Goal: Task Accomplishment & Management: Manage account settings

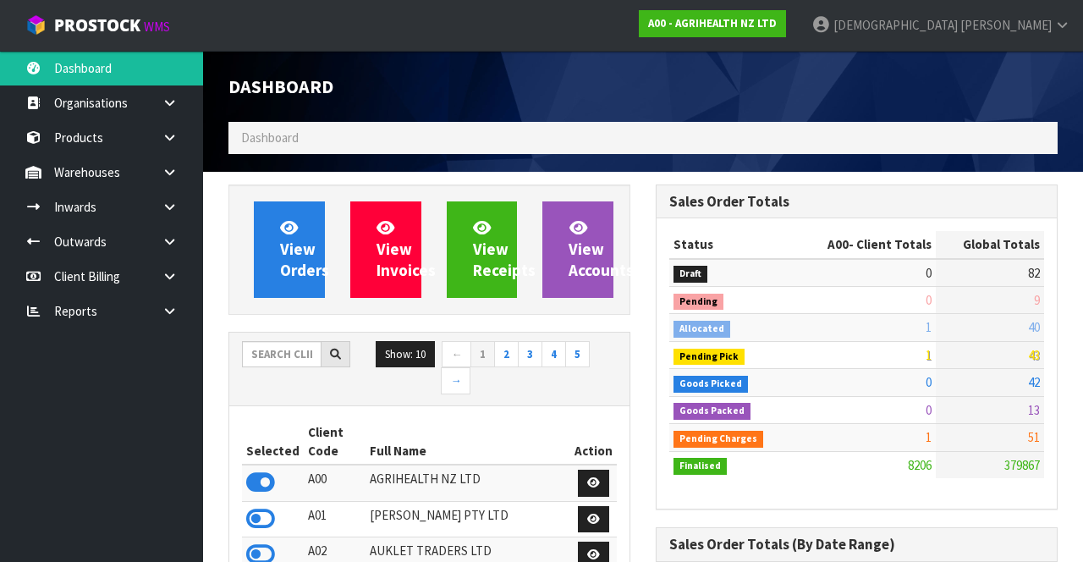
click at [155, 183] on link at bounding box center [176, 172] width 54 height 35
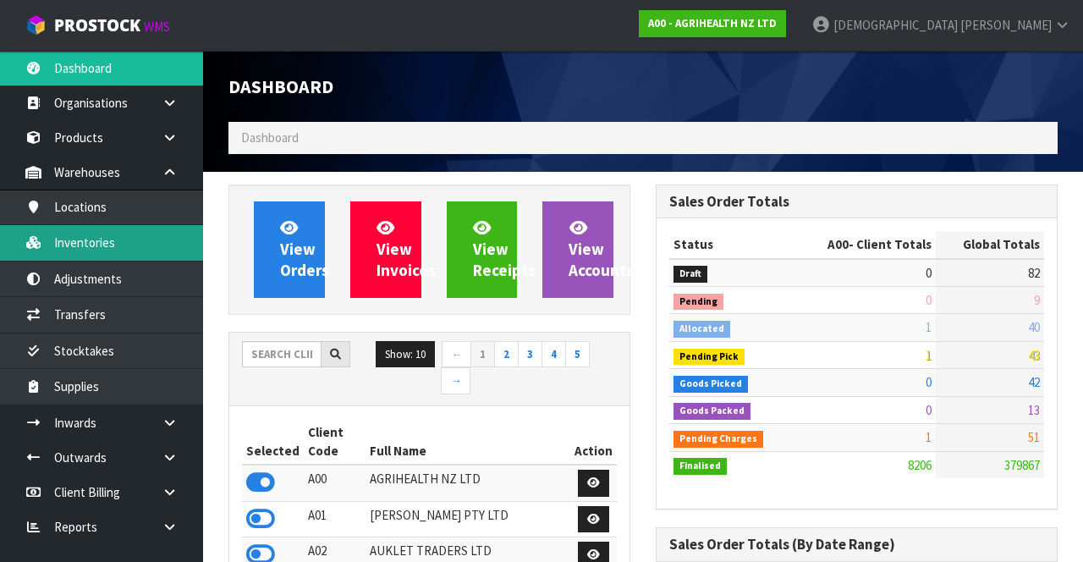
click at [97, 227] on link "Inventories" at bounding box center [101, 242] width 203 height 35
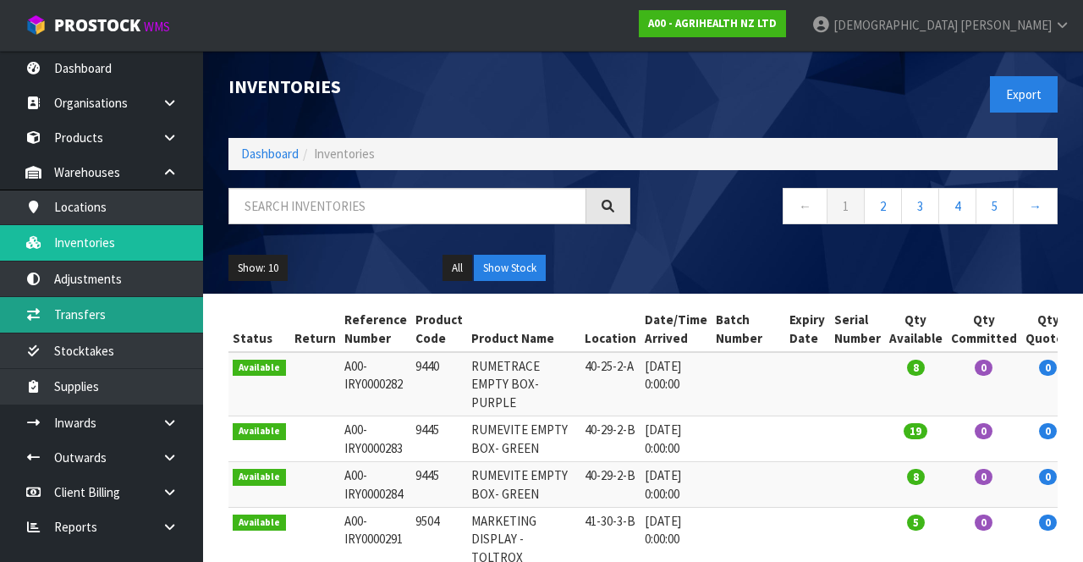
click at [123, 306] on link "Transfers" at bounding box center [101, 314] width 203 height 35
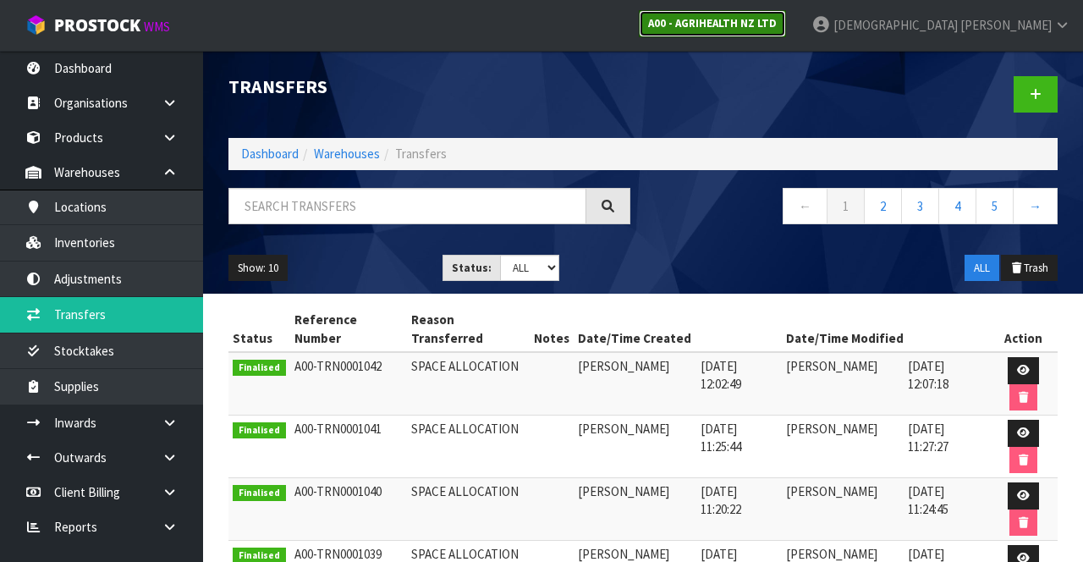
click at [676, 14] on link "A00 - AGRIHEALTH NZ LTD" at bounding box center [712, 23] width 147 height 27
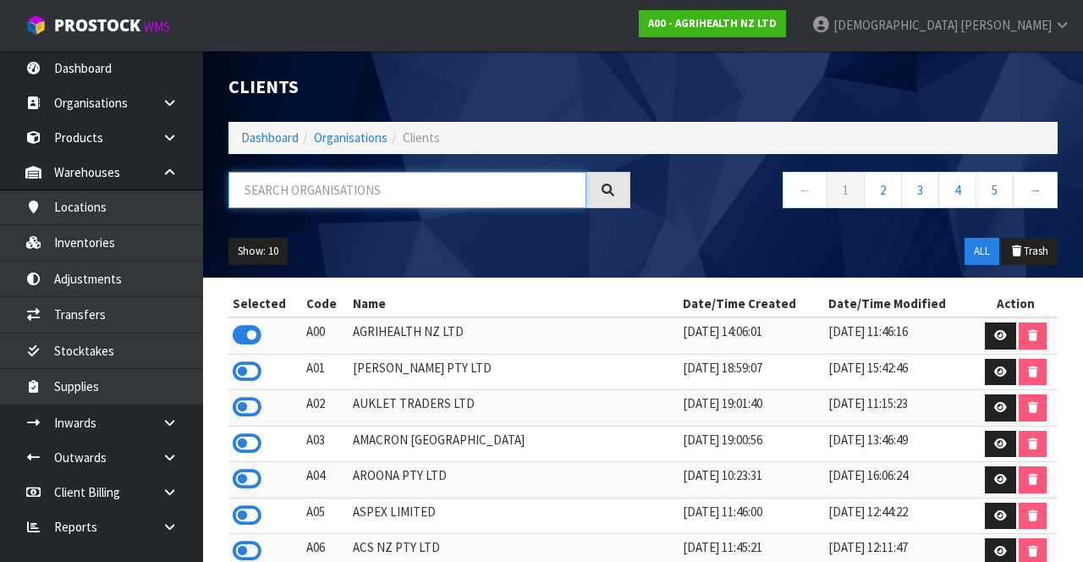
click at [462, 195] on input "text" at bounding box center [407, 190] width 358 height 36
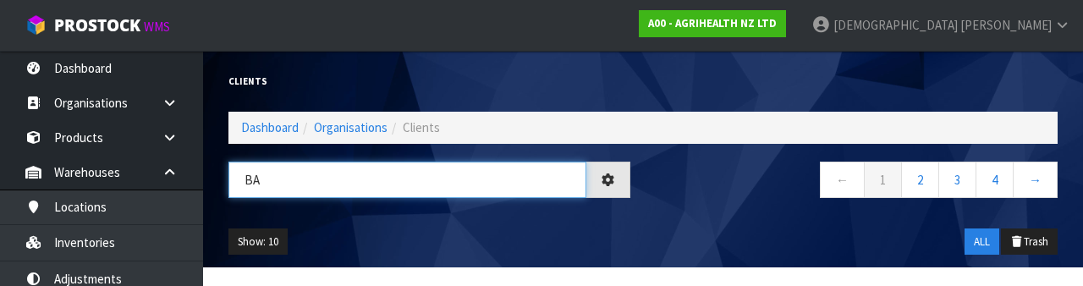
type input "BA"
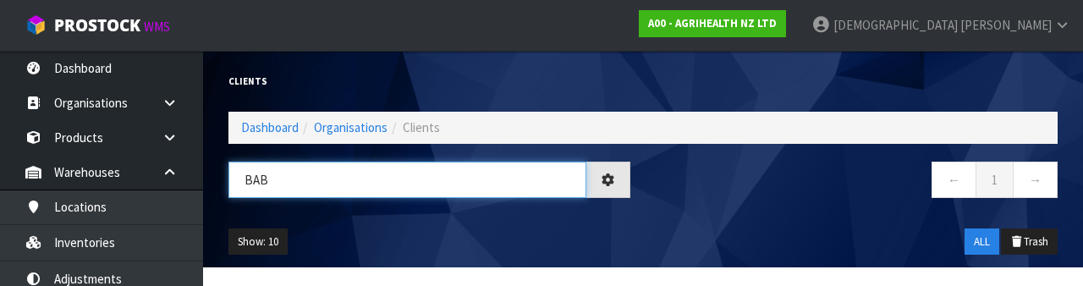
type input "BAB"
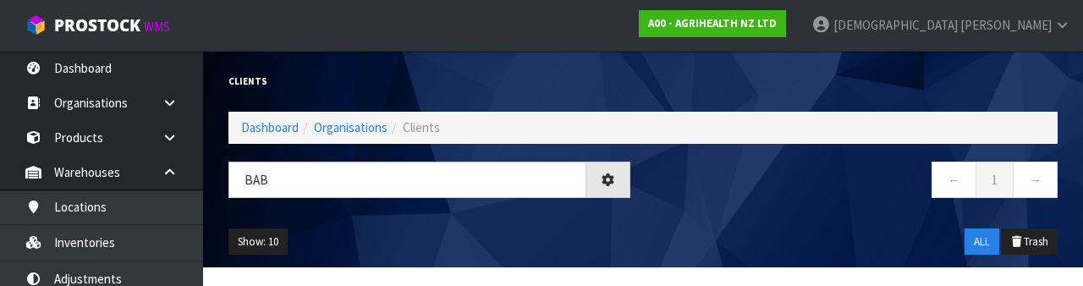
click at [676, 195] on nav "← 1 →" at bounding box center [857, 182] width 402 height 41
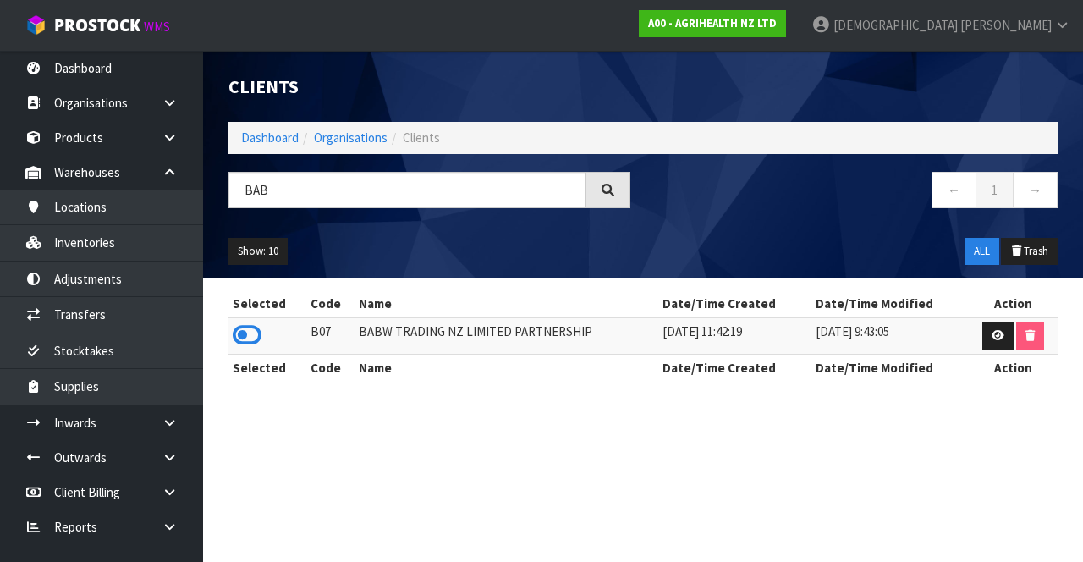
click at [255, 341] on icon at bounding box center [247, 334] width 29 height 25
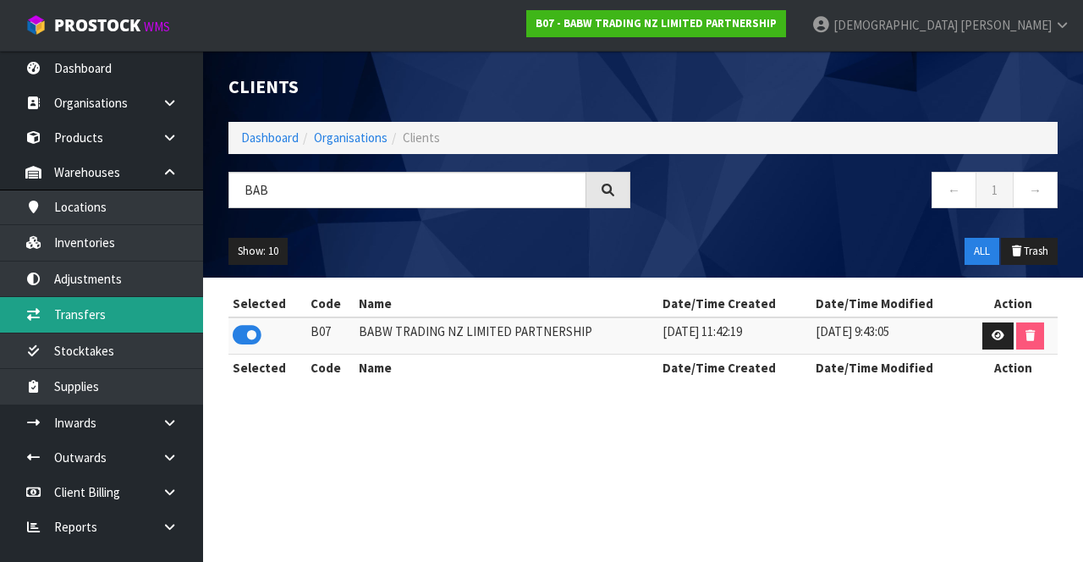
click at [128, 308] on link "Transfers" at bounding box center [101, 314] width 203 height 35
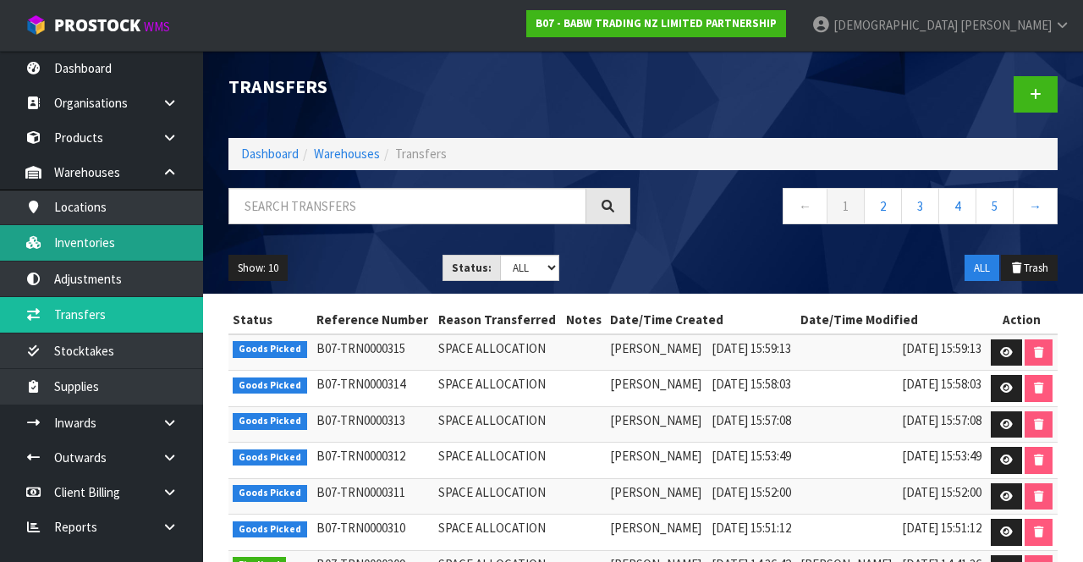
click at [108, 242] on link "Inventories" at bounding box center [101, 242] width 203 height 35
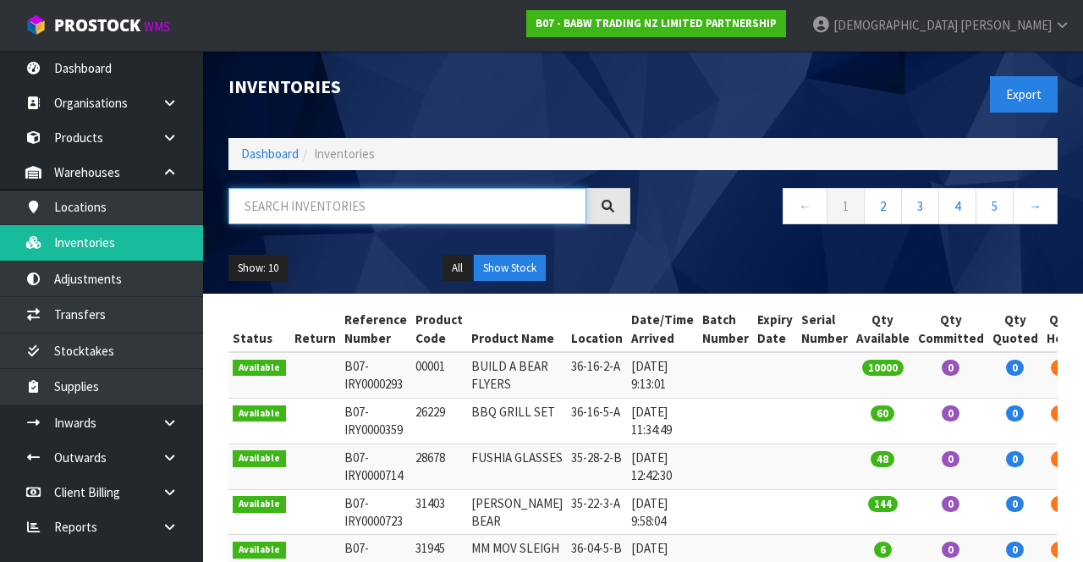
click at [376, 210] on input "text" at bounding box center [407, 206] width 358 height 36
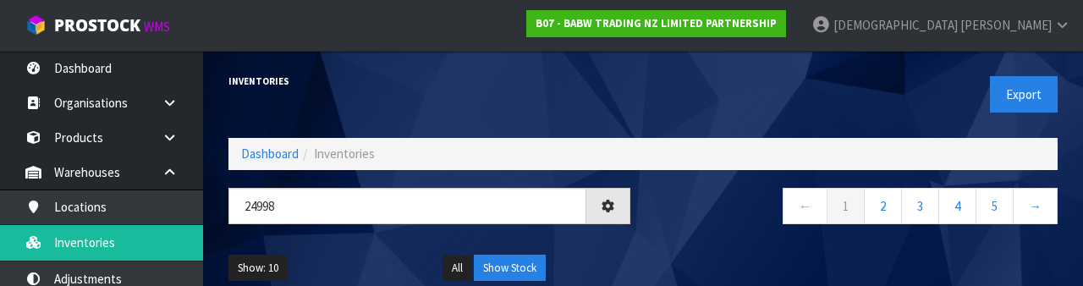
click at [676, 240] on div "← 1 2 3 4 5 →" at bounding box center [856, 215] width 427 height 54
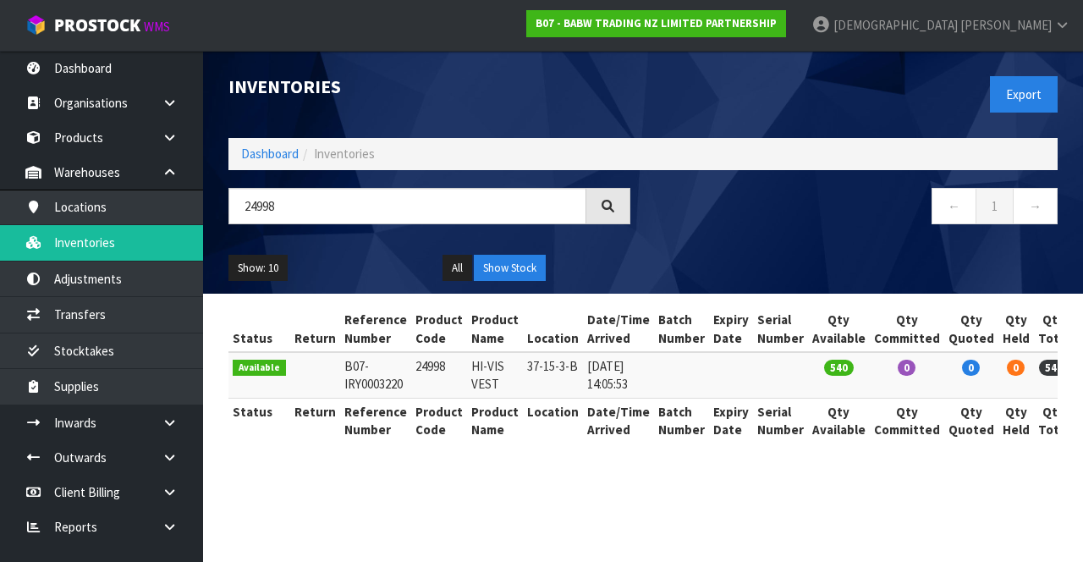
copy td "24998"
click at [343, 210] on input "24998" at bounding box center [407, 206] width 358 height 36
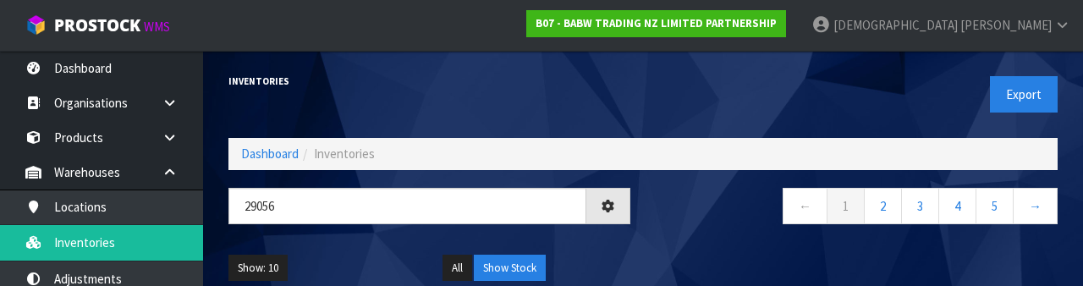
click at [638, 257] on div "All Show Stock" at bounding box center [537, 268] width 214 height 27
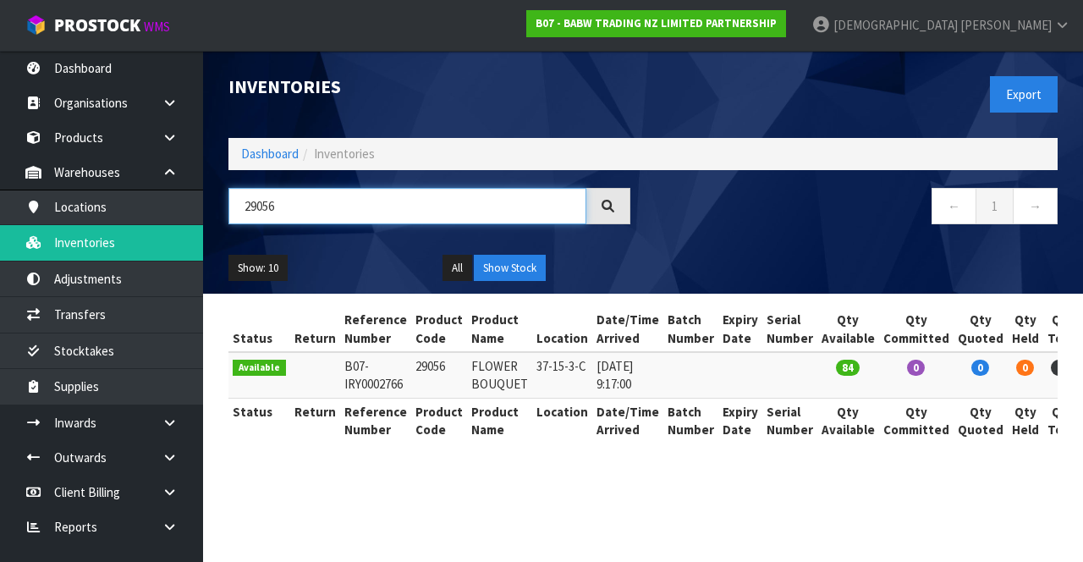
click at [361, 222] on input "29056" at bounding box center [407, 206] width 358 height 36
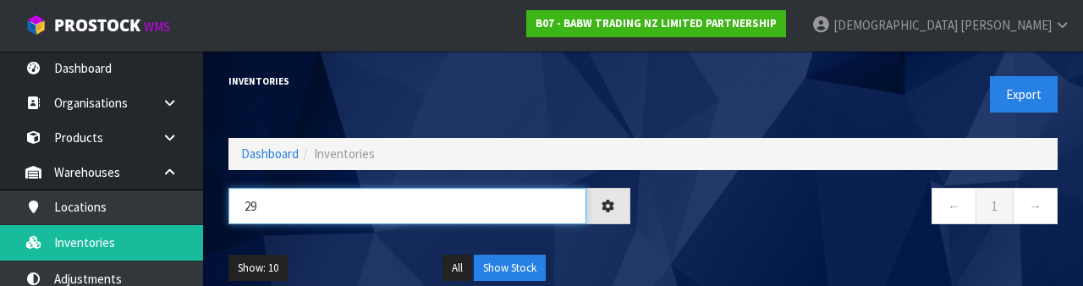
type input "2"
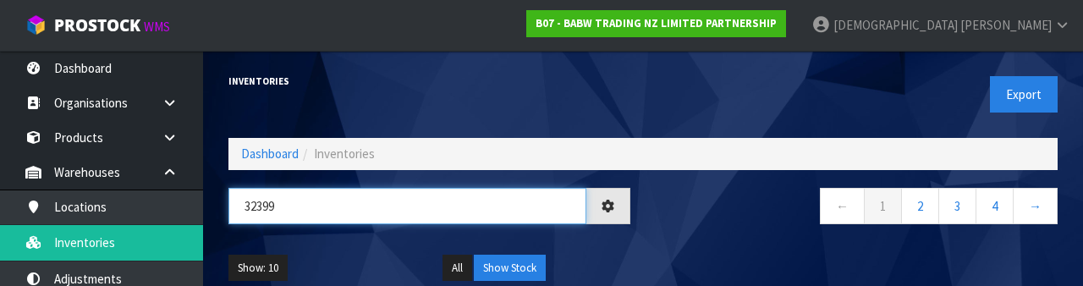
type input "32399"
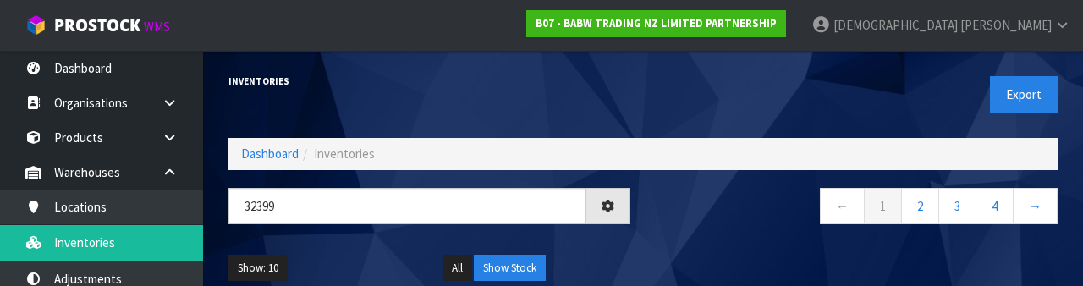
click at [676, 247] on div "Show: 10 5 10 25 50 All Show Stock" at bounding box center [643, 268] width 854 height 52
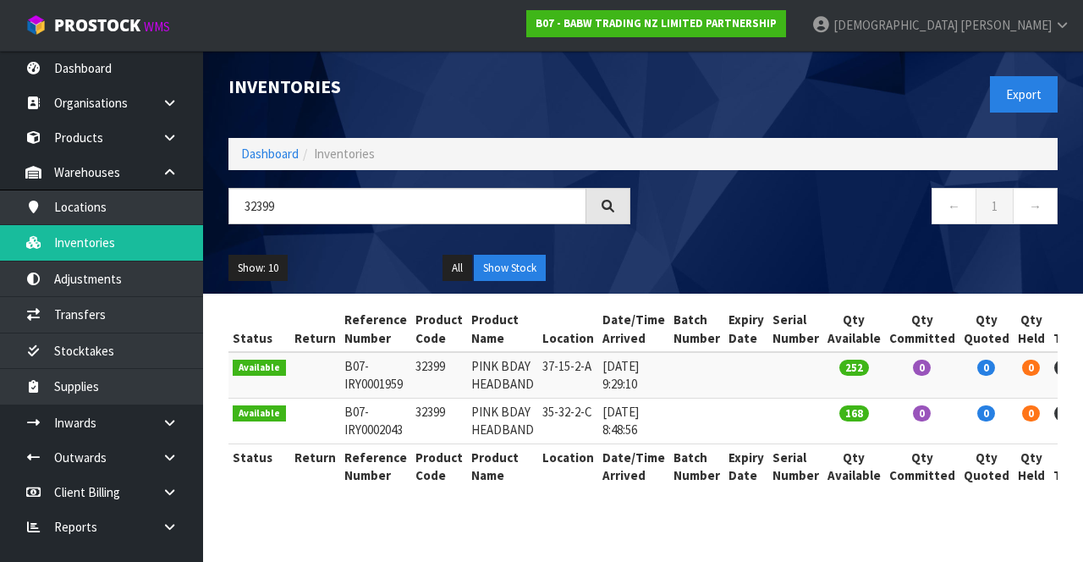
copy td "32399"
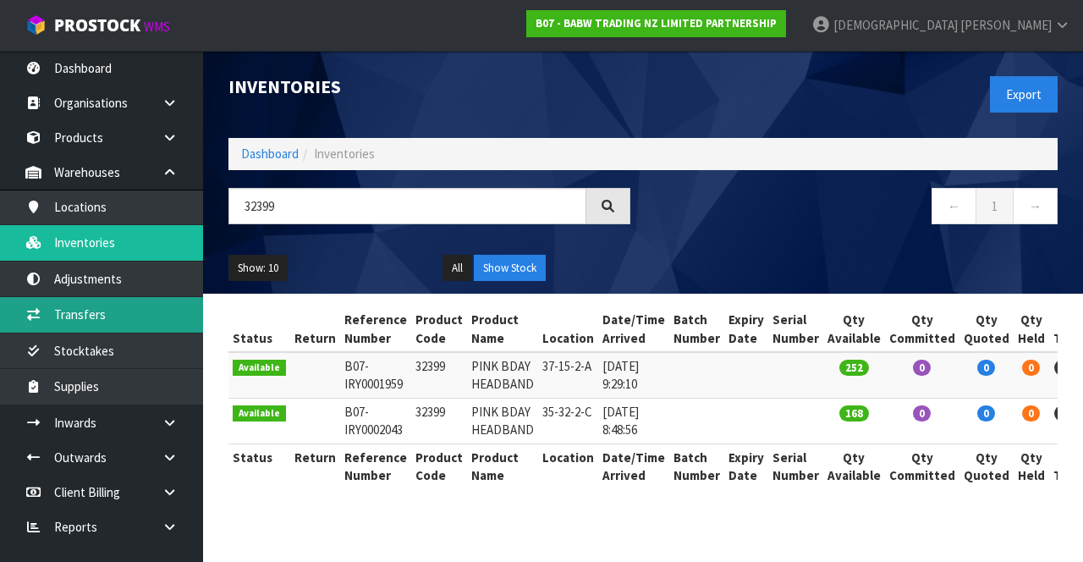
click at [102, 315] on link "Transfers" at bounding box center [101, 314] width 203 height 35
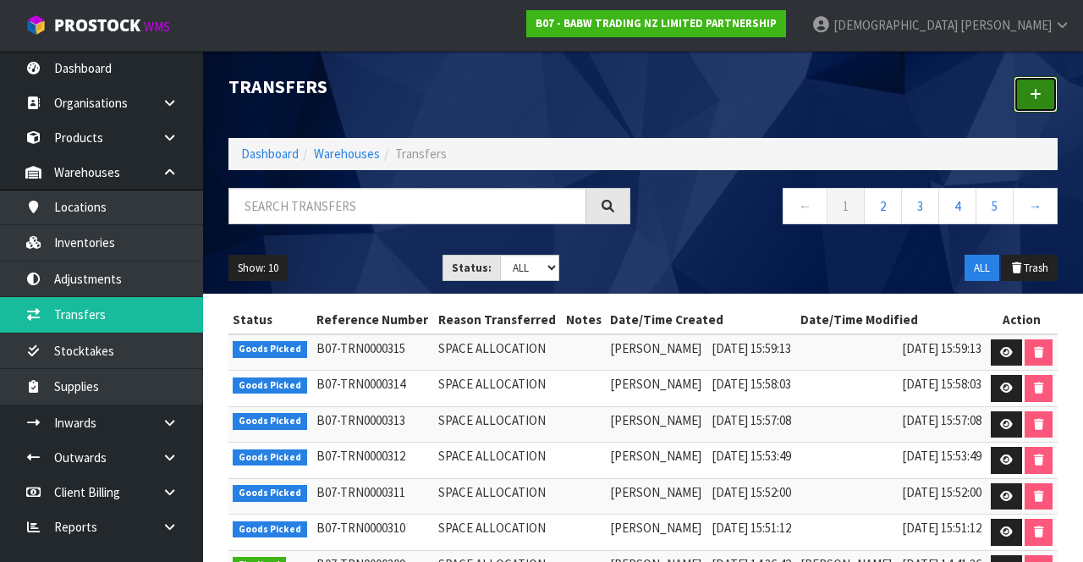
click at [676, 102] on link at bounding box center [1036, 94] width 44 height 36
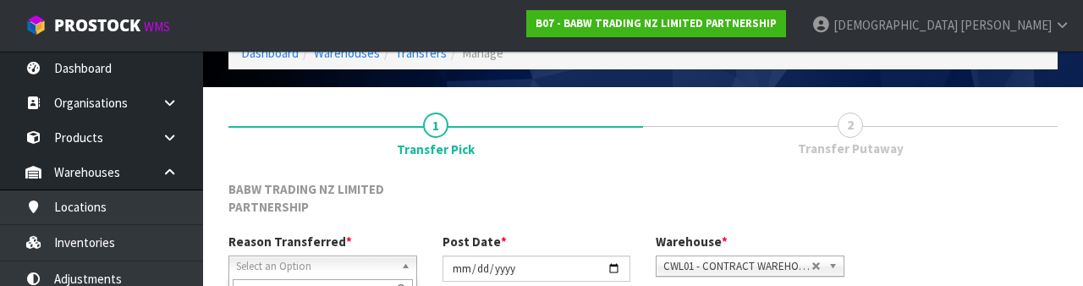
scroll to position [220, 0]
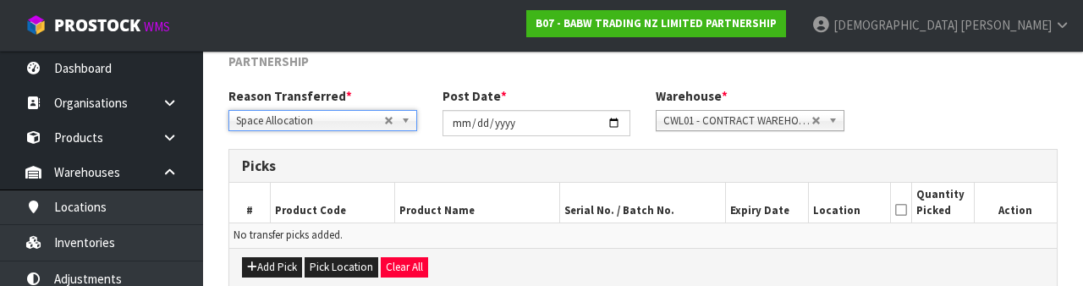
click at [540, 158] on h3 "Picks" at bounding box center [643, 166] width 802 height 16
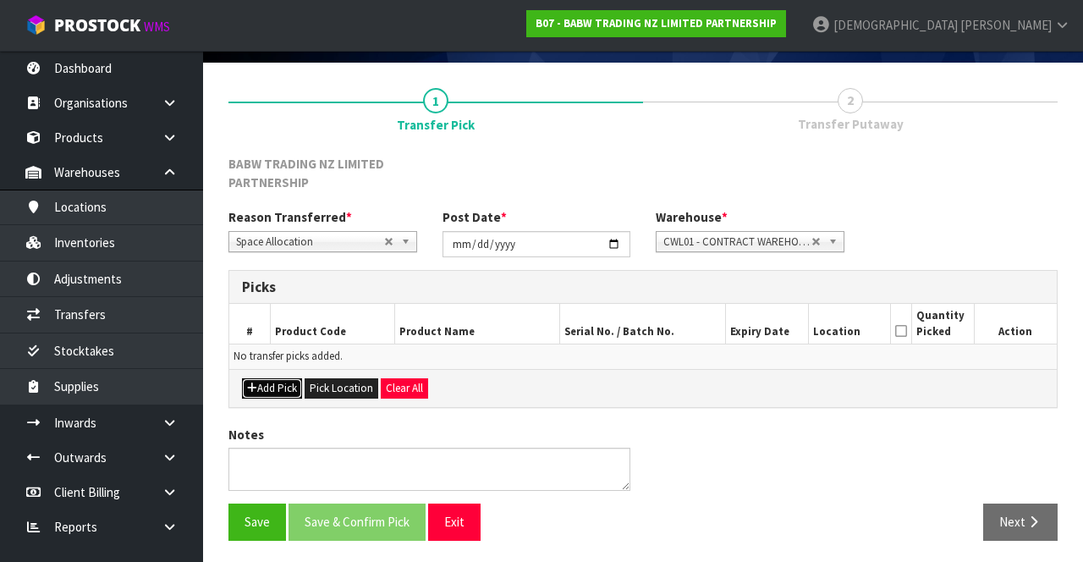
click at [268, 394] on button "Add Pick" at bounding box center [272, 388] width 60 height 20
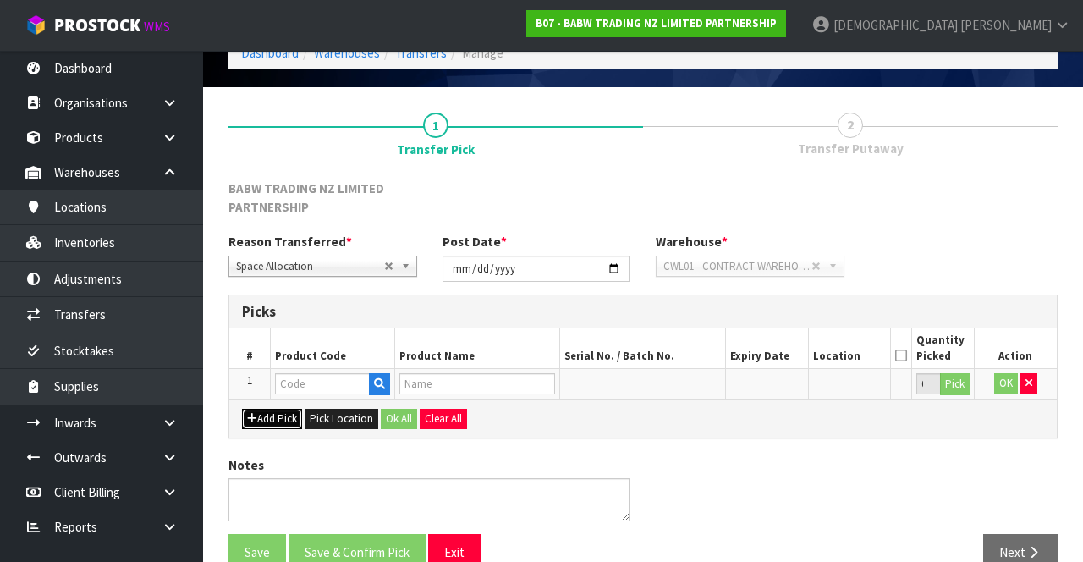
scroll to position [109, 0]
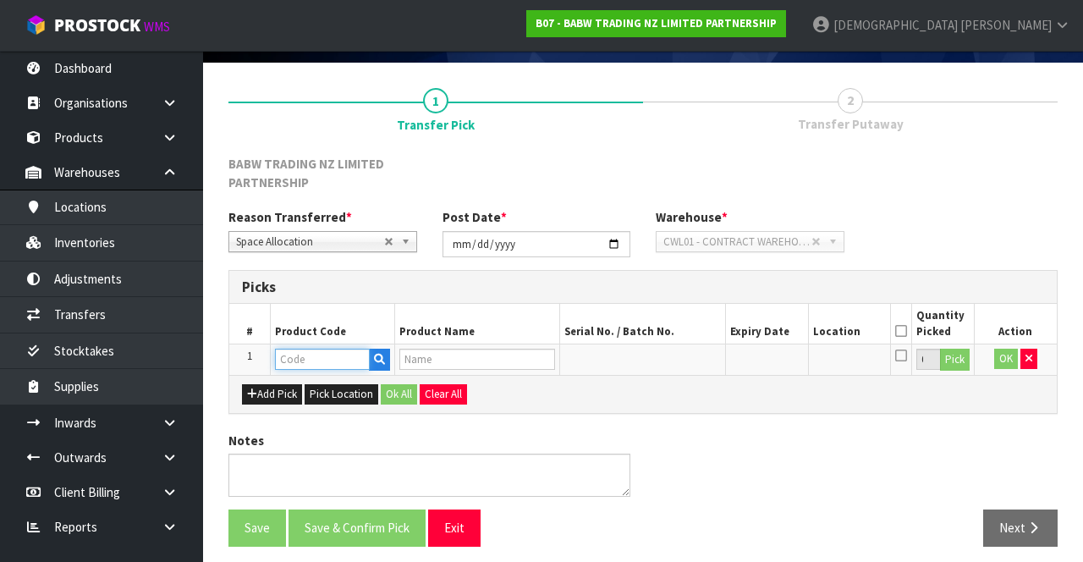
paste input "32399"
type input "32399"
type input "PINK BDAY HEADBAND"
type input "32399"
click at [676, 362] on button "Pick" at bounding box center [955, 360] width 30 height 22
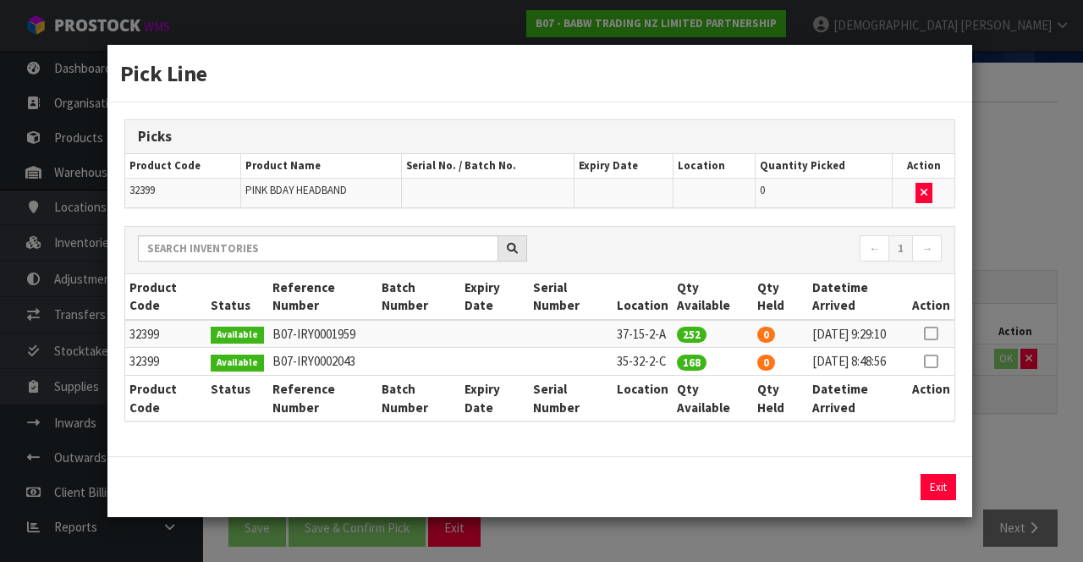
click at [676, 333] on icon at bounding box center [931, 333] width 14 height 1
click at [676, 492] on button "Assign Pick" at bounding box center [880, 487] width 69 height 26
type input "252"
click at [676, 436] on div "Pick Line Picks Product Code Product Name Serial No. / Batch No. Expiry Date Lo…" at bounding box center [541, 281] width 1083 height 562
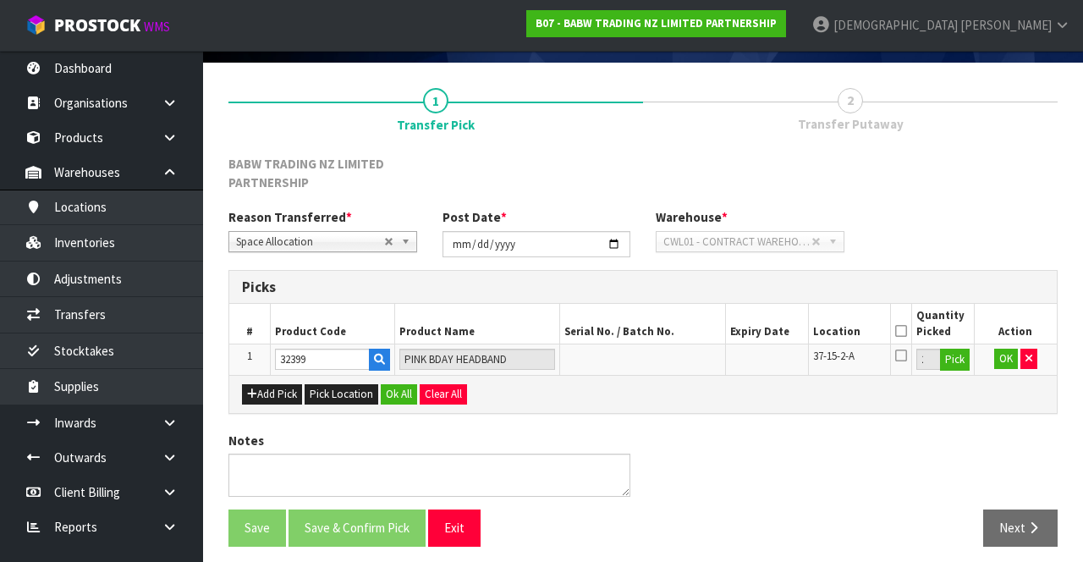
click at [676, 331] on icon at bounding box center [901, 331] width 12 height 1
click at [390, 398] on button "Ok All" at bounding box center [399, 394] width 36 height 20
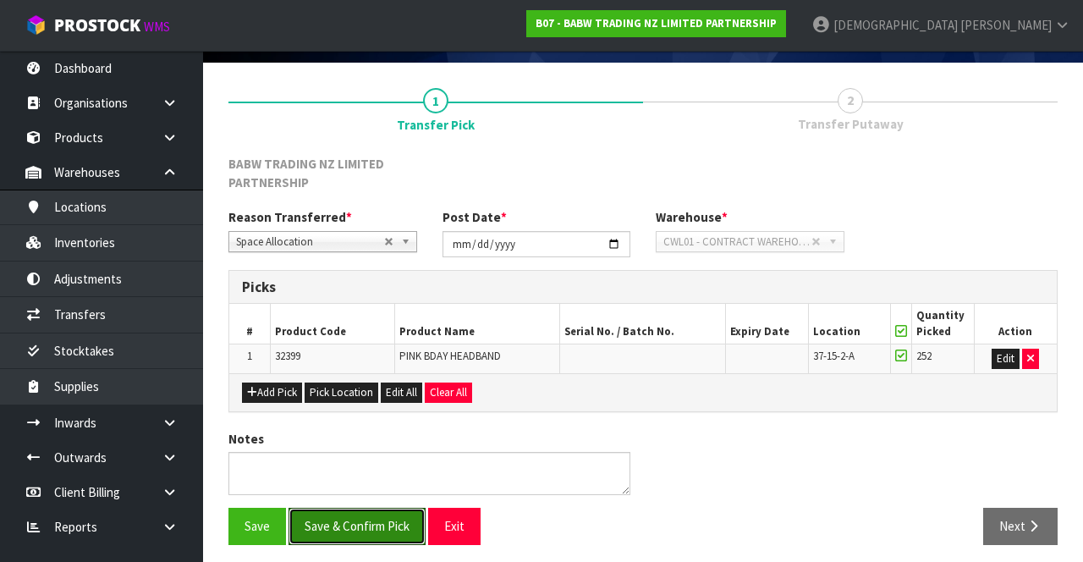
click at [364, 517] on button "Save & Confirm Pick" at bounding box center [356, 526] width 137 height 36
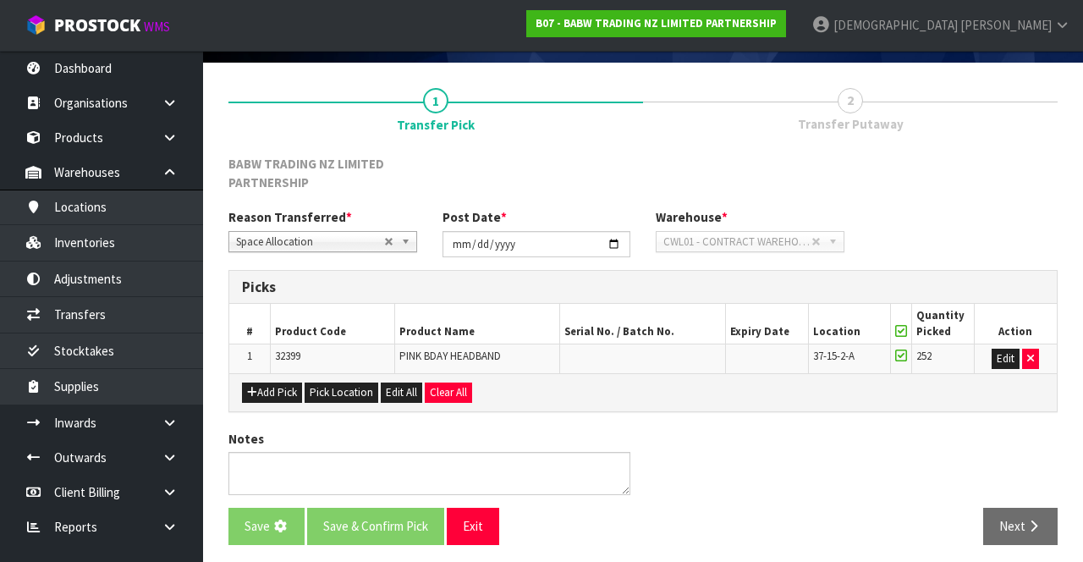
scroll to position [0, 0]
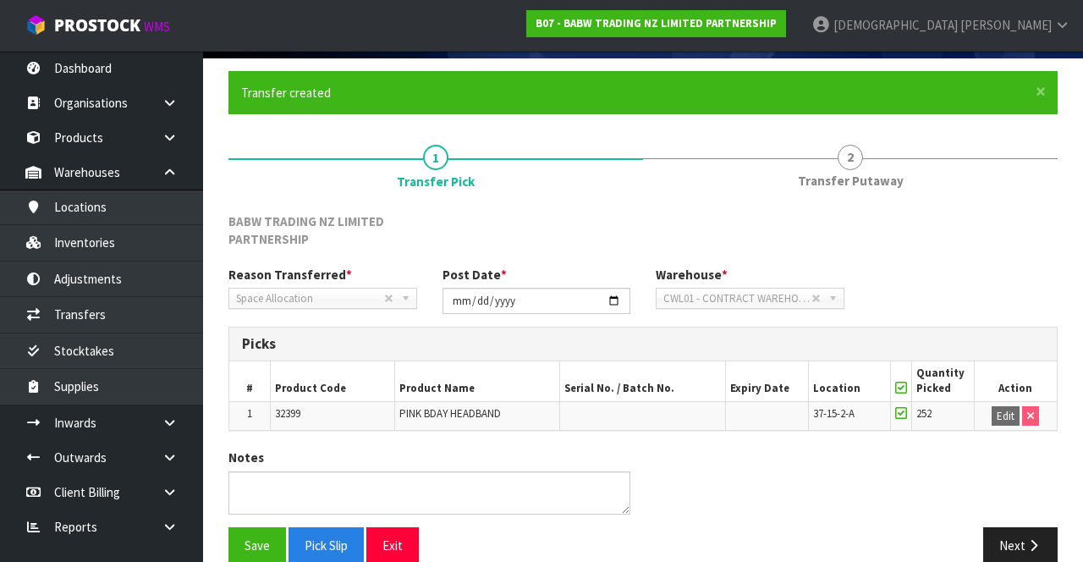
scroll to position [137, 0]
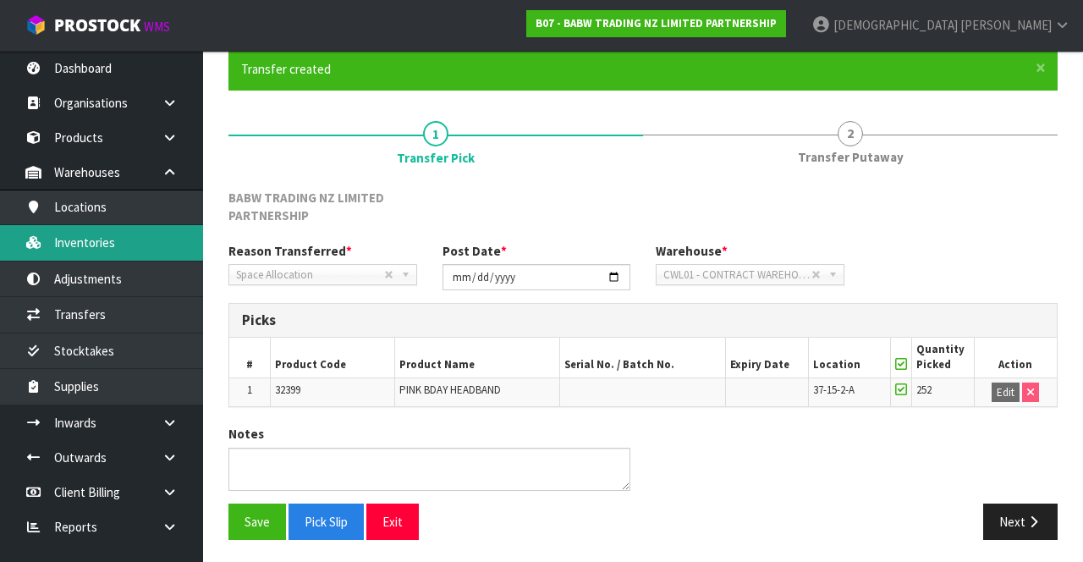
click at [117, 246] on link "Inventories" at bounding box center [101, 242] width 203 height 35
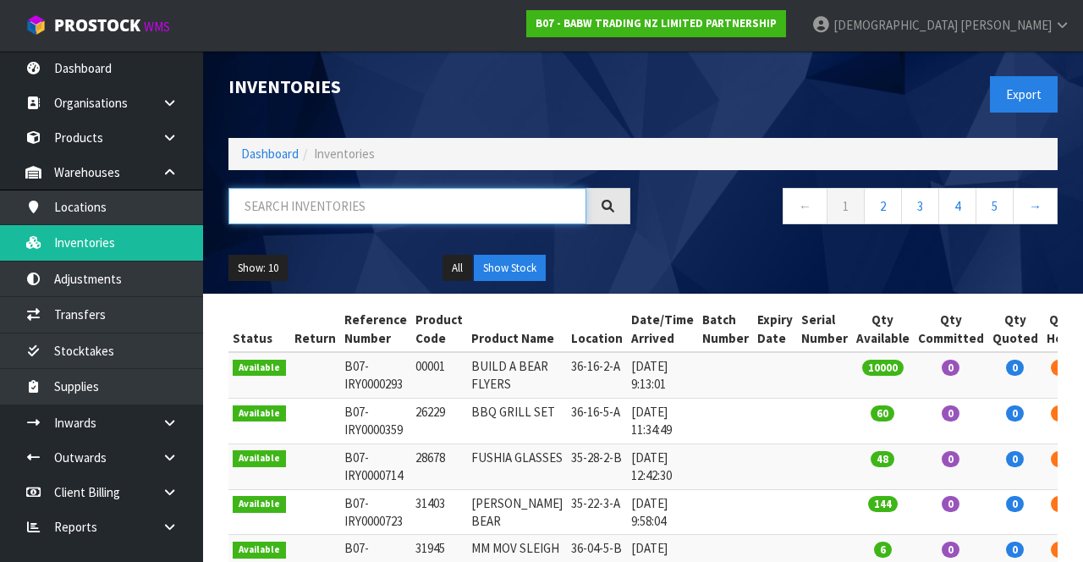
paste input "32399"
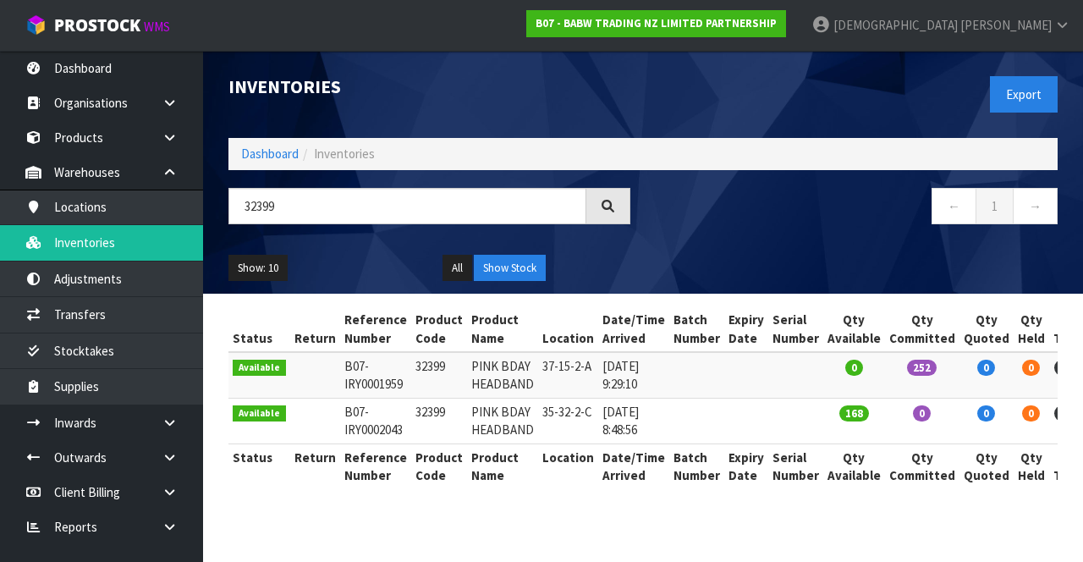
click at [676, 254] on div "Show: 10 5 10 25 50 All Show Stock" at bounding box center [643, 268] width 854 height 52
click at [348, 221] on input "32399" at bounding box center [407, 206] width 358 height 36
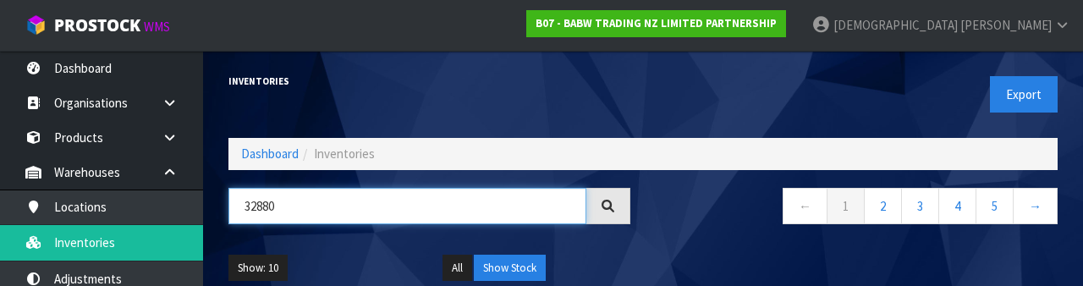
type input "32880"
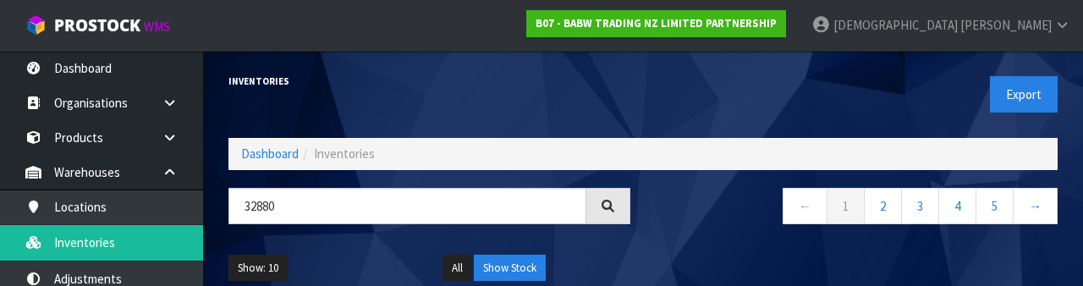
click at [676, 255] on div "Show: 10 5 10 25 50 All Show Stock" at bounding box center [643, 268] width 854 height 52
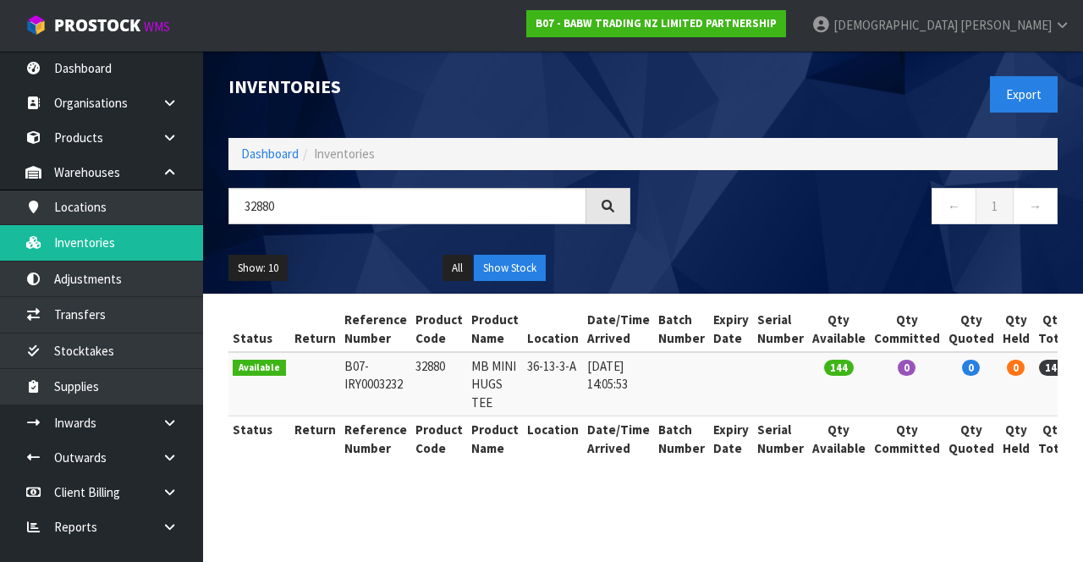
scroll to position [0, 27]
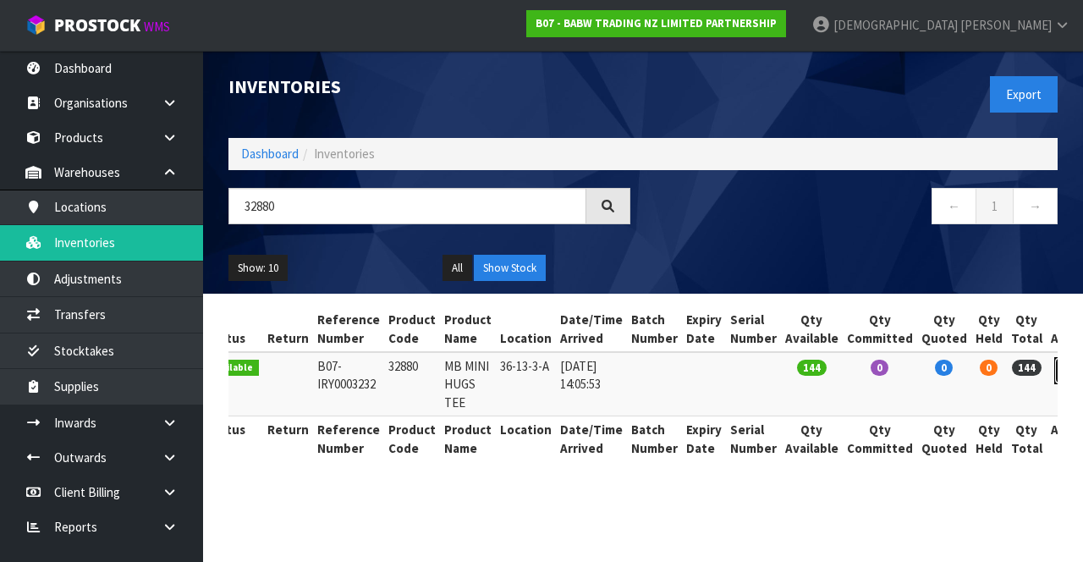
click at [676, 371] on icon at bounding box center [1069, 370] width 13 height 11
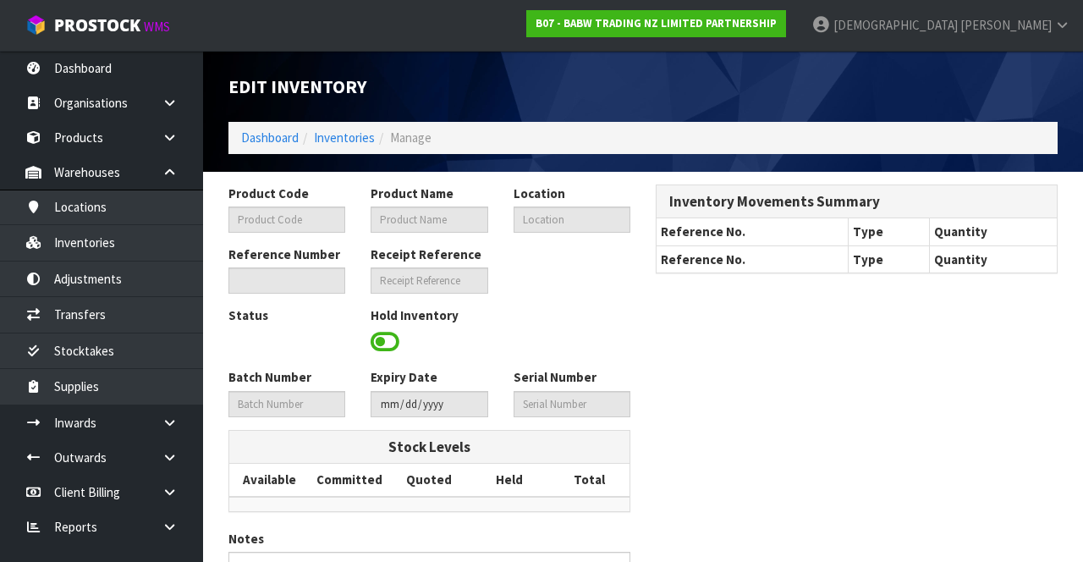
type input "32880"
type input "MB MINI HUGS TEE"
type input "36-13-3-A"
type input "B07-IRY0003232"
type input "B07-REC0000211"
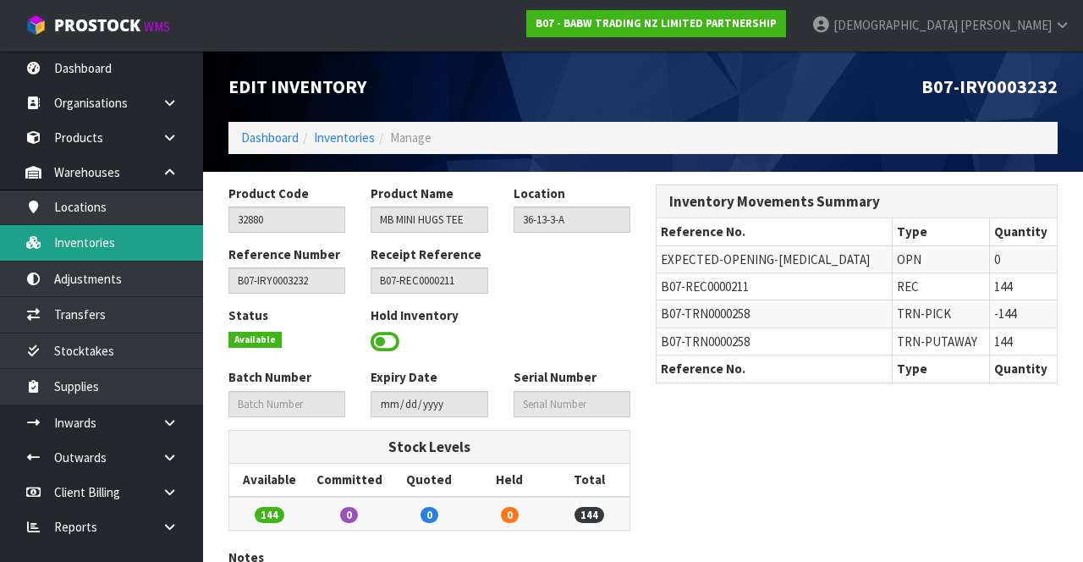
click at [107, 242] on link "Inventories" at bounding box center [101, 242] width 203 height 35
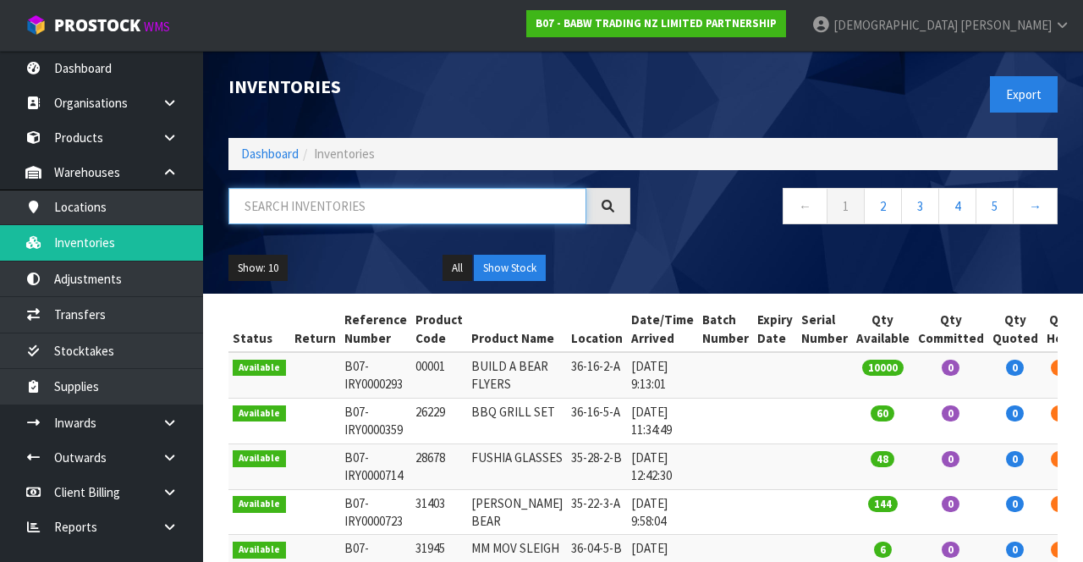
click at [343, 210] on input "text" at bounding box center [407, 206] width 358 height 36
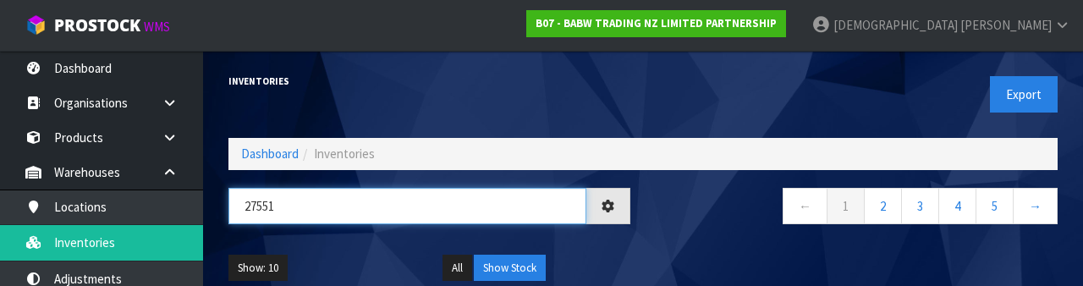
type input "27551"
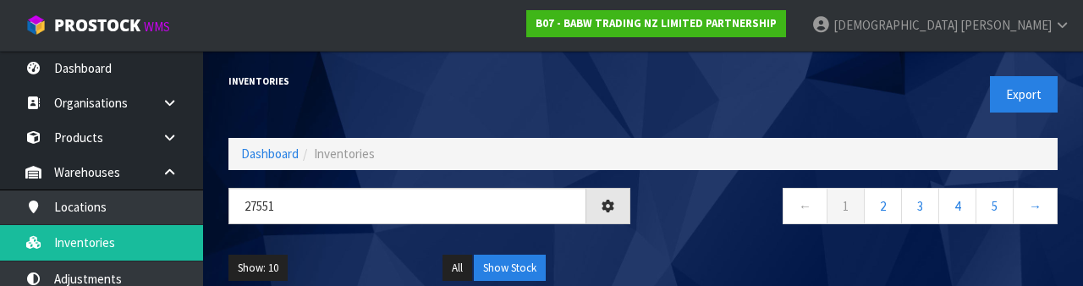
click at [676, 209] on nav "← 1 2 3 4 5 →" at bounding box center [857, 208] width 402 height 41
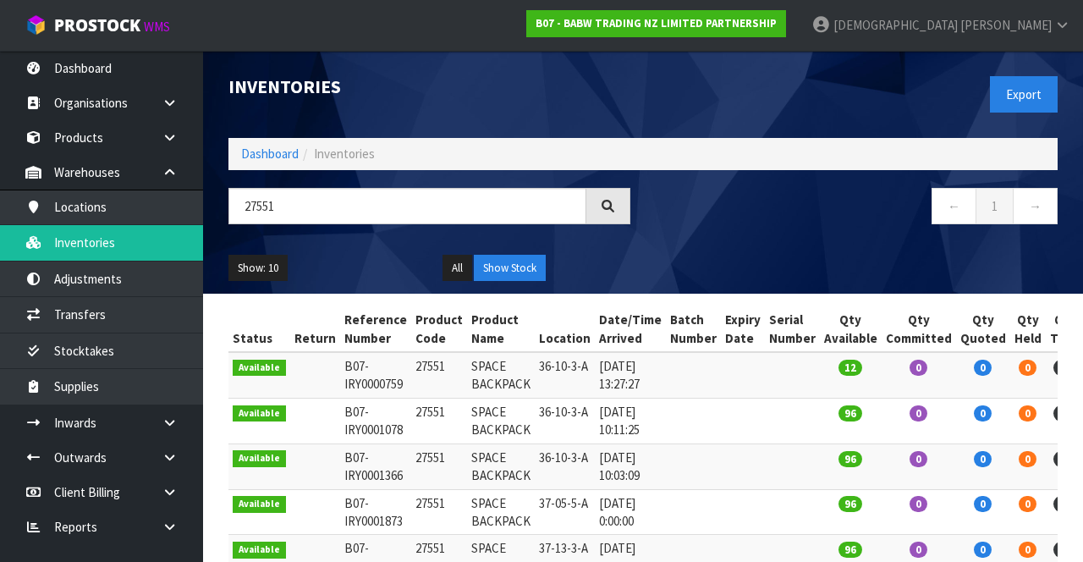
copy td "27551"
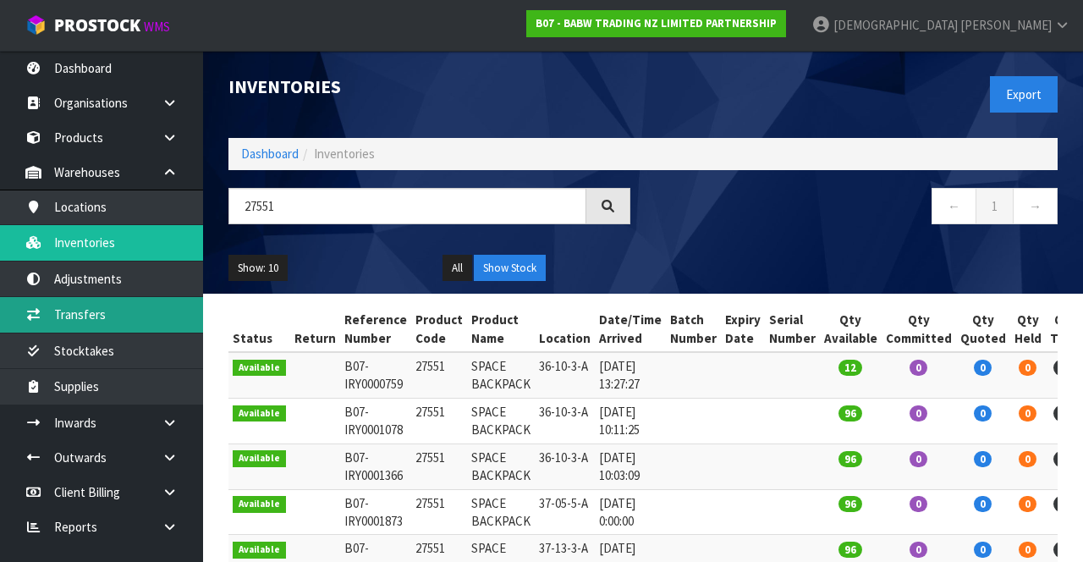
click at [91, 312] on link "Transfers" at bounding box center [101, 314] width 203 height 35
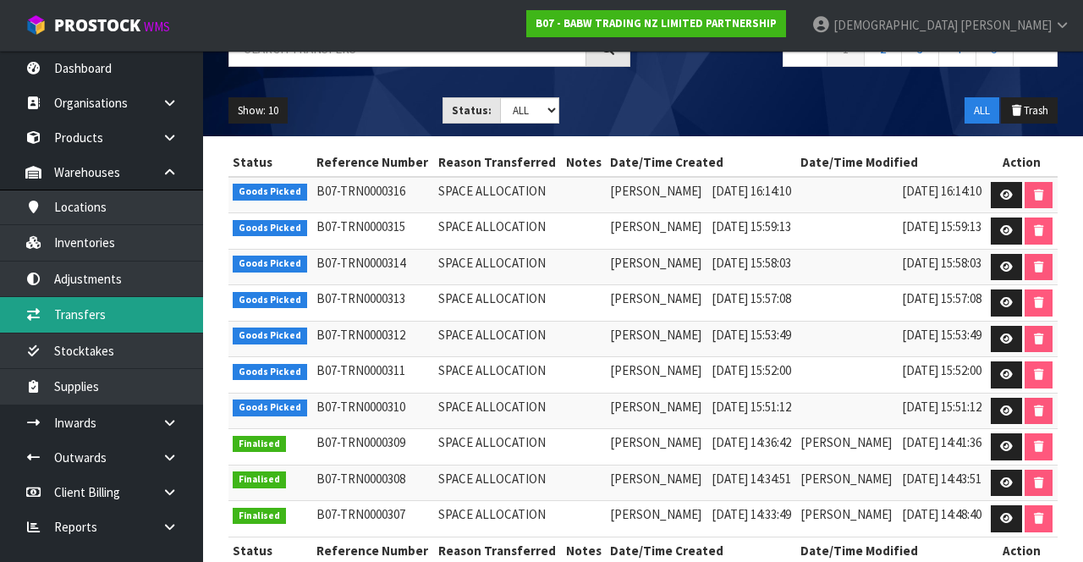
scroll to position [162, 0]
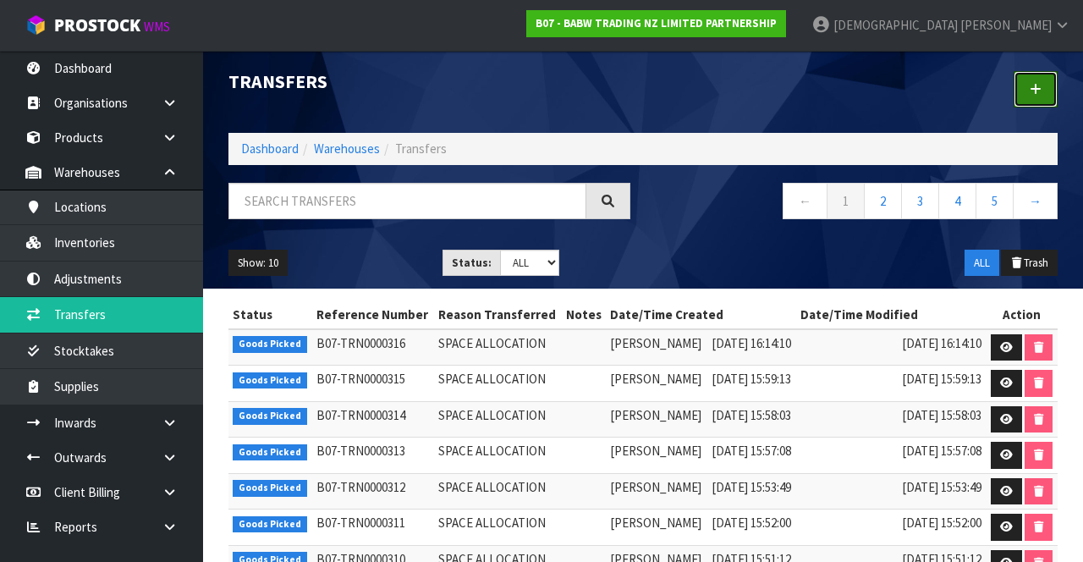
click at [676, 103] on link at bounding box center [1036, 89] width 44 height 36
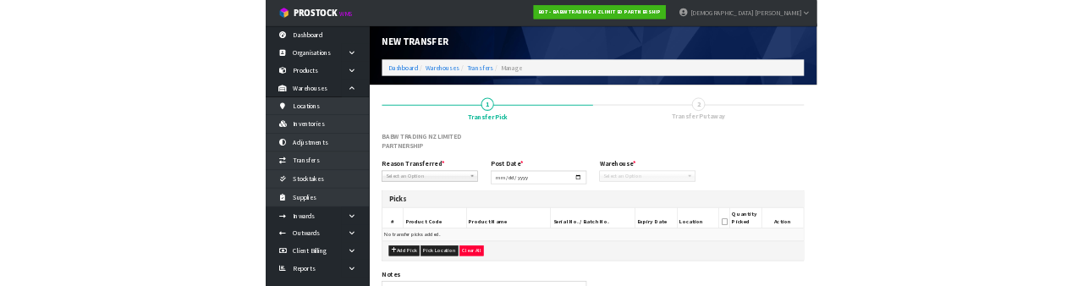
scroll to position [109, 0]
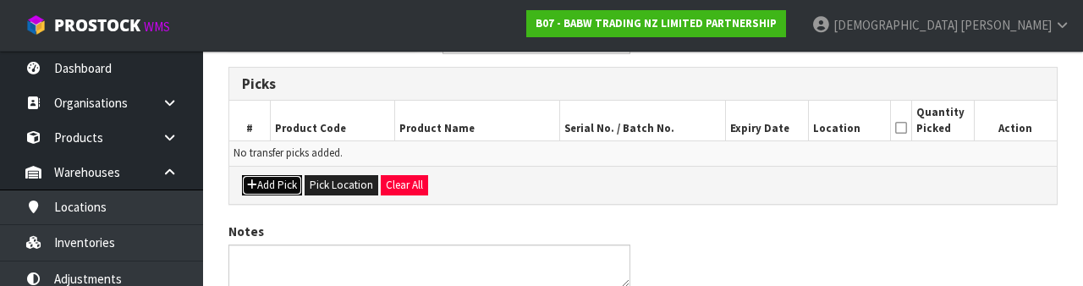
click at [266, 187] on button "Add Pick" at bounding box center [272, 185] width 60 height 20
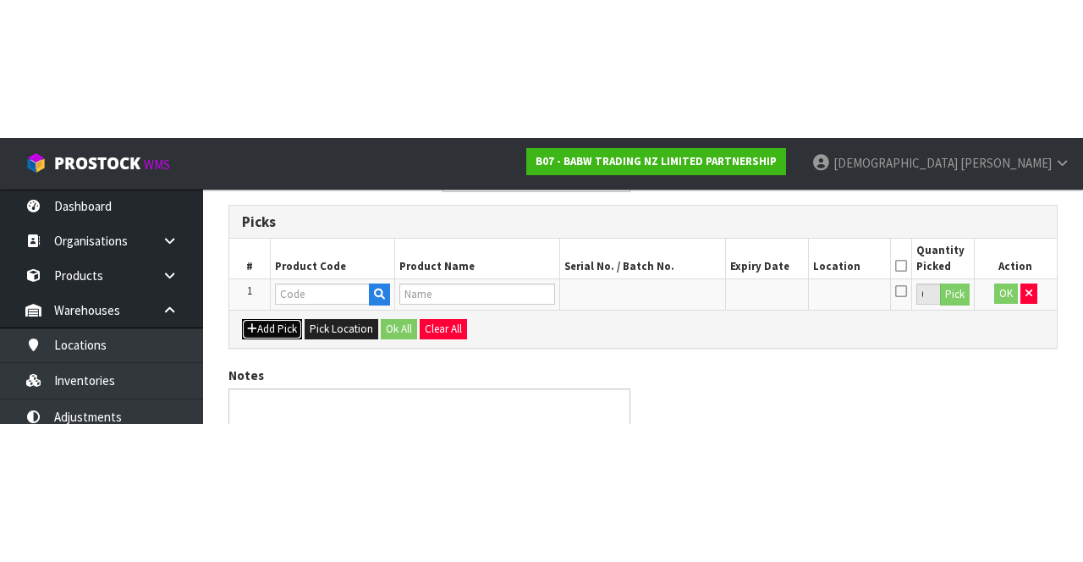
scroll to position [115, 0]
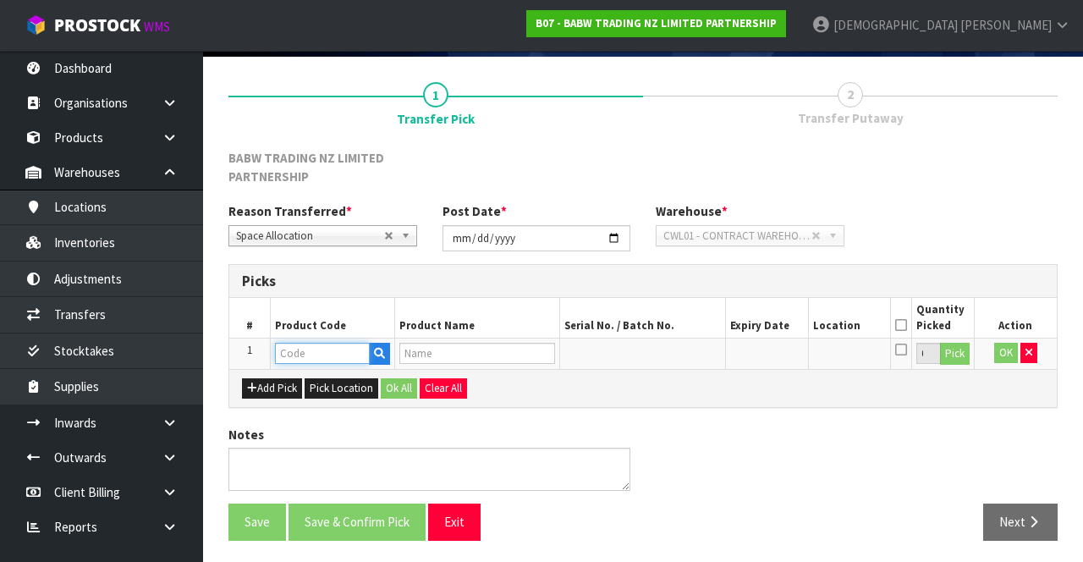
paste input "27551"
type input "27551"
type input "SPACE BACKPACK"
type input "27551"
click at [676, 357] on button "Pick" at bounding box center [955, 354] width 30 height 22
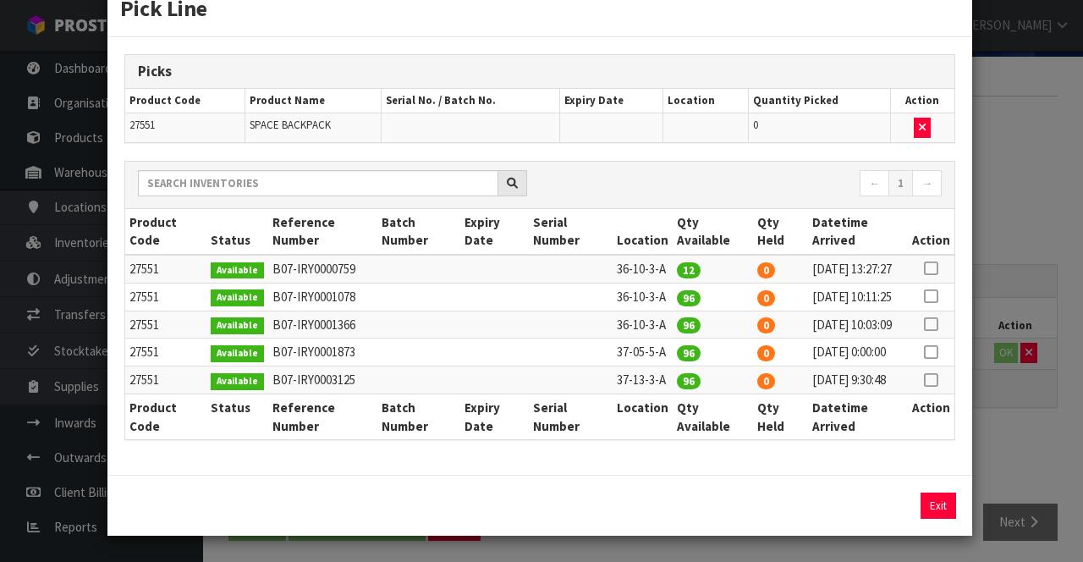
scroll to position [80, 0]
click at [676, 381] on icon at bounding box center [931, 380] width 14 height 1
click at [676, 519] on button "Assign Pick" at bounding box center [880, 505] width 69 height 26
type input "96"
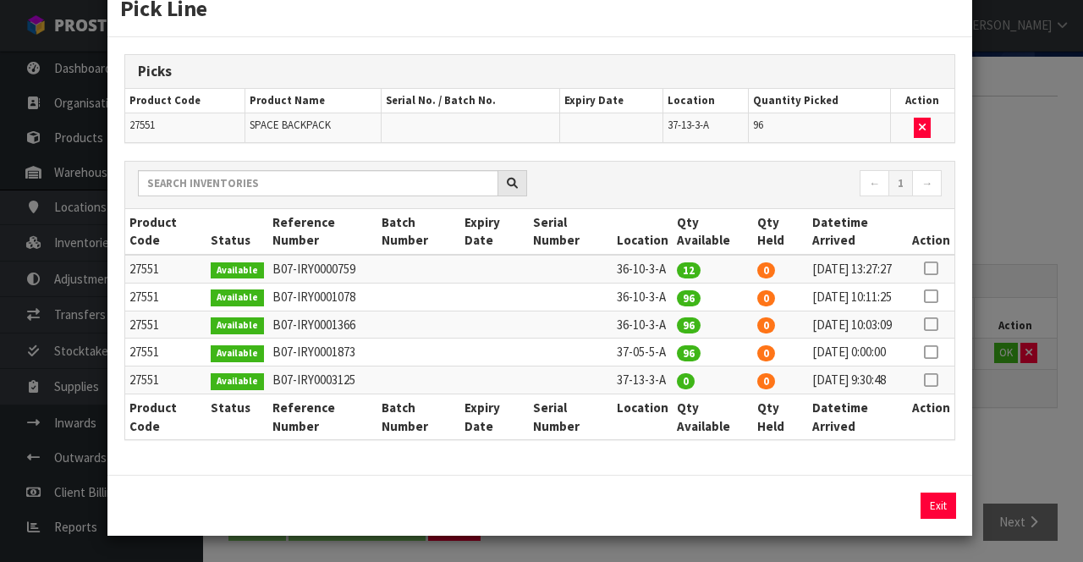
click at [676, 459] on div "Pick Line Picks Product Code Product Name Serial No. / Batch No. Expiry Date Lo…" at bounding box center [541, 281] width 1083 height 562
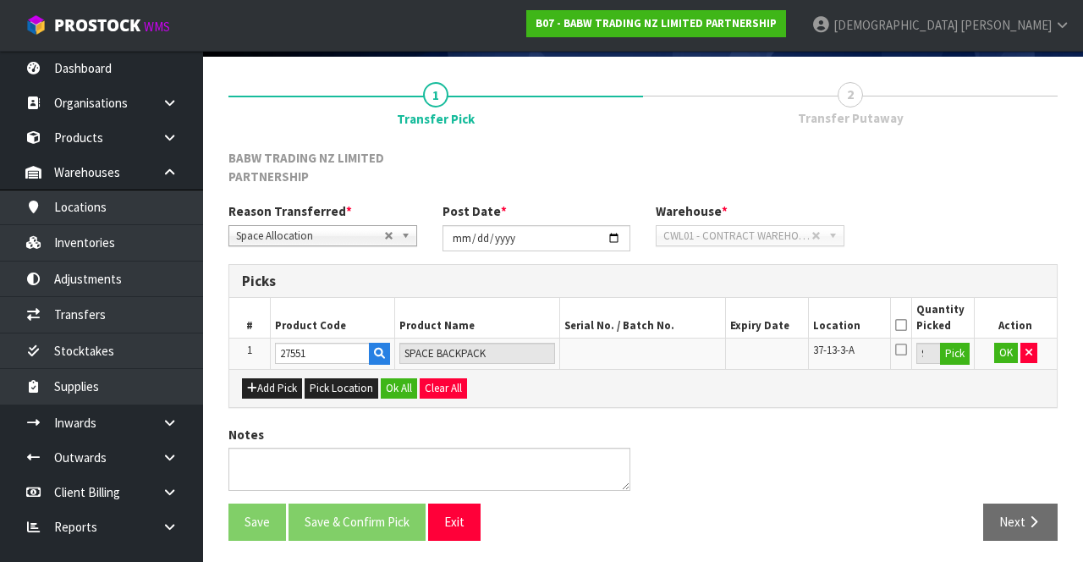
click at [676, 325] on icon at bounding box center [901, 325] width 12 height 1
click at [388, 391] on button "Ok All" at bounding box center [399, 388] width 36 height 20
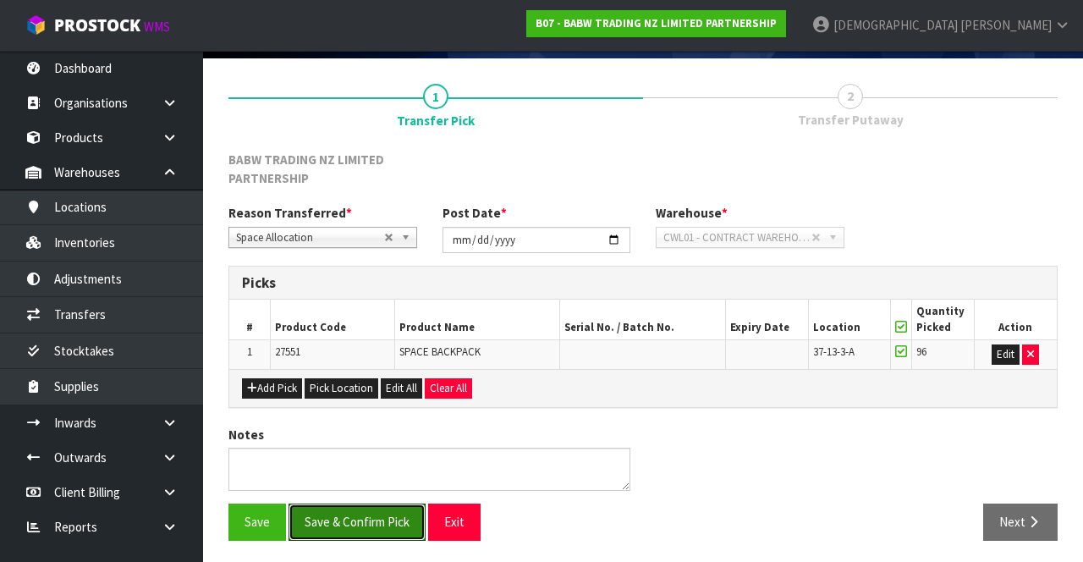
click at [372, 516] on button "Save & Confirm Pick" at bounding box center [356, 521] width 137 height 36
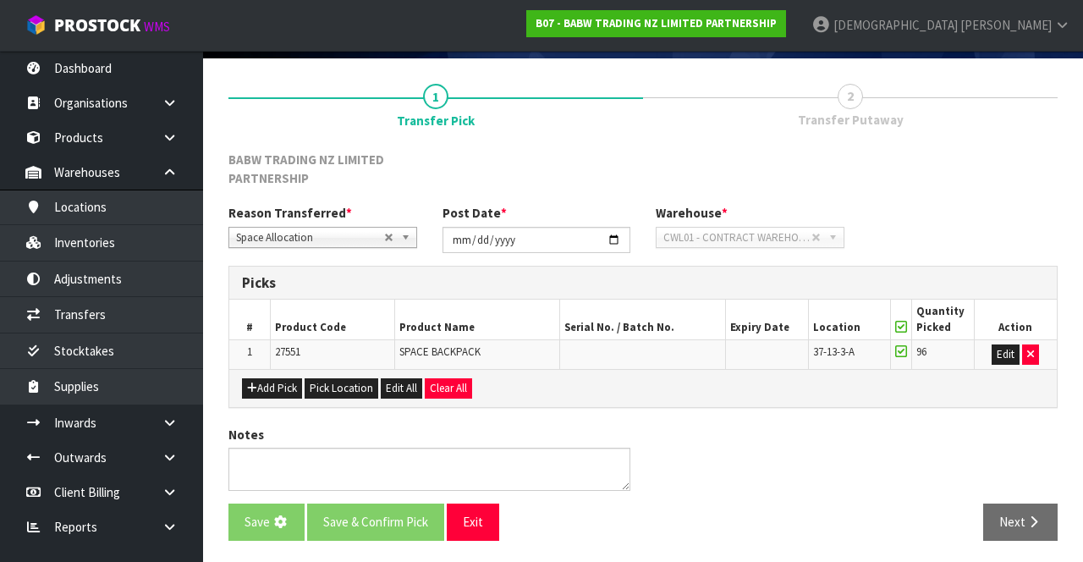
scroll to position [0, 0]
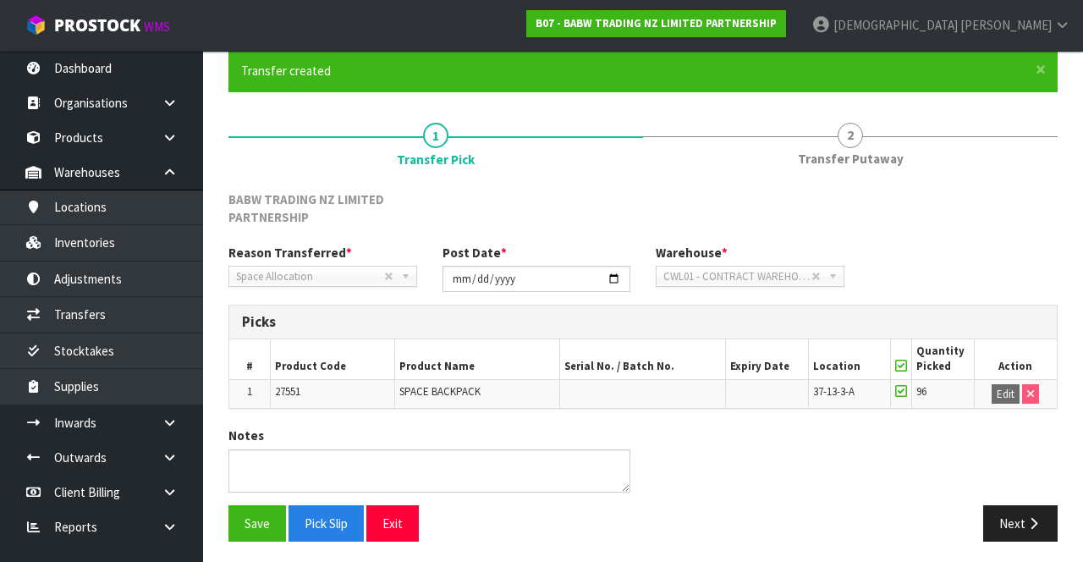
scroll to position [137, 0]
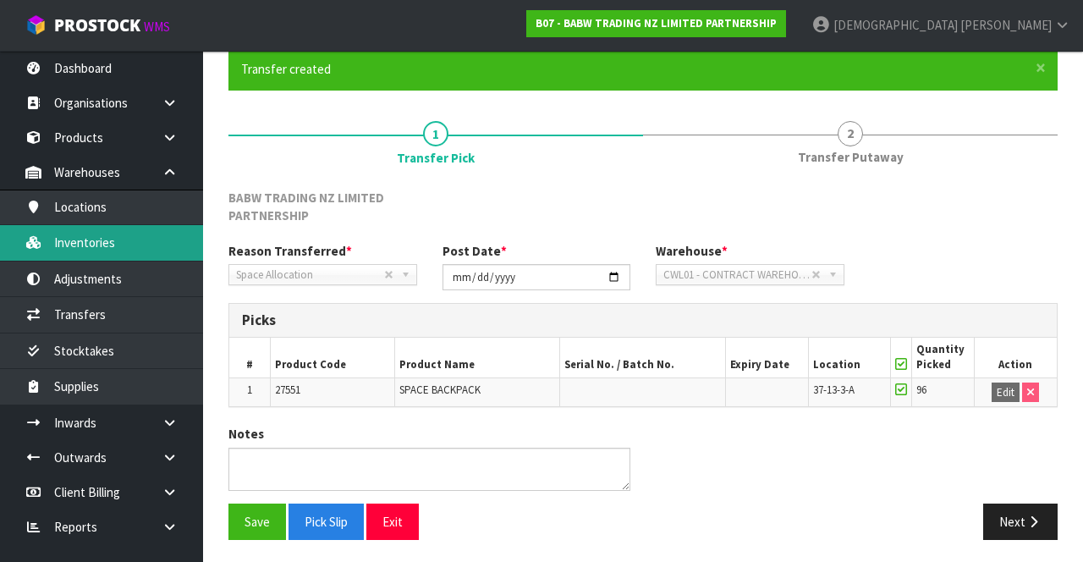
click at [110, 245] on link "Inventories" at bounding box center [101, 242] width 203 height 35
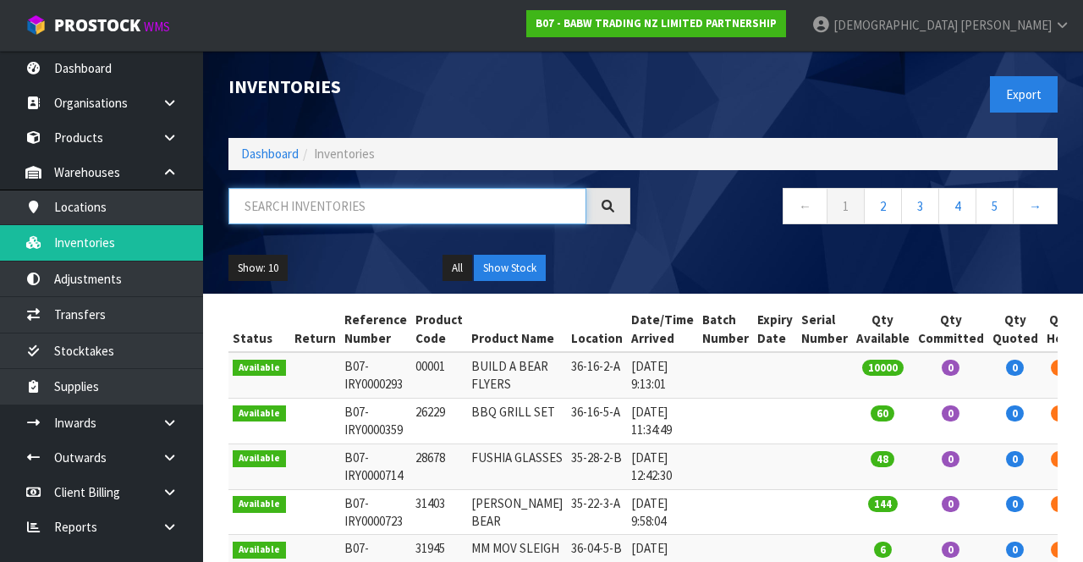
paste input "27551"
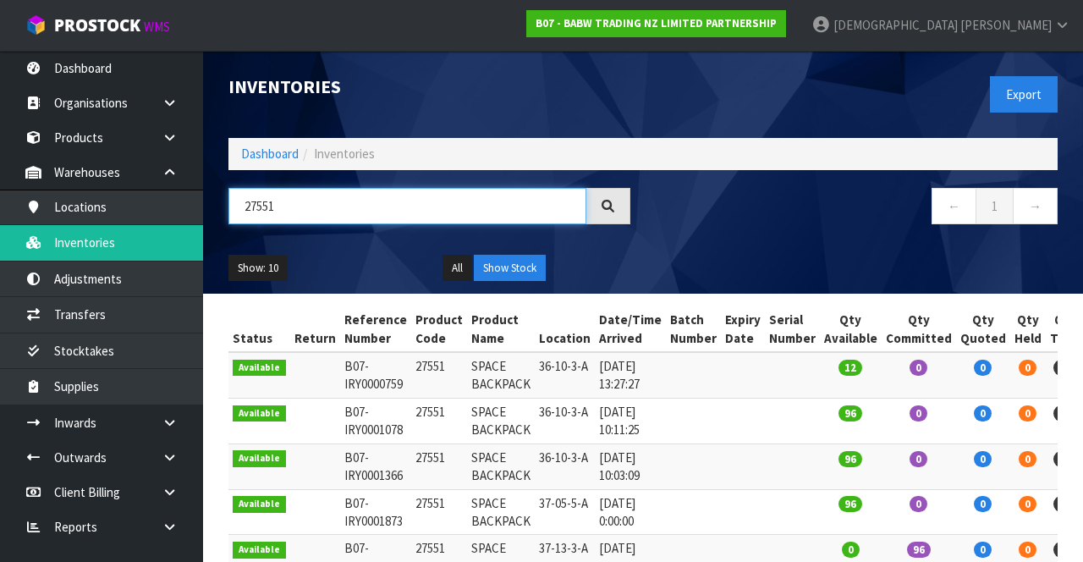
type input "27551"
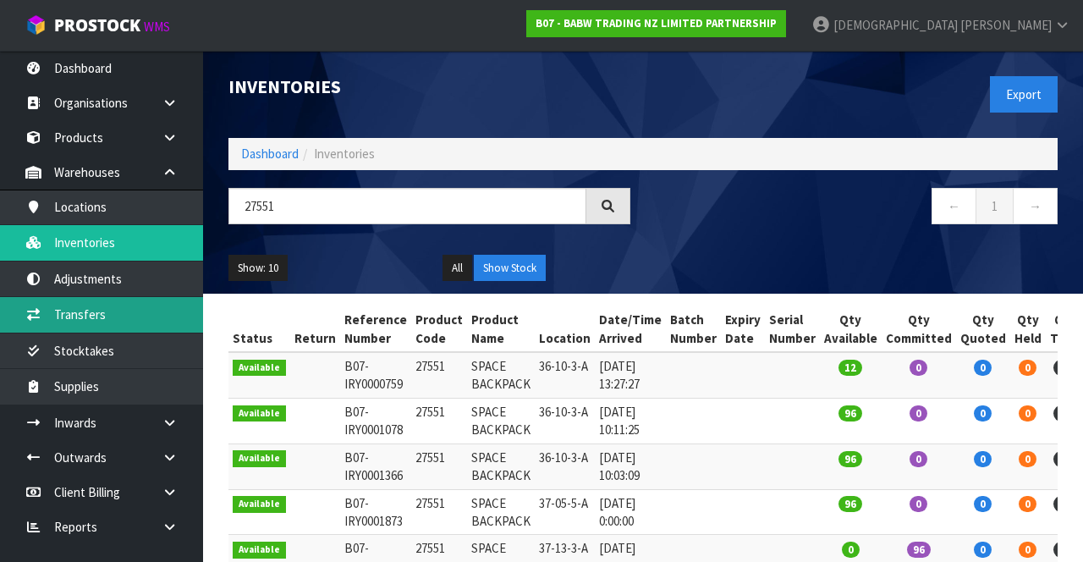
click at [123, 323] on link "Transfers" at bounding box center [101, 314] width 203 height 35
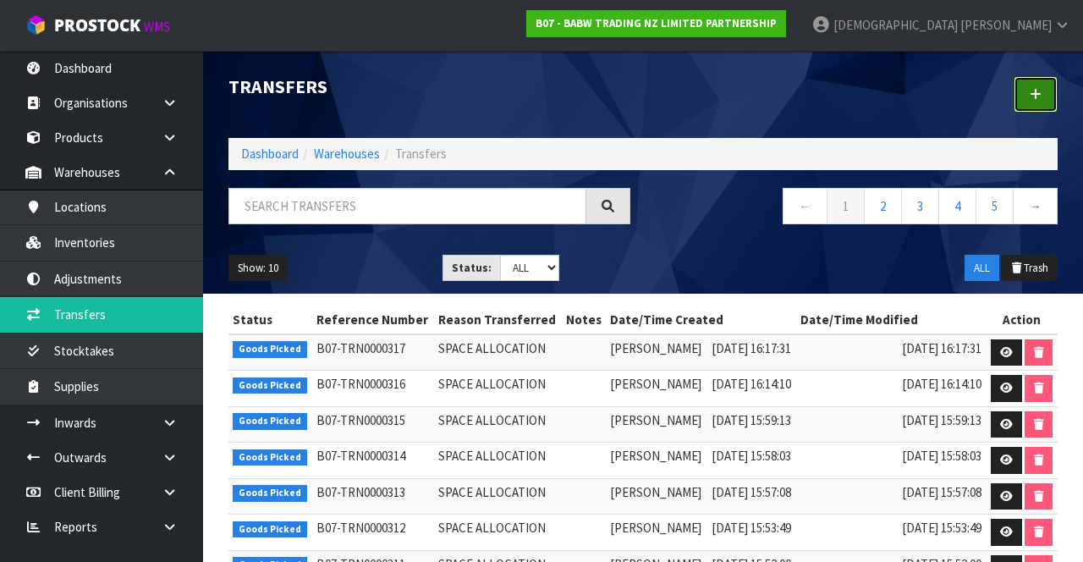
click at [676, 106] on link at bounding box center [1036, 94] width 44 height 36
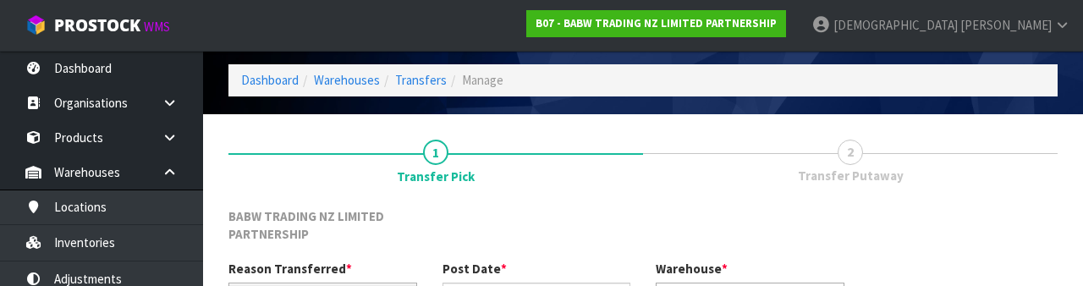
scroll to position [220, 0]
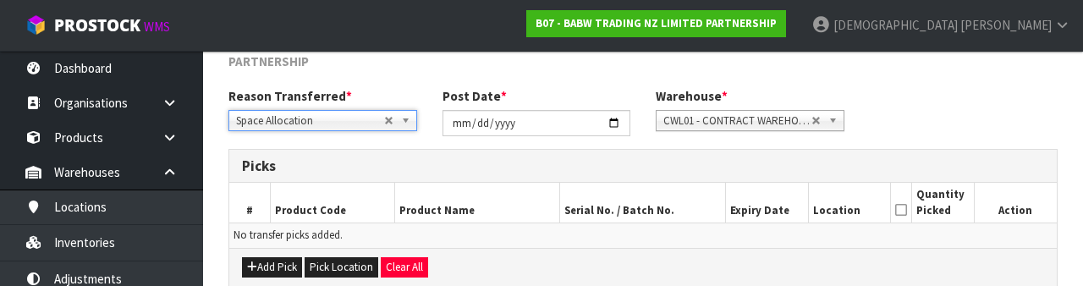
click at [528, 164] on h3 "Picks" at bounding box center [643, 166] width 802 height 16
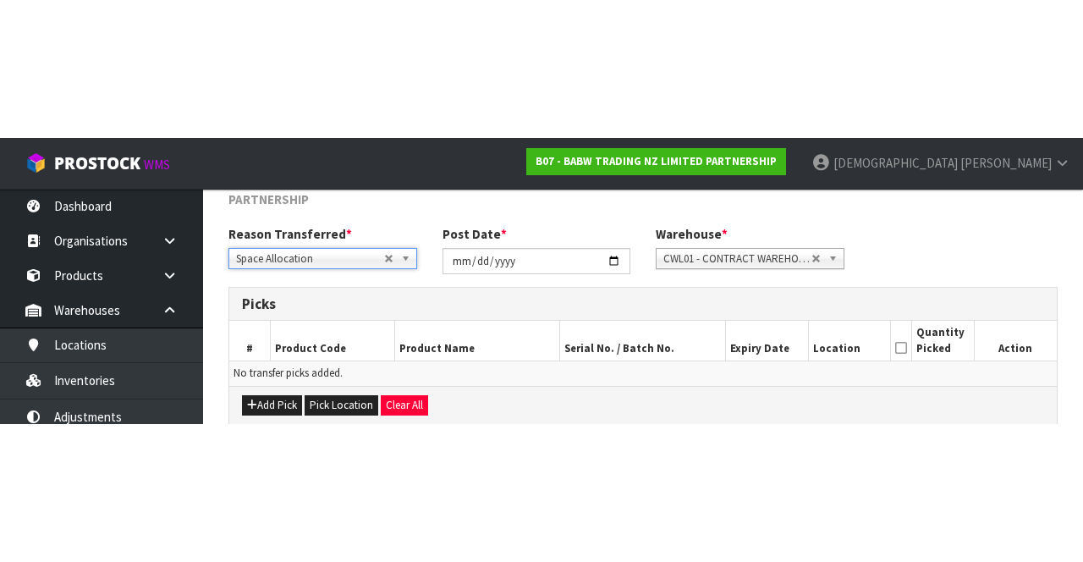
scroll to position [109, 0]
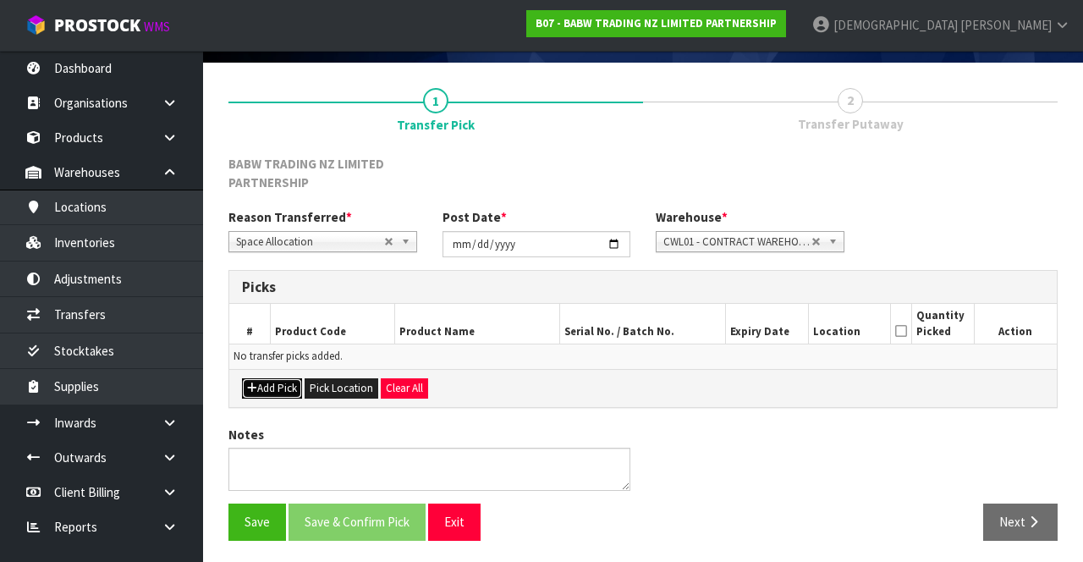
click at [277, 378] on button "Add Pick" at bounding box center [272, 388] width 60 height 20
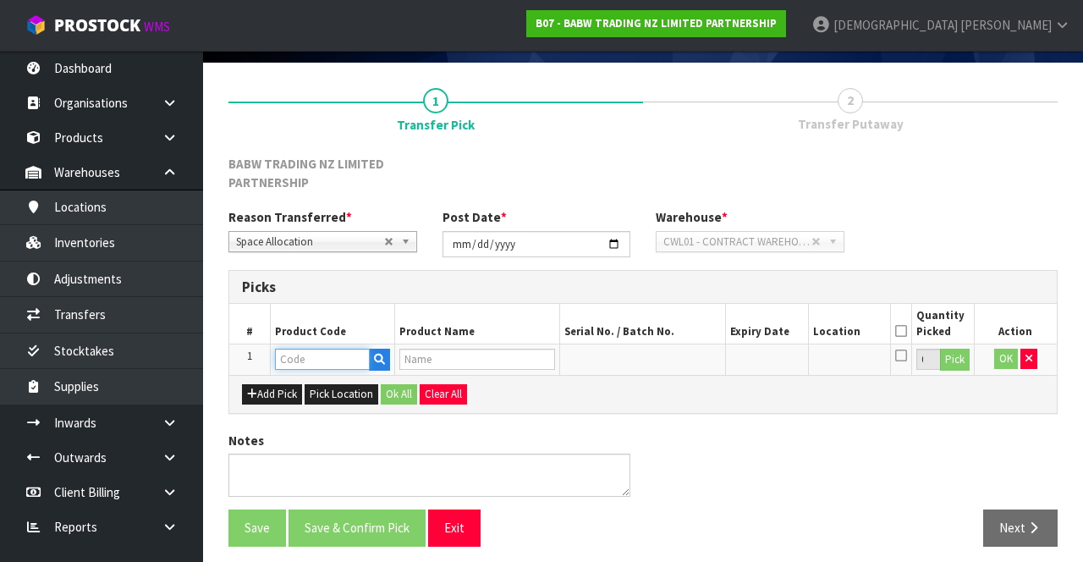
paste input "27551"
type input "27551"
type input "SPACE BACKPACK"
type input "27551"
click at [676, 353] on button "Pick" at bounding box center [955, 360] width 30 height 22
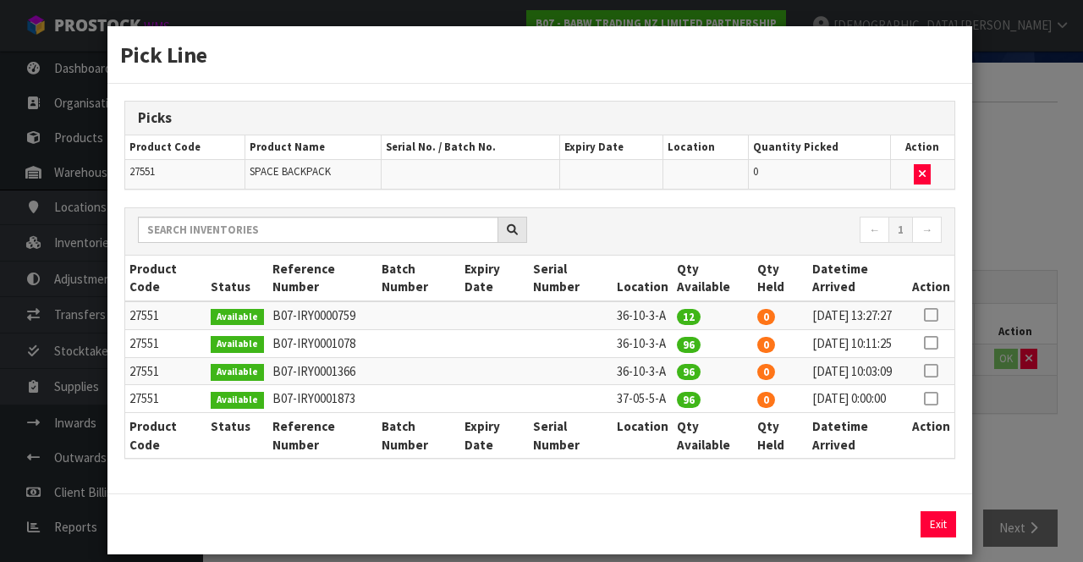
click at [676, 399] on icon at bounding box center [931, 398] width 14 height 1
click at [676, 442] on div "Pick Line Picks Product Code Product Name Serial No. / Batch No. Expiry Date Lo…" at bounding box center [541, 281] width 1083 height 562
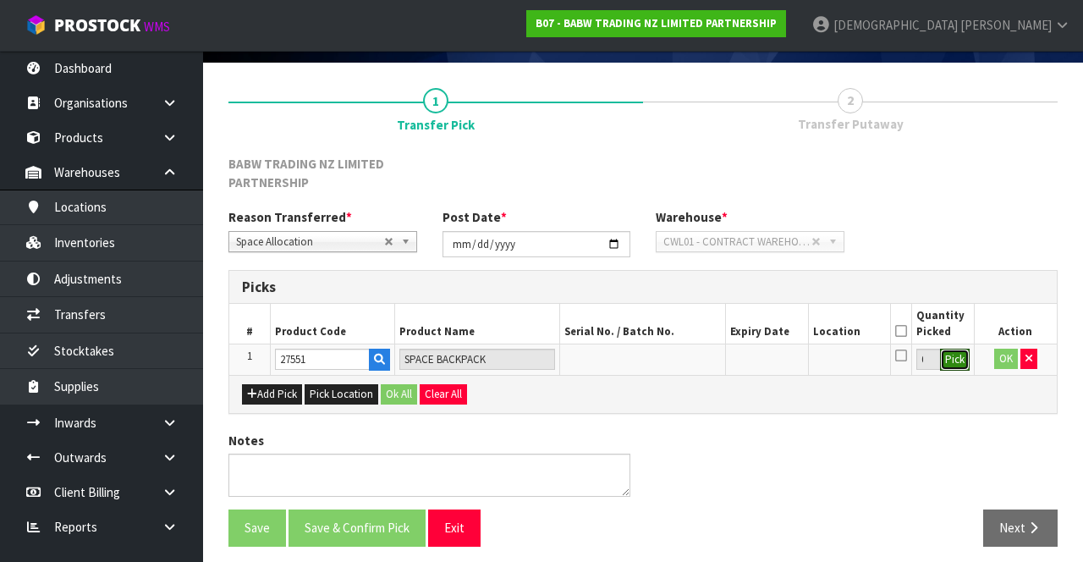
click at [676, 360] on button "Pick" at bounding box center [955, 360] width 30 height 22
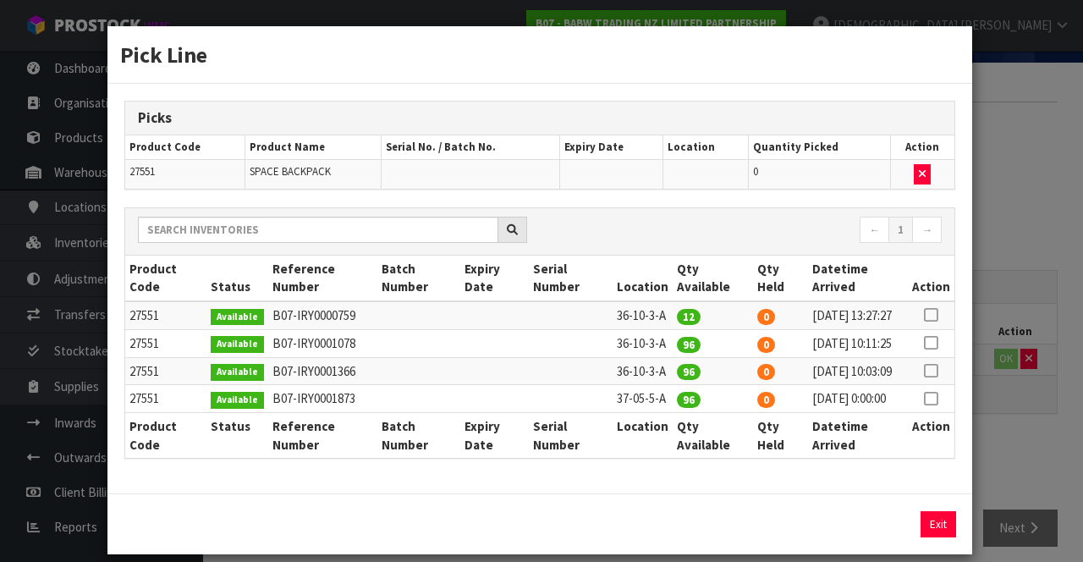
click at [676, 399] on icon at bounding box center [931, 398] width 14 height 1
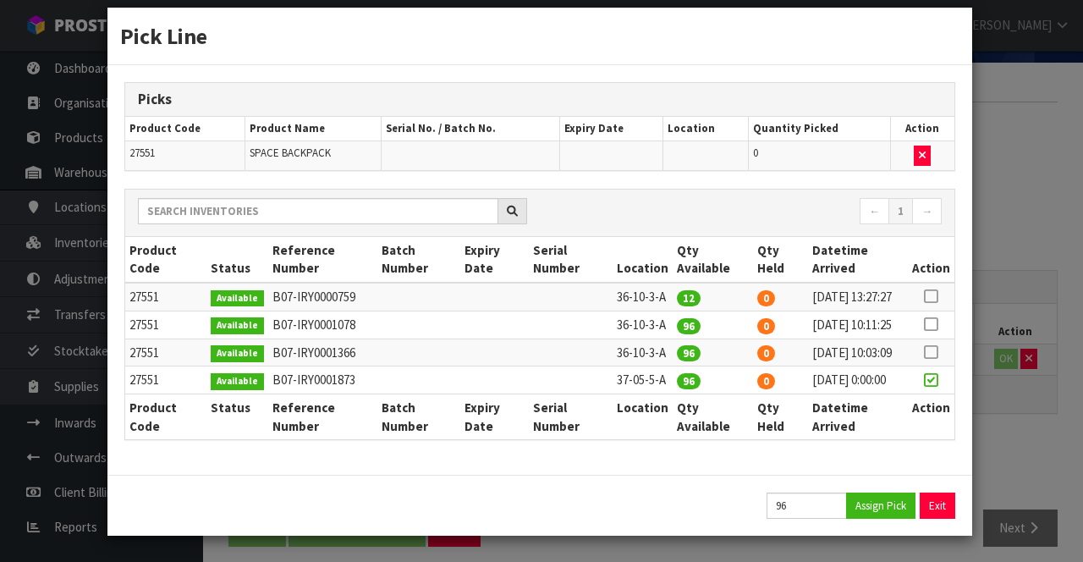
scroll to position [84, 0]
click at [676, 504] on button "Assign Pick" at bounding box center [880, 505] width 69 height 26
type input "96"
click at [676, 424] on div "Pick Line Picks Product Code Product Name Serial No. / Batch No. Expiry Date Lo…" at bounding box center [541, 281] width 1083 height 562
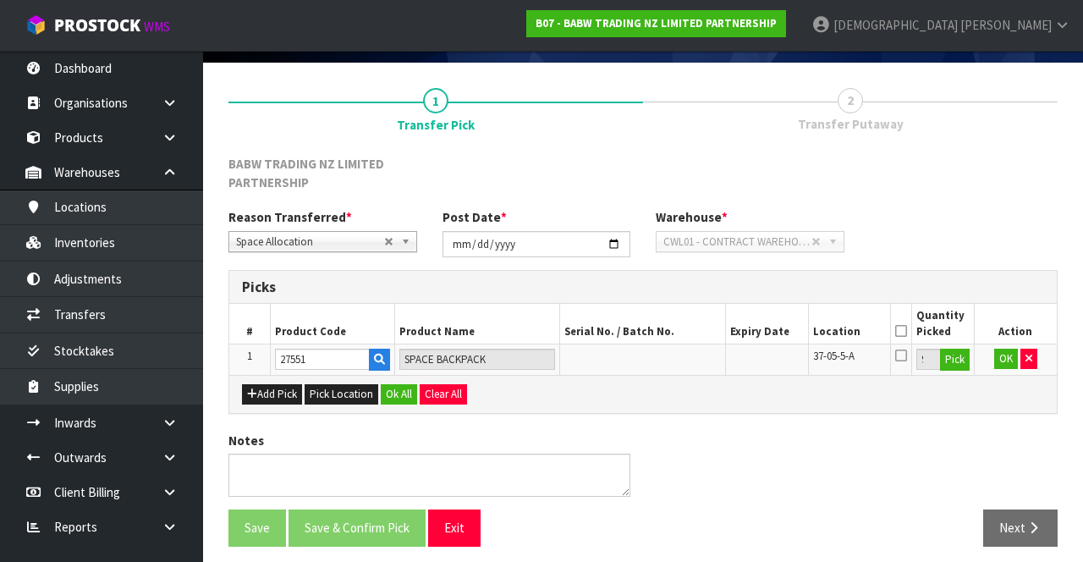
click at [676, 350] on icon at bounding box center [901, 356] width 12 height 14
click at [0, 0] on input "checkbox" at bounding box center [0, 0] width 0 height 0
click at [676, 332] on icon at bounding box center [901, 331] width 12 height 1
click at [676, 331] on icon at bounding box center [901, 331] width 12 height 1
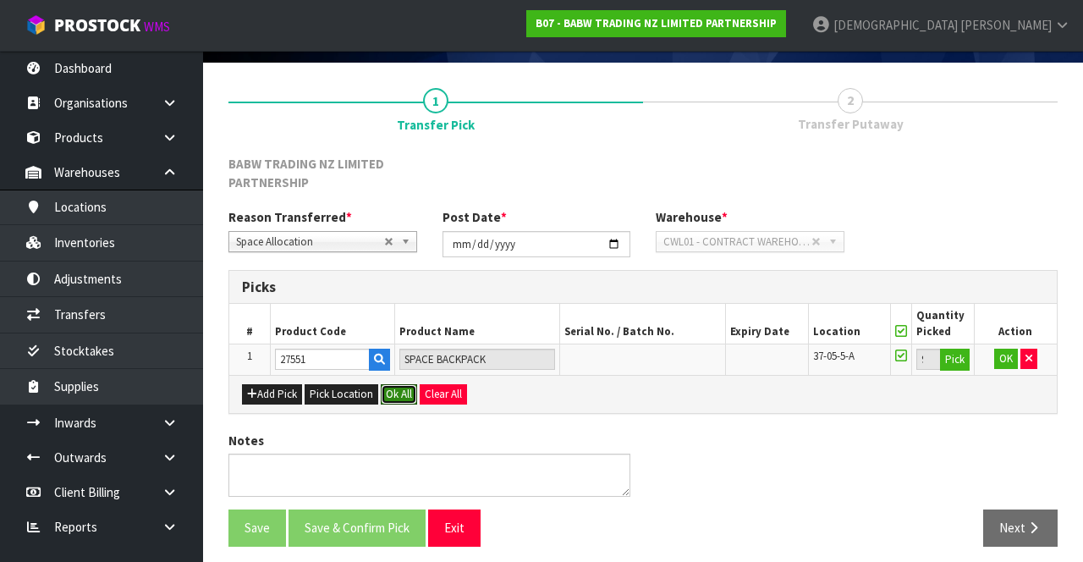
click at [384, 396] on button "Ok All" at bounding box center [399, 394] width 36 height 20
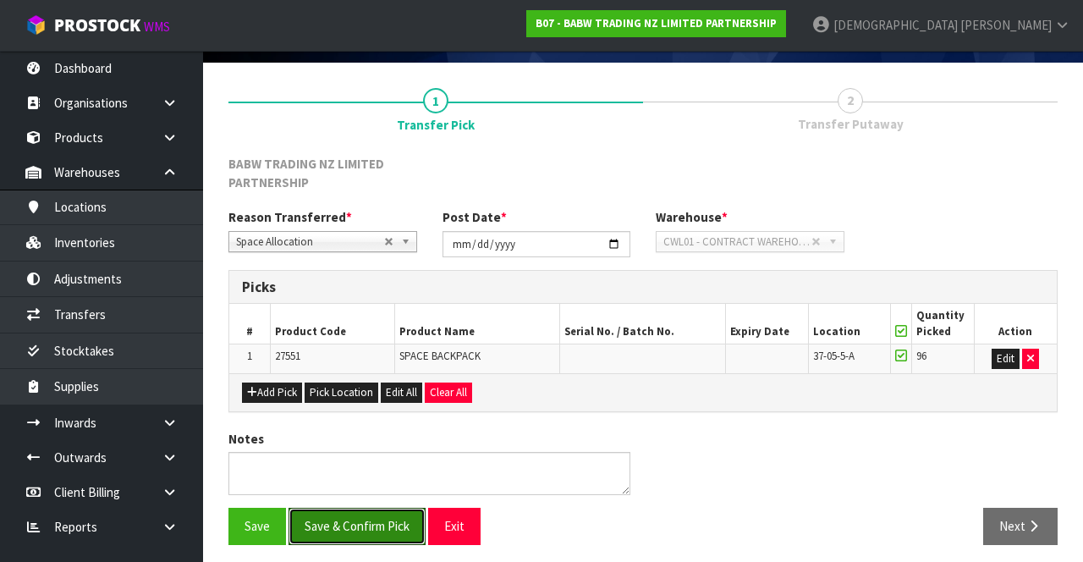
click at [362, 524] on button "Save & Confirm Pick" at bounding box center [356, 526] width 137 height 36
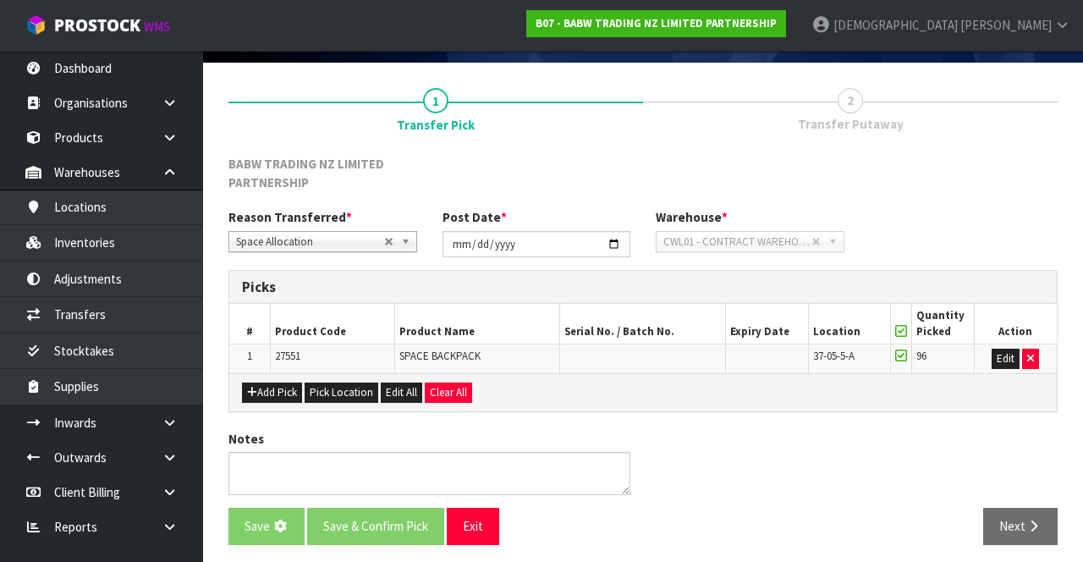
scroll to position [0, 0]
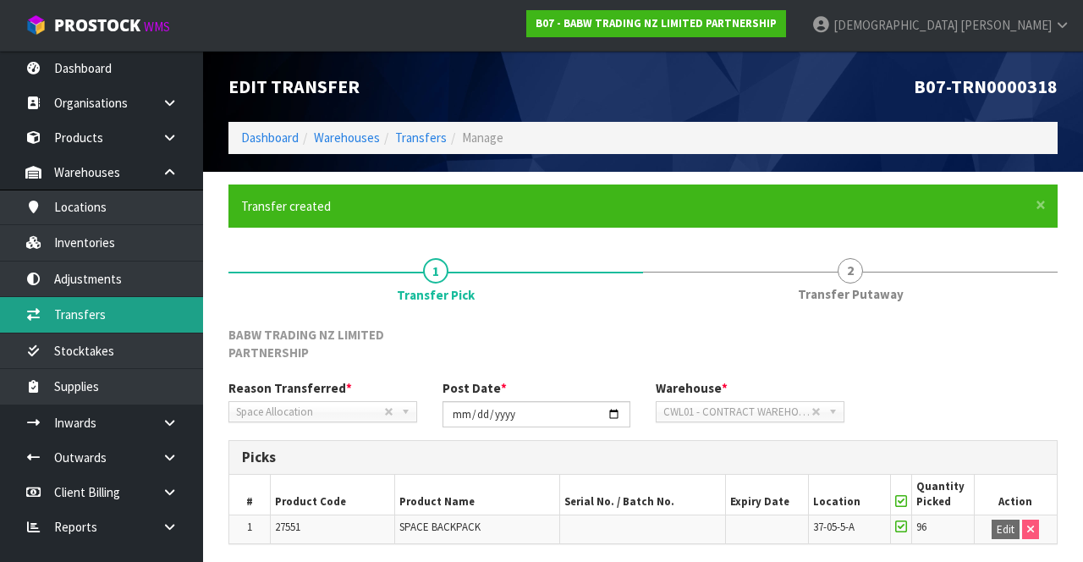
click at [110, 312] on link "Transfers" at bounding box center [101, 314] width 203 height 35
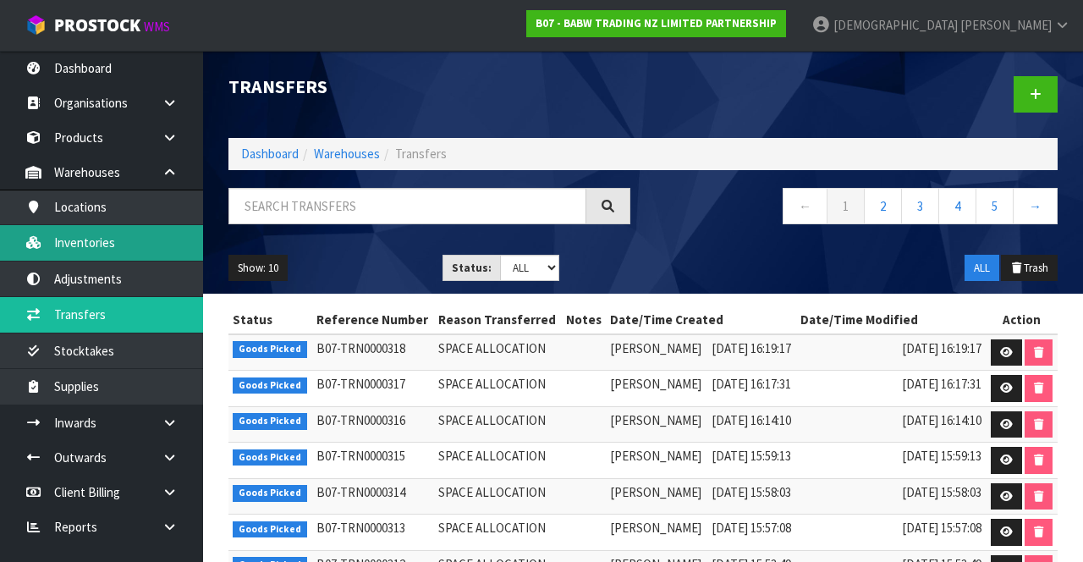
click at [115, 234] on link "Inventories" at bounding box center [101, 242] width 203 height 35
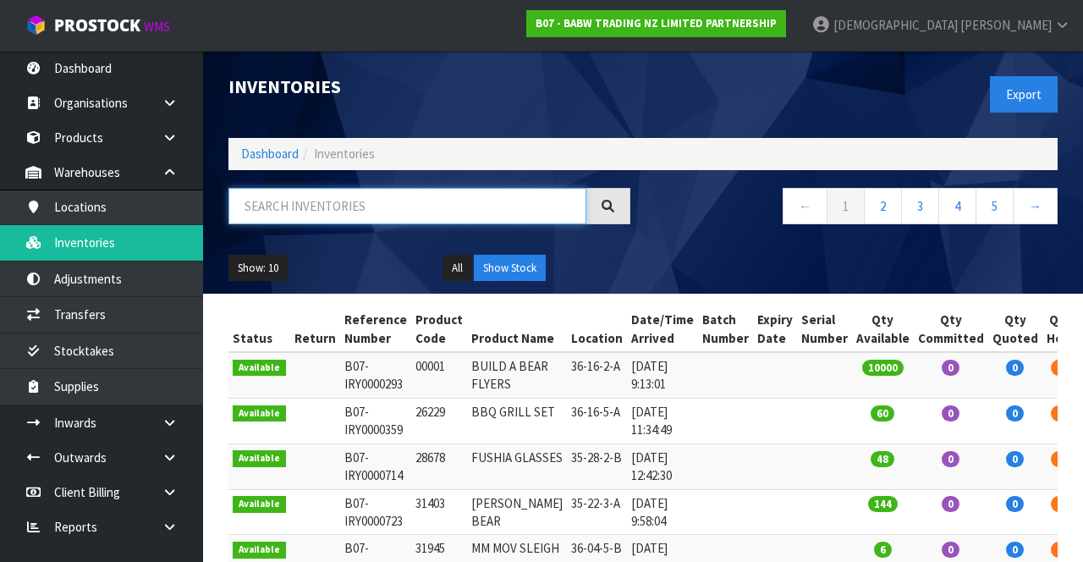
paste input "27551"
type input "27551"
click at [676, 239] on div "← 1 2 3 4 5 →" at bounding box center [856, 215] width 427 height 54
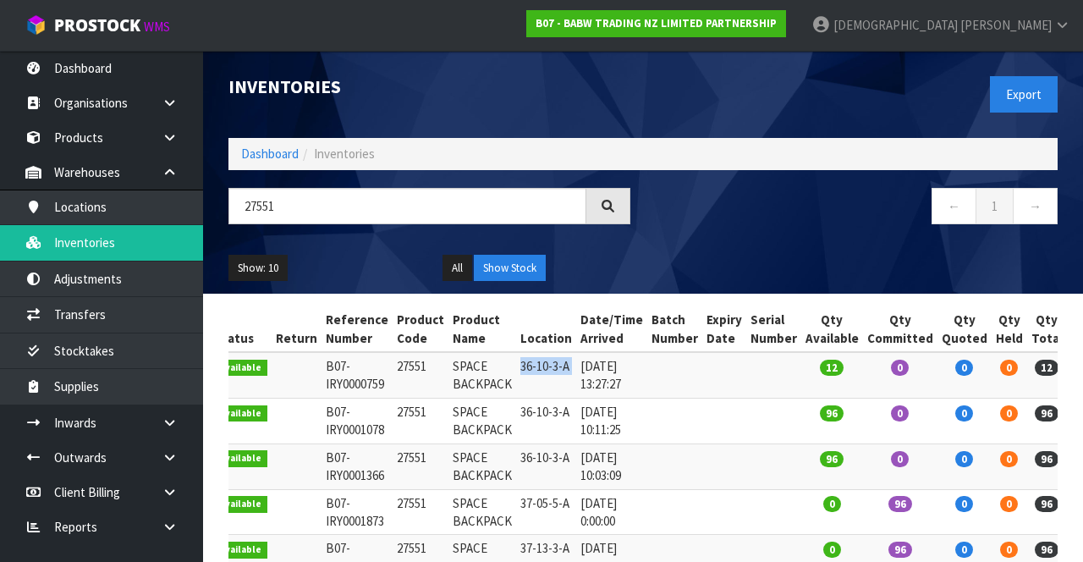
copy tr "36-10-3-A"
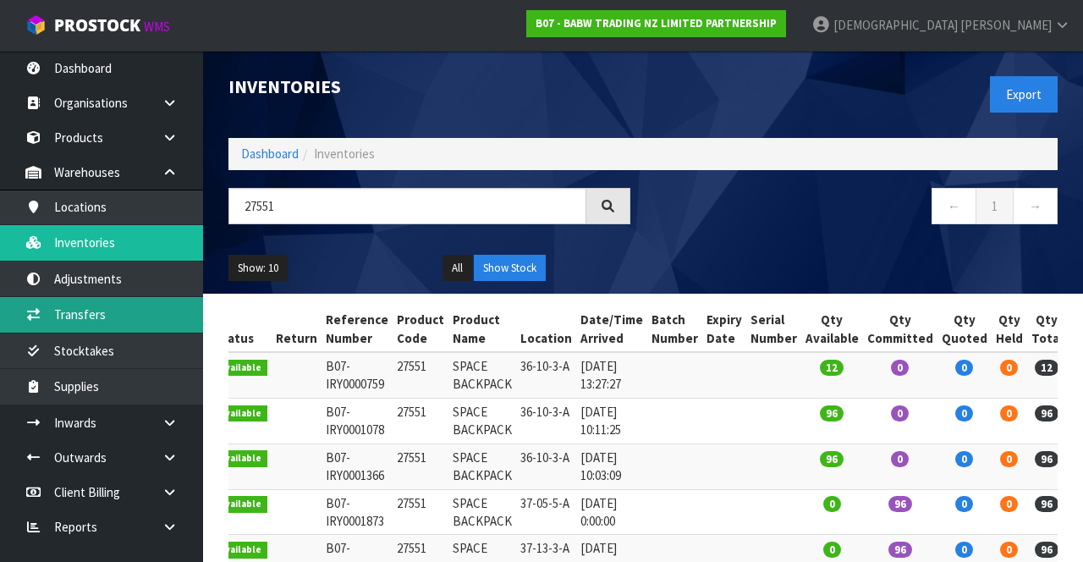
click at [107, 308] on link "Transfers" at bounding box center [101, 314] width 203 height 35
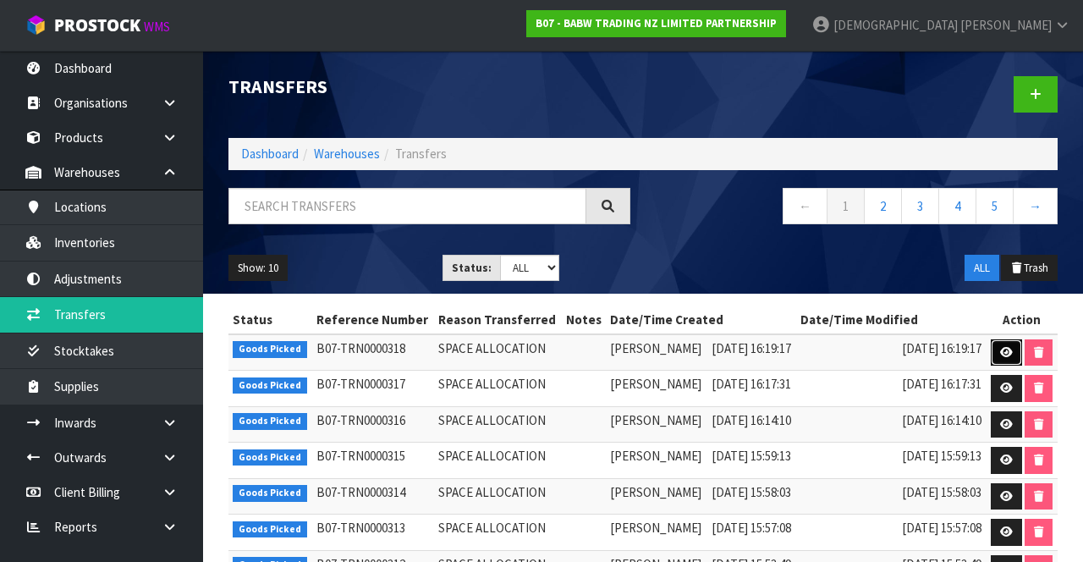
click at [676, 354] on icon at bounding box center [1006, 352] width 13 height 11
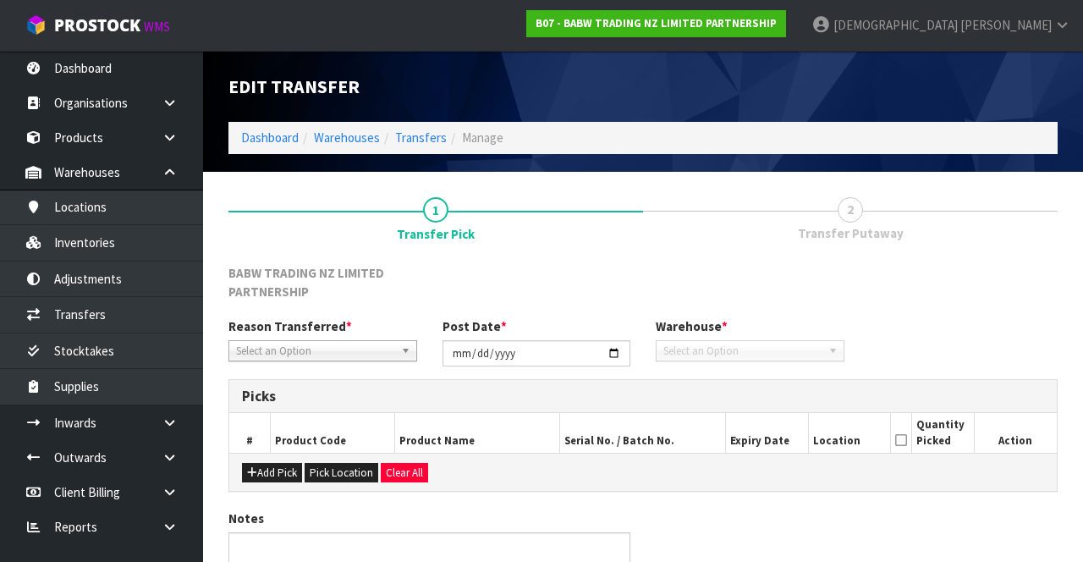
type input "[DATE]"
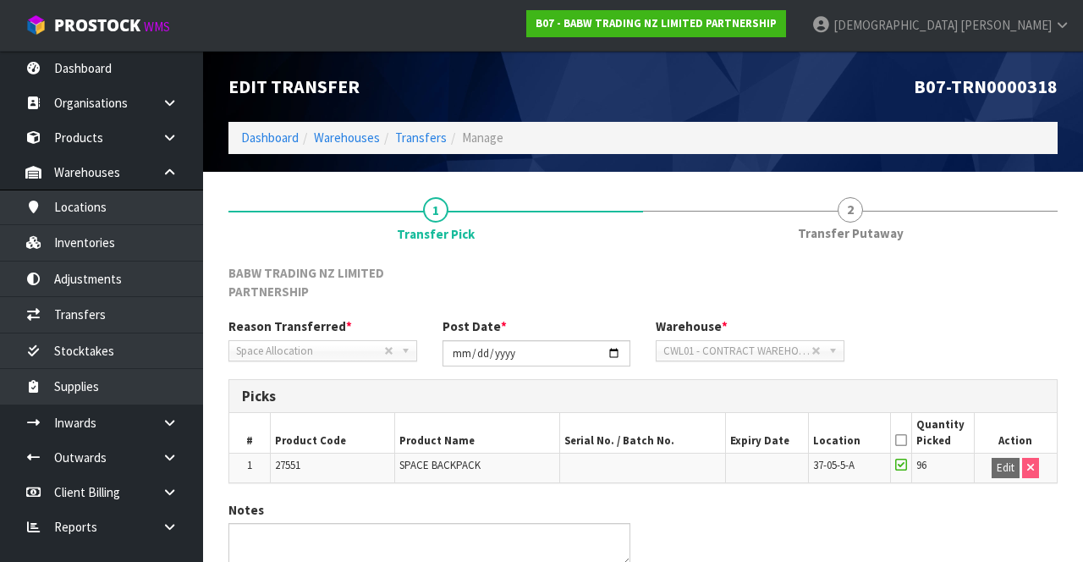
scroll to position [76, 0]
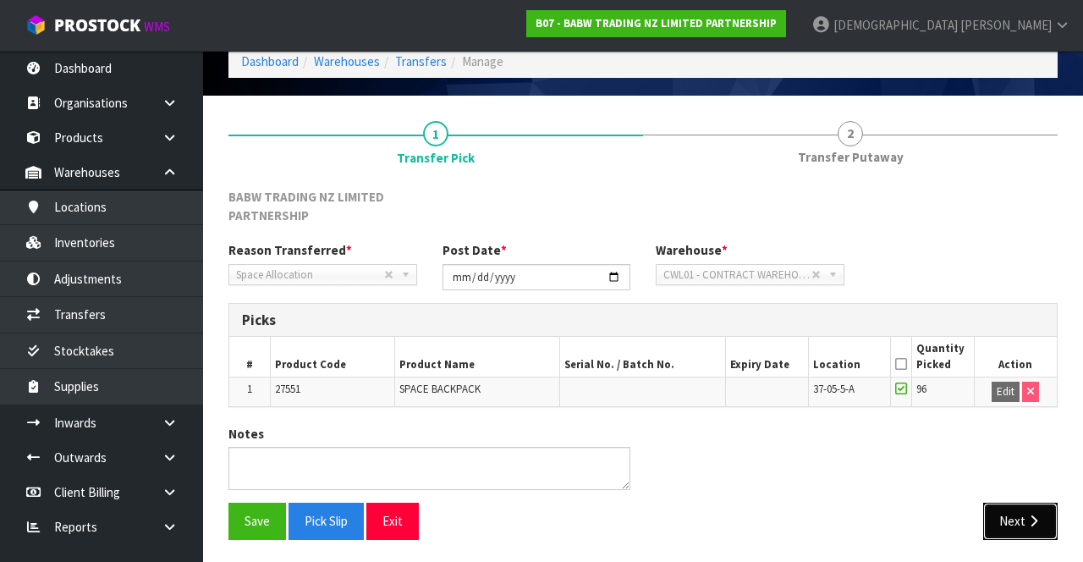
click at [676, 514] on button "Next" at bounding box center [1020, 521] width 74 height 36
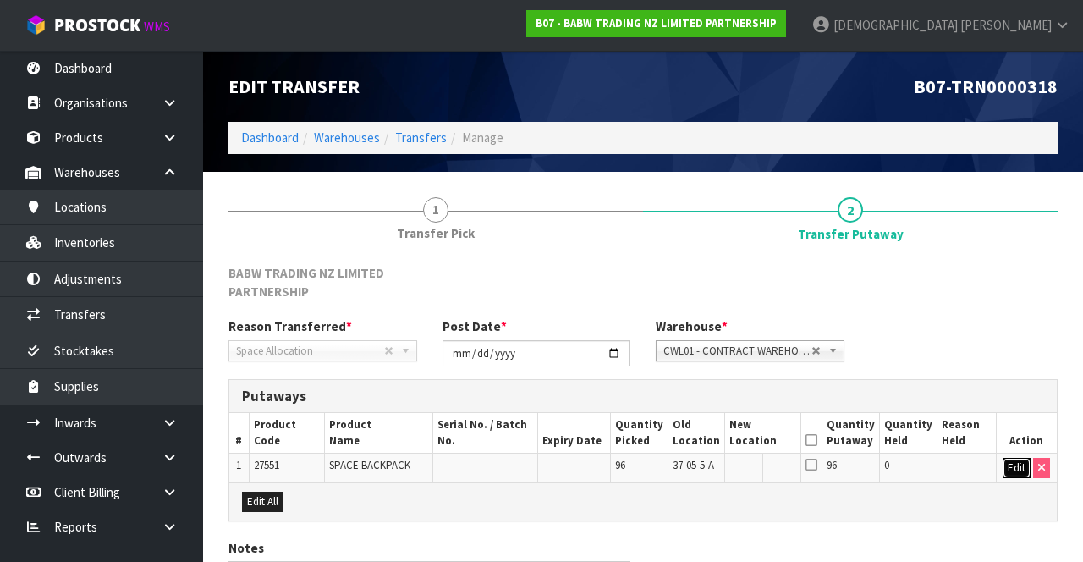
click at [676, 469] on button "Edit" at bounding box center [1017, 468] width 28 height 20
paste input "36-10-3-A"
type input "36-10-3-A"
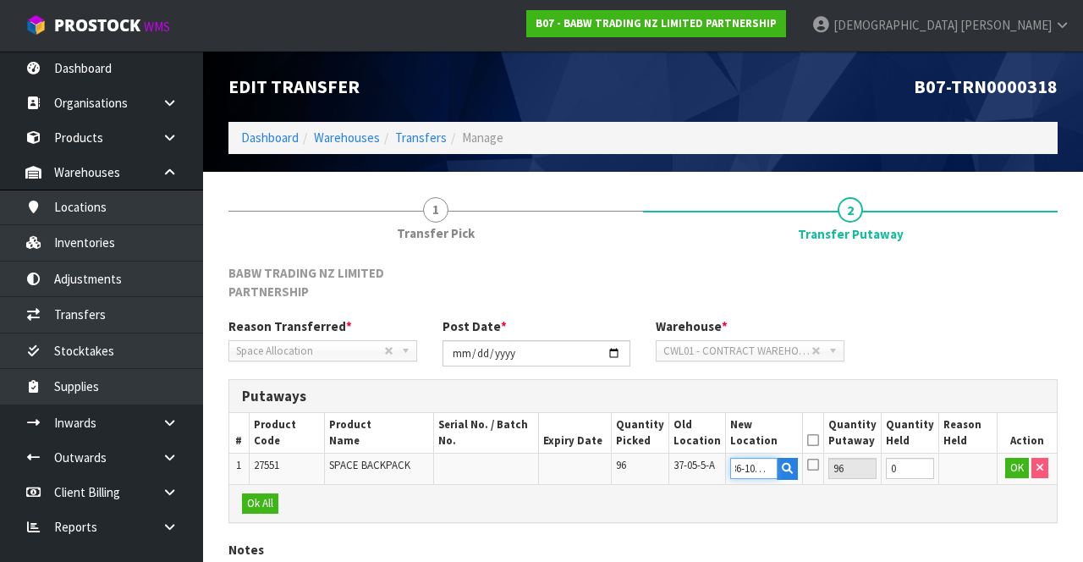
click at [676, 470] on input "36-10-3-A" at bounding box center [753, 468] width 47 height 21
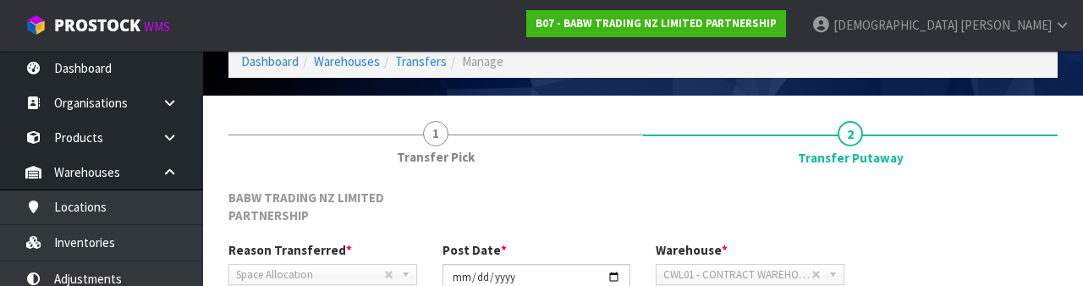
scroll to position [315, 0]
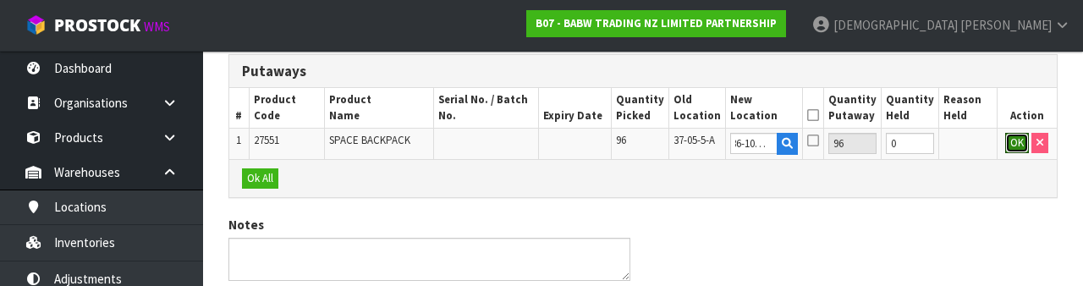
click at [676, 149] on button "OK" at bounding box center [1017, 143] width 24 height 20
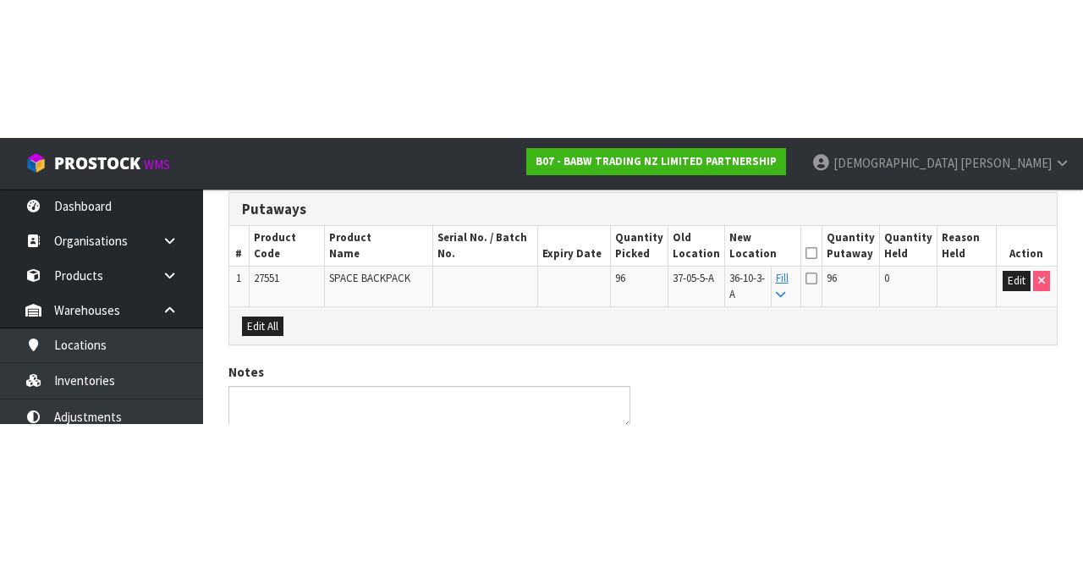
scroll to position [125, 0]
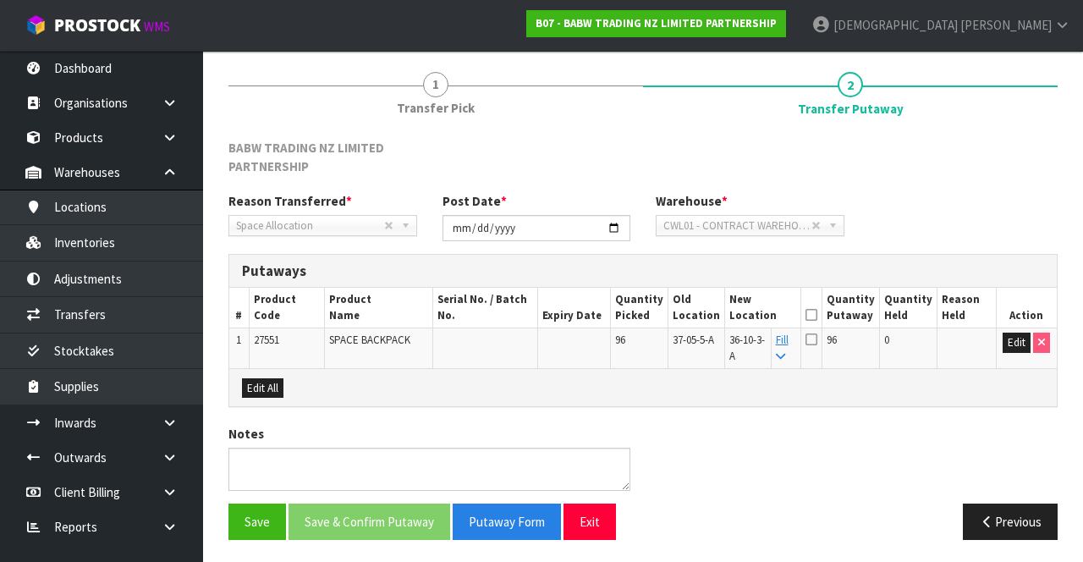
click at [676, 315] on icon at bounding box center [811, 315] width 12 height 1
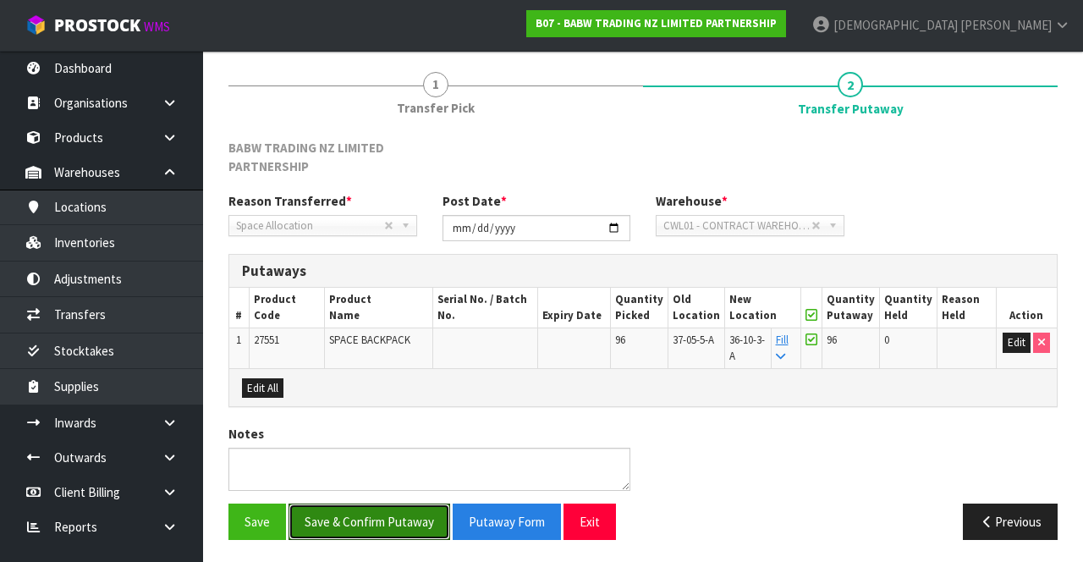
click at [391, 511] on button "Save & Confirm Putaway" at bounding box center [369, 521] width 162 height 36
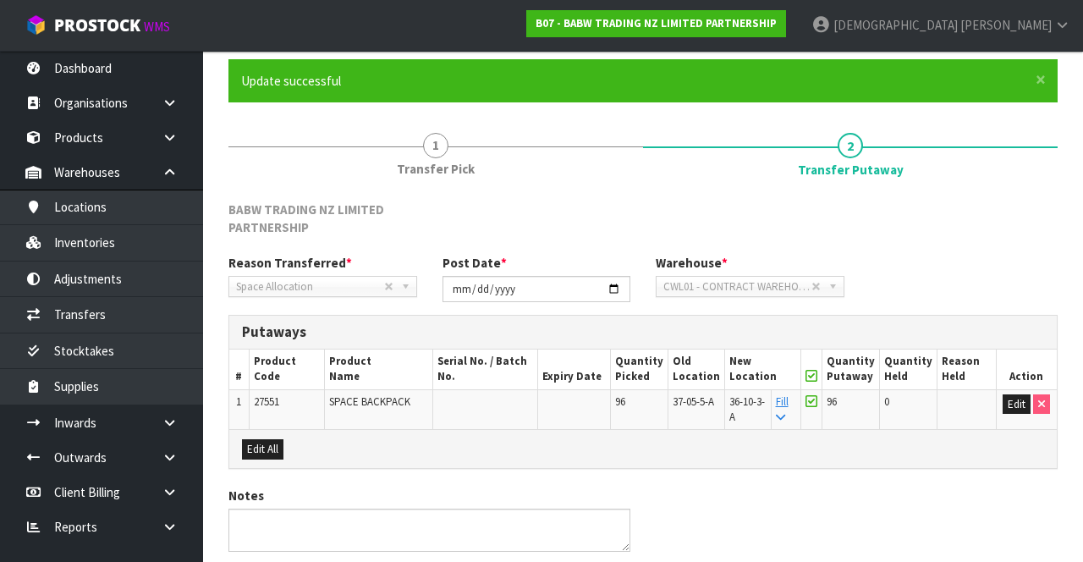
scroll to position [0, 0]
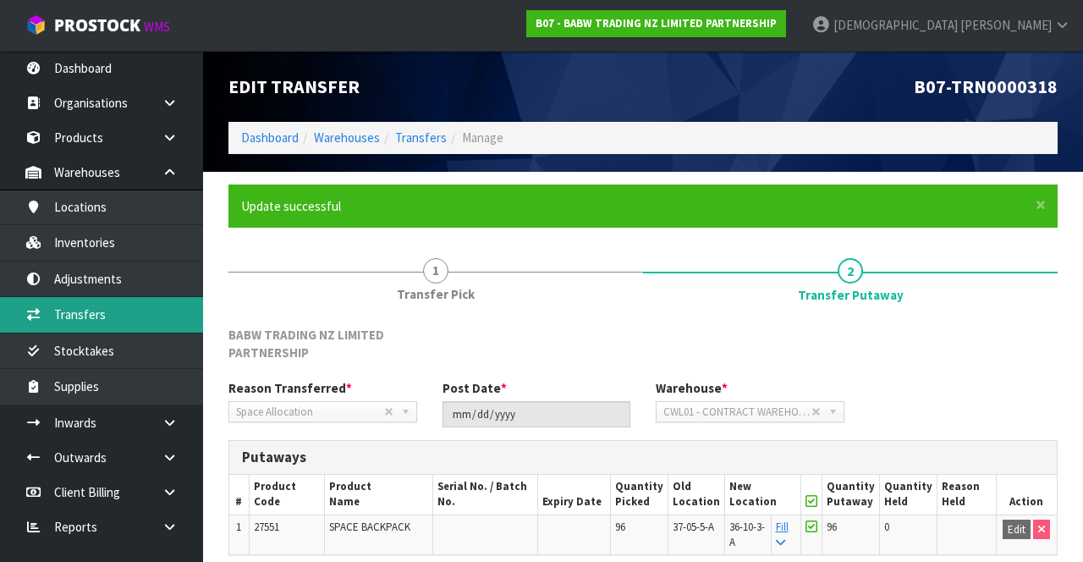
click at [106, 321] on link "Transfers" at bounding box center [101, 314] width 203 height 35
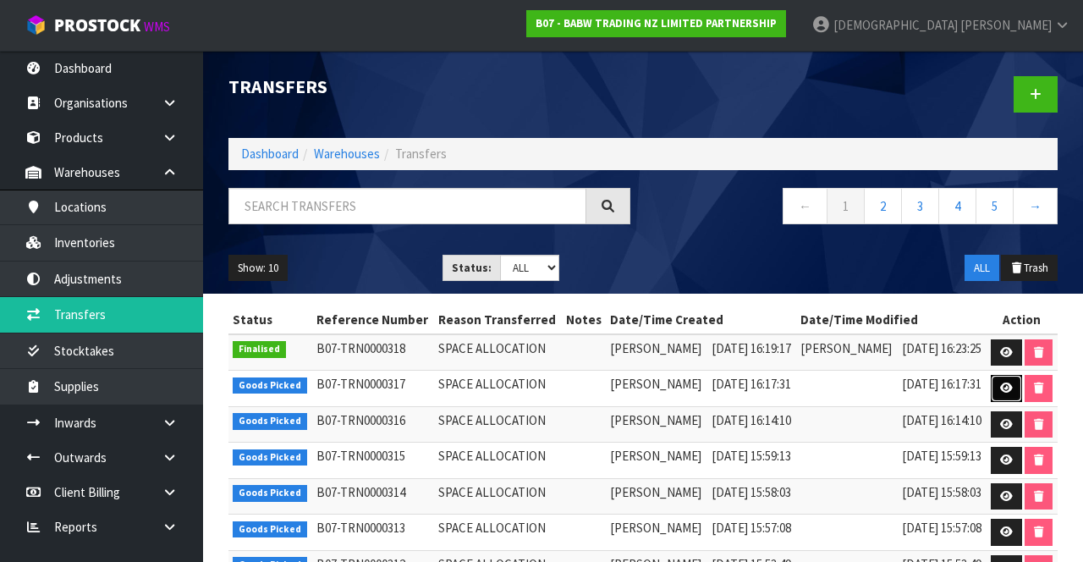
click at [676, 393] on link at bounding box center [1006, 388] width 31 height 27
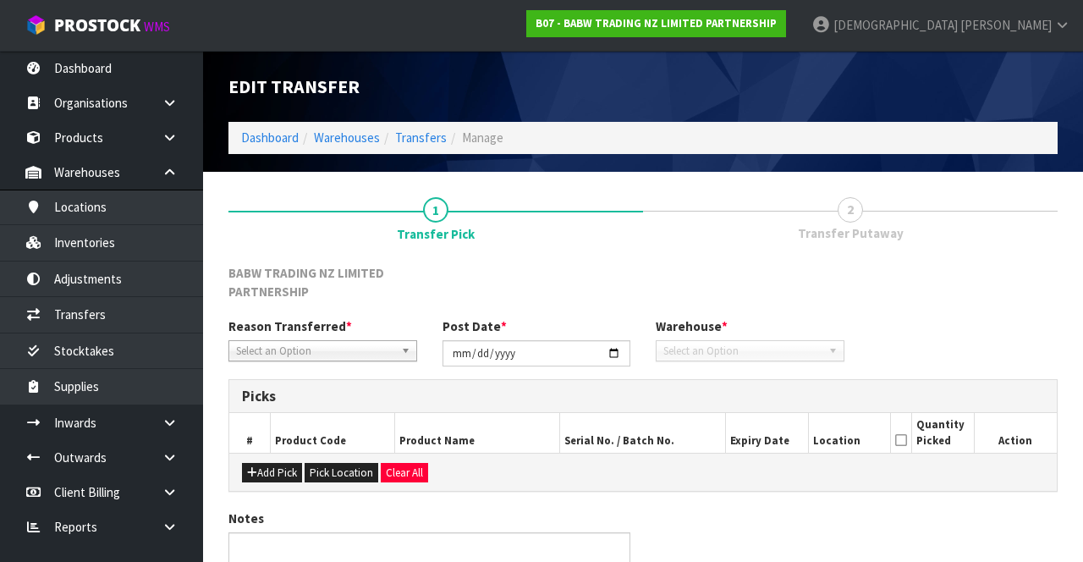
type input "[DATE]"
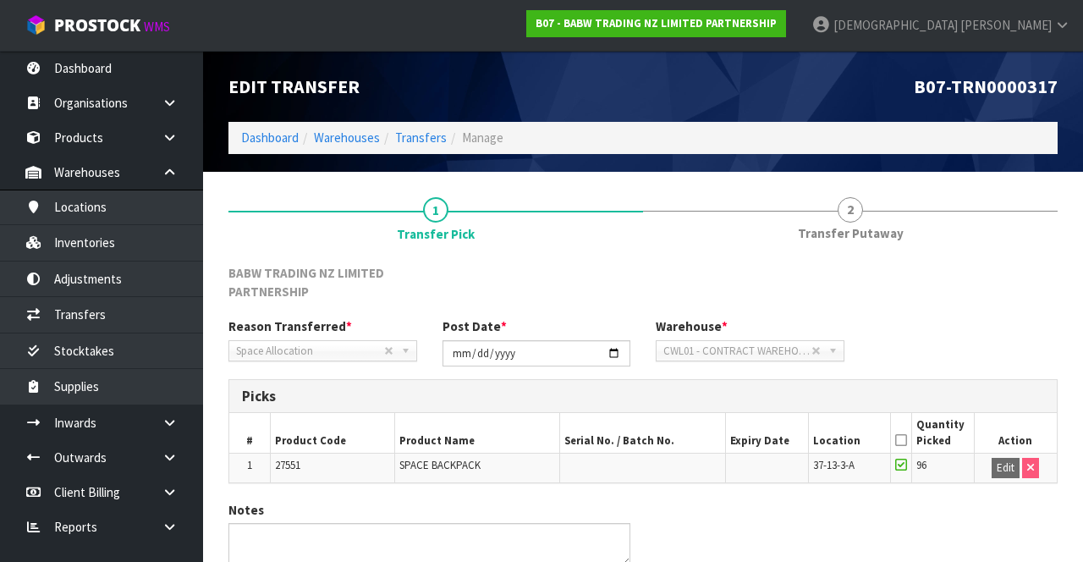
scroll to position [76, 0]
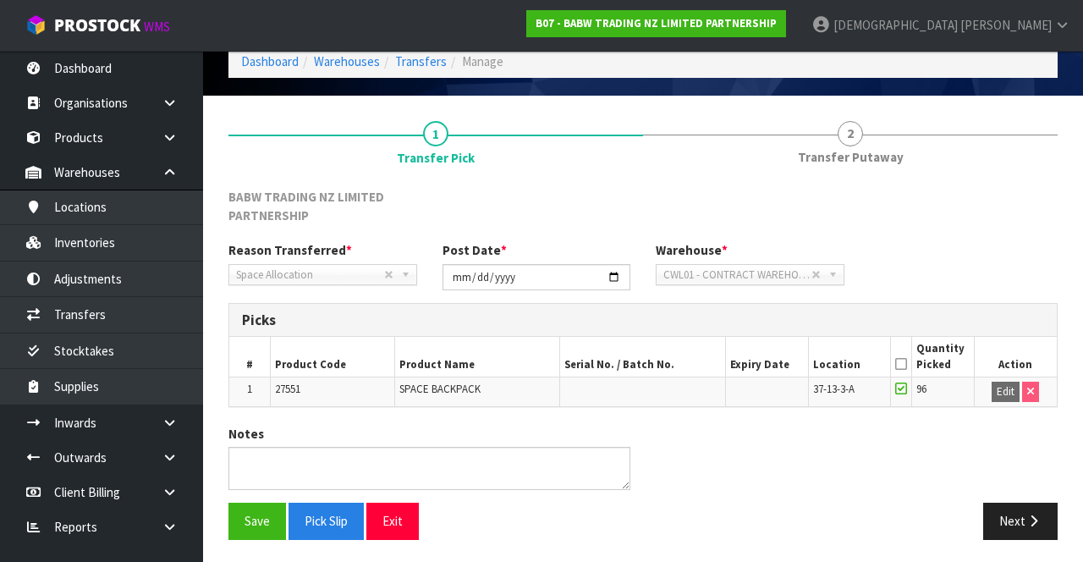
click at [676, 152] on span "Transfer Putaway" at bounding box center [851, 157] width 106 height 18
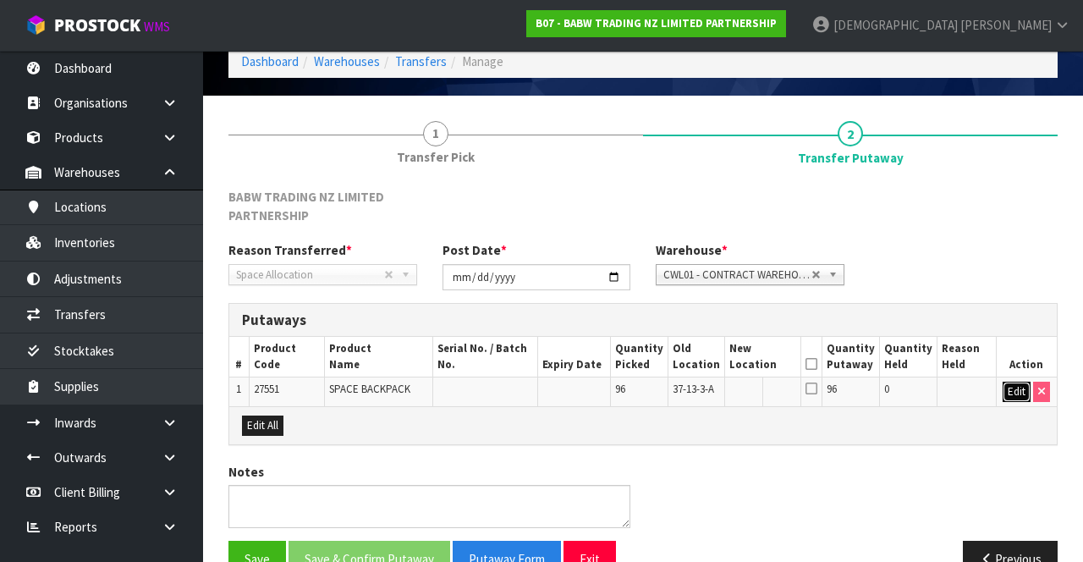
click at [676, 394] on button "Edit" at bounding box center [1017, 392] width 28 height 20
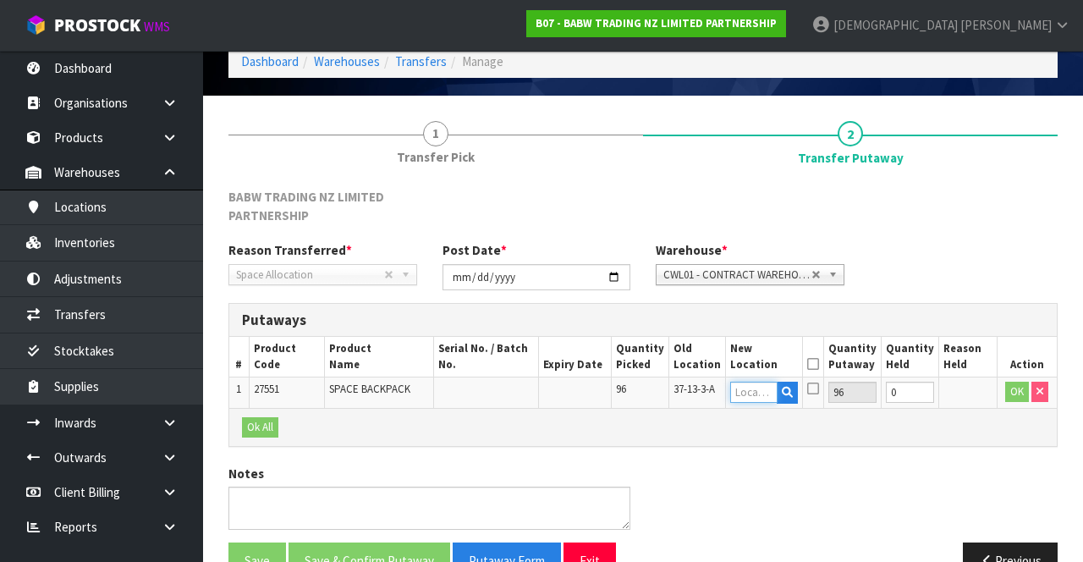
paste input "36-10-3-A"
click at [676, 389] on input "36-10-3-A" at bounding box center [753, 392] width 47 height 21
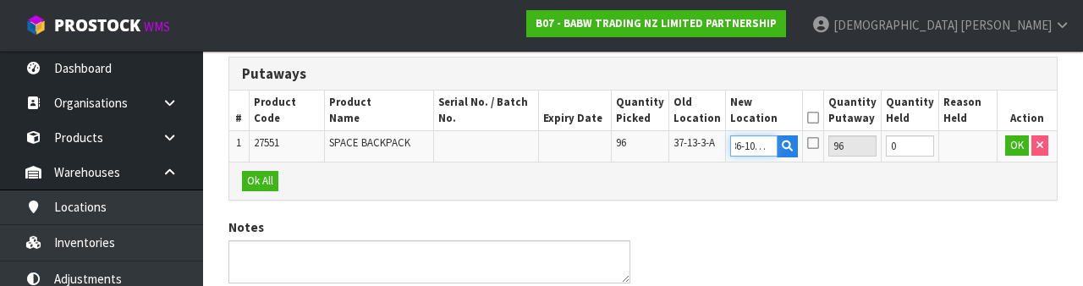
scroll to position [315, 0]
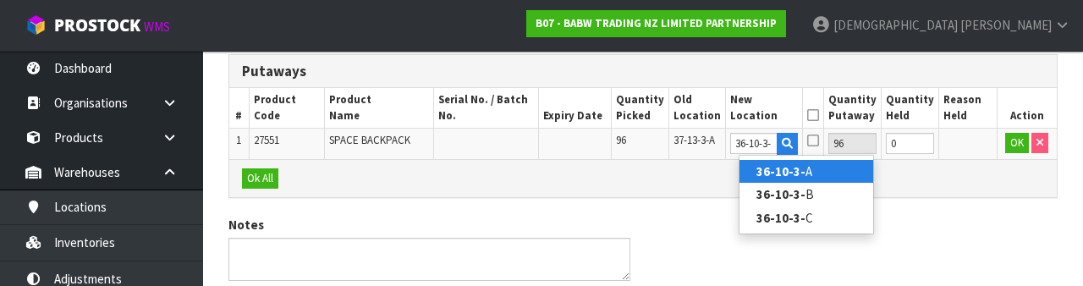
click at [676, 179] on link "36-10-3- A" at bounding box center [806, 171] width 134 height 23
type input "36-10-3-A"
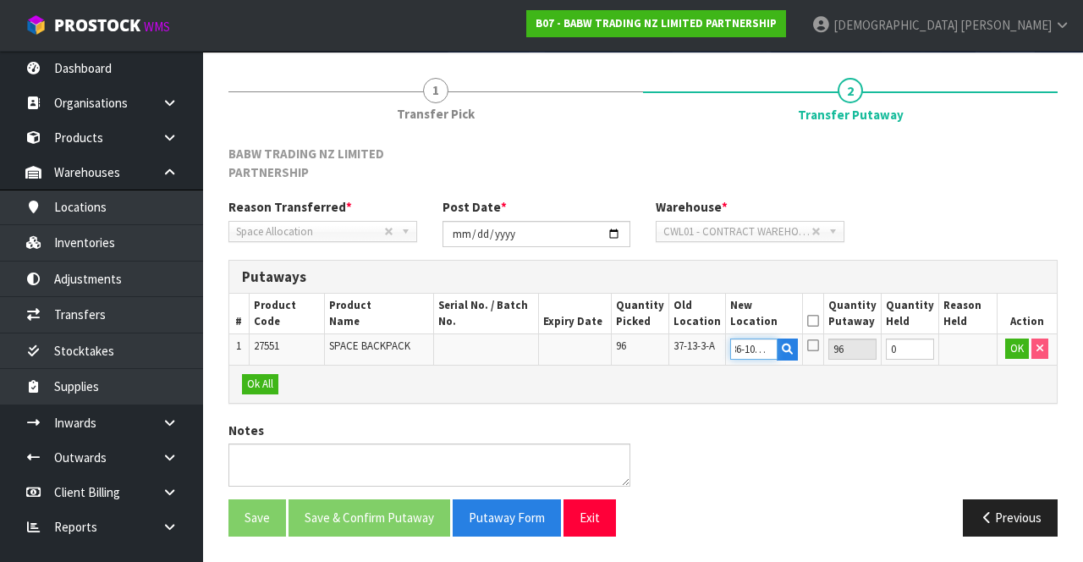
scroll to position [0, 0]
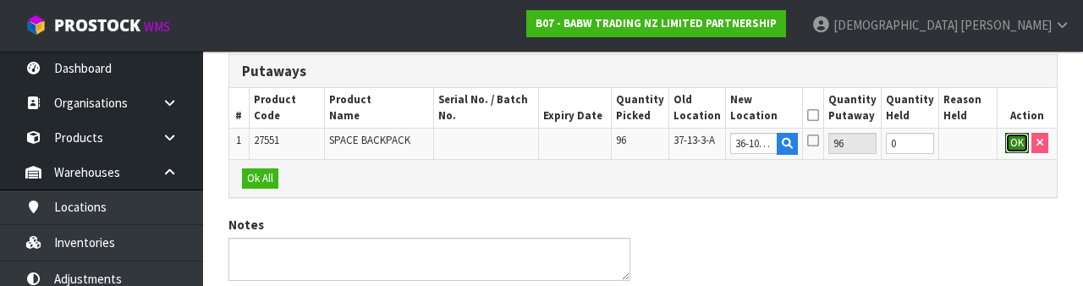
click at [676, 147] on button "OK" at bounding box center [1017, 143] width 24 height 20
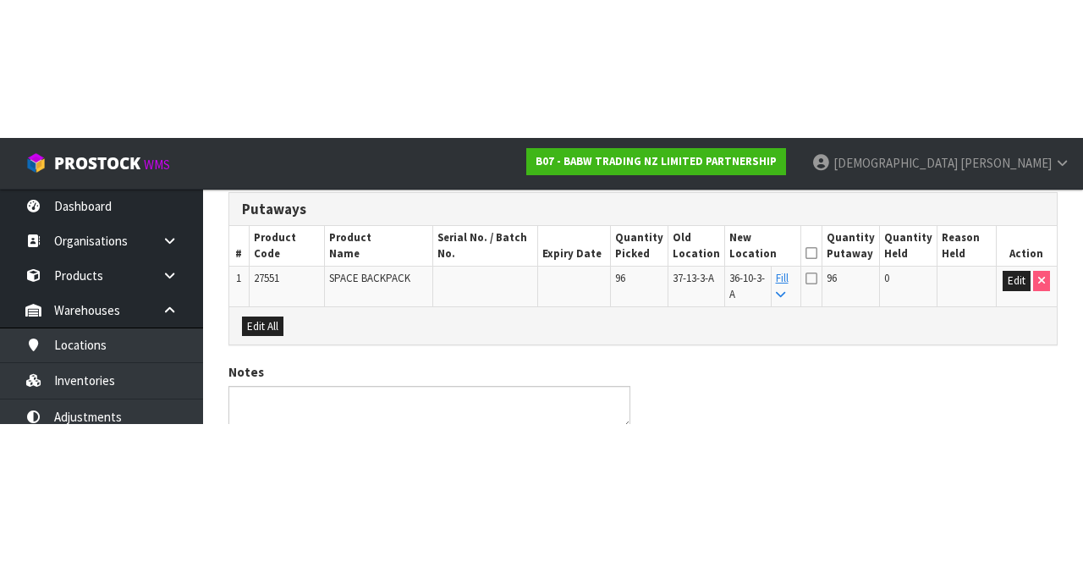
scroll to position [125, 0]
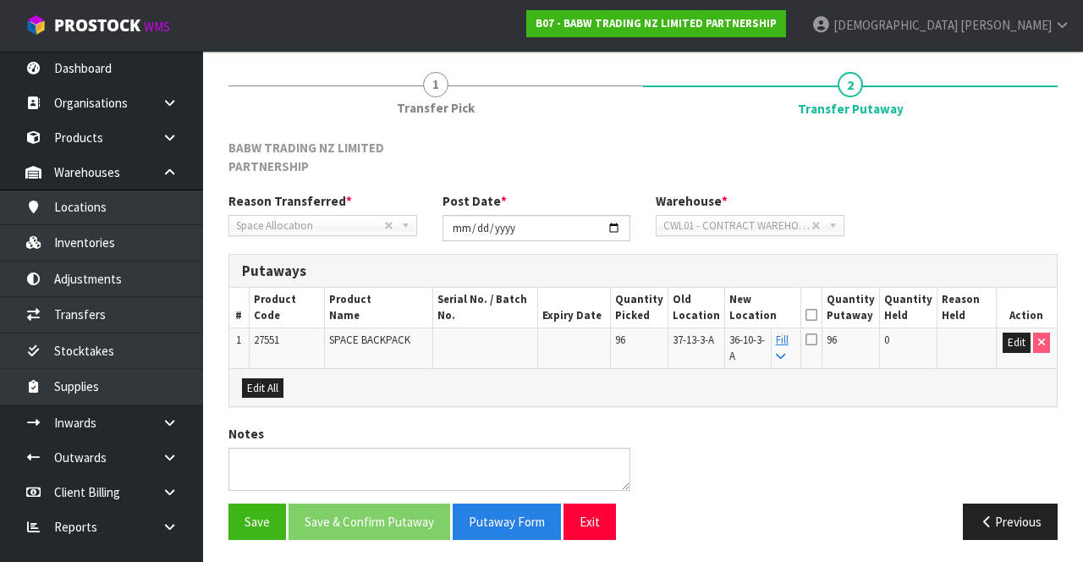
click at [676, 315] on icon at bounding box center [811, 315] width 12 height 1
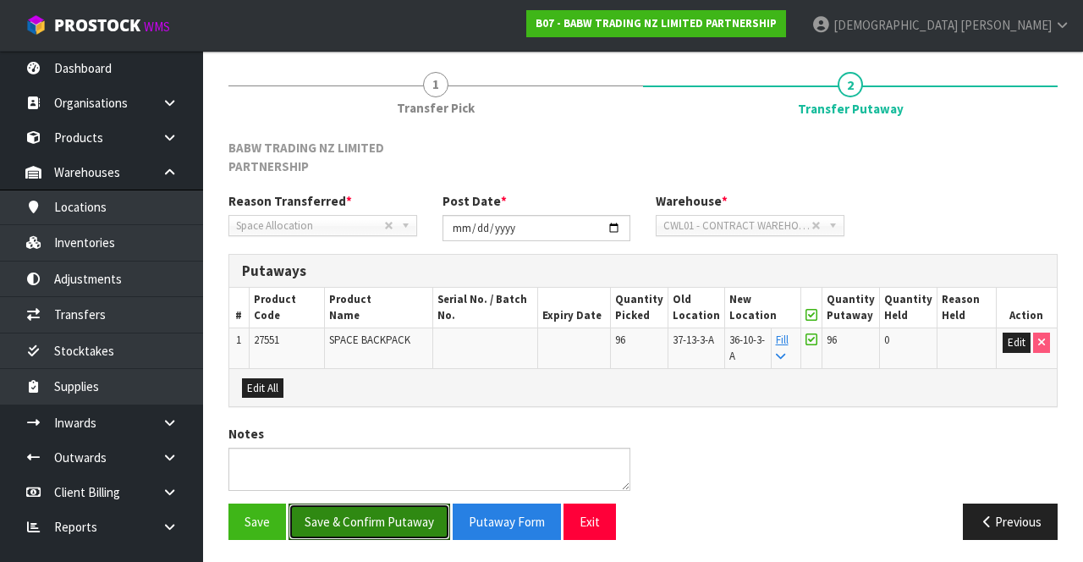
click at [387, 514] on button "Save & Confirm Putaway" at bounding box center [369, 521] width 162 height 36
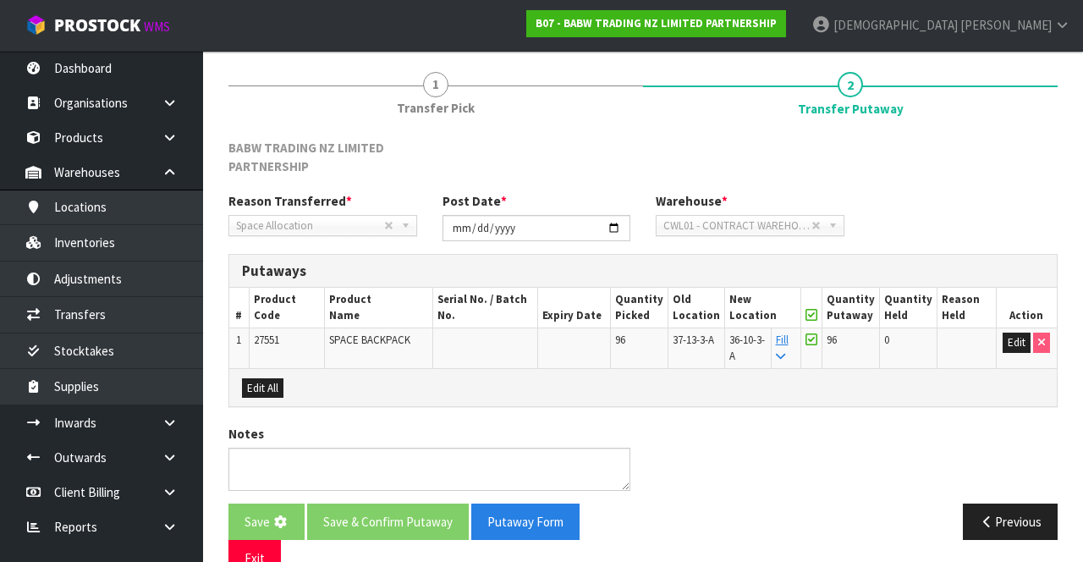
scroll to position [0, 0]
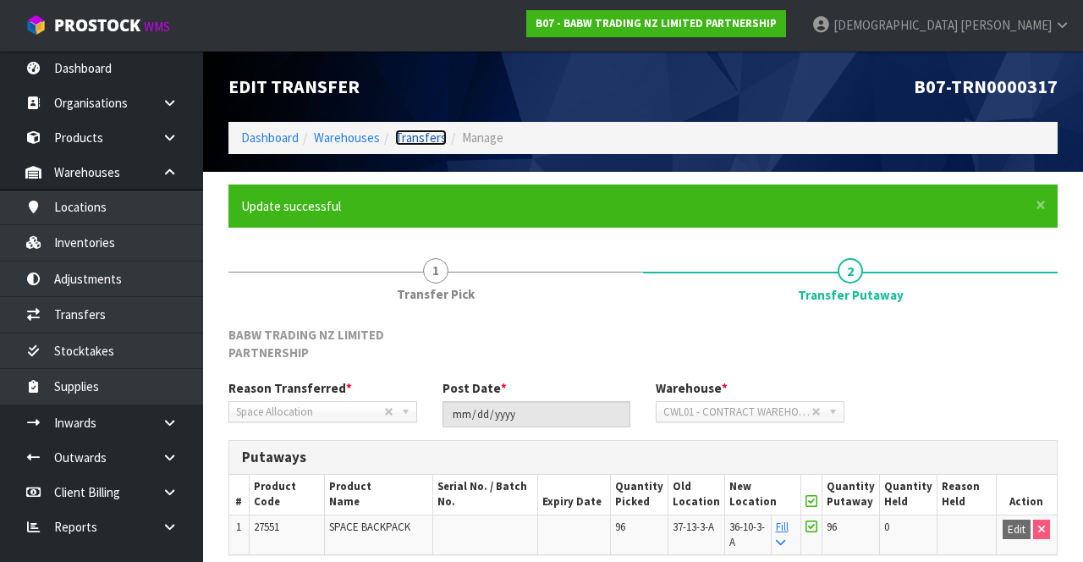
click at [411, 130] on link "Transfers" at bounding box center [421, 137] width 52 height 16
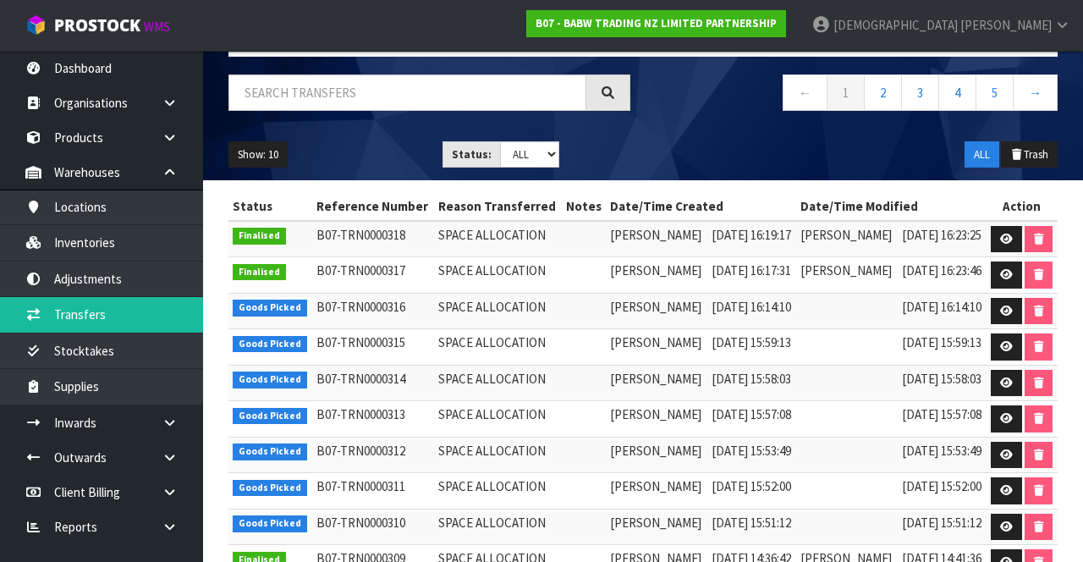
scroll to position [134, 0]
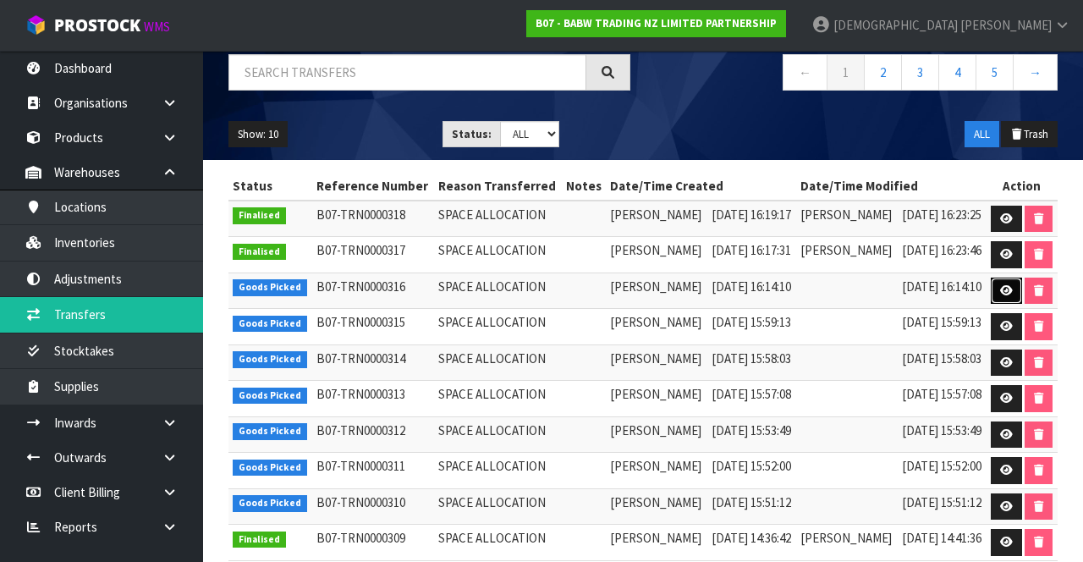
click at [676, 291] on icon at bounding box center [1006, 290] width 13 height 11
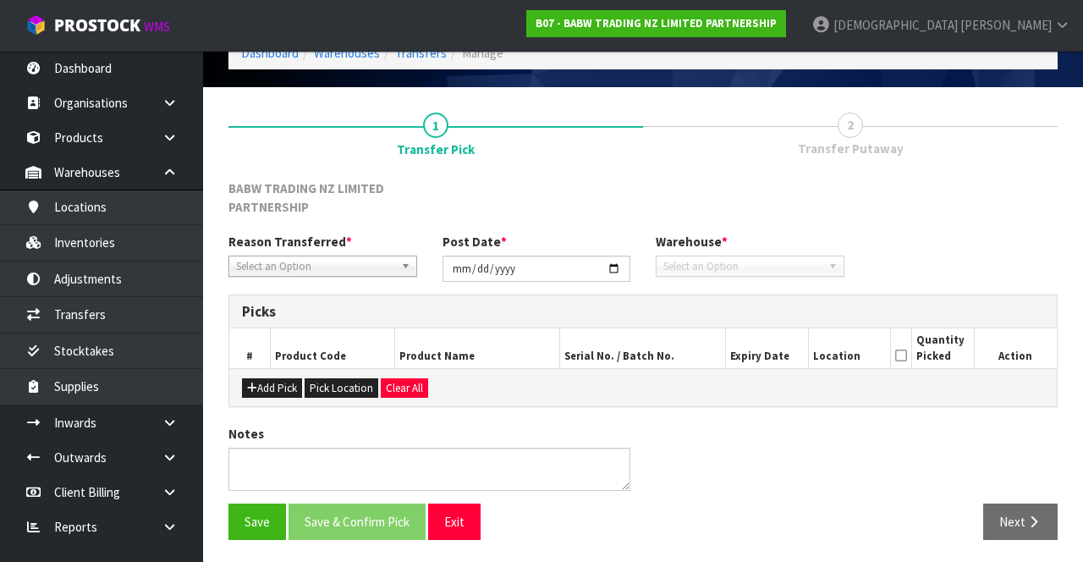
type input "[DATE]"
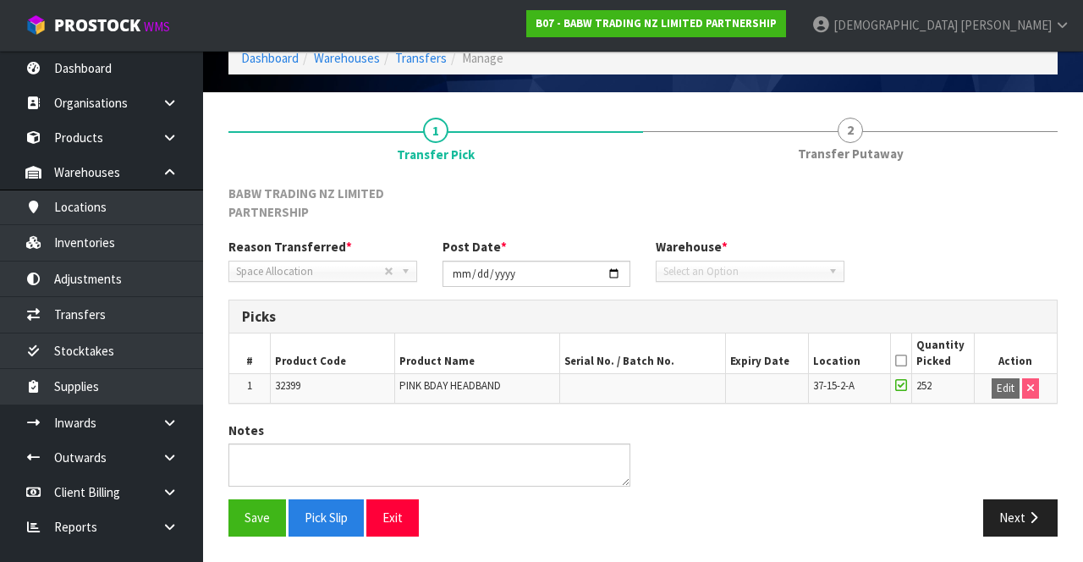
scroll to position [76, 0]
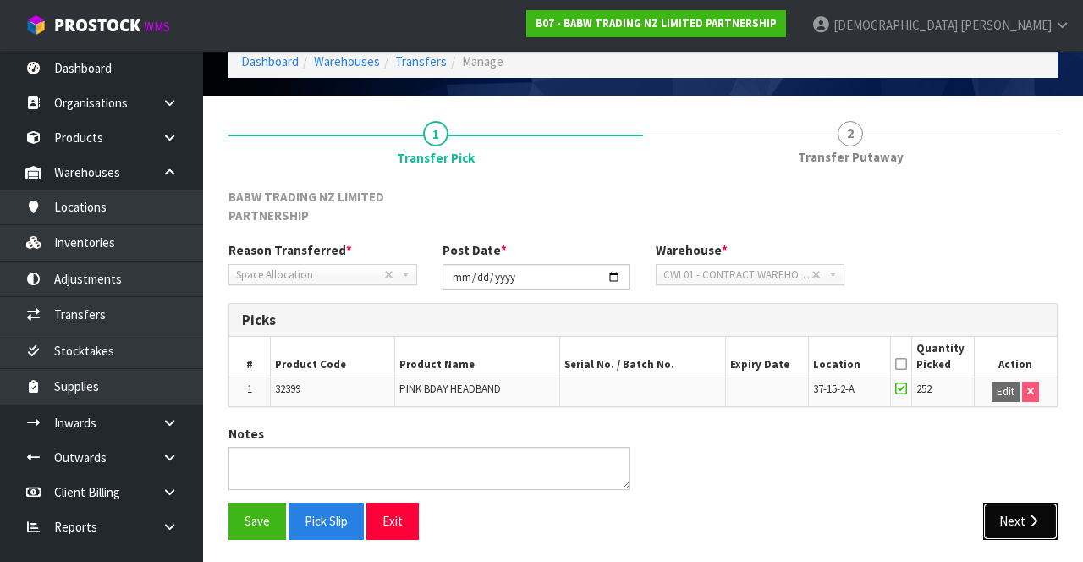
click at [676, 507] on button "Next" at bounding box center [1020, 521] width 74 height 36
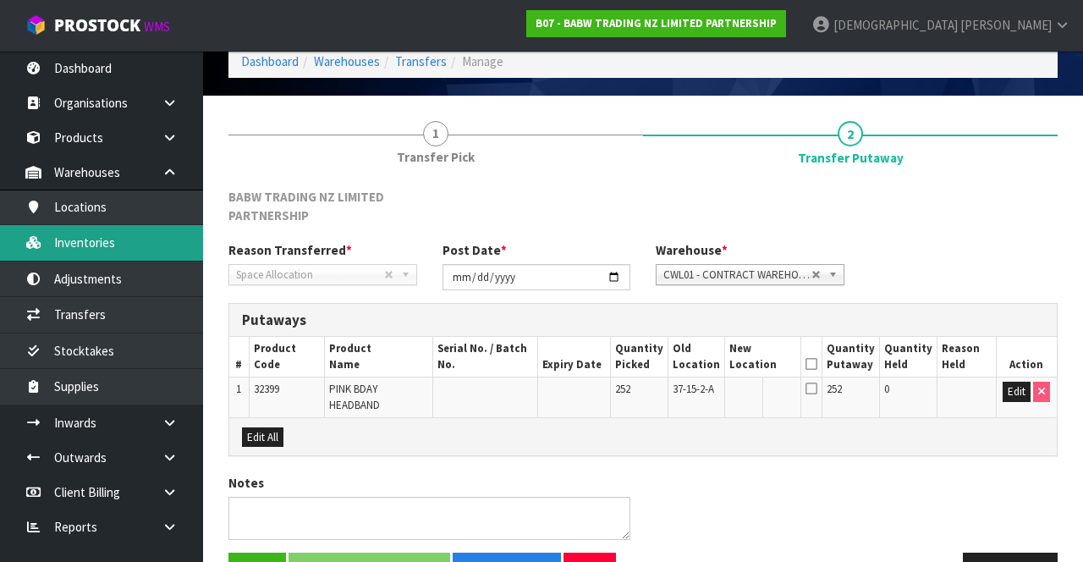
click at [102, 240] on link "Inventories" at bounding box center [101, 242] width 203 height 35
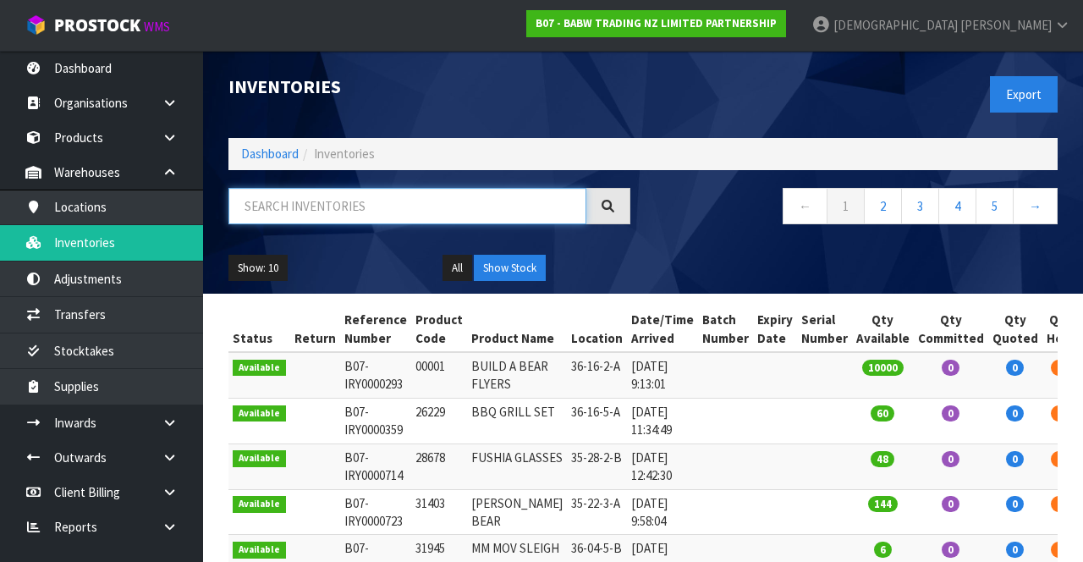
paste input "32399"
type input "32399"
click at [673, 228] on nav "← 1 2 3 4 5 →" at bounding box center [857, 208] width 402 height 41
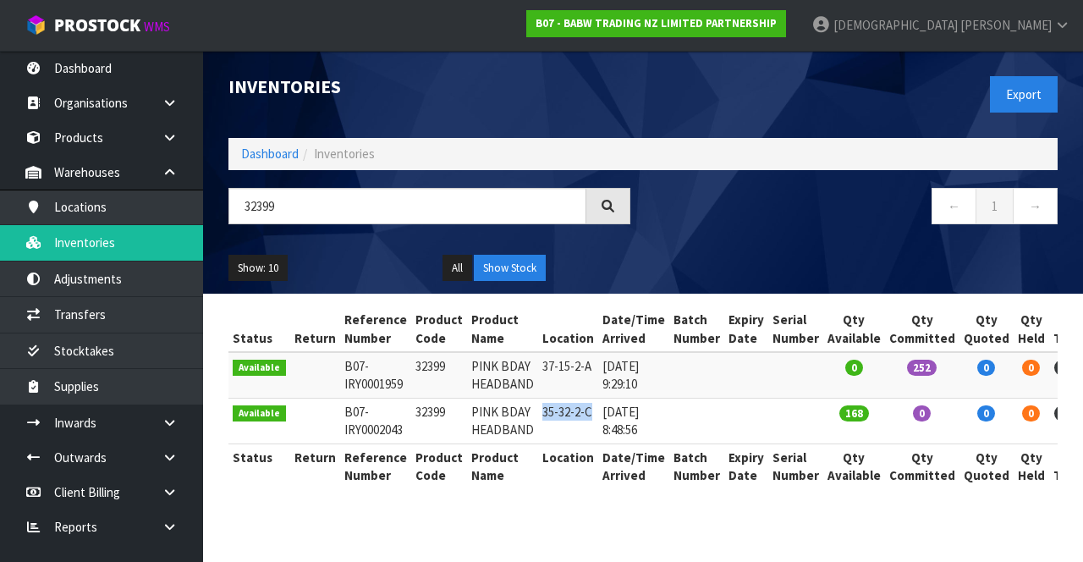
copy td "35-32-2-C"
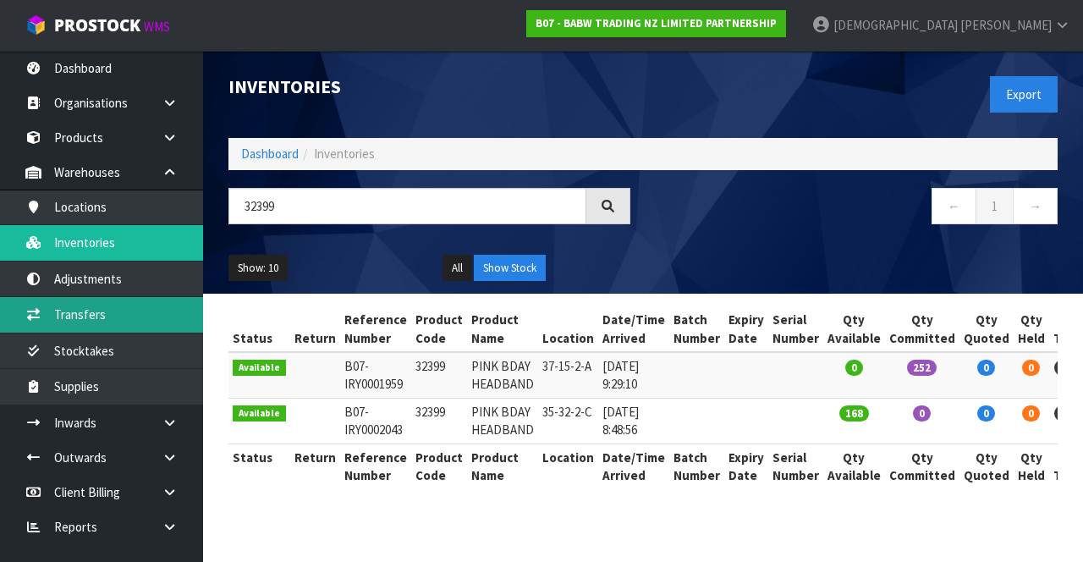
click at [108, 322] on link "Transfers" at bounding box center [101, 314] width 203 height 35
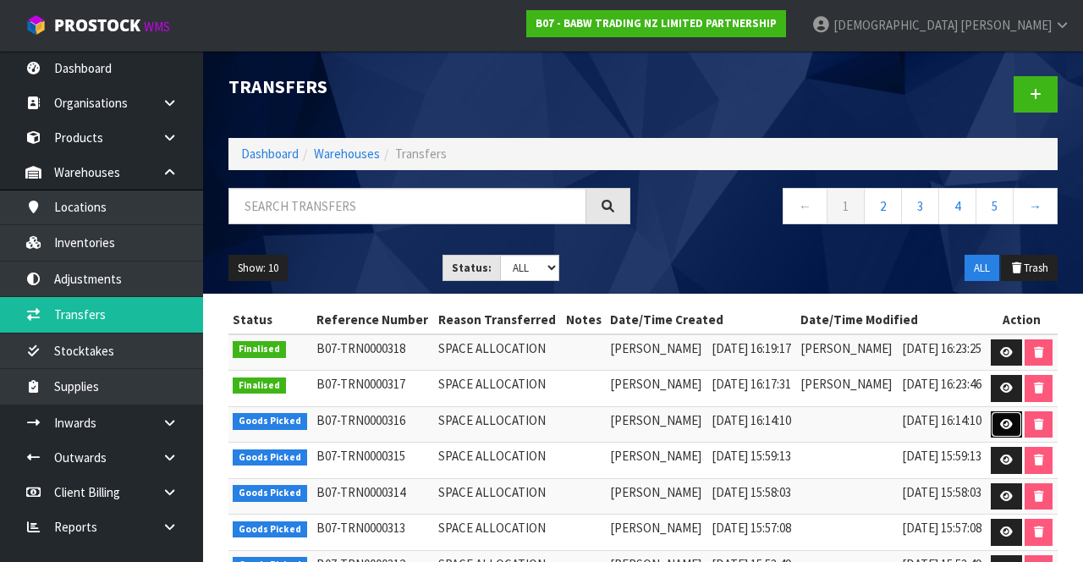
click at [676, 423] on icon at bounding box center [1006, 424] width 13 height 11
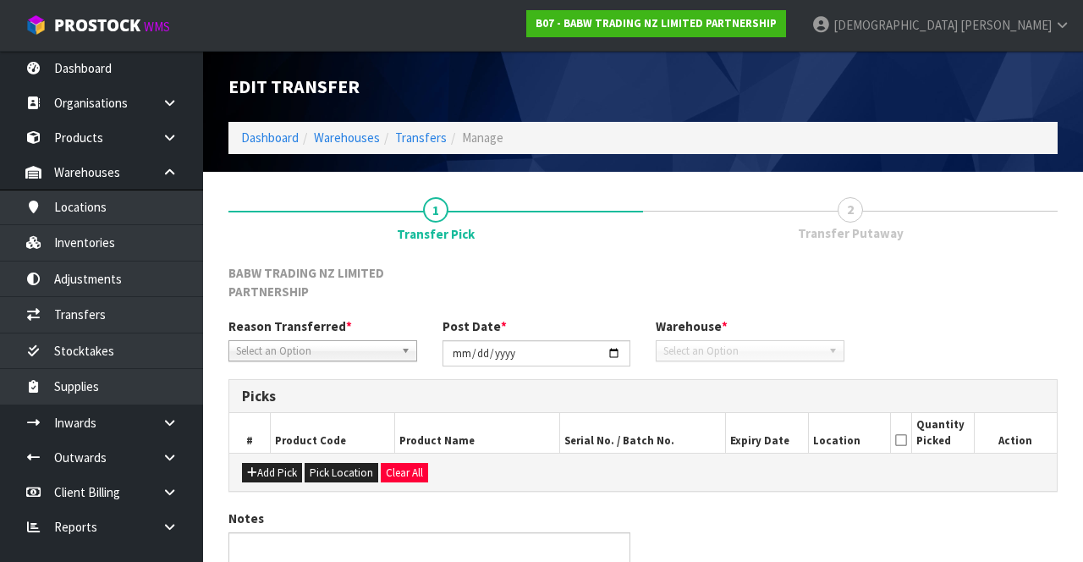
type input "[DATE]"
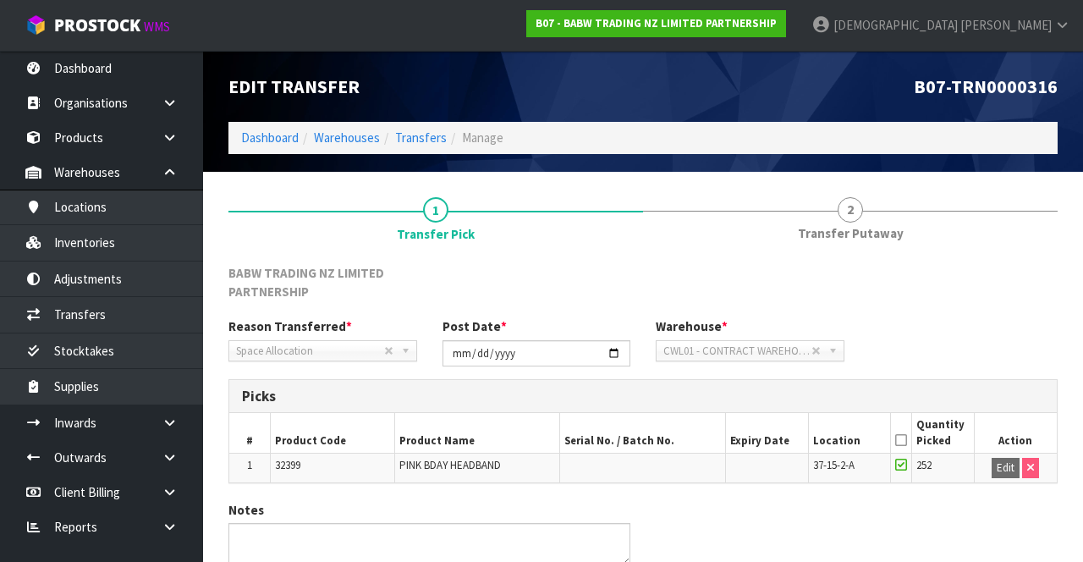
scroll to position [76, 0]
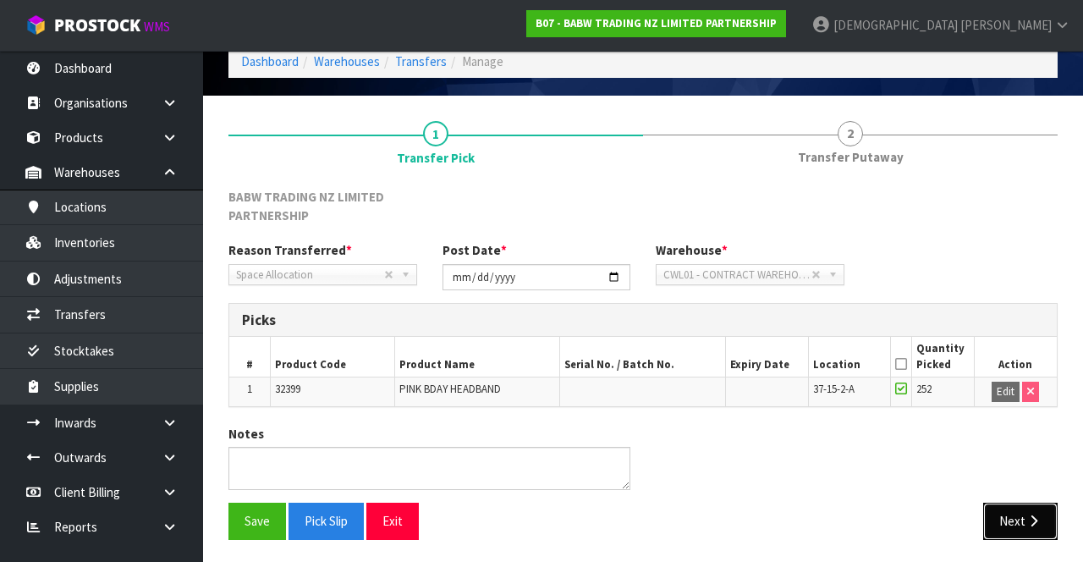
click at [676, 509] on button "Next" at bounding box center [1020, 521] width 74 height 36
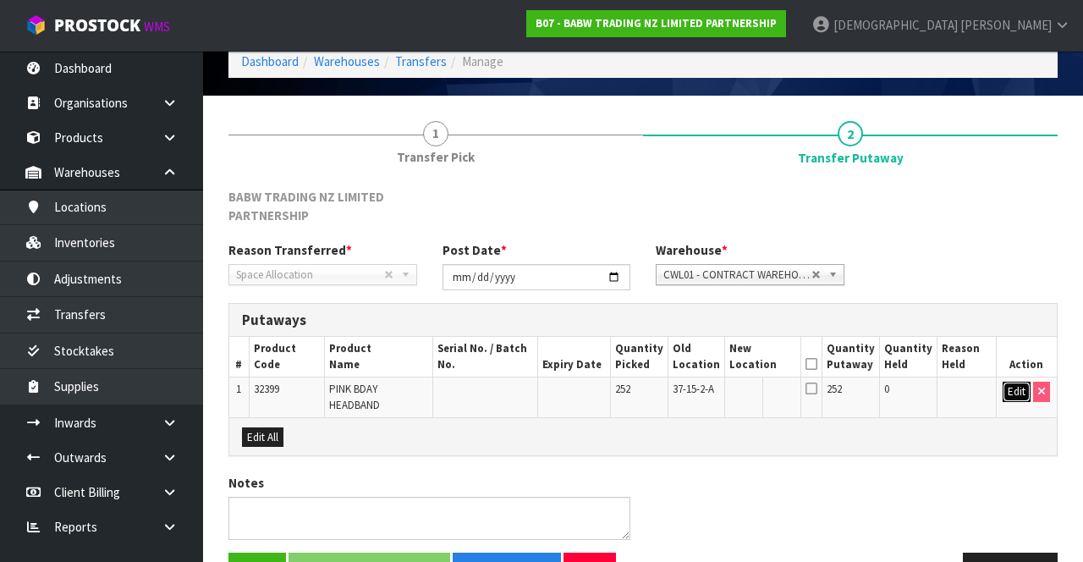
click at [676, 390] on button "Edit" at bounding box center [1017, 392] width 28 height 20
paste input "35-32-2-C"
type input "35-32-2-C"
click at [676, 394] on button "OK" at bounding box center [1017, 392] width 24 height 20
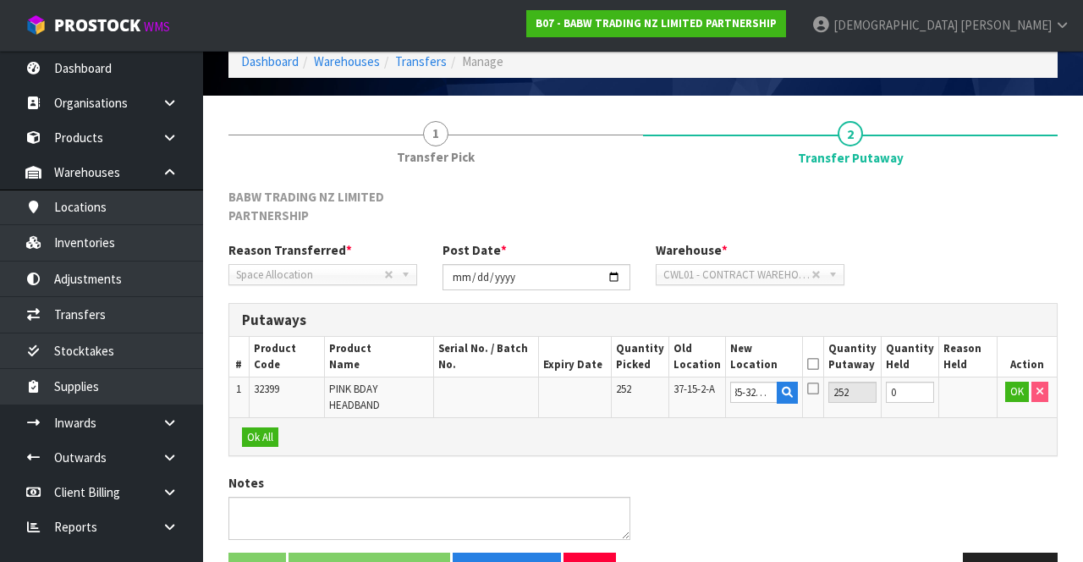
scroll to position [0, 0]
click at [676, 364] on icon at bounding box center [811, 364] width 12 height 1
click at [403, 552] on button "Save & Confirm Putaway" at bounding box center [369, 570] width 162 height 36
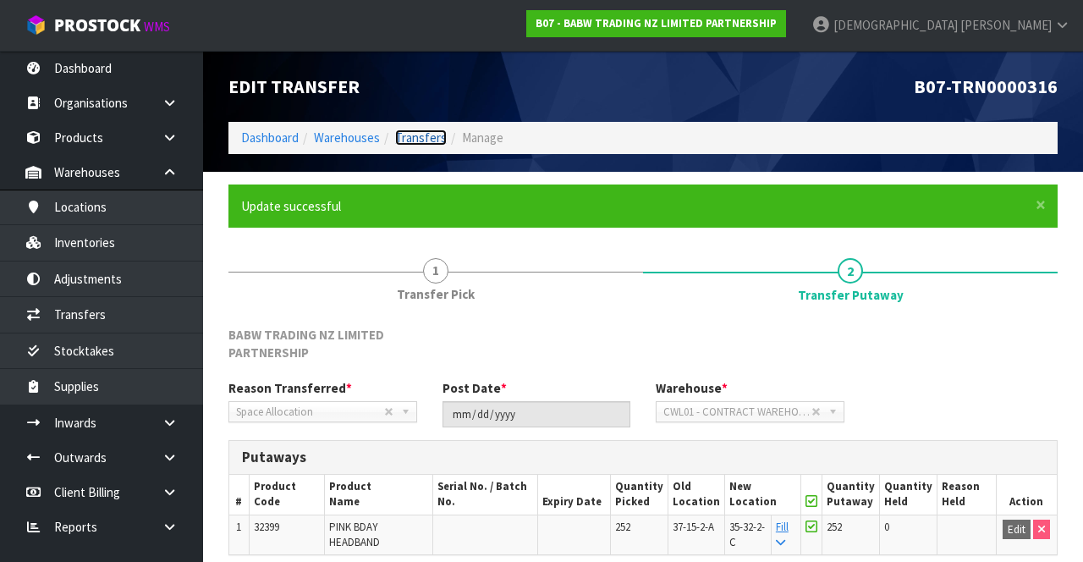
click at [408, 135] on link "Transfers" at bounding box center [421, 137] width 52 height 16
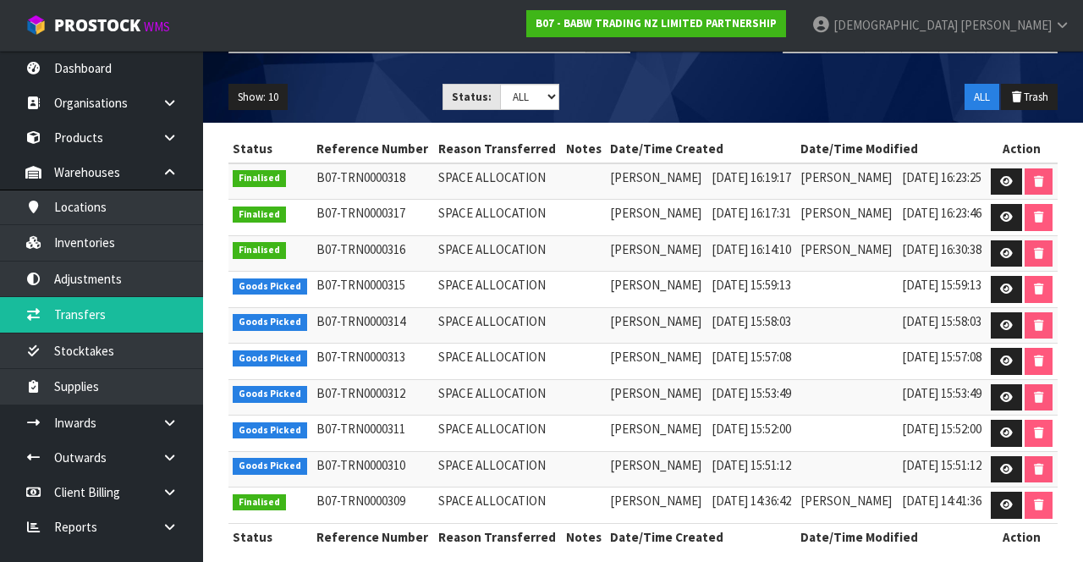
scroll to position [174, 0]
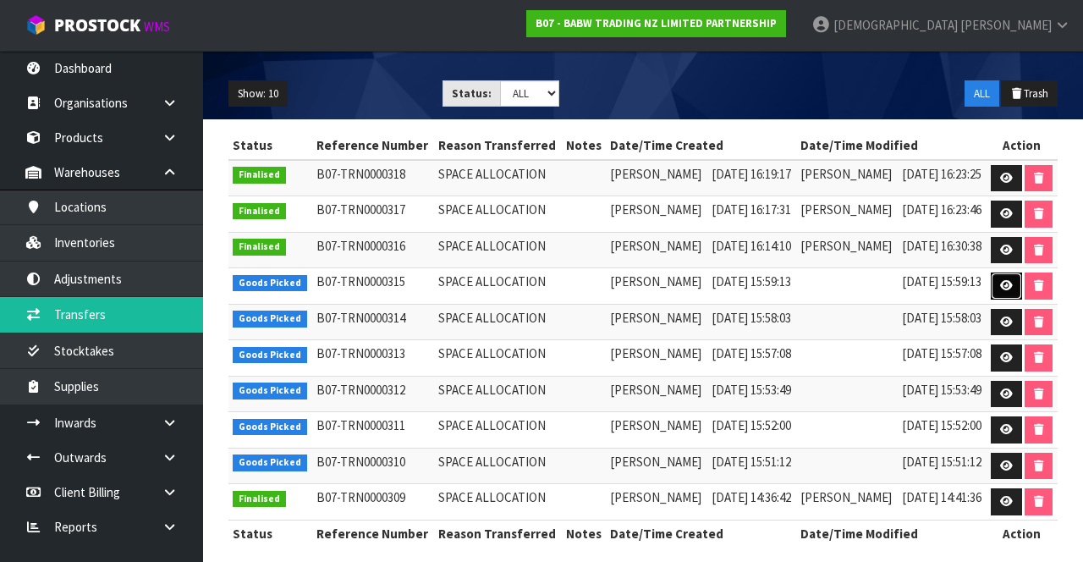
click at [676, 283] on link at bounding box center [1006, 285] width 31 height 27
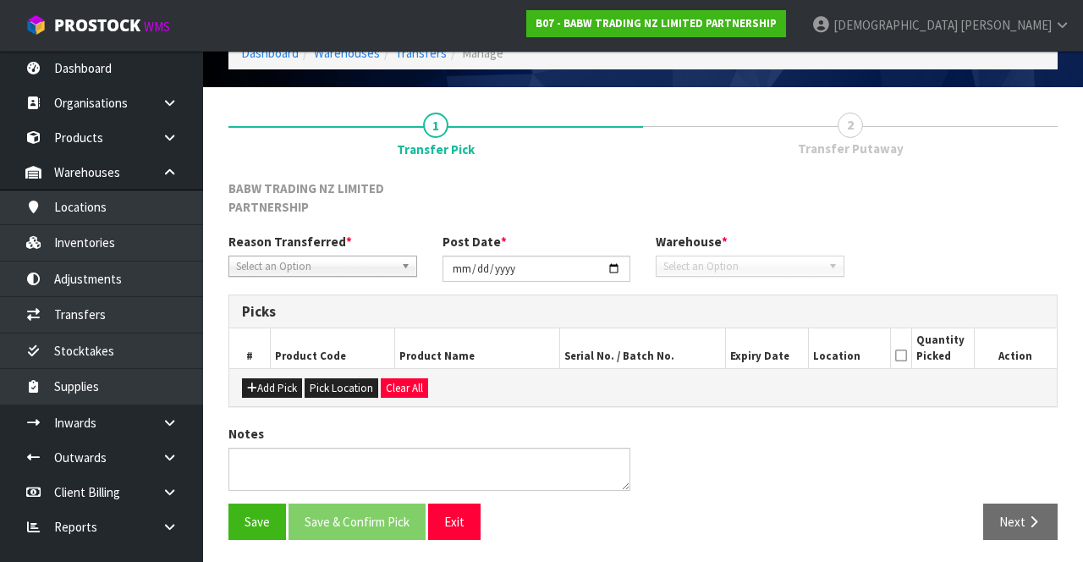
type input "[DATE]"
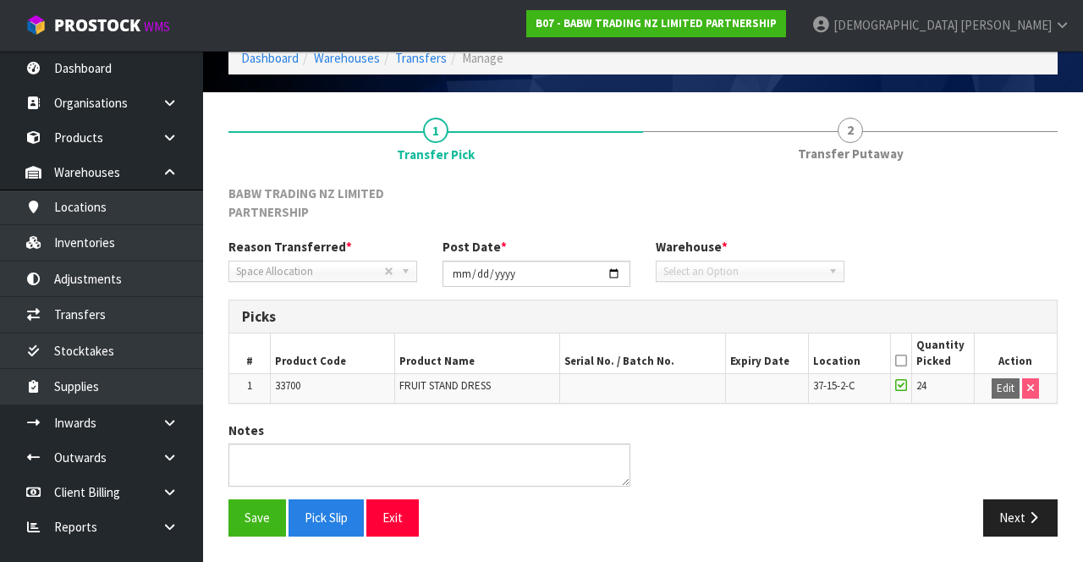
scroll to position [76, 0]
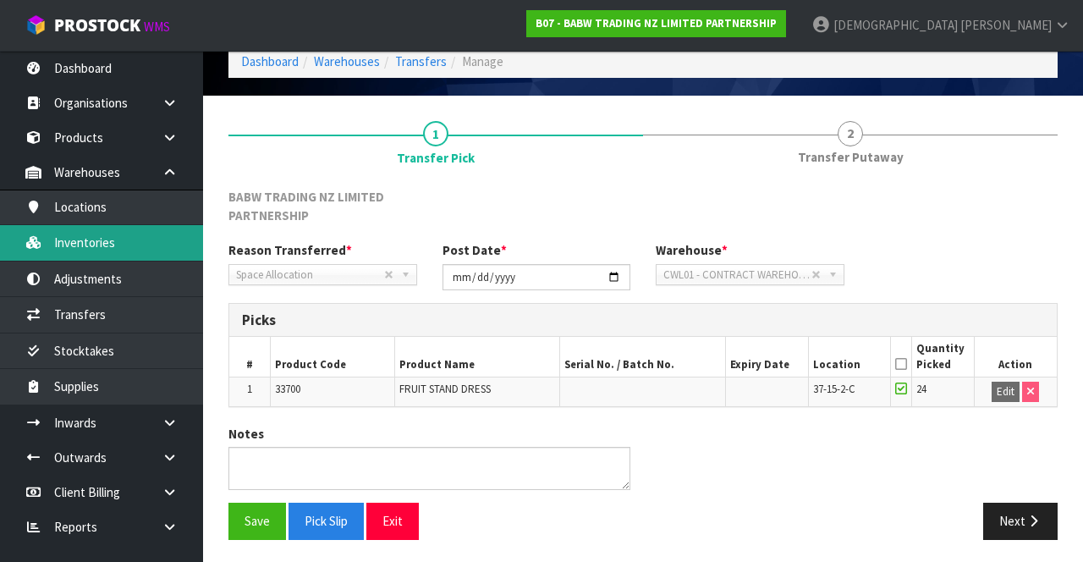
click at [105, 244] on link "Inventories" at bounding box center [101, 242] width 203 height 35
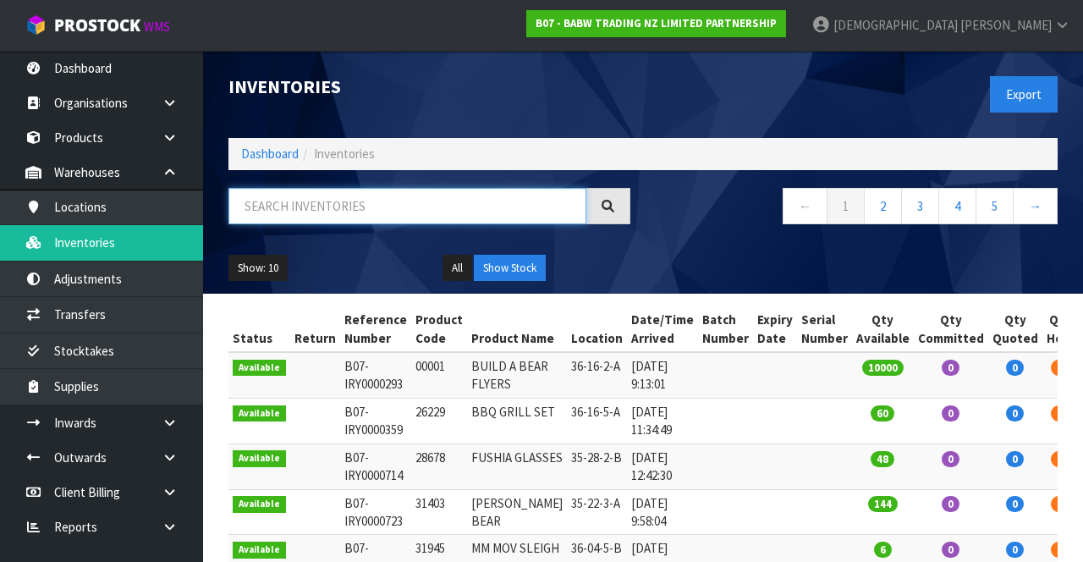
paste input "33700"
type input "33700"
click at [676, 228] on nav "← 1 2 3 4 5 →" at bounding box center [857, 208] width 402 height 41
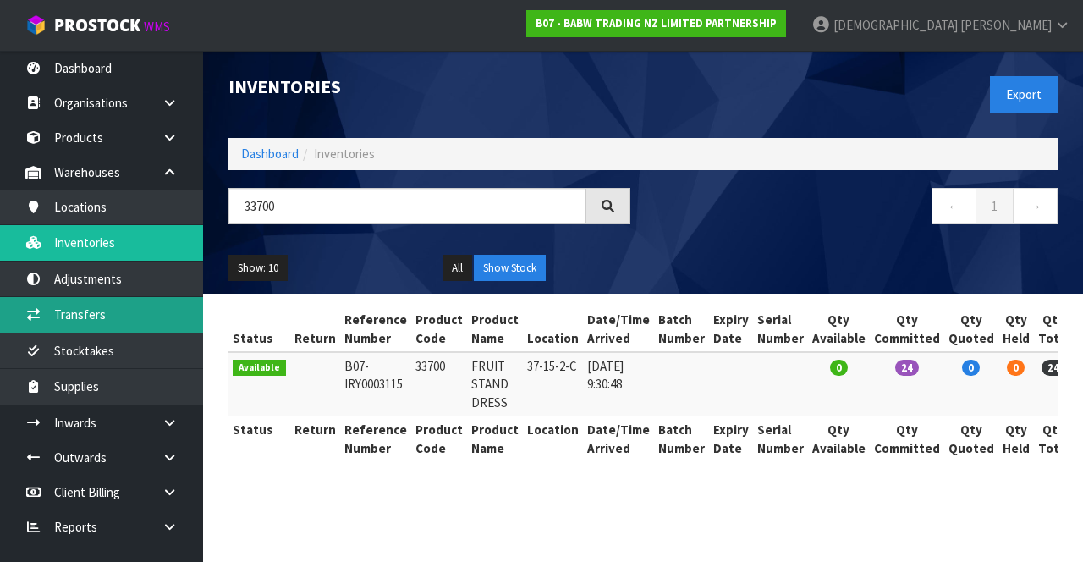
click at [110, 320] on link "Transfers" at bounding box center [101, 314] width 203 height 35
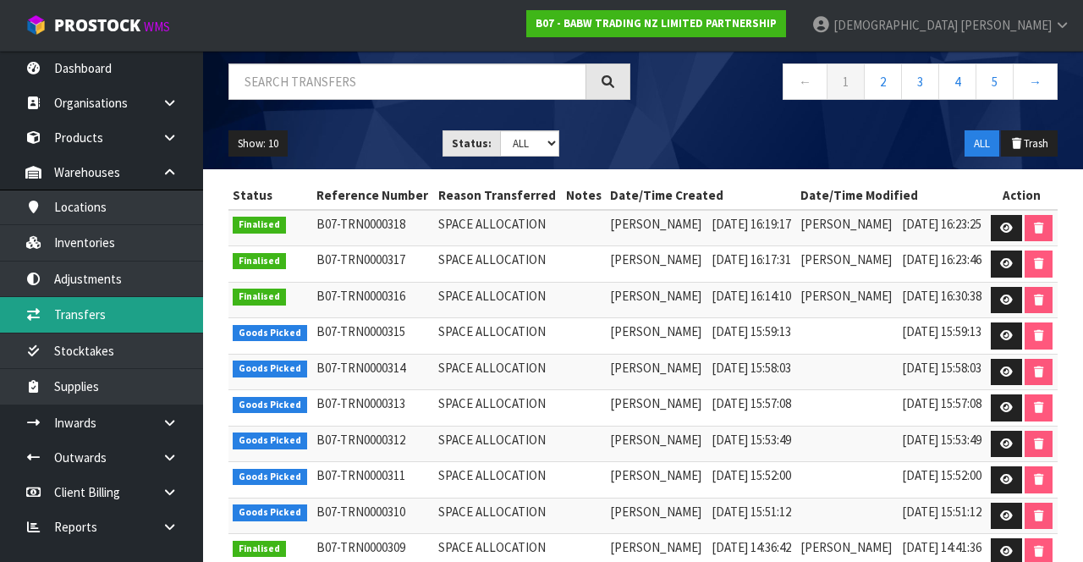
scroll to position [148, 0]
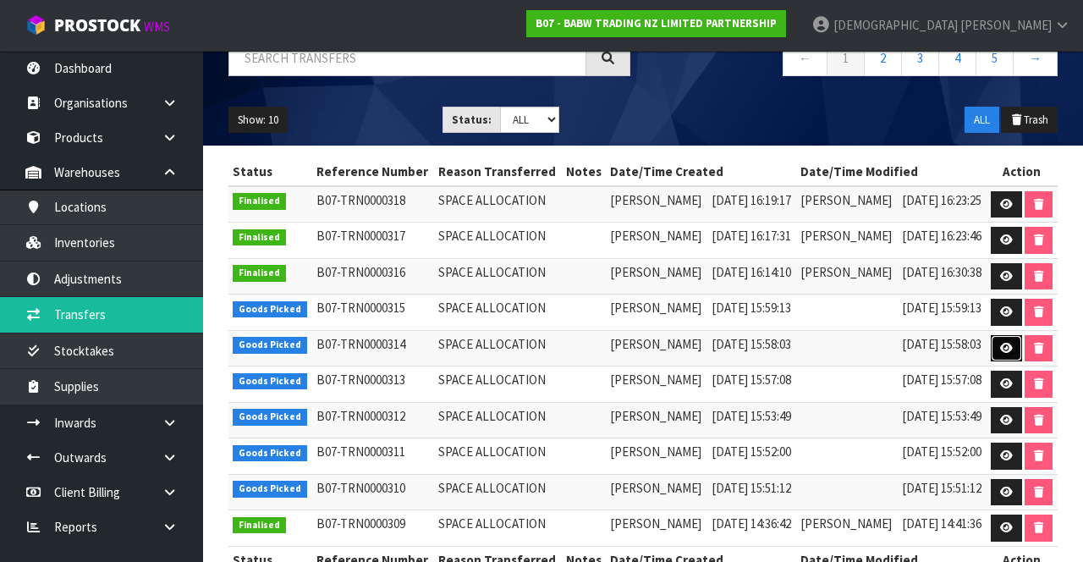
click at [676, 349] on link at bounding box center [1006, 348] width 31 height 27
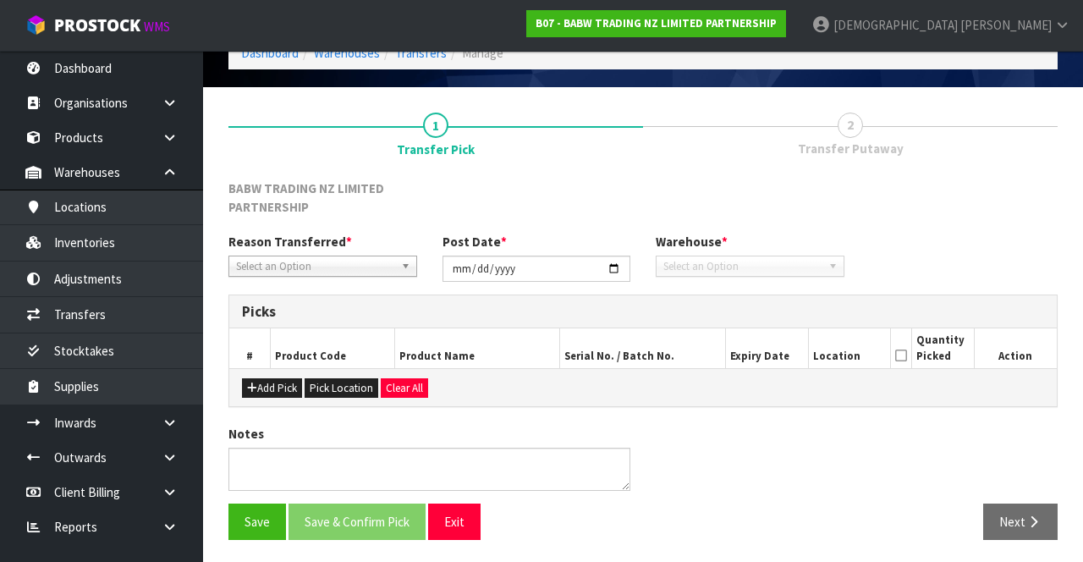
type input "[DATE]"
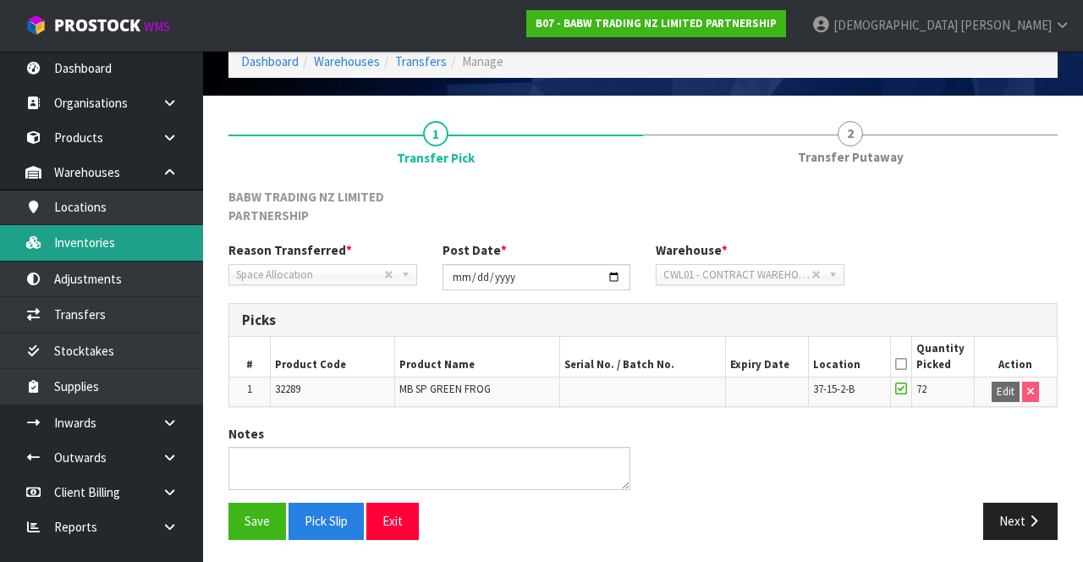
click at [108, 245] on link "Inventories" at bounding box center [101, 242] width 203 height 35
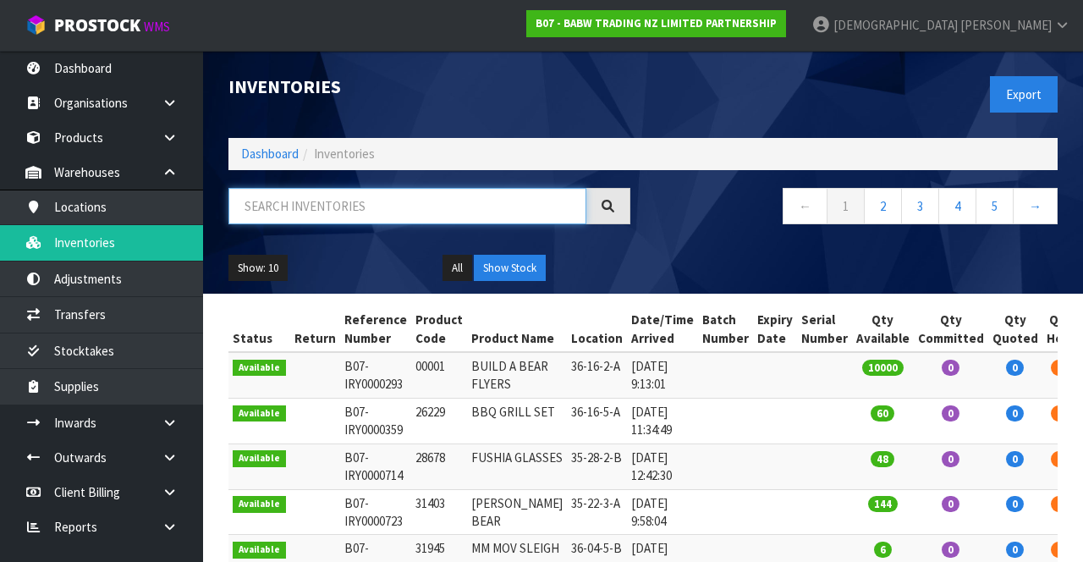
paste input "32289 MB"
click at [676, 228] on div "← 1 2 3 4 5 →" at bounding box center [856, 215] width 427 height 54
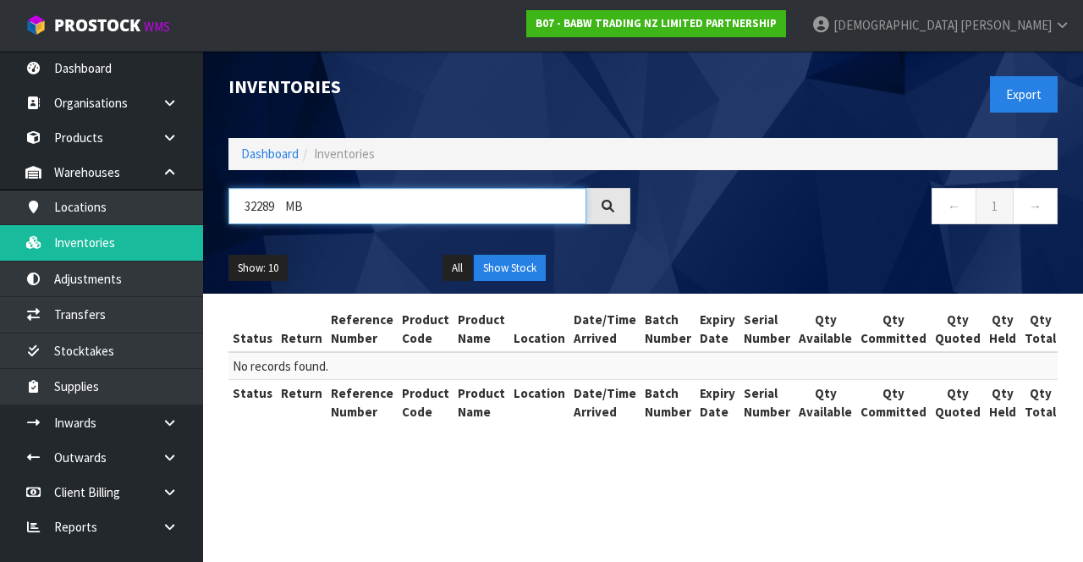
click at [353, 206] on input "32289 MB" at bounding box center [407, 206] width 358 height 36
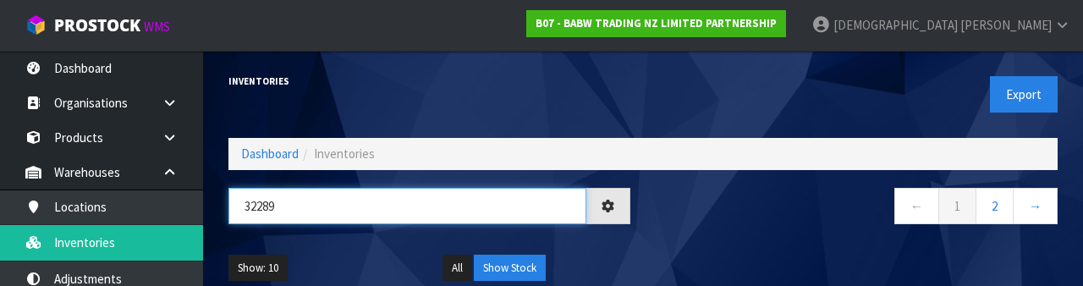
type input "32289"
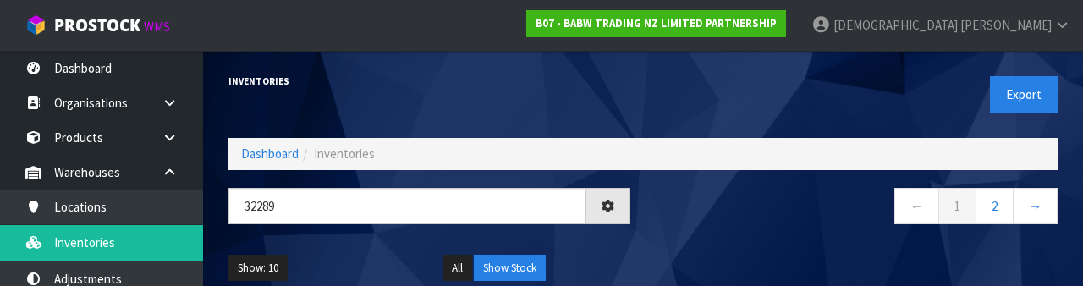
click at [676, 222] on nav "← 1 2 →" at bounding box center [857, 208] width 402 height 41
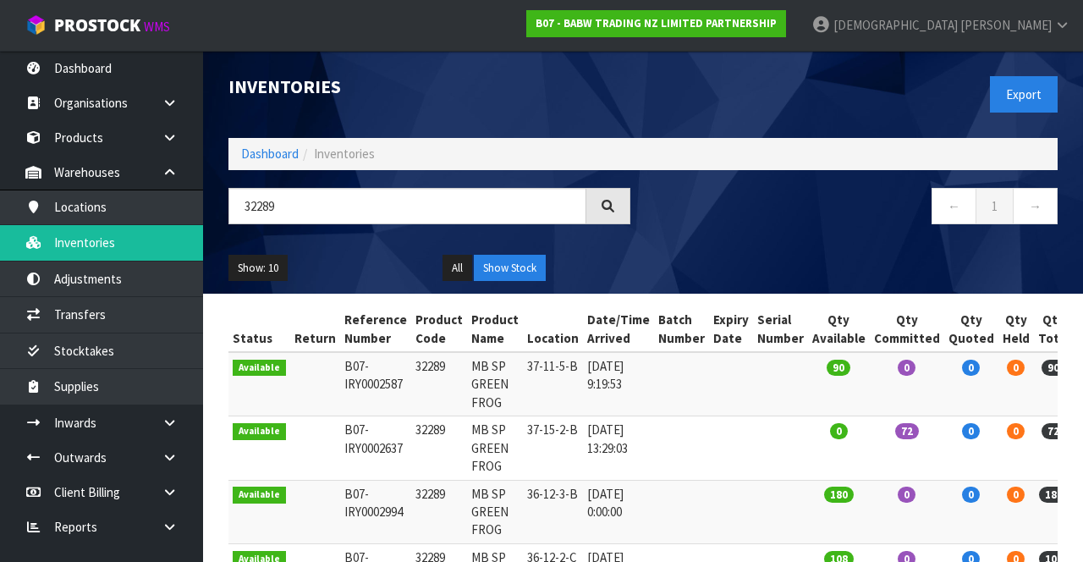
copy tr "32289 MB"
click at [676, 493] on td at bounding box center [731, 511] width 44 height 63
copy tr "36-12-3-B"
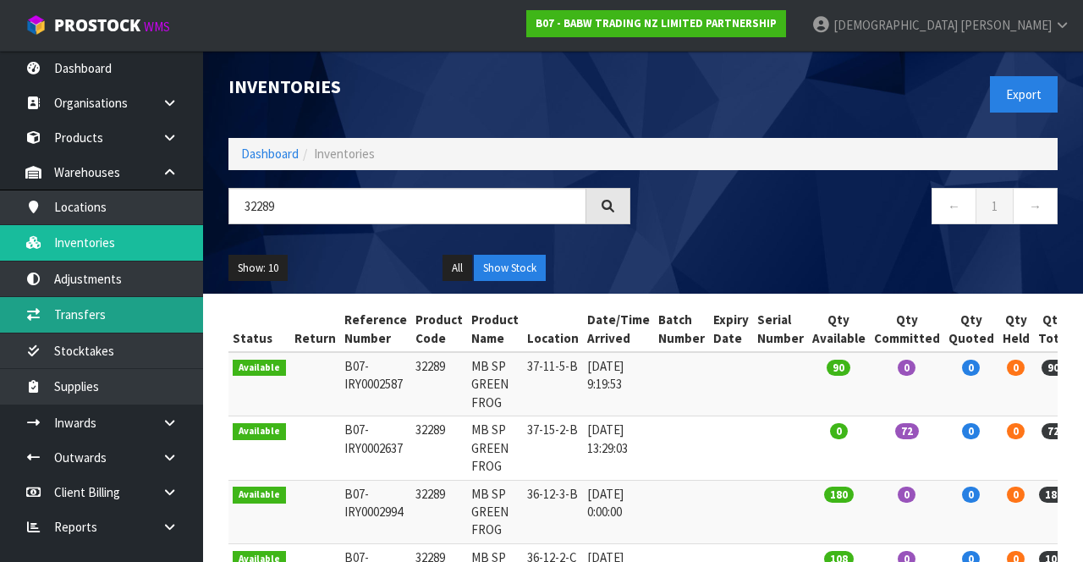
click at [112, 317] on link "Transfers" at bounding box center [101, 314] width 203 height 35
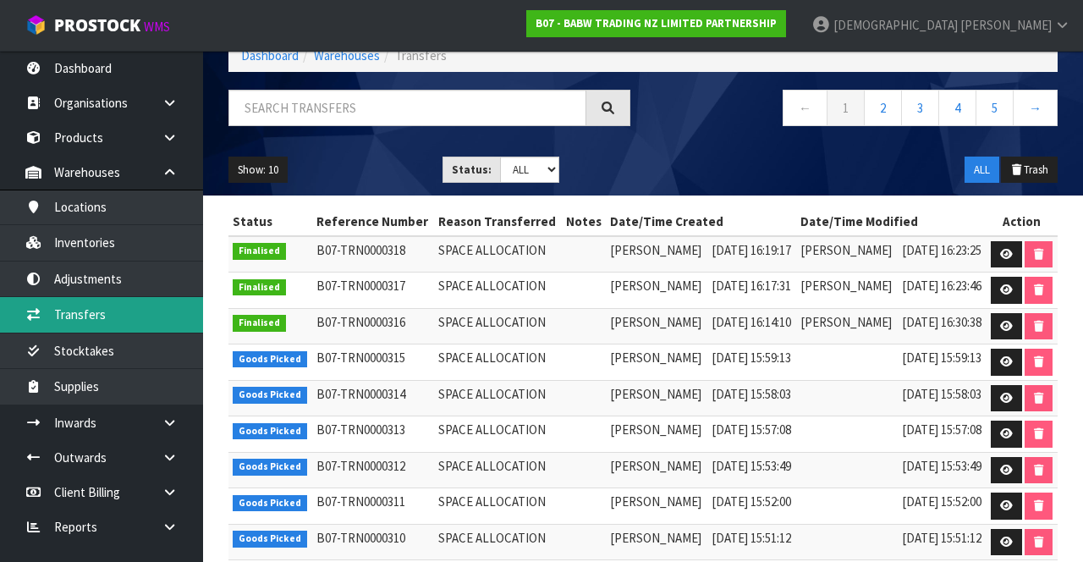
scroll to position [101, 0]
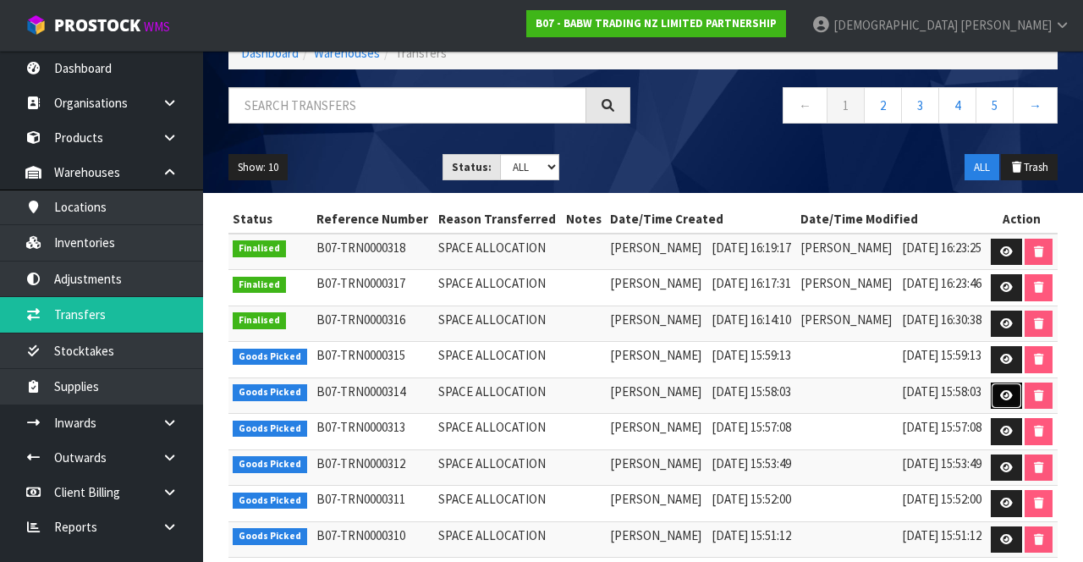
click at [676, 390] on icon at bounding box center [1006, 395] width 13 height 11
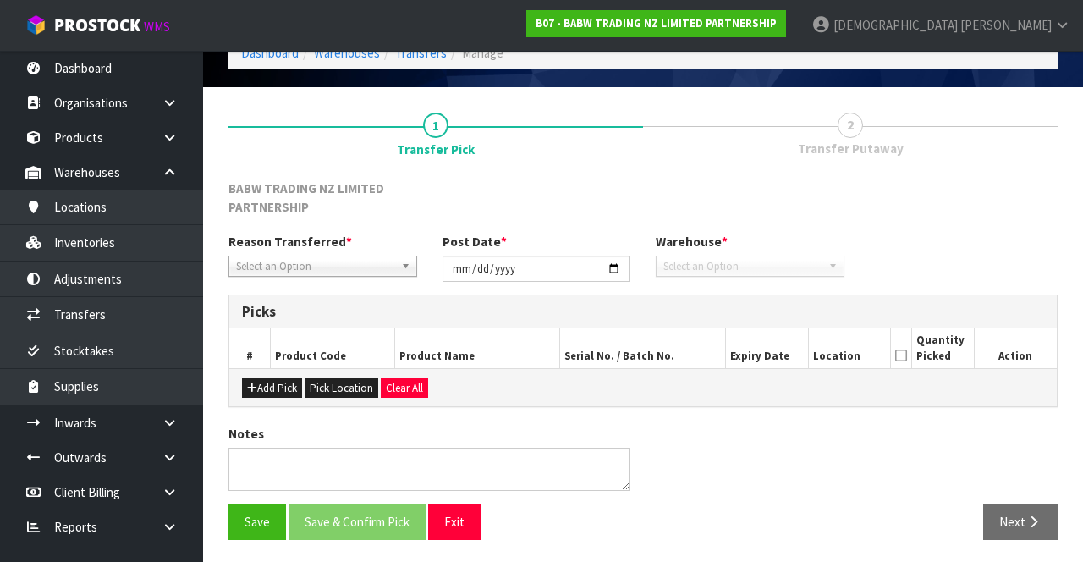
type input "[DATE]"
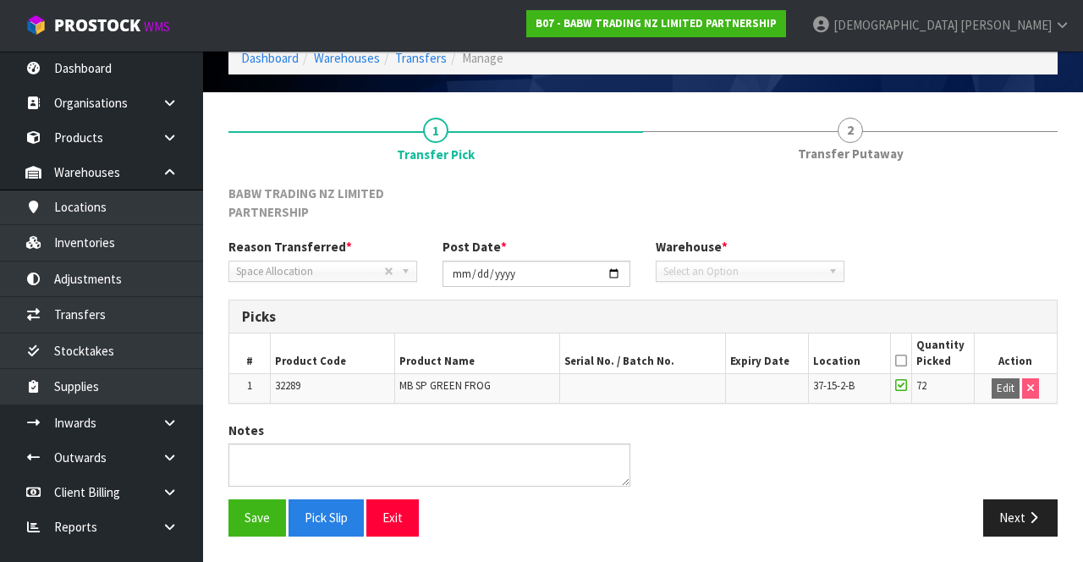
scroll to position [76, 0]
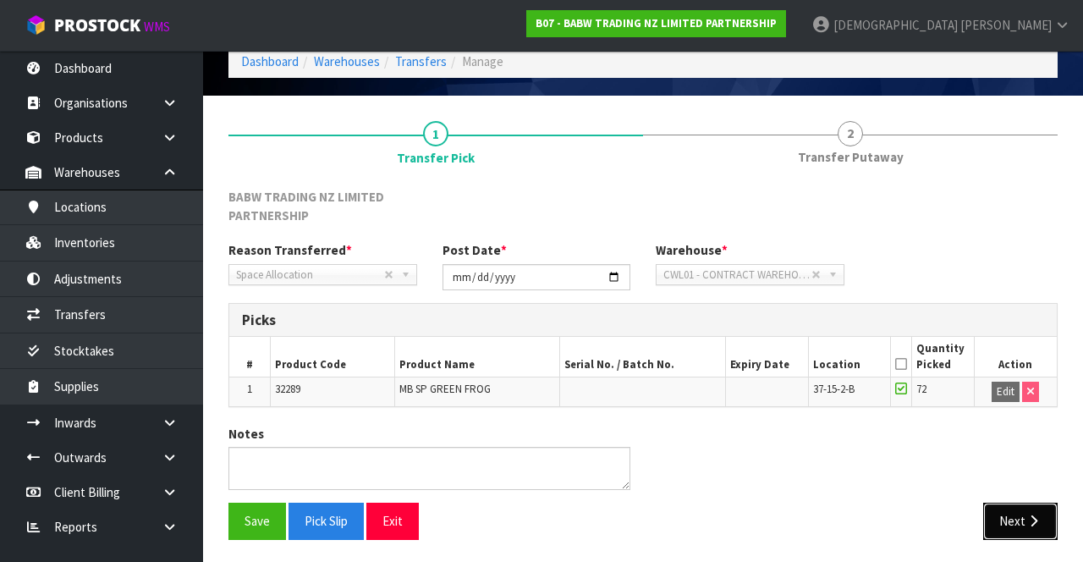
click at [676, 519] on button "Next" at bounding box center [1020, 521] width 74 height 36
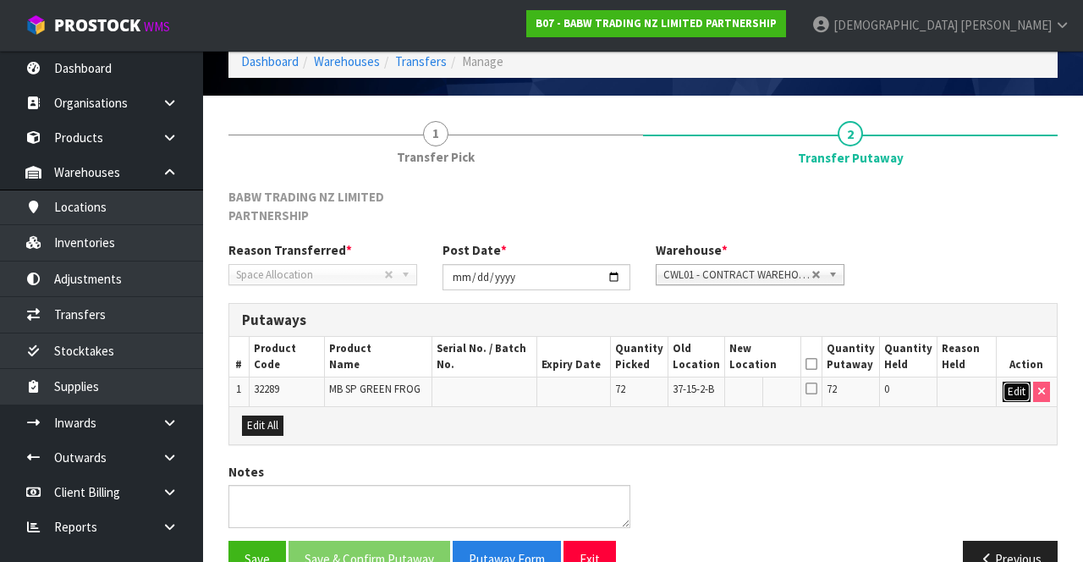
click at [676, 391] on button "Edit" at bounding box center [1017, 392] width 28 height 20
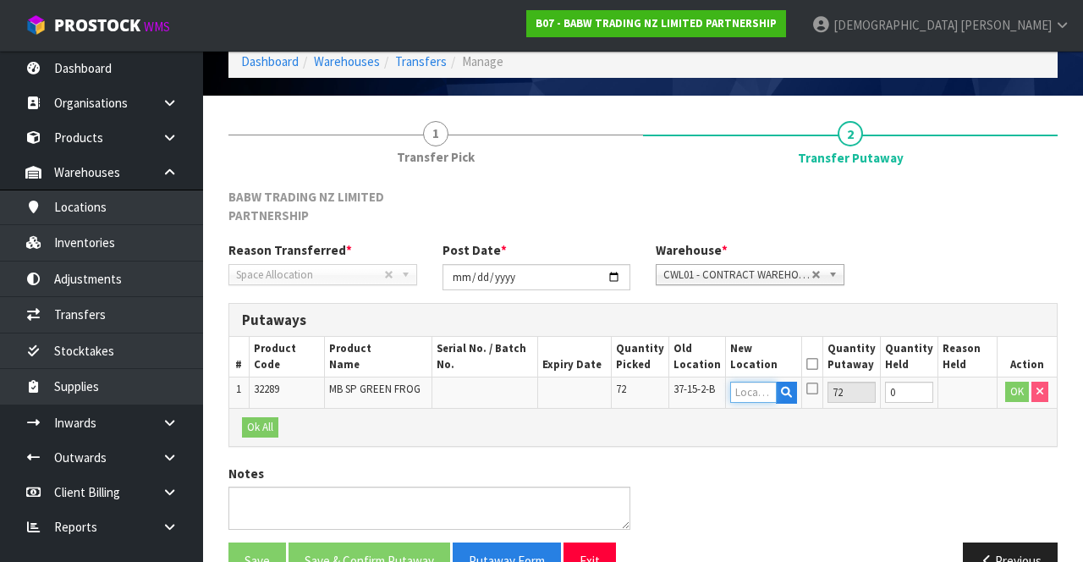
paste input "36-12-3-B"
type input "36-12-3-B"
click at [676, 365] on icon at bounding box center [812, 364] width 12 height 1
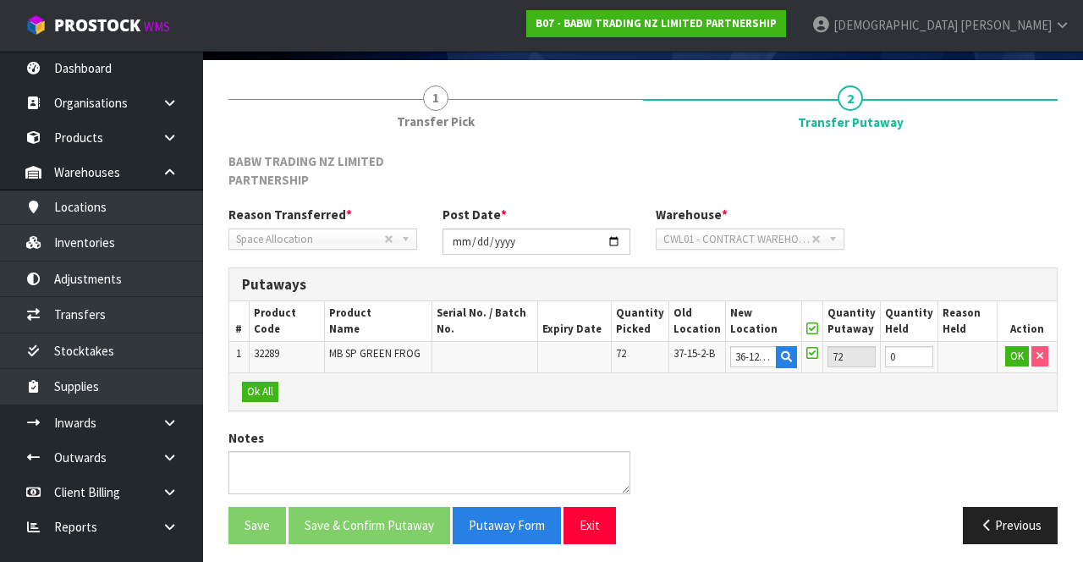
scroll to position [113, 0]
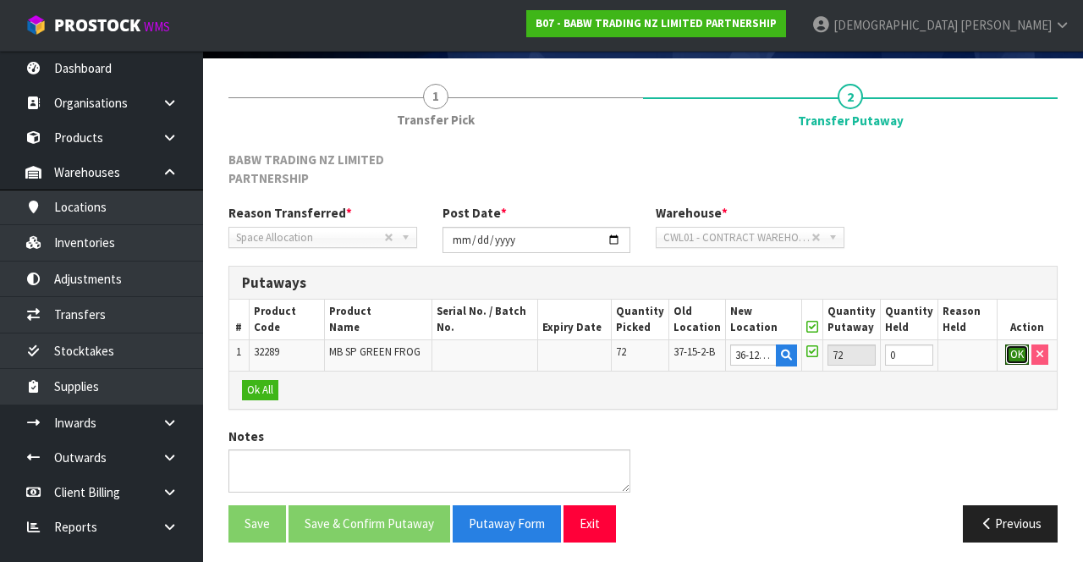
click at [676, 358] on button "OK" at bounding box center [1017, 354] width 24 height 20
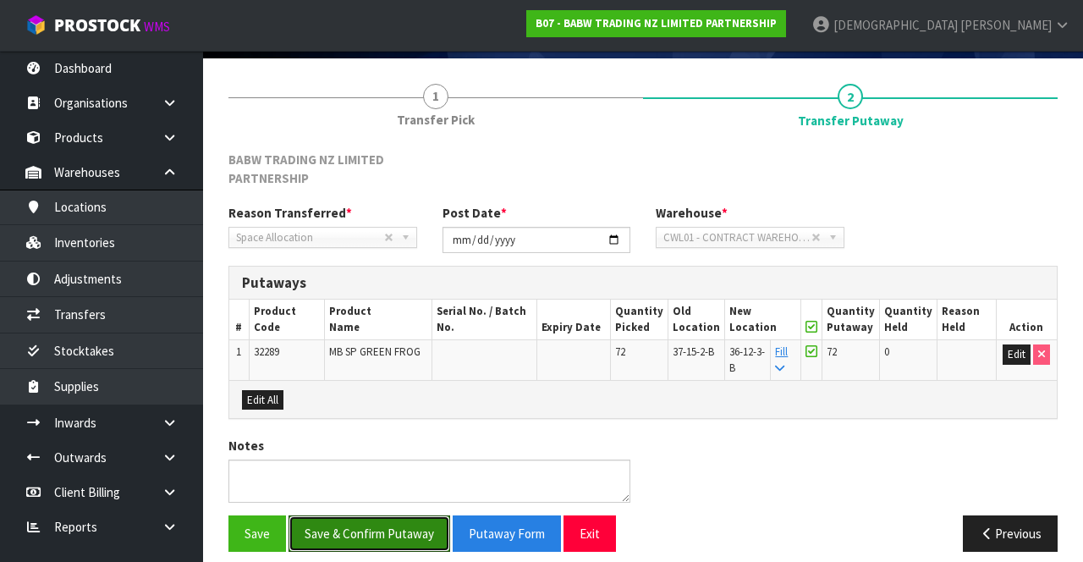
click at [409, 533] on button "Save & Confirm Putaway" at bounding box center [369, 533] width 162 height 36
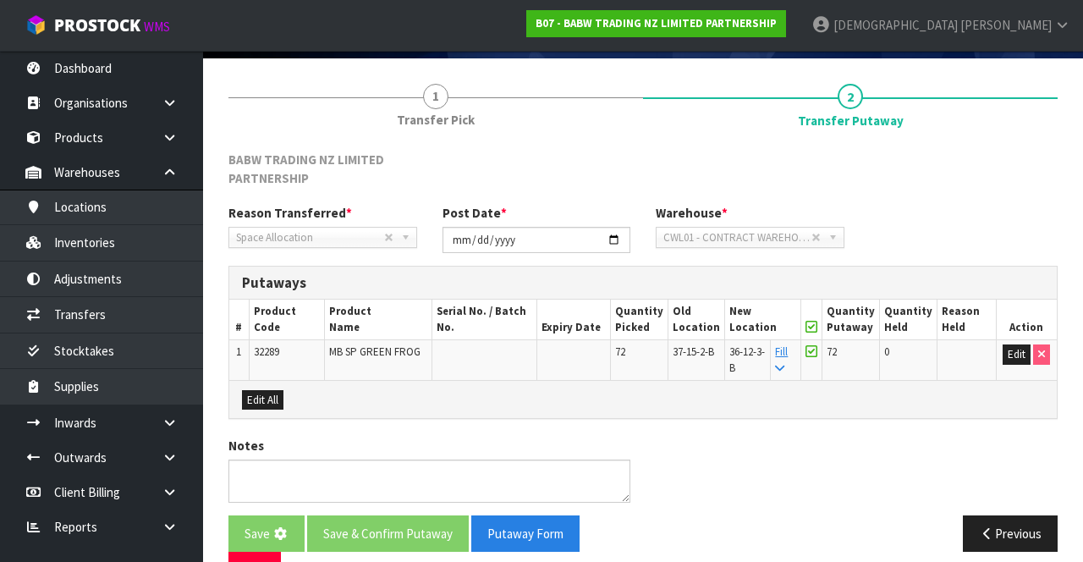
scroll to position [0, 0]
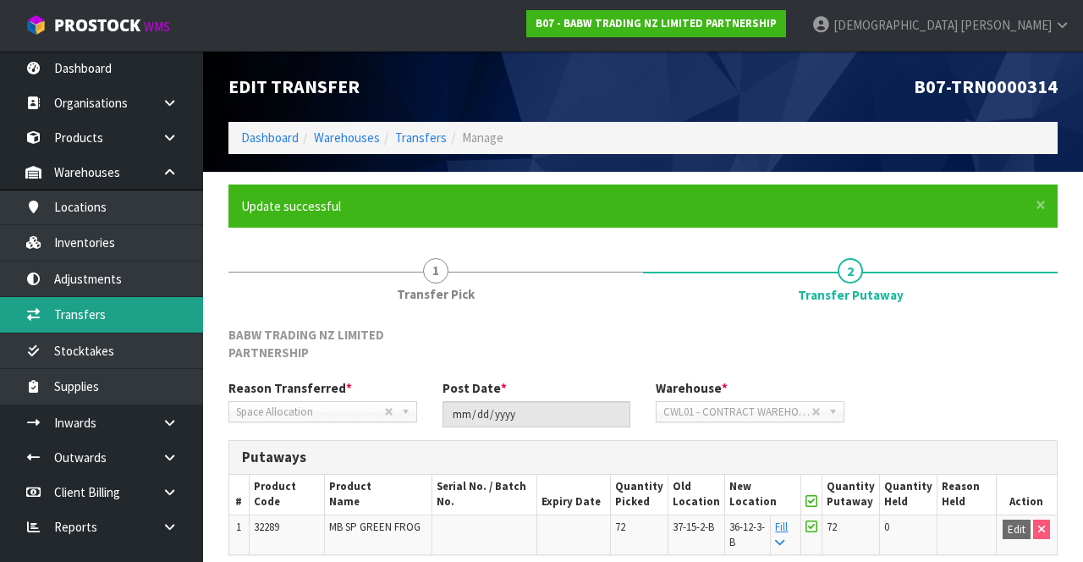
click at [118, 321] on link "Transfers" at bounding box center [101, 314] width 203 height 35
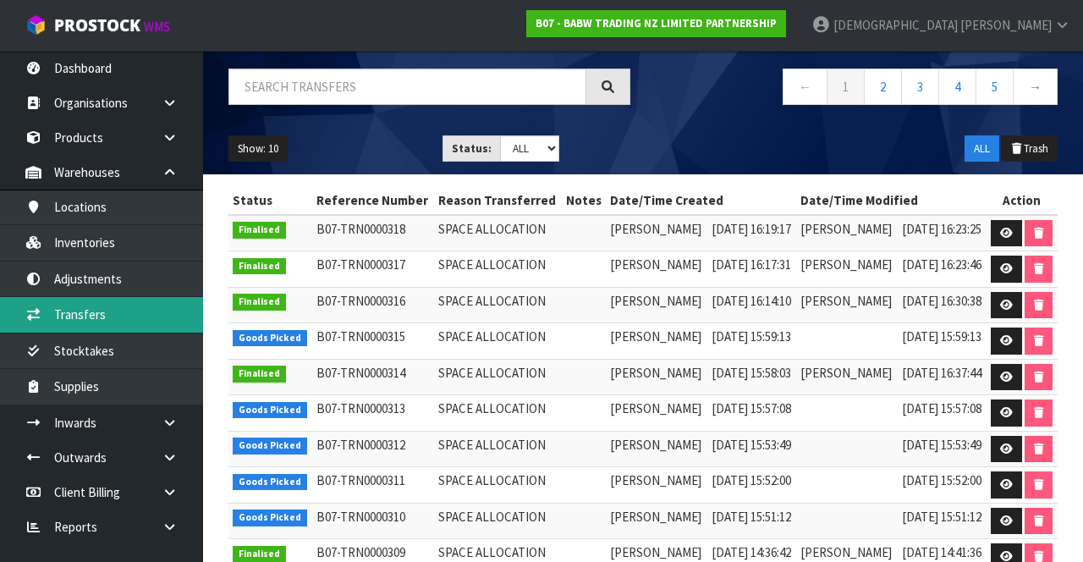
scroll to position [118, 0]
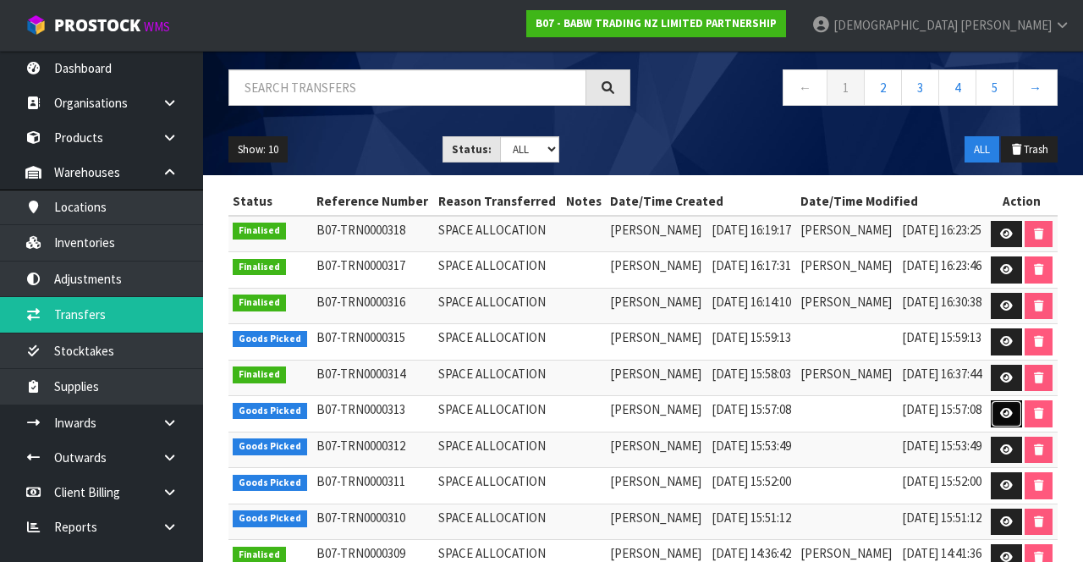
click at [676, 418] on link at bounding box center [1006, 413] width 31 height 27
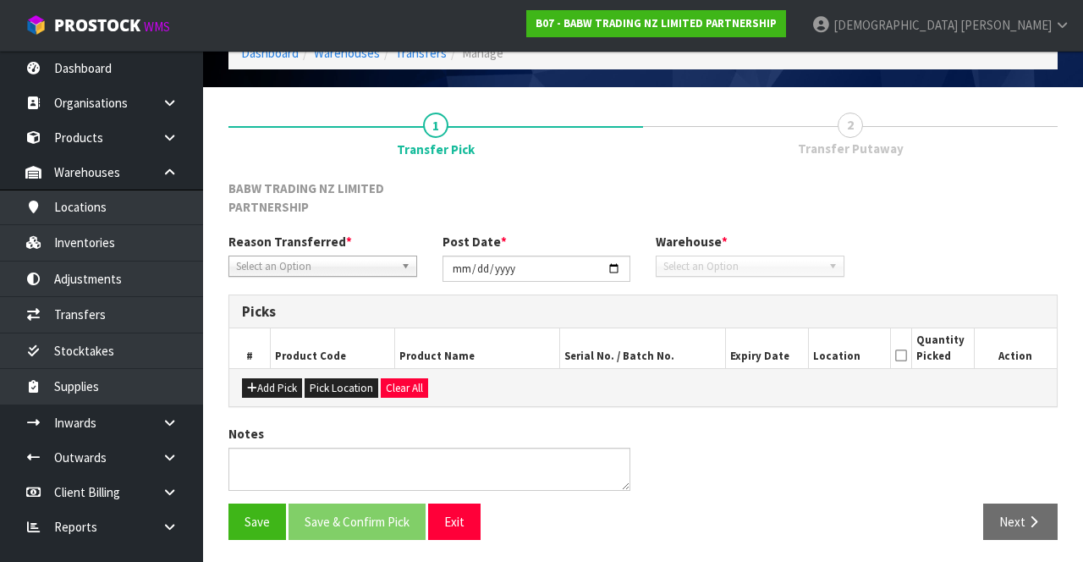
type input "[DATE]"
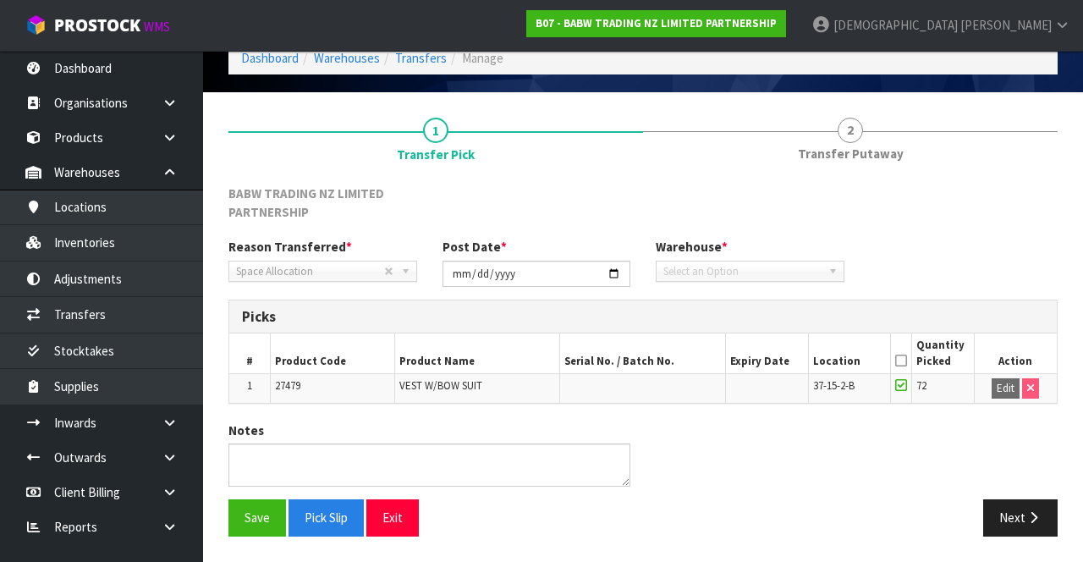
scroll to position [76, 0]
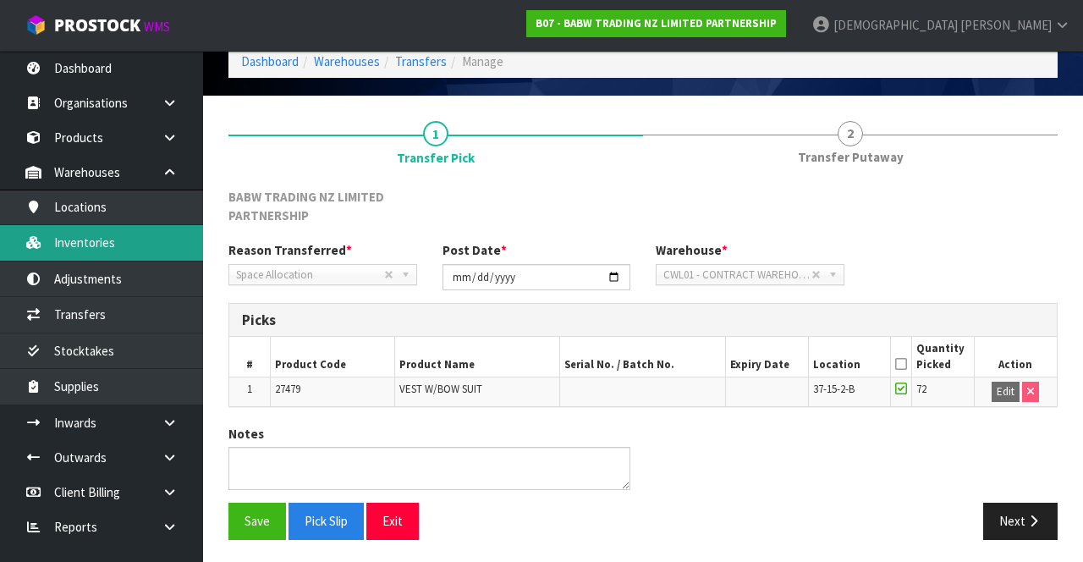
click at [125, 246] on link "Inventories" at bounding box center [101, 242] width 203 height 35
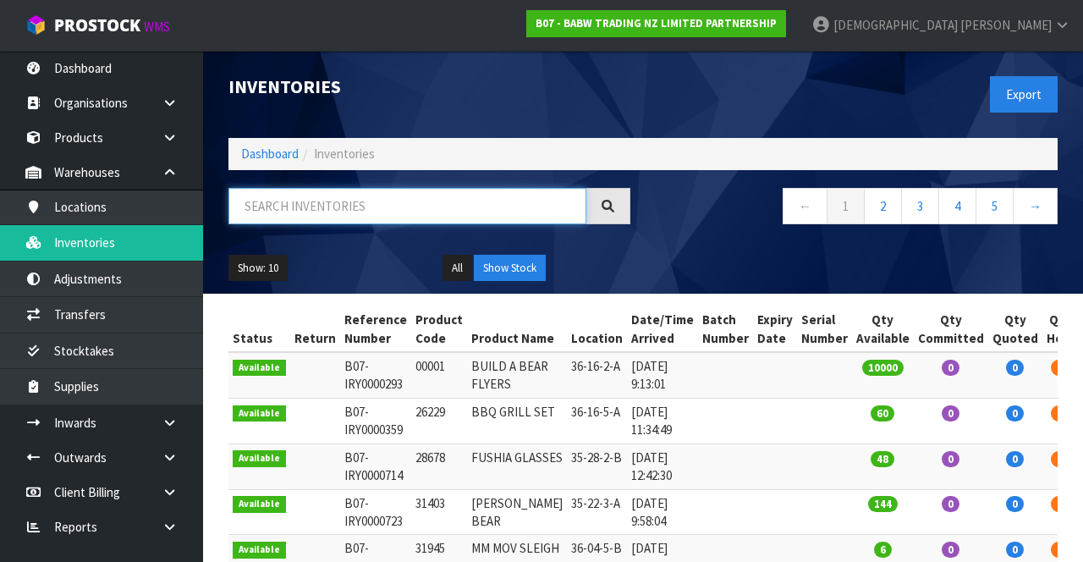
paste input "27479"
click at [676, 255] on div "Show: 10 5 10 25 50 All Show Stock" at bounding box center [643, 268] width 854 height 52
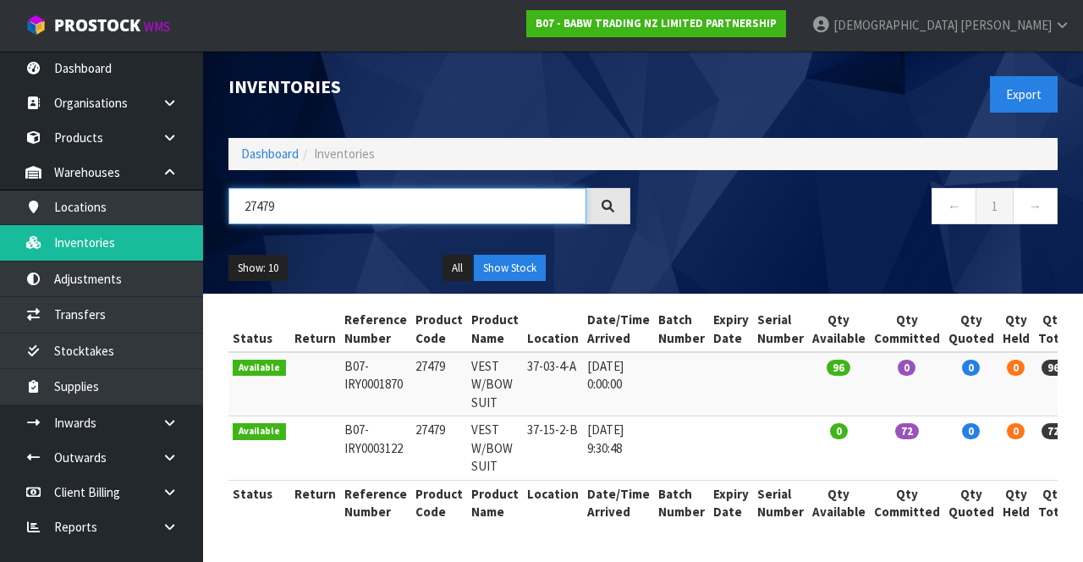
click at [344, 209] on input "27479" at bounding box center [407, 206] width 358 height 36
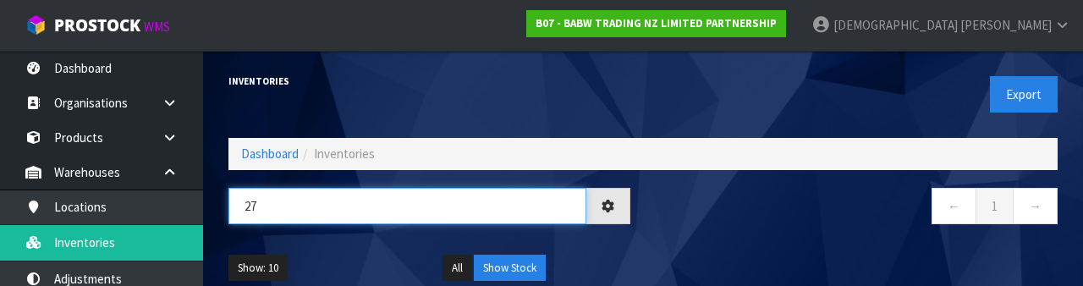
type input "2"
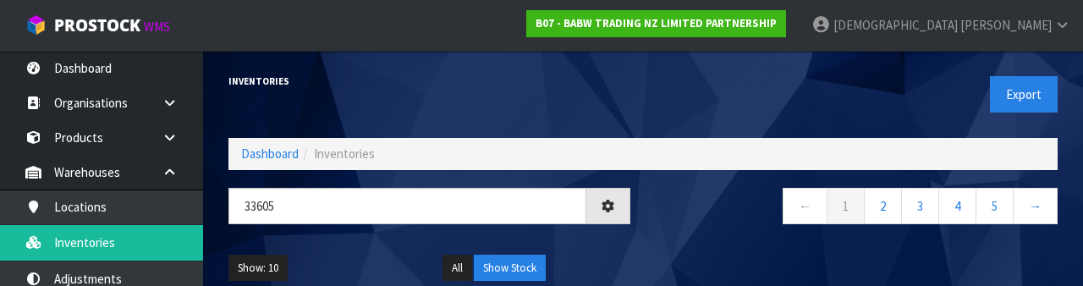
click at [676, 237] on div "← 1 2 3 4 5 →" at bounding box center [856, 215] width 427 height 54
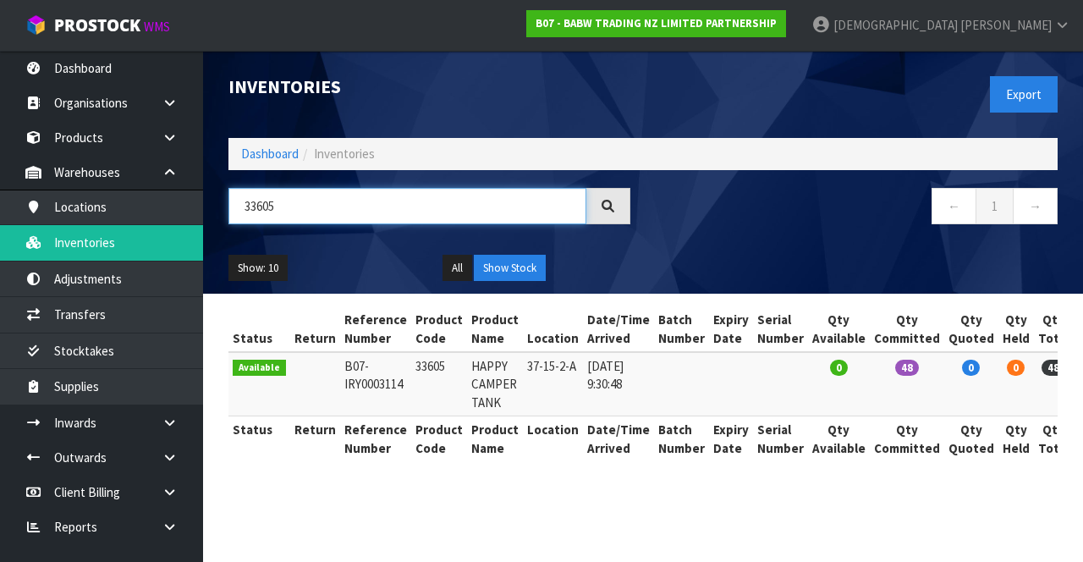
click at [353, 222] on input "33605" at bounding box center [407, 206] width 358 height 36
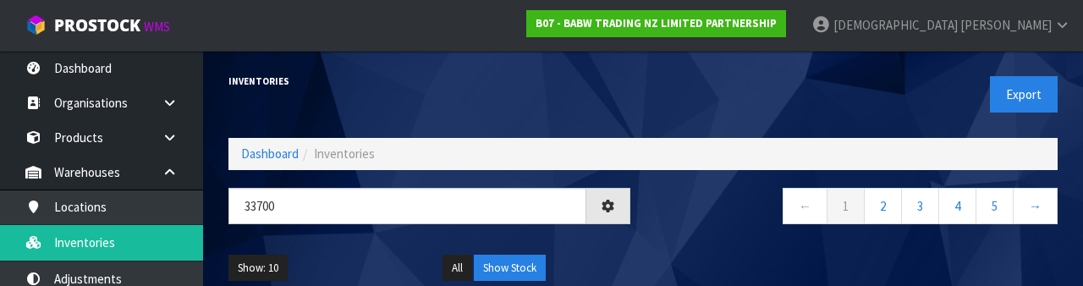
click at [676, 237] on div "← 1 2 3 4 5 →" at bounding box center [856, 215] width 427 height 54
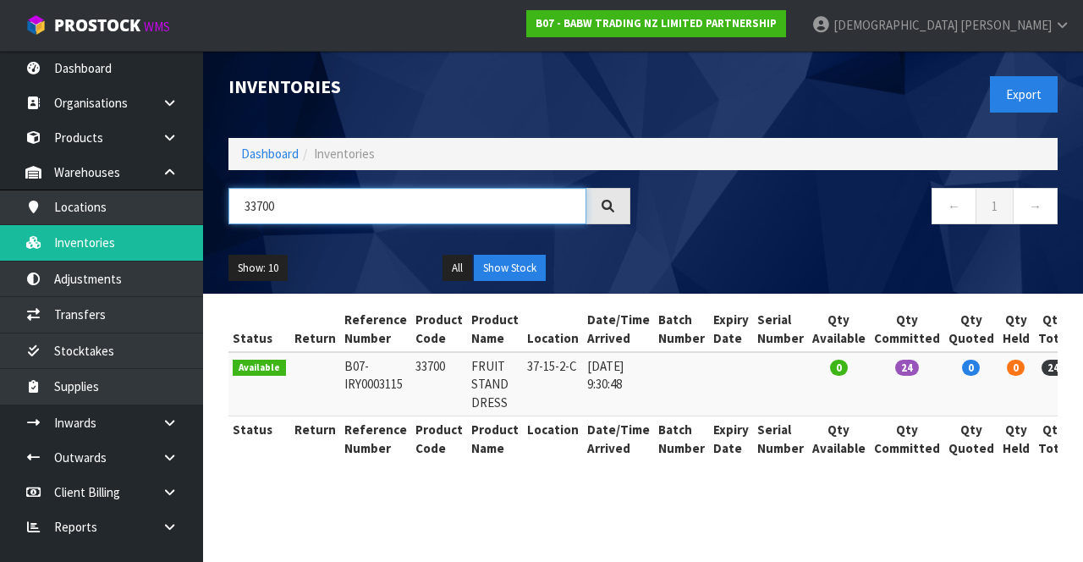
click at [369, 220] on input "33700" at bounding box center [407, 206] width 358 height 36
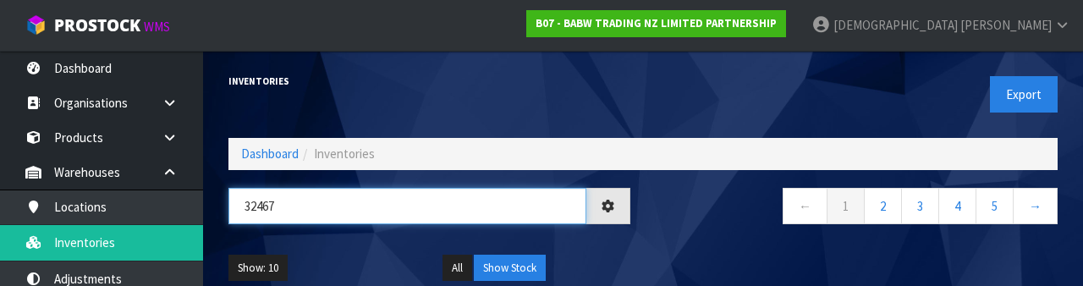
type input "32467"
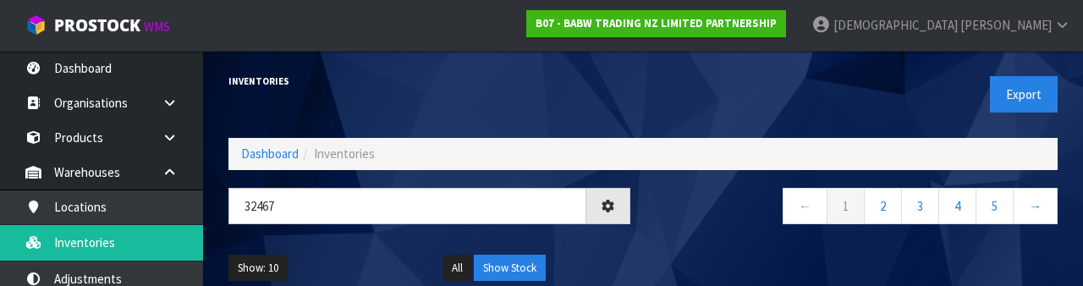
click at [676, 234] on div "← 1 2 3 4 5 →" at bounding box center [856, 215] width 427 height 54
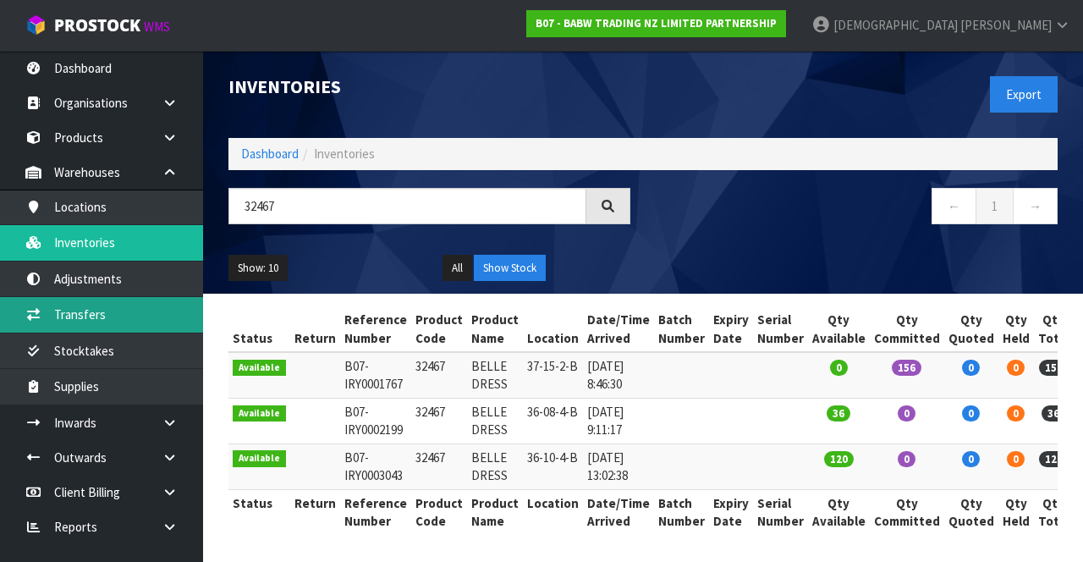
click at [111, 321] on link "Transfers" at bounding box center [101, 314] width 203 height 35
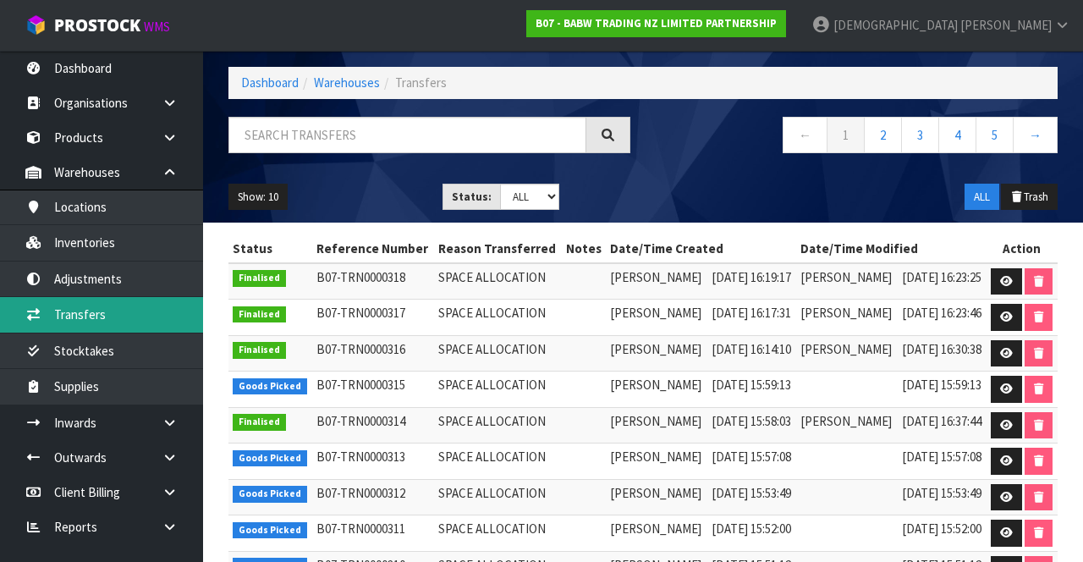
scroll to position [98, 0]
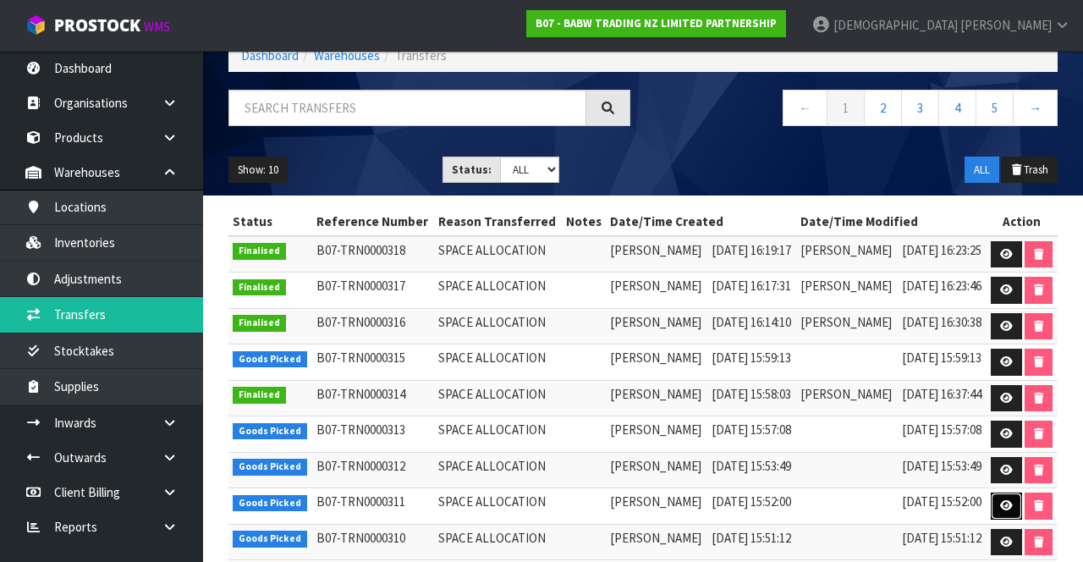
click at [676, 502] on icon at bounding box center [1006, 505] width 13 height 11
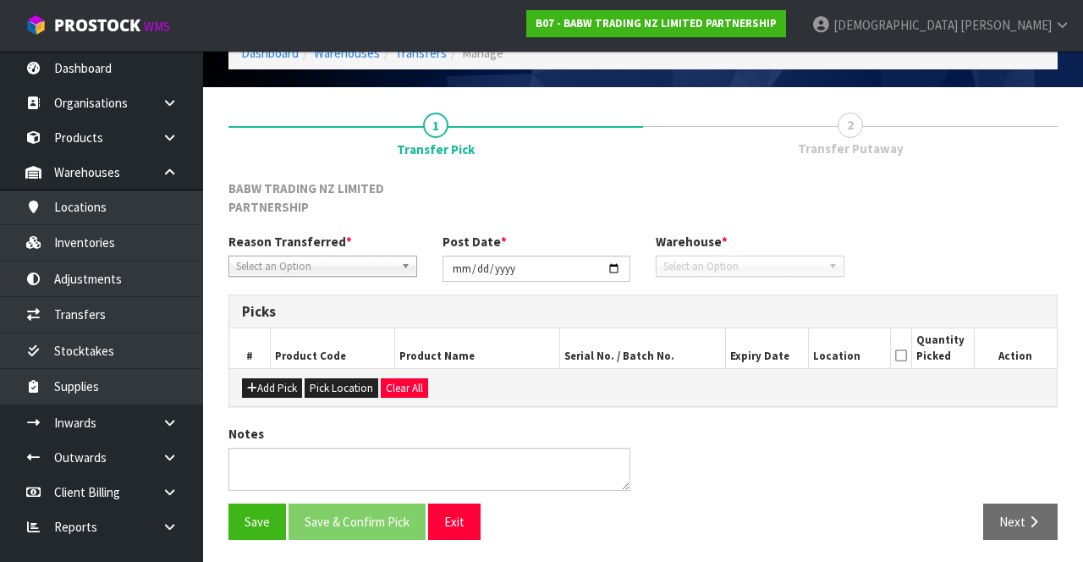
type input "[DATE]"
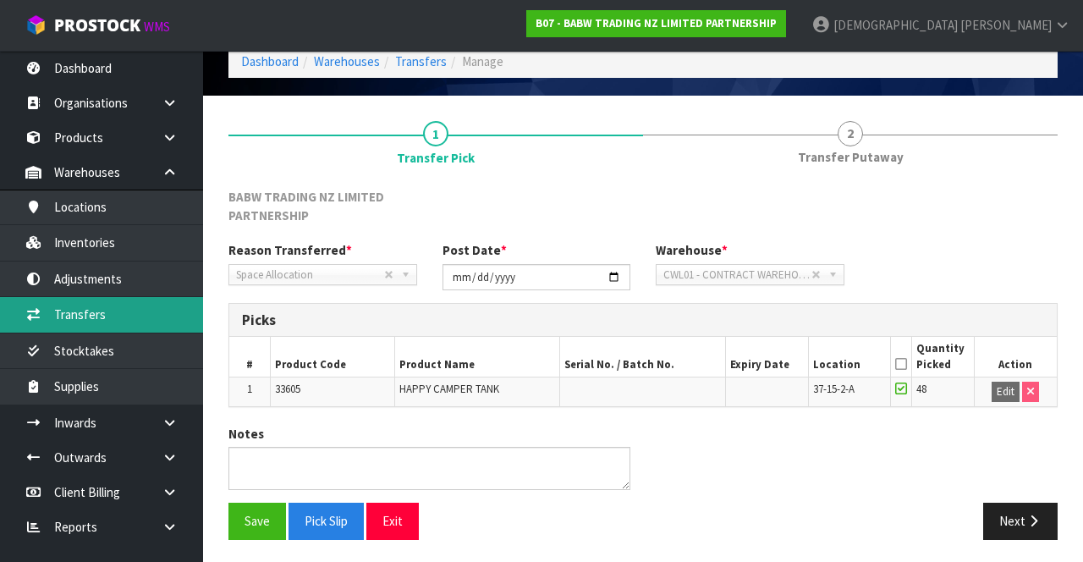
click at [124, 313] on link "Transfers" at bounding box center [101, 314] width 203 height 35
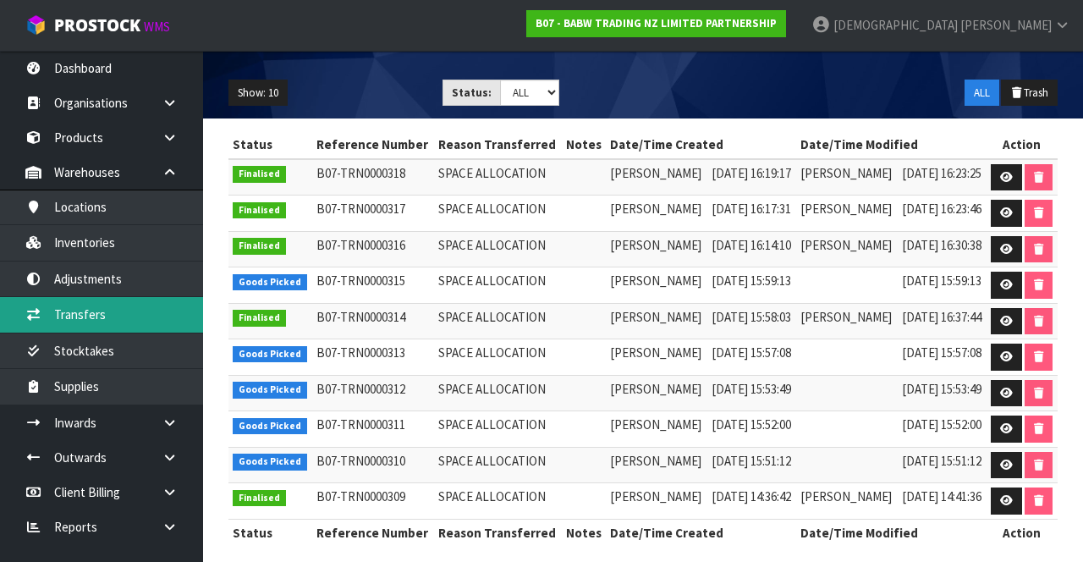
scroll to position [179, 0]
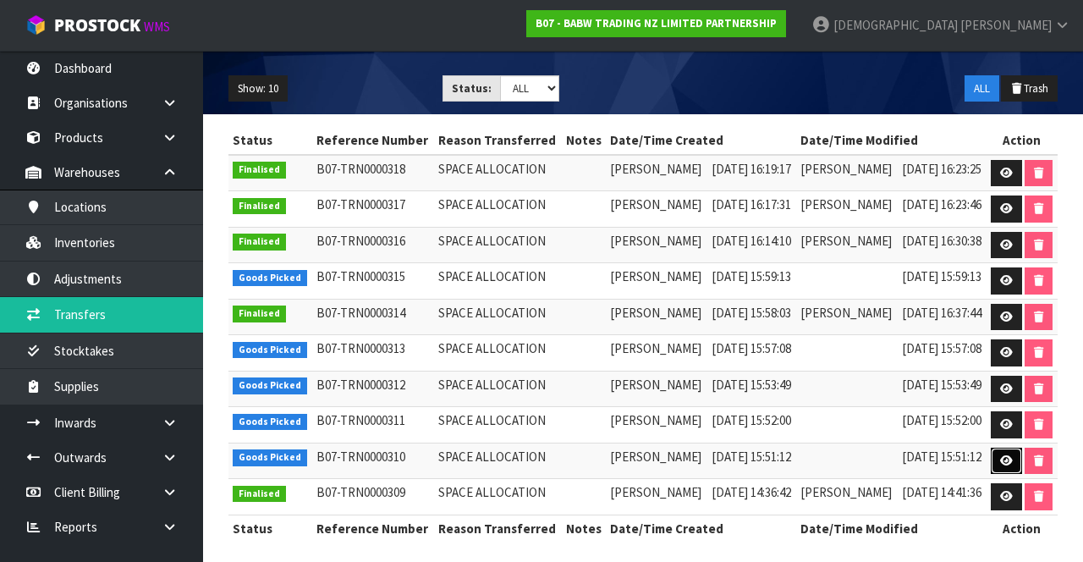
click at [676, 459] on link at bounding box center [1006, 461] width 31 height 27
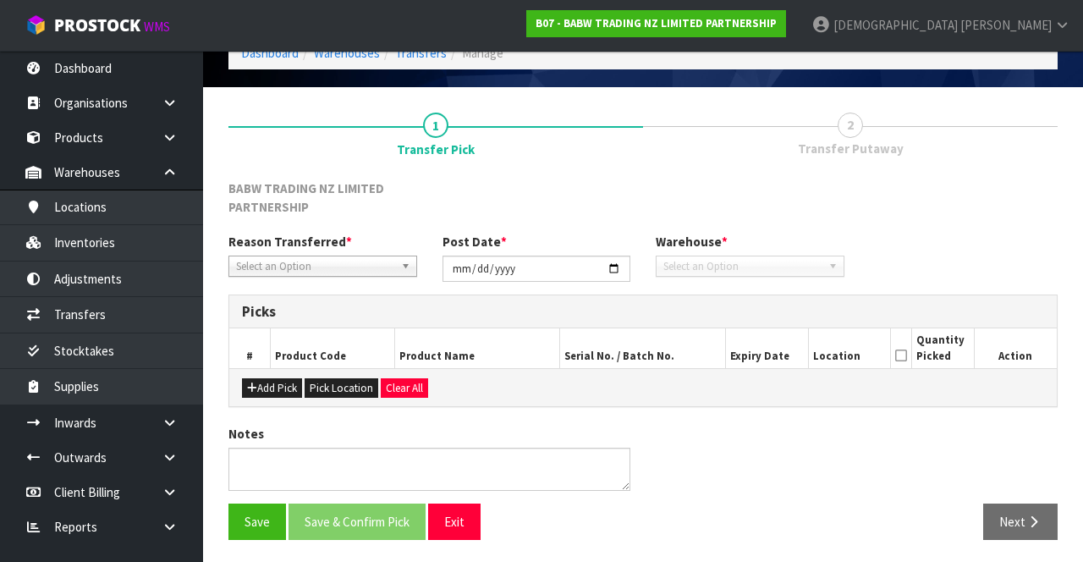
type input "[DATE]"
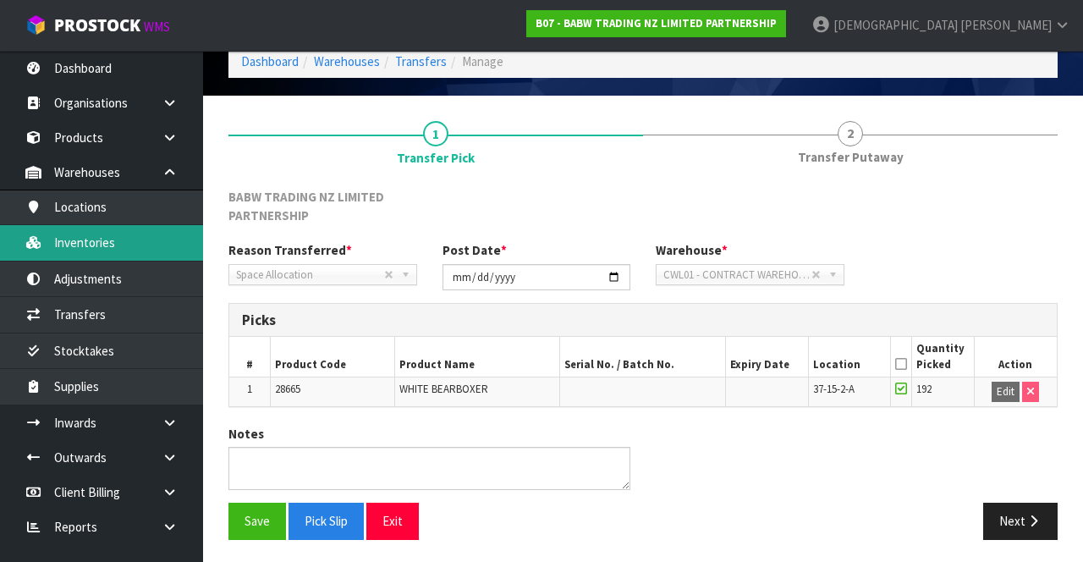
click at [133, 245] on link "Inventories" at bounding box center [101, 242] width 203 height 35
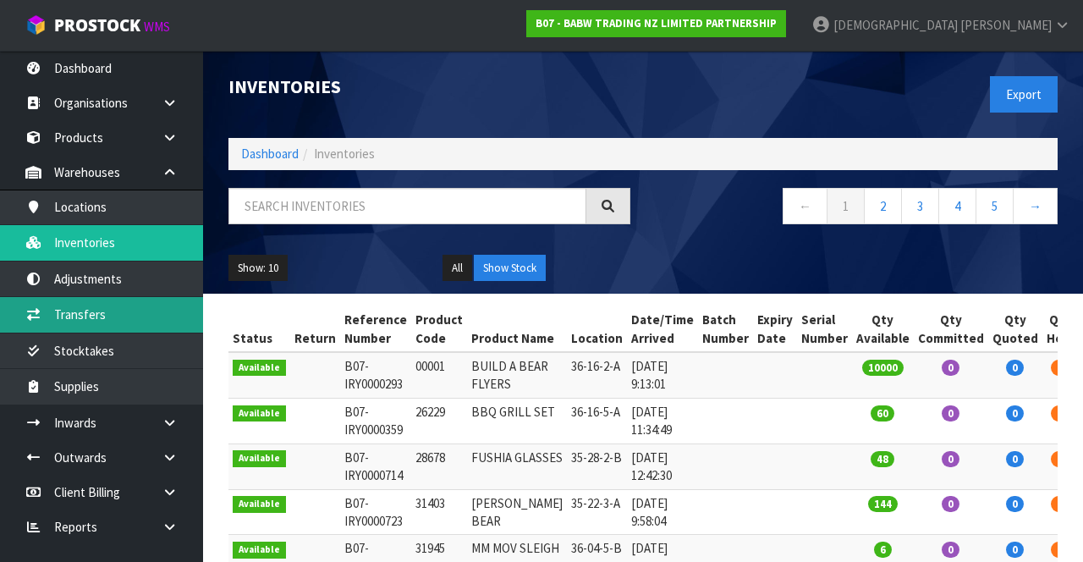
click at [131, 325] on link "Transfers" at bounding box center [101, 314] width 203 height 35
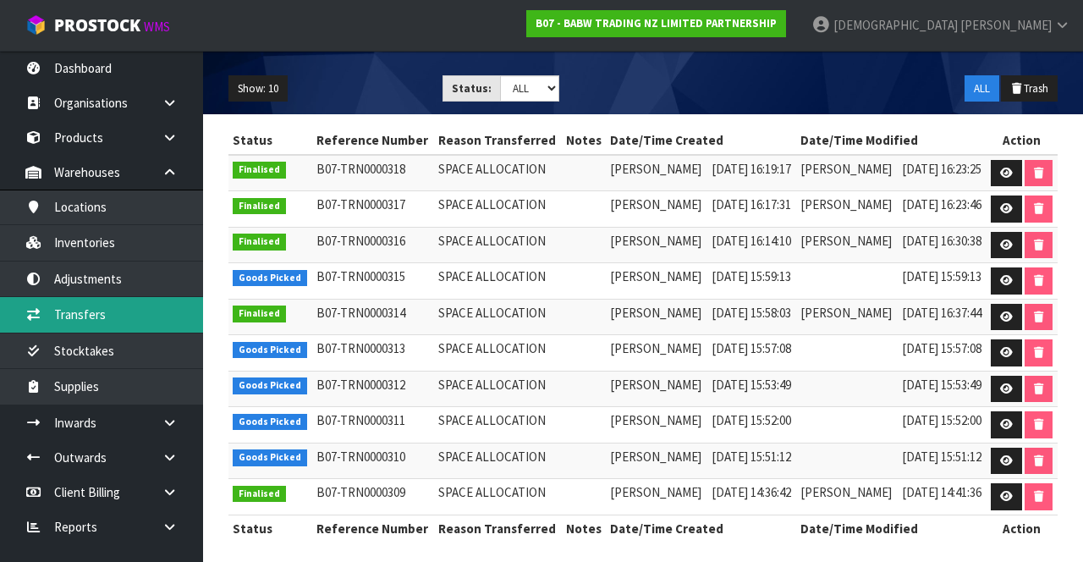
scroll to position [178, 0]
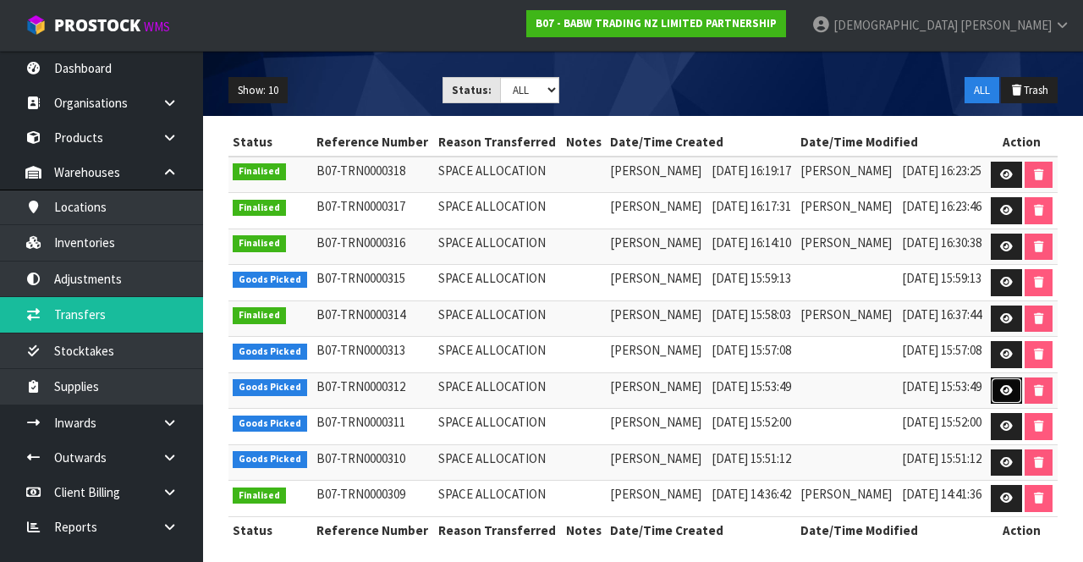
click at [676, 385] on link at bounding box center [1006, 390] width 31 height 27
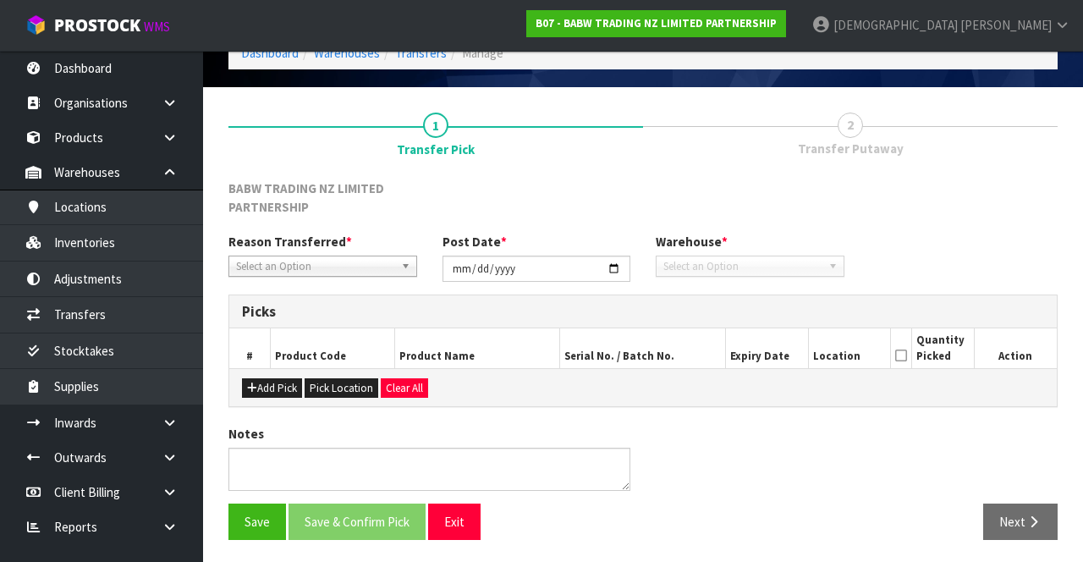
type input "[DATE]"
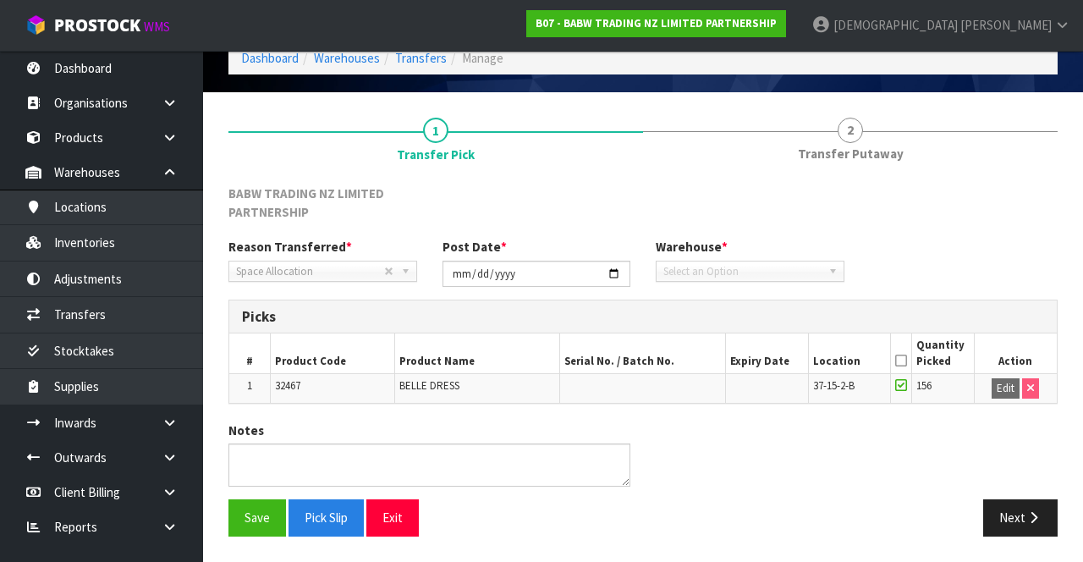
scroll to position [76, 0]
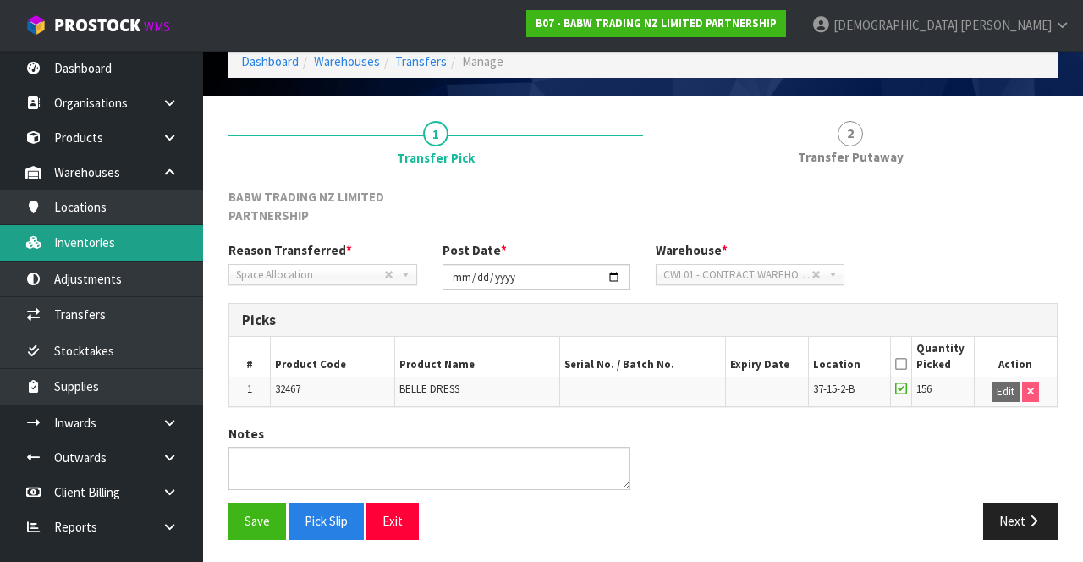
click at [105, 237] on link "Inventories" at bounding box center [101, 242] width 203 height 35
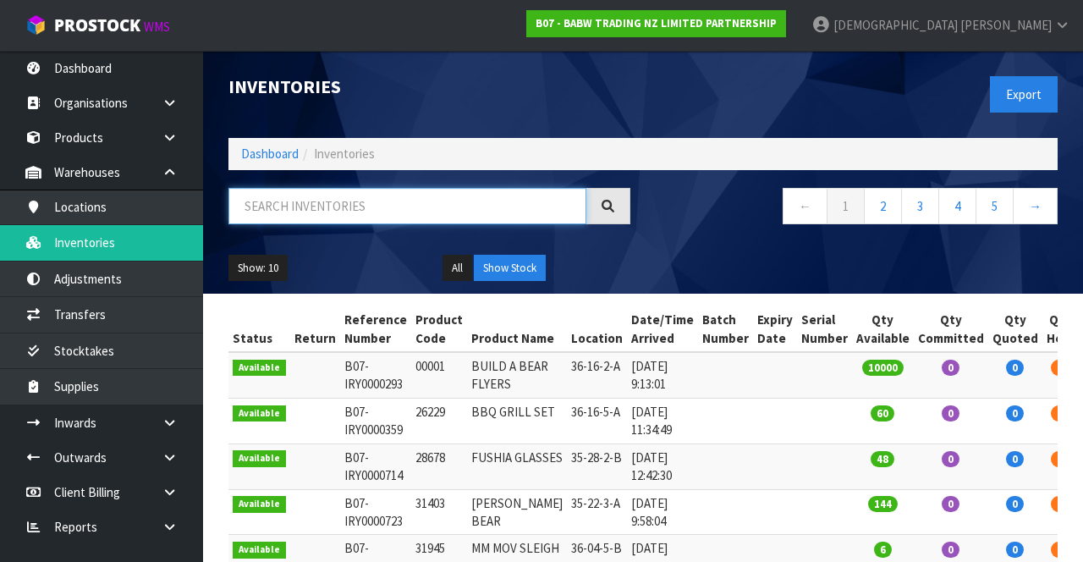
click at [408, 211] on input "text" at bounding box center [407, 206] width 358 height 36
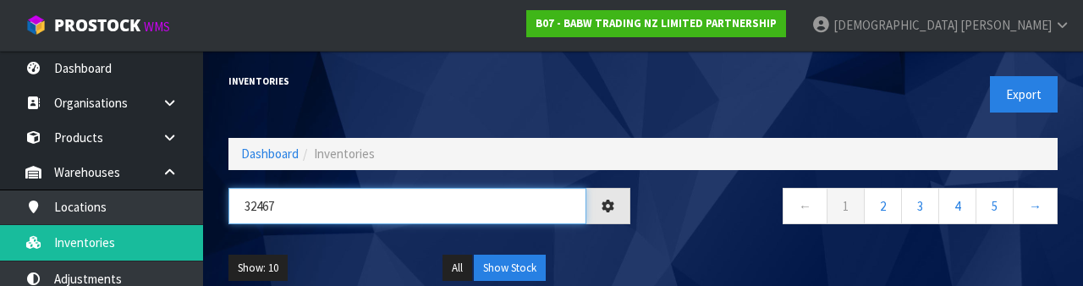
type input "32467"
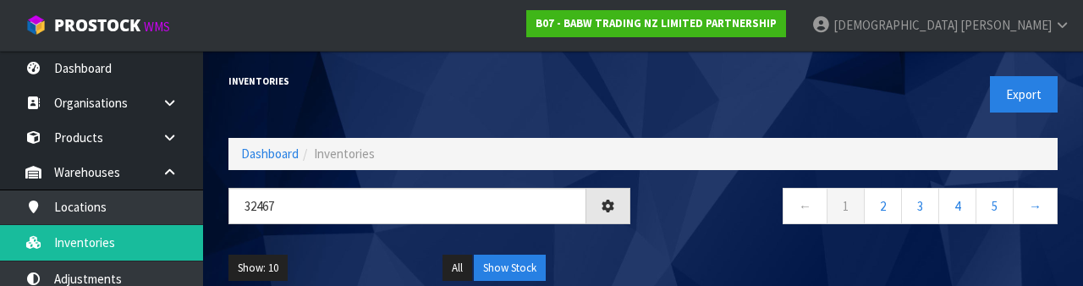
click at [676, 233] on div "← 1 2 3 4 5 →" at bounding box center [856, 215] width 427 height 54
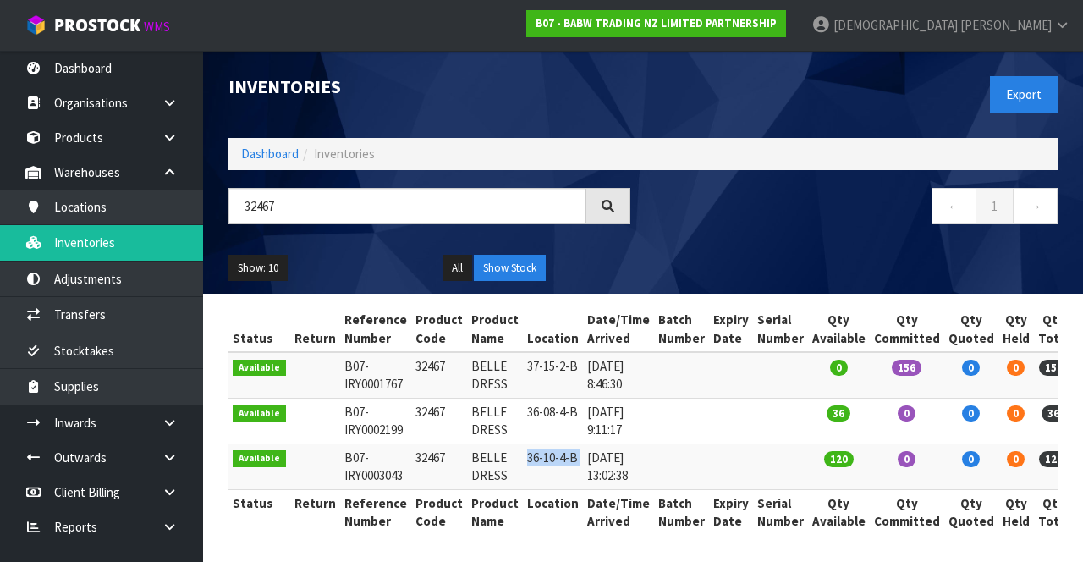
copy tr "36-10-4-B"
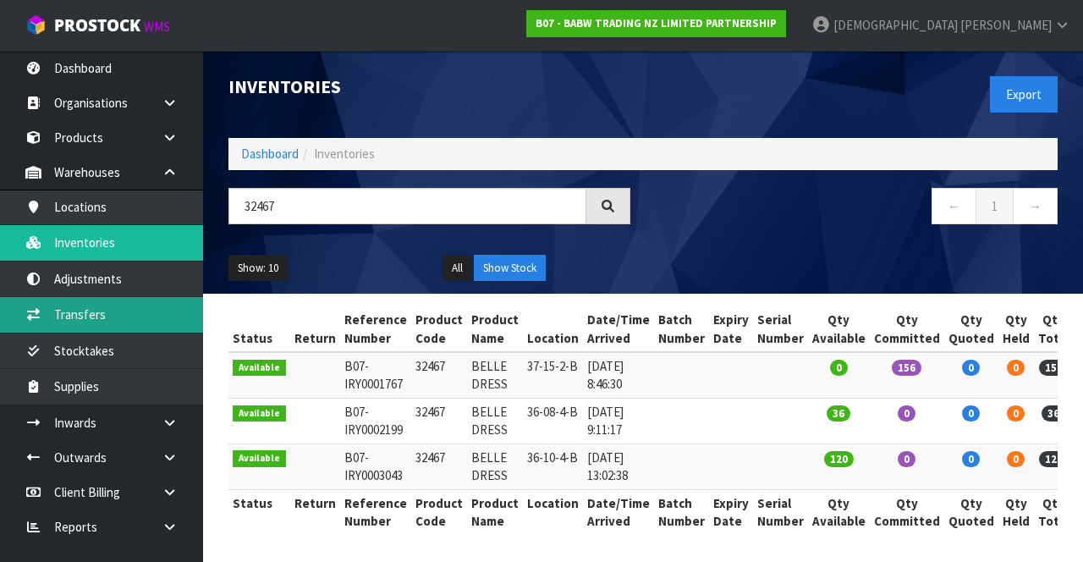
click at [107, 310] on link "Transfers" at bounding box center [101, 314] width 203 height 35
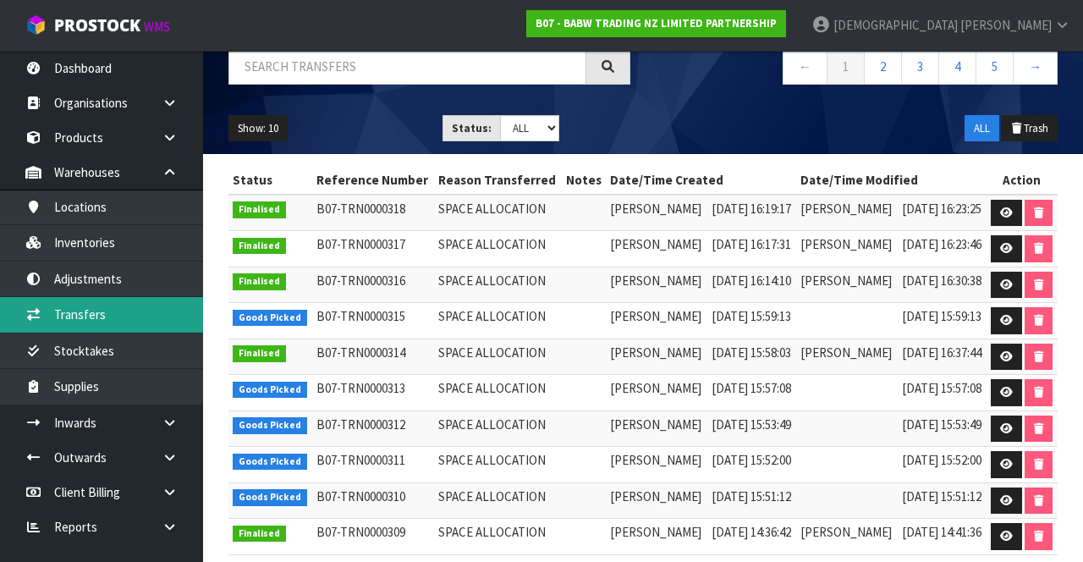
scroll to position [179, 0]
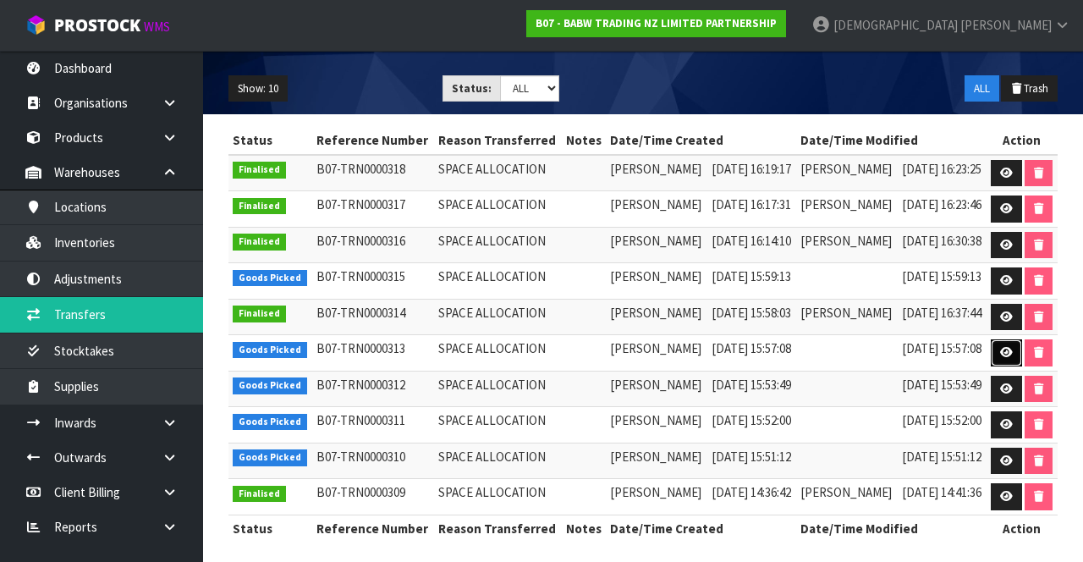
click at [676, 352] on link at bounding box center [1006, 352] width 31 height 27
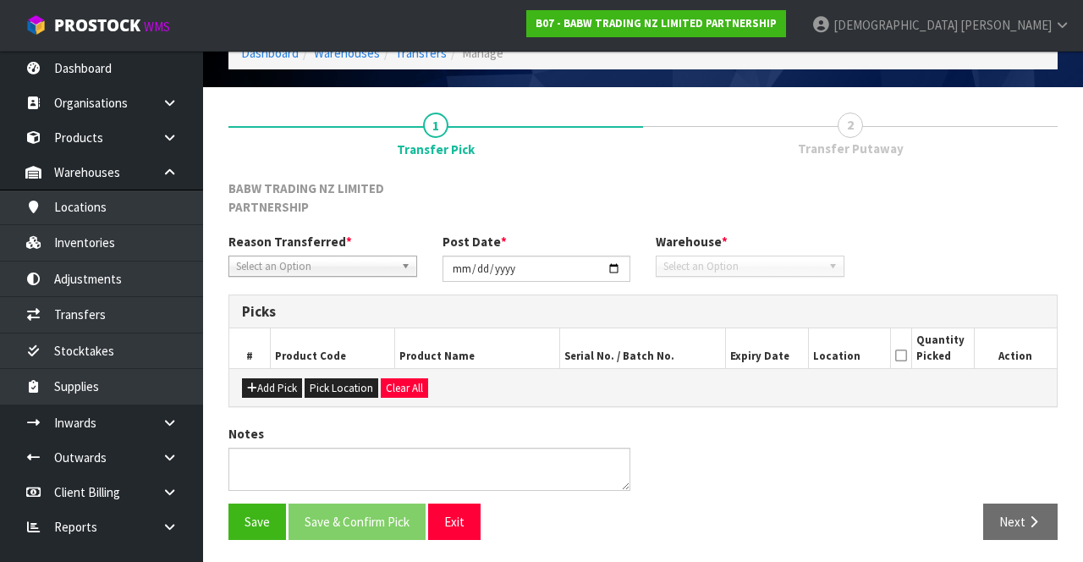
type input "[DATE]"
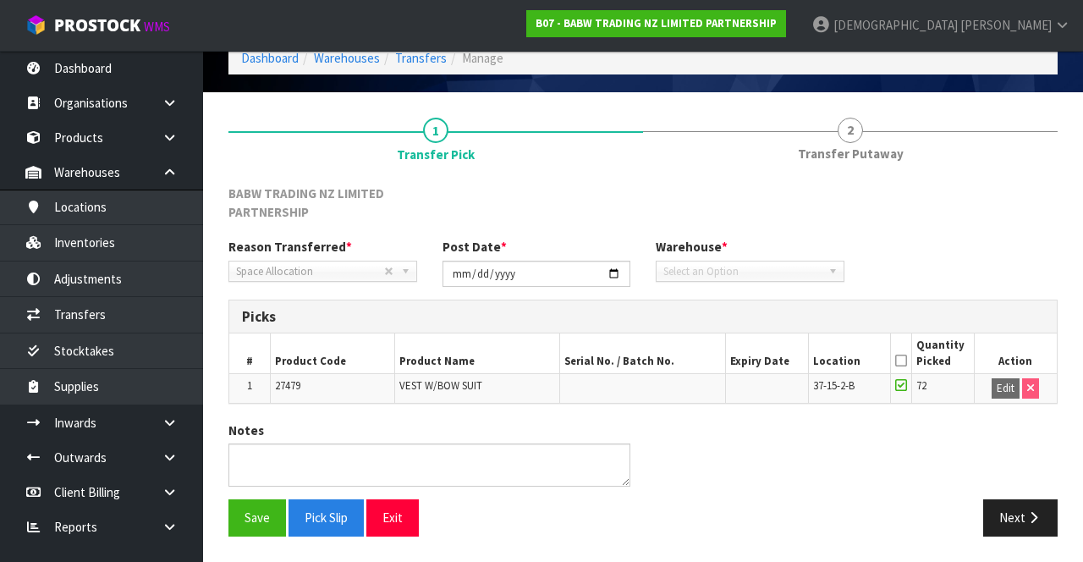
scroll to position [76, 0]
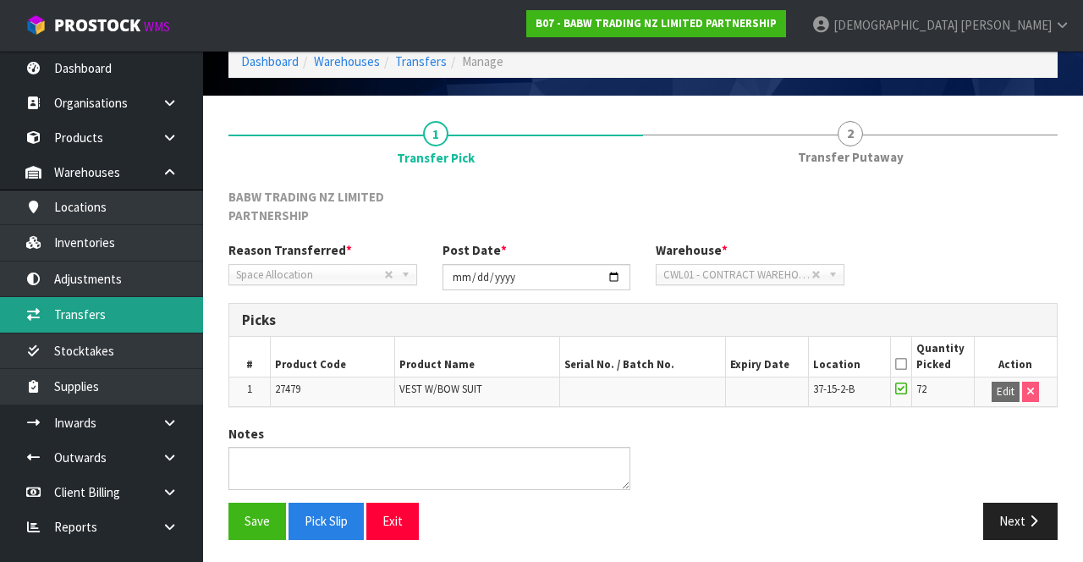
click at [108, 316] on link "Transfers" at bounding box center [101, 314] width 203 height 35
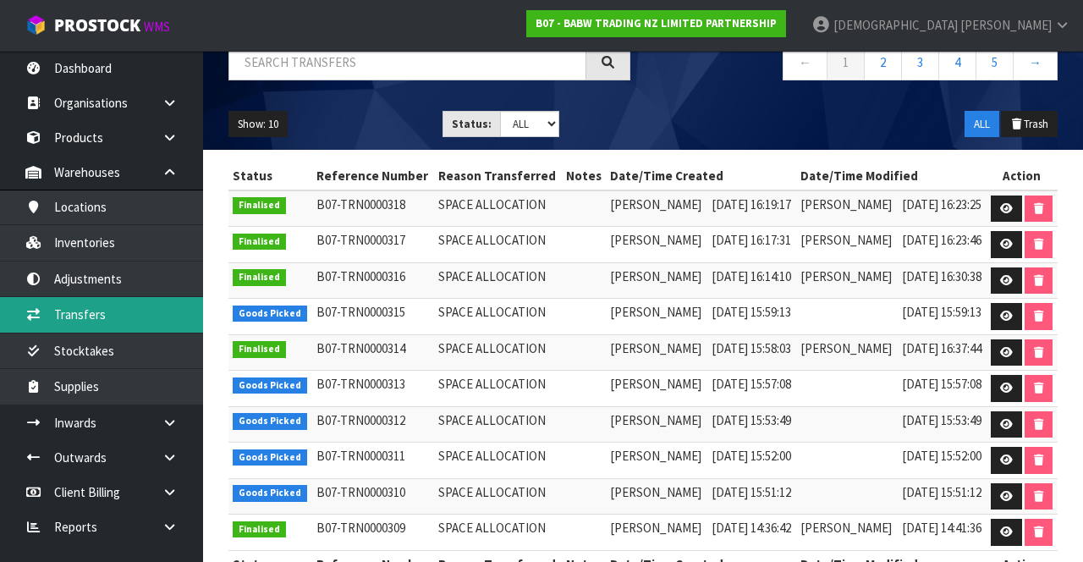
scroll to position [147, 0]
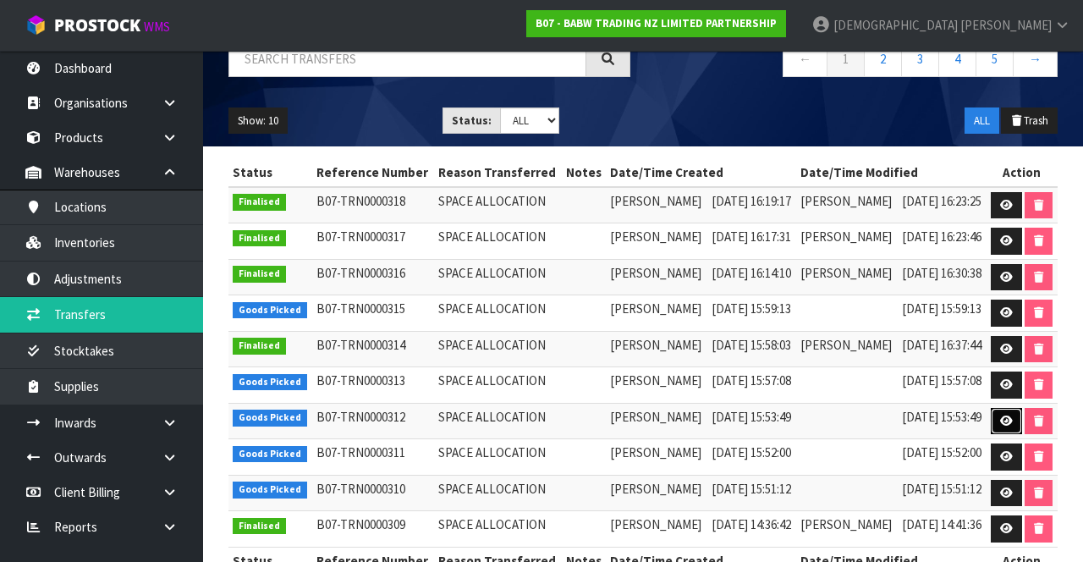
click at [676, 415] on icon at bounding box center [1006, 420] width 13 height 11
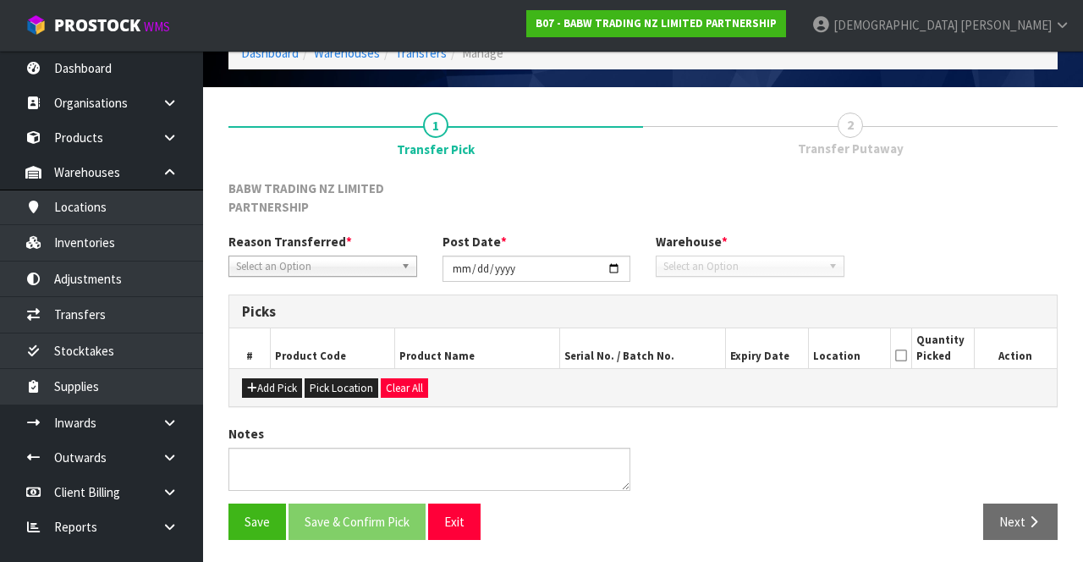
type input "[DATE]"
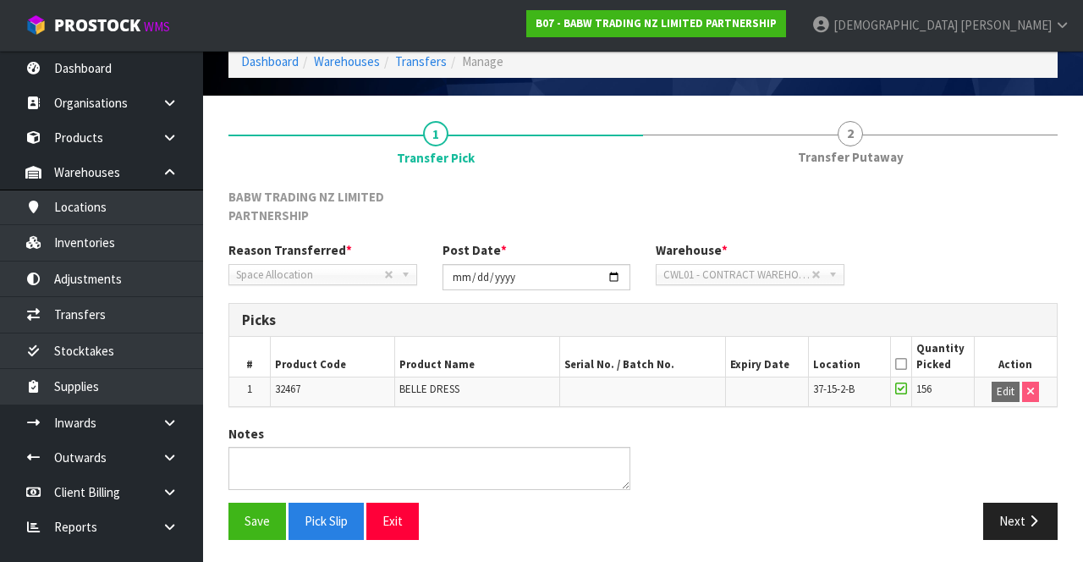
scroll to position [72, 0]
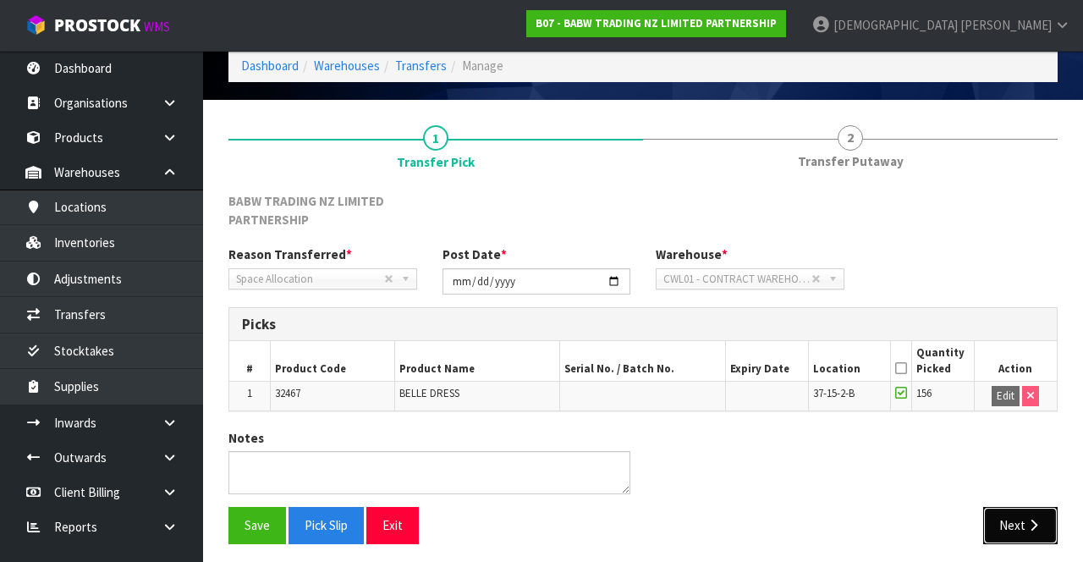
click at [676, 519] on button "Next" at bounding box center [1020, 525] width 74 height 36
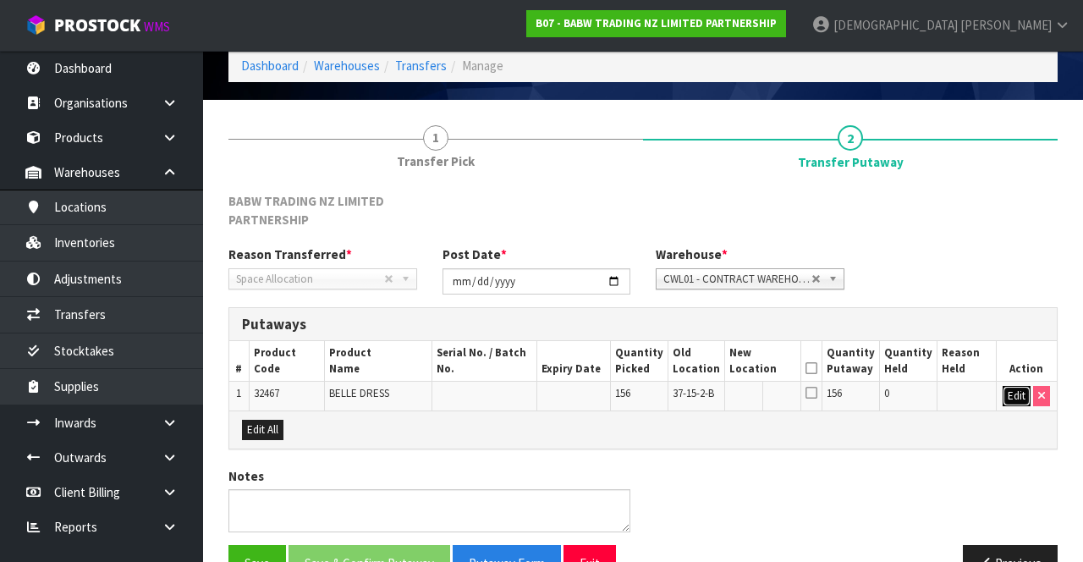
click at [676, 386] on button "Edit" at bounding box center [1017, 396] width 28 height 20
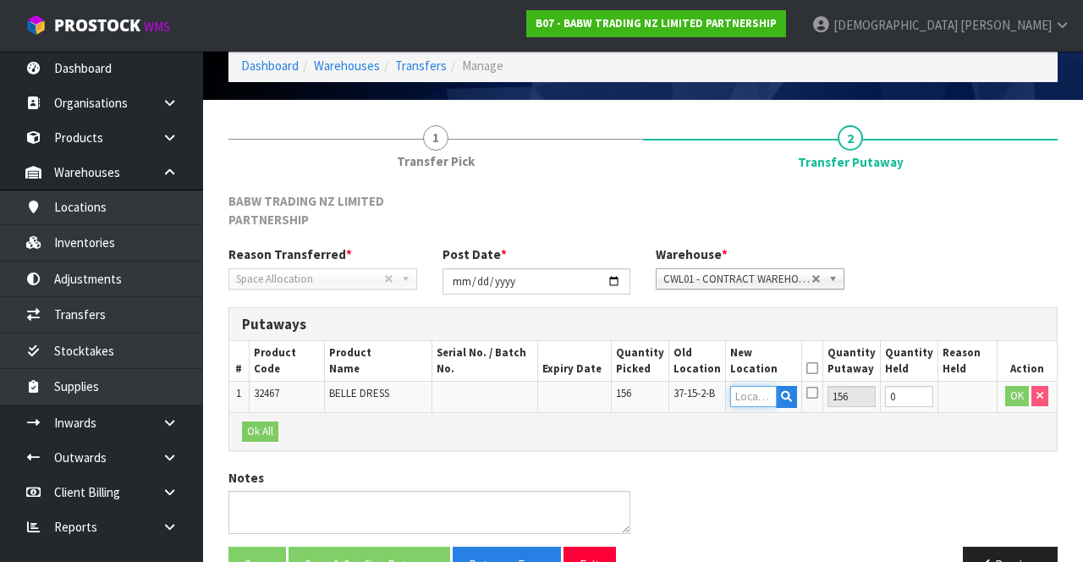
paste input "36-10-4-B"
type input "36-10-4-B"
click at [676, 395] on input "36-10-4-B" at bounding box center [753, 396] width 47 height 21
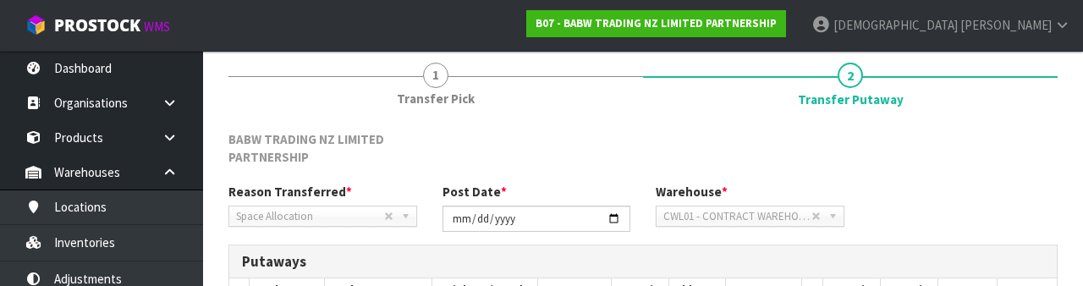
scroll to position [315, 0]
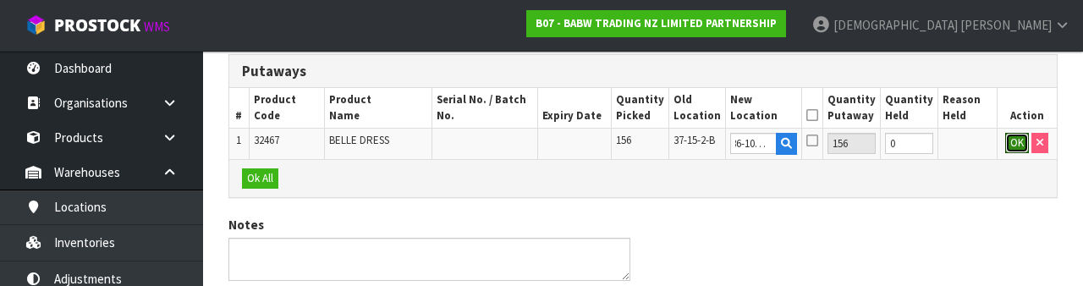
click at [676, 145] on button "OK" at bounding box center [1017, 143] width 24 height 20
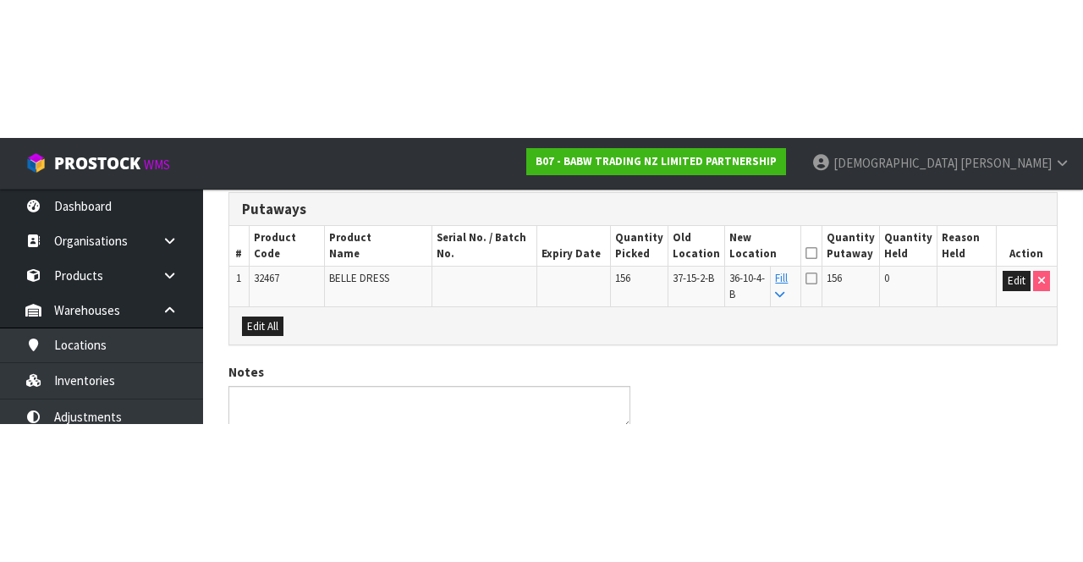
scroll to position [125, 0]
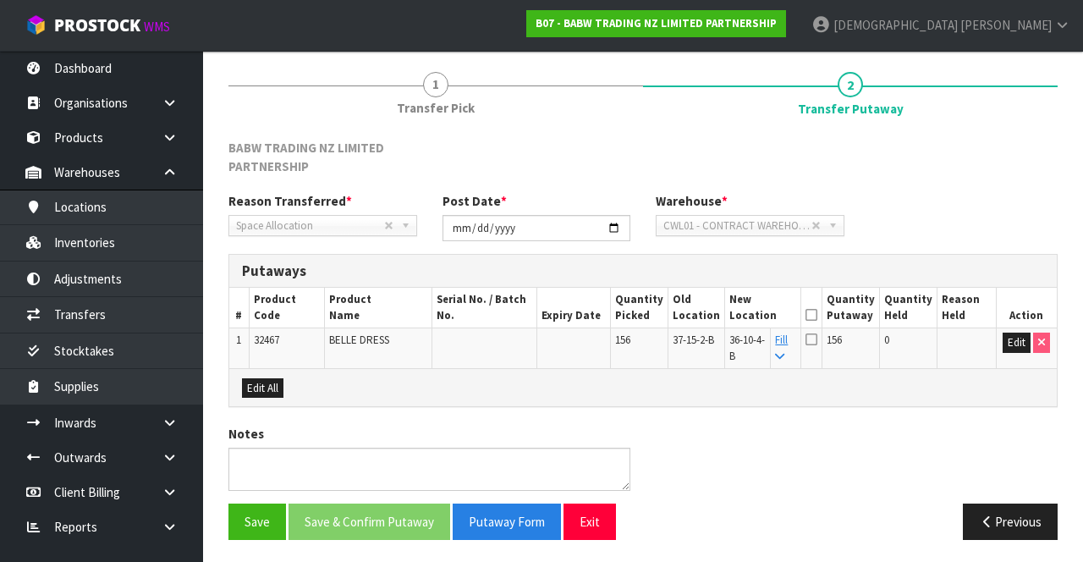
click at [676, 315] on icon at bounding box center [811, 315] width 12 height 1
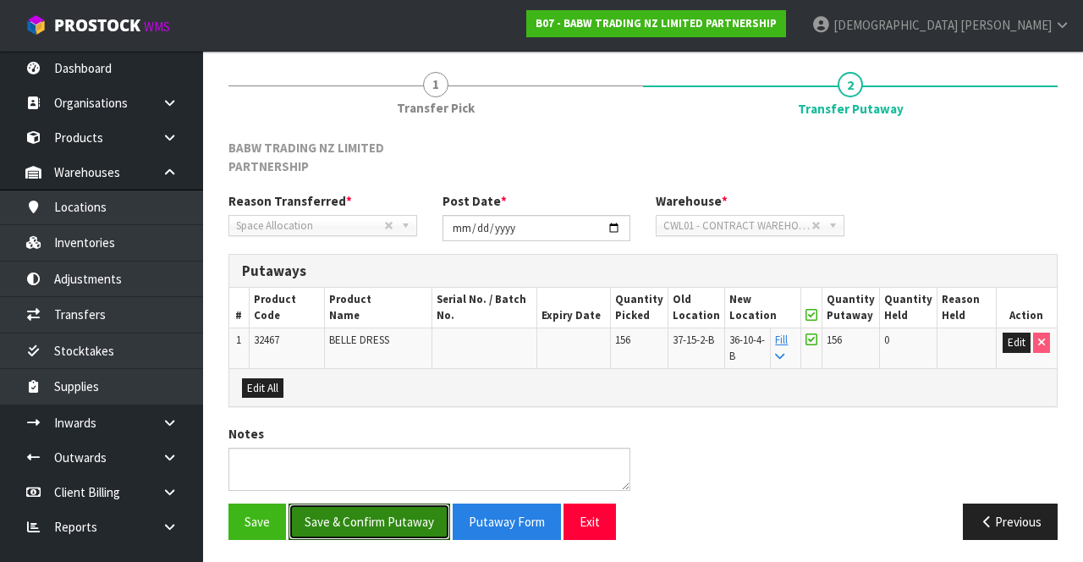
click at [392, 508] on button "Save & Confirm Putaway" at bounding box center [369, 521] width 162 height 36
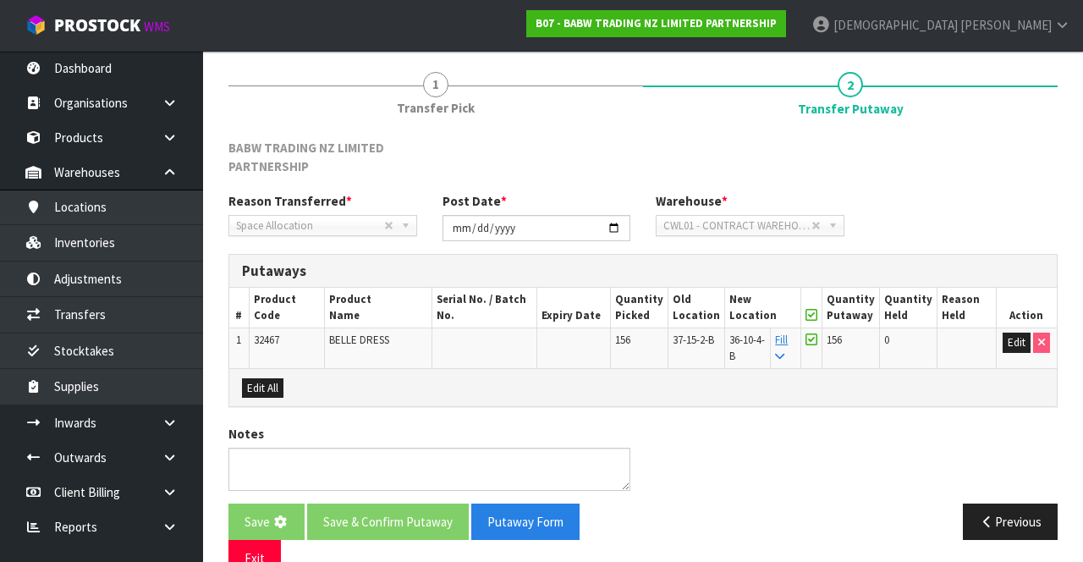
scroll to position [0, 0]
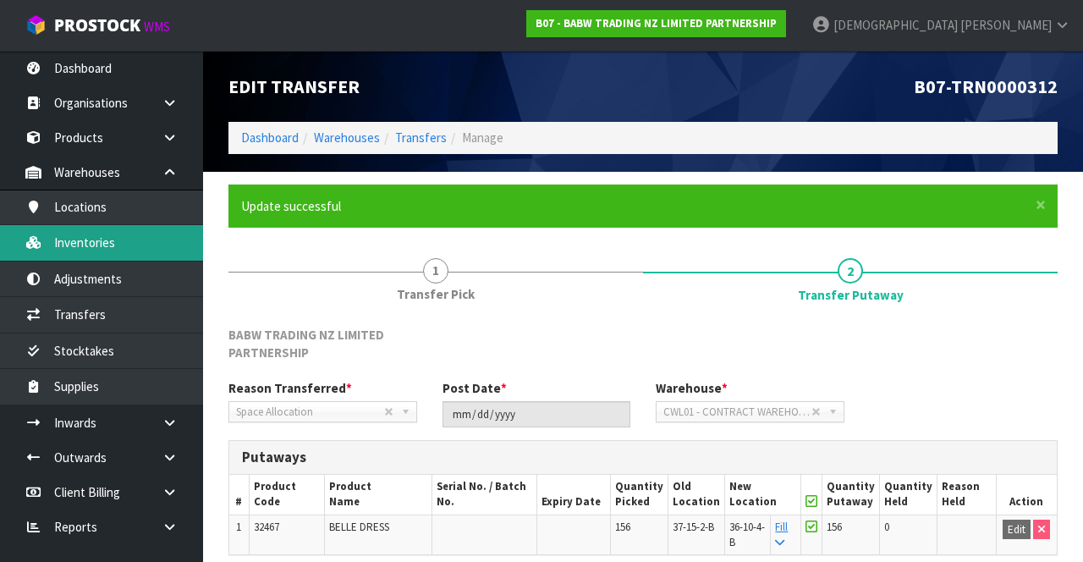
click at [114, 245] on link "Inventories" at bounding box center [101, 242] width 203 height 35
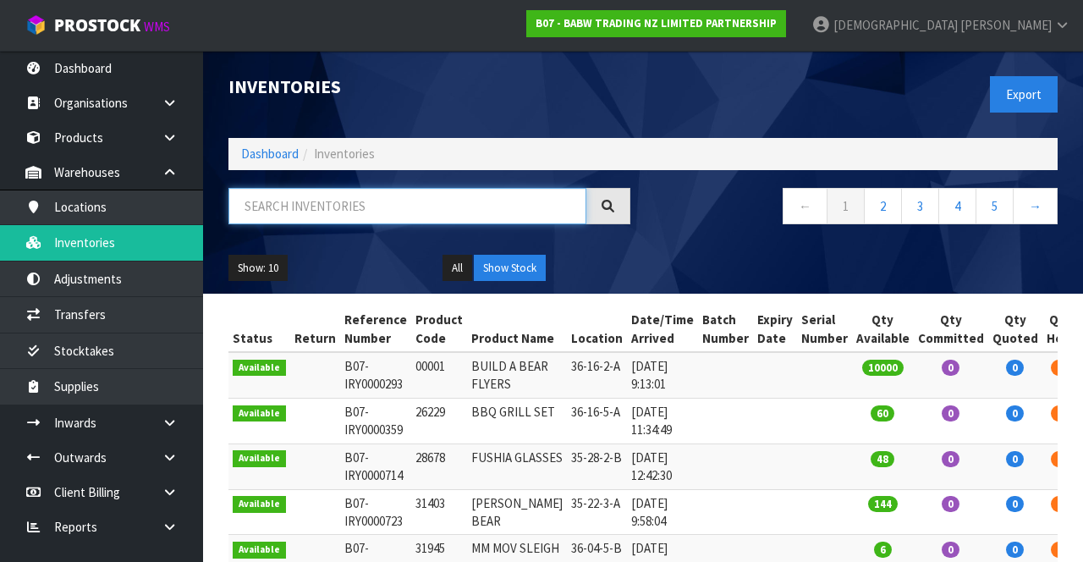
click at [372, 210] on input "text" at bounding box center [407, 206] width 358 height 36
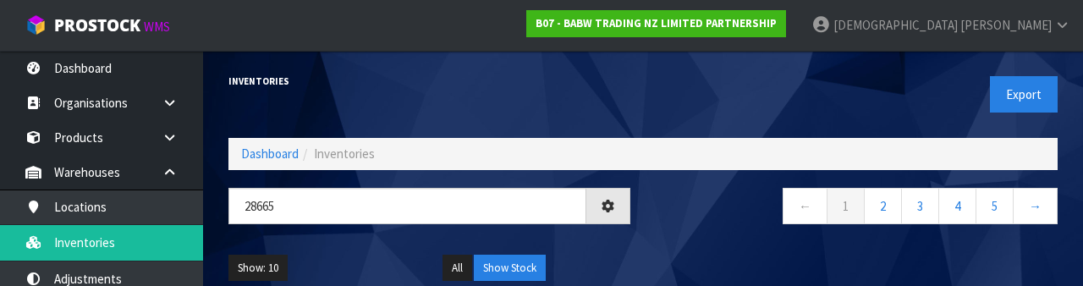
click at [676, 233] on div "← 1 2 3 4 5 →" at bounding box center [856, 215] width 427 height 54
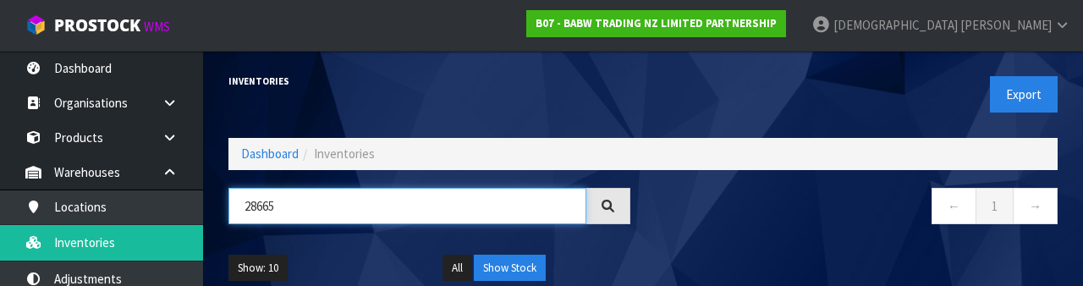
click at [309, 208] on input "28665" at bounding box center [407, 206] width 358 height 36
type input "2"
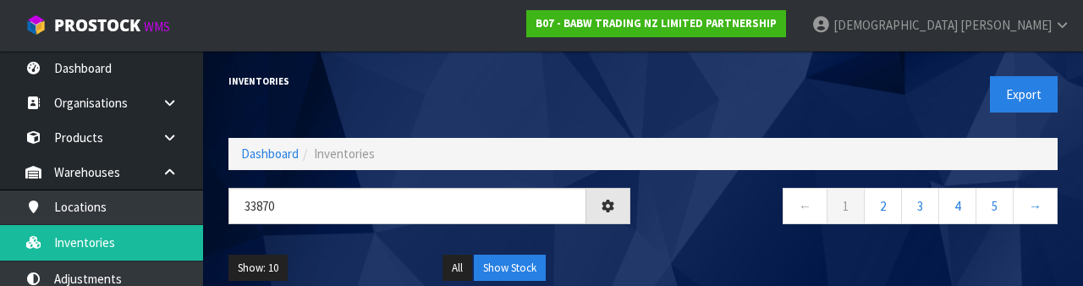
click at [676, 240] on div "← 1 2 3 4 5 →" at bounding box center [856, 215] width 427 height 54
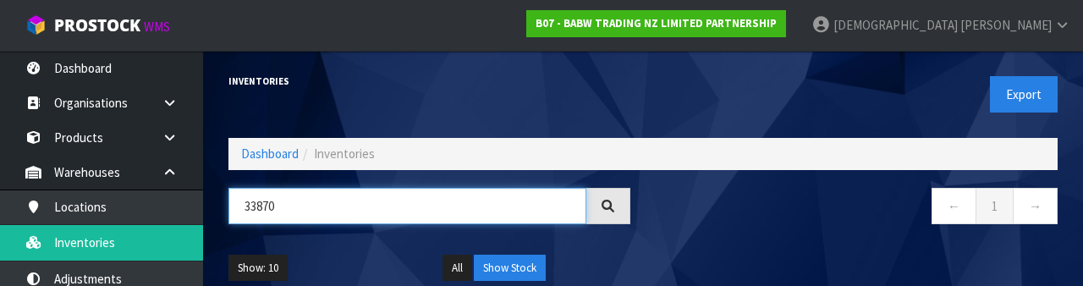
paste input "28665"
type input "28665"
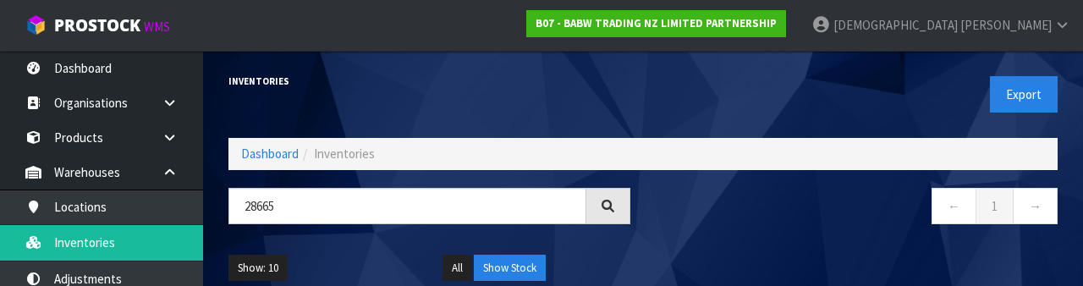
click at [541, 102] on div "Inventories" at bounding box center [429, 81] width 427 height 61
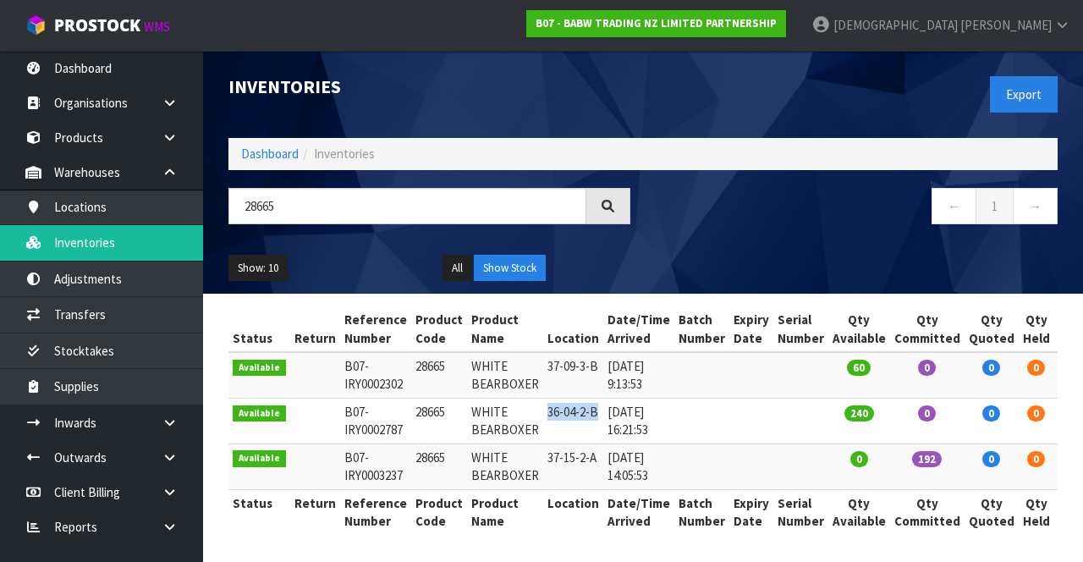
copy td "36-04-2-B"
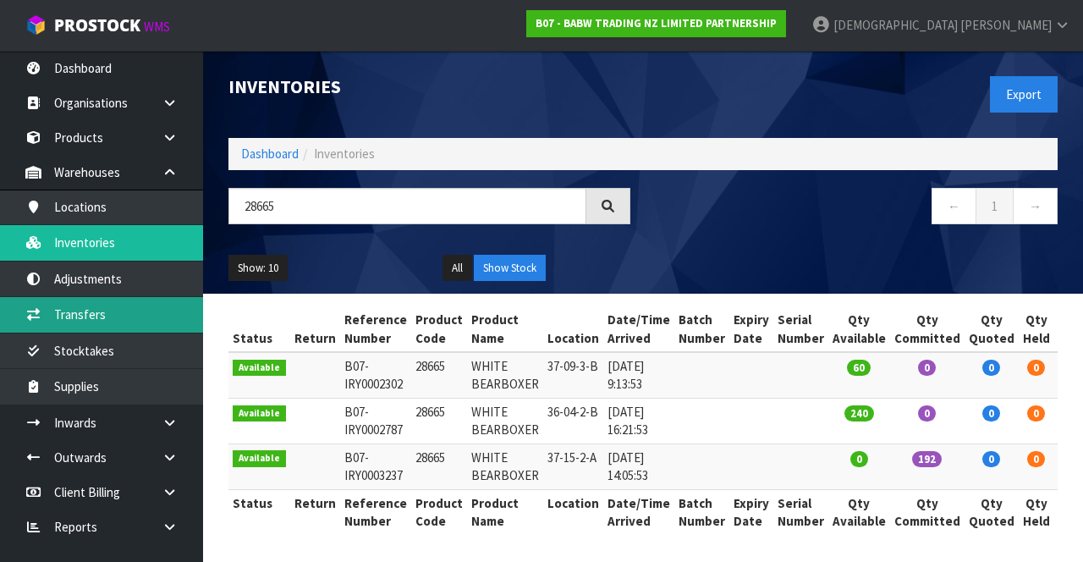
click at [106, 321] on link "Transfers" at bounding box center [101, 314] width 203 height 35
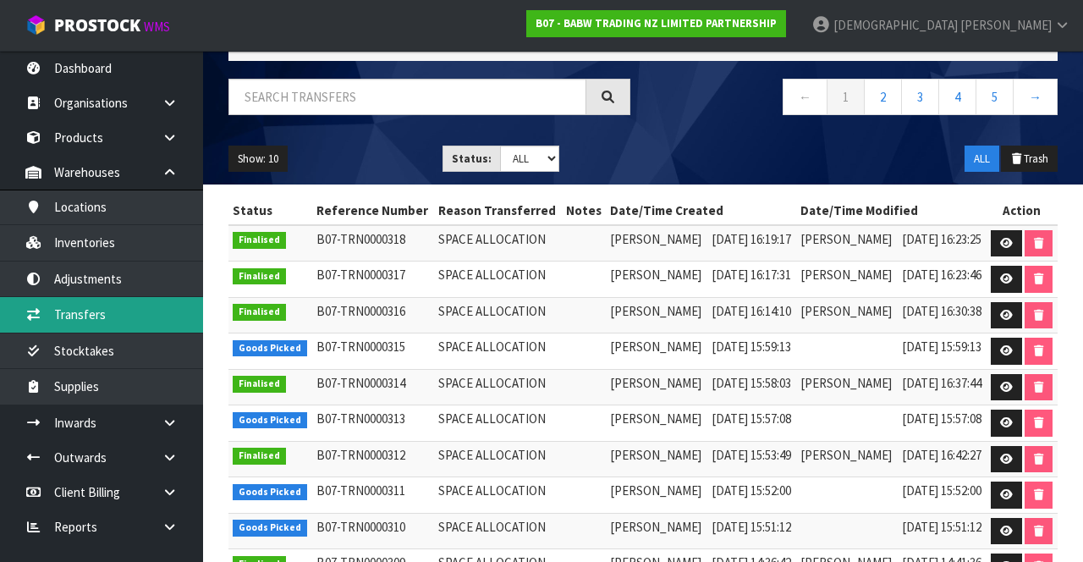
scroll to position [112, 0]
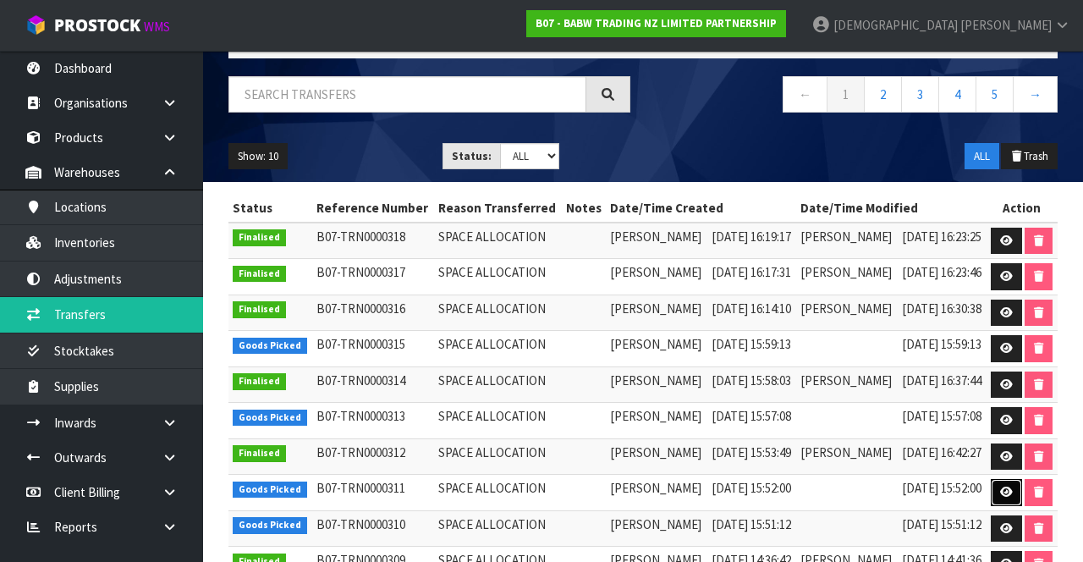
click at [676, 486] on icon at bounding box center [1006, 491] width 13 height 11
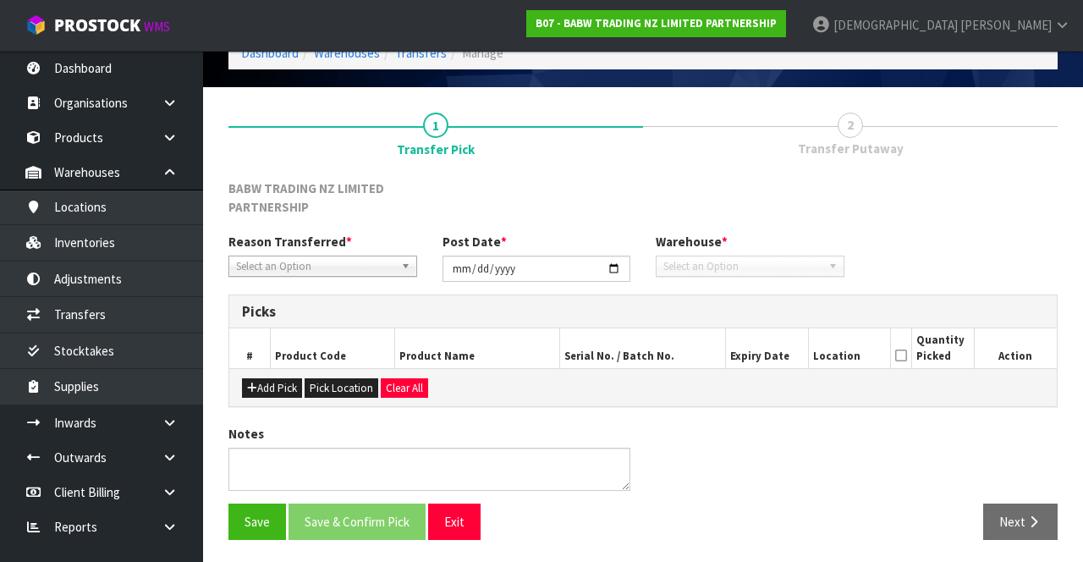
type input "[DATE]"
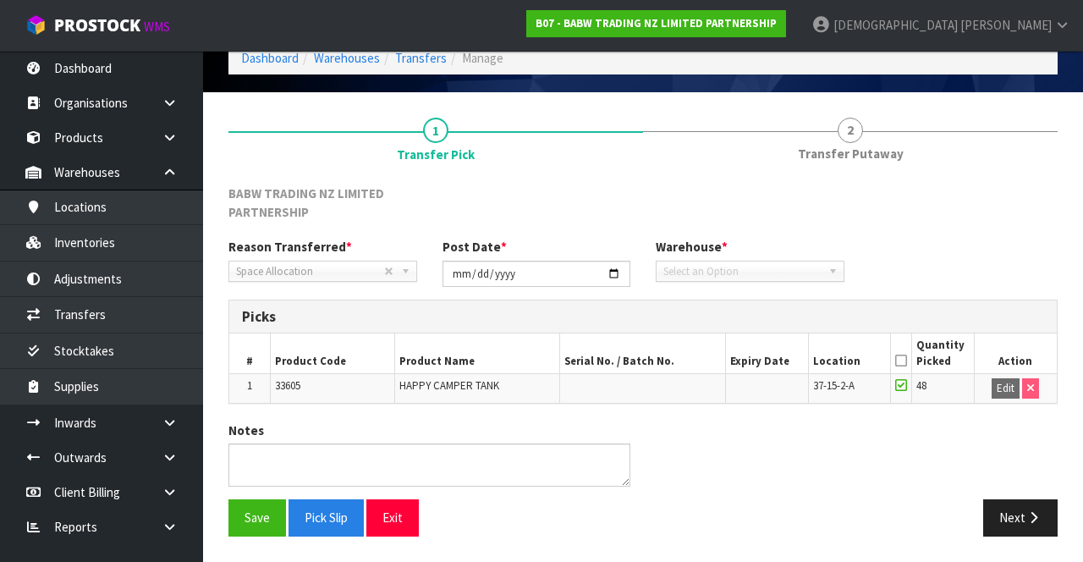
scroll to position [76, 0]
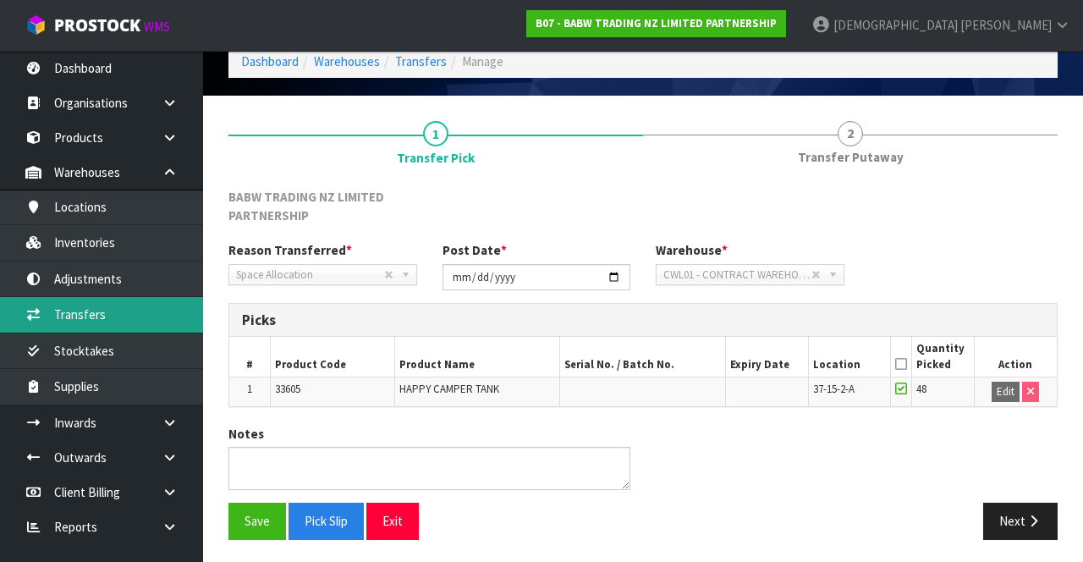
click at [107, 306] on link "Transfers" at bounding box center [101, 314] width 203 height 35
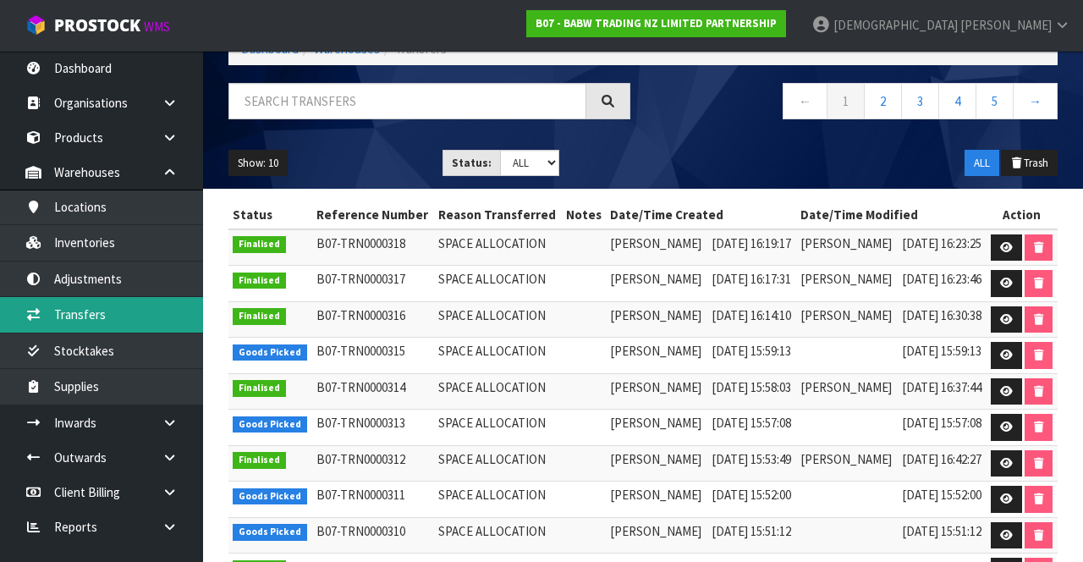
scroll to position [130, 0]
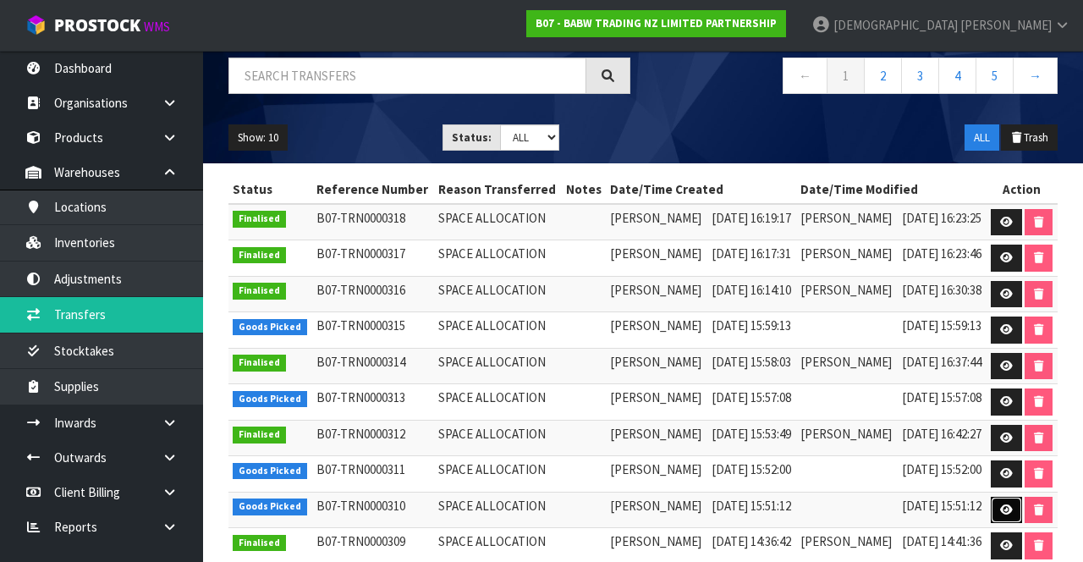
click at [676, 504] on icon at bounding box center [1006, 509] width 13 height 11
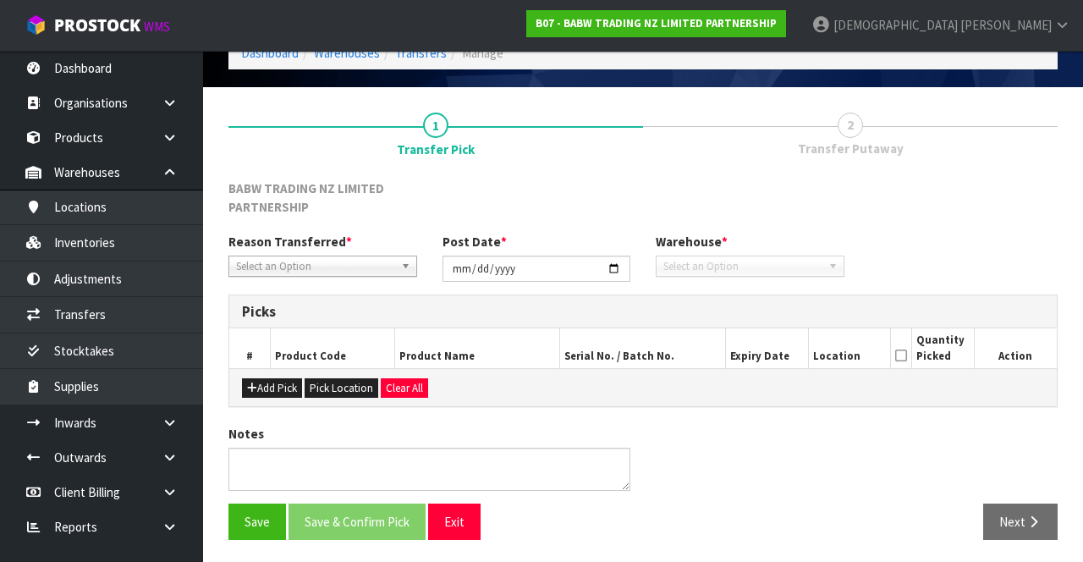
type input "[DATE]"
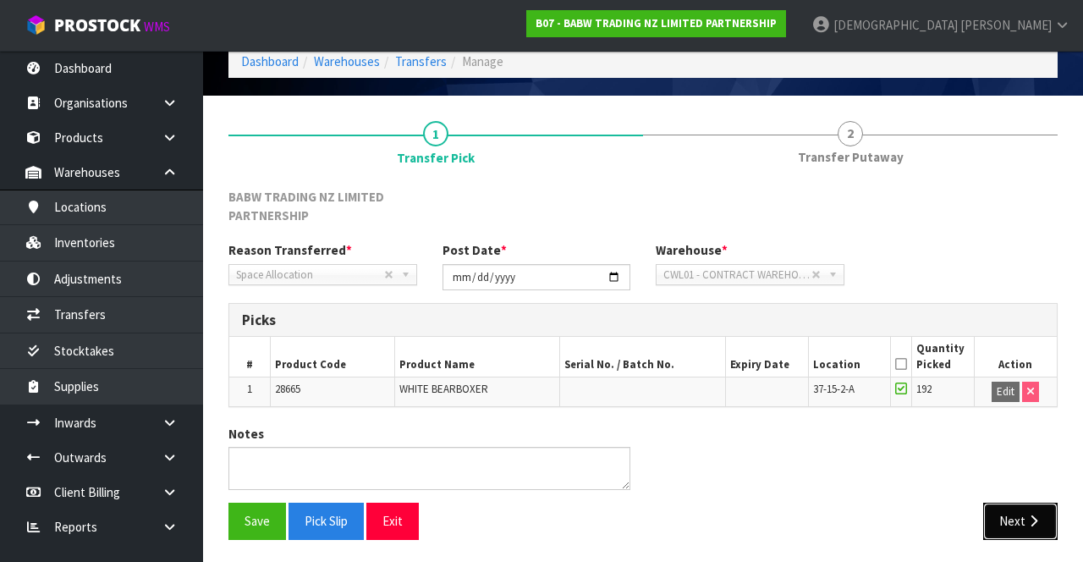
click at [676, 516] on button "Next" at bounding box center [1020, 521] width 74 height 36
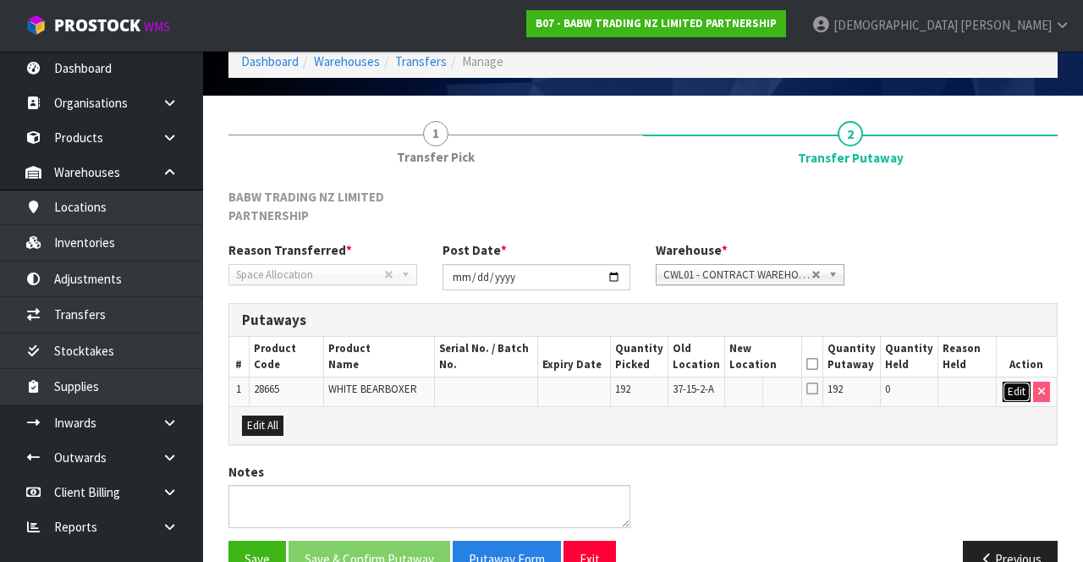
click at [676, 385] on button "Edit" at bounding box center [1017, 392] width 28 height 20
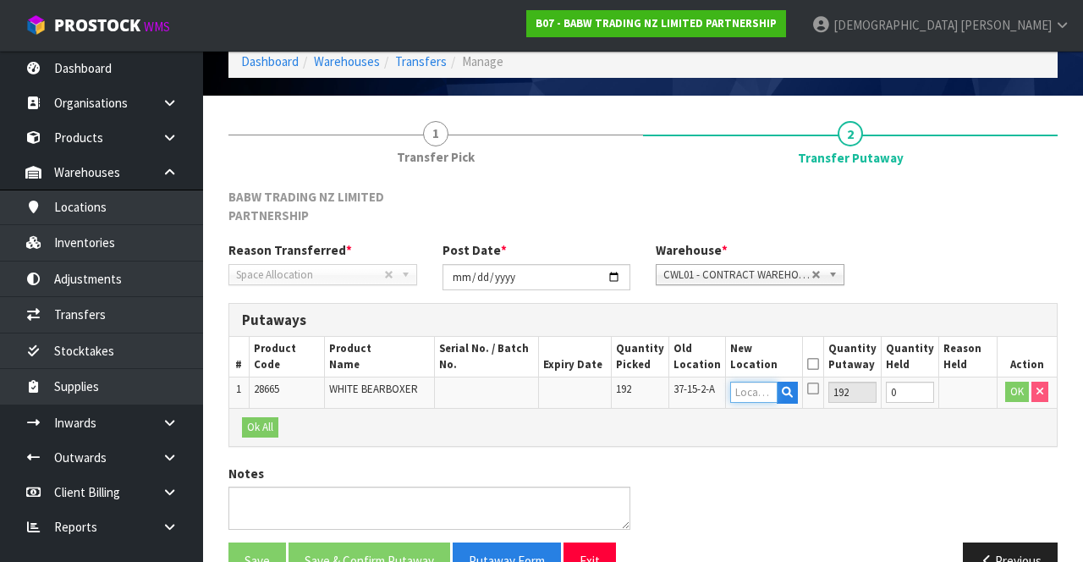
paste input "36-04-2-B"
type input "36-04-2-B"
click at [676, 391] on button "OK" at bounding box center [1017, 392] width 24 height 20
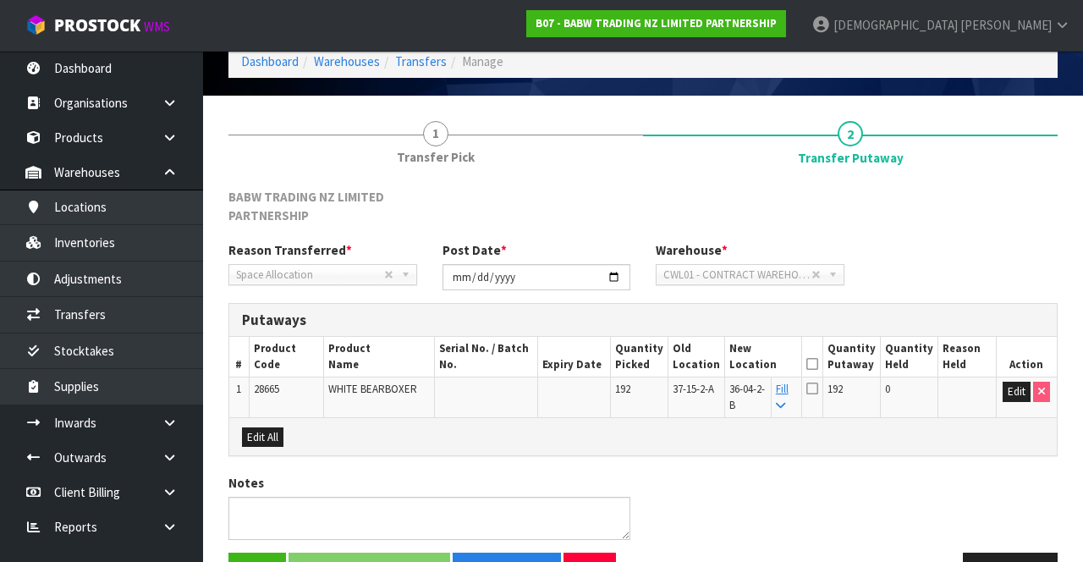
click at [676, 364] on icon at bounding box center [812, 364] width 12 height 1
click at [418, 552] on button "Save & Confirm Putaway" at bounding box center [369, 570] width 162 height 36
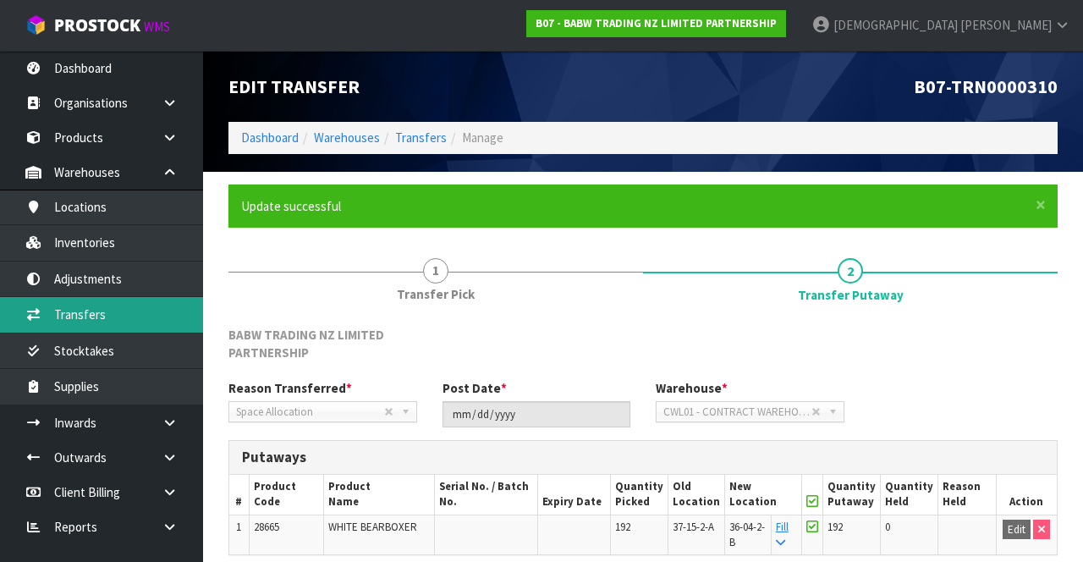
click at [107, 311] on link "Transfers" at bounding box center [101, 314] width 203 height 35
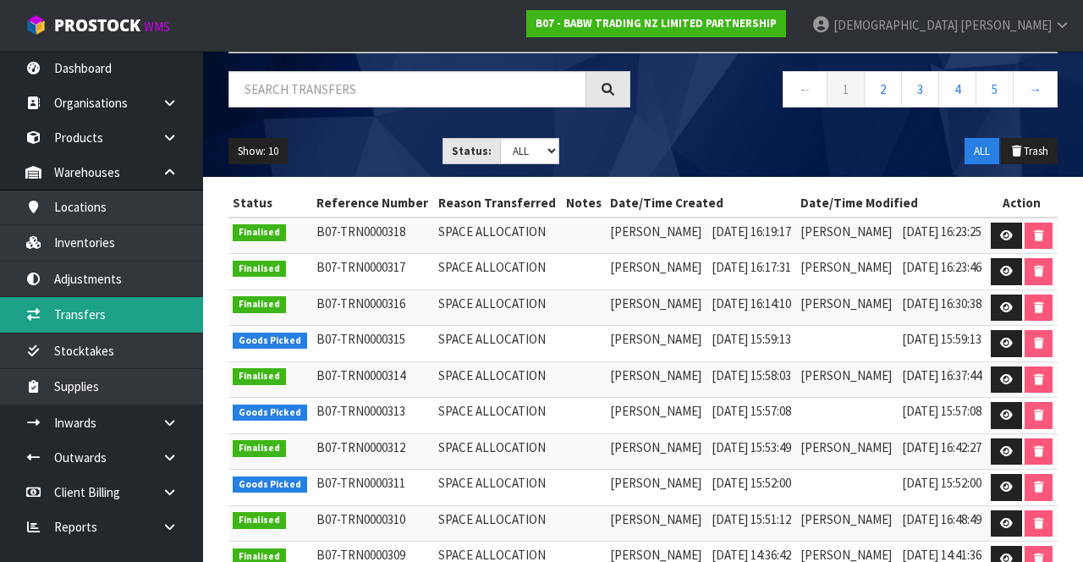
scroll to position [118, 0]
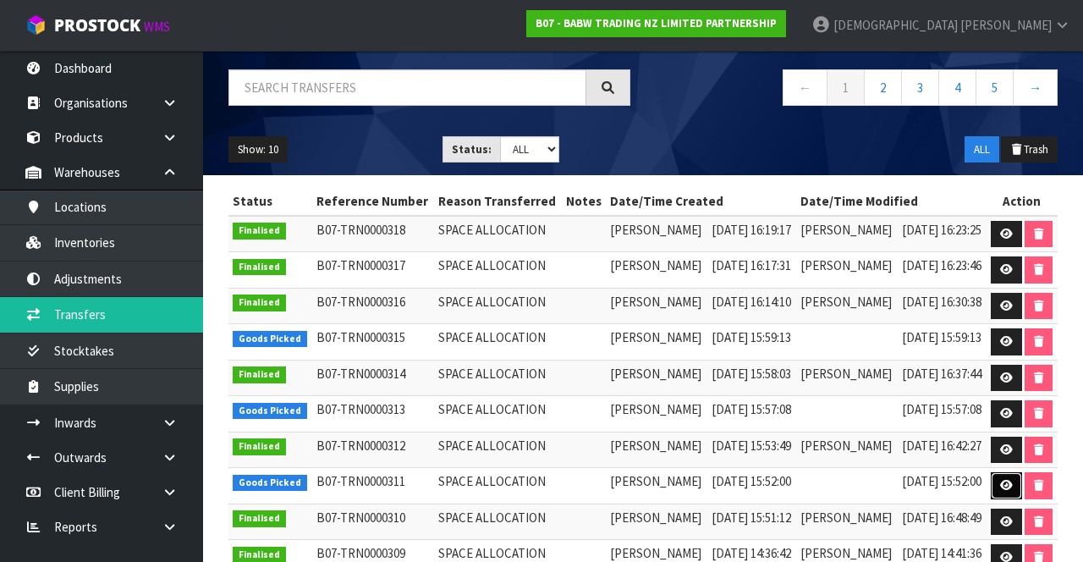
click at [676, 480] on icon at bounding box center [1006, 485] width 13 height 11
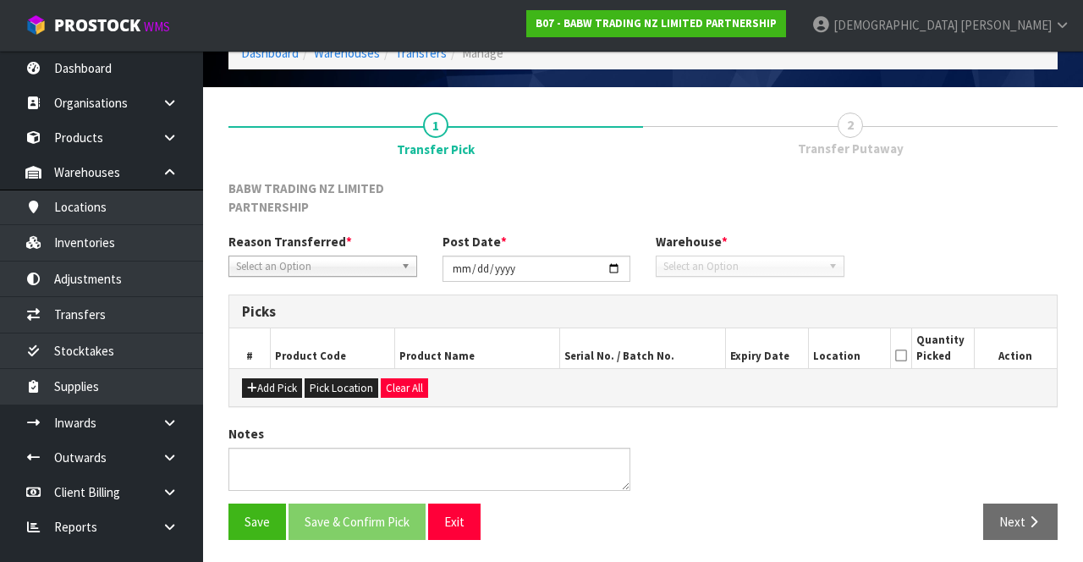
type input "[DATE]"
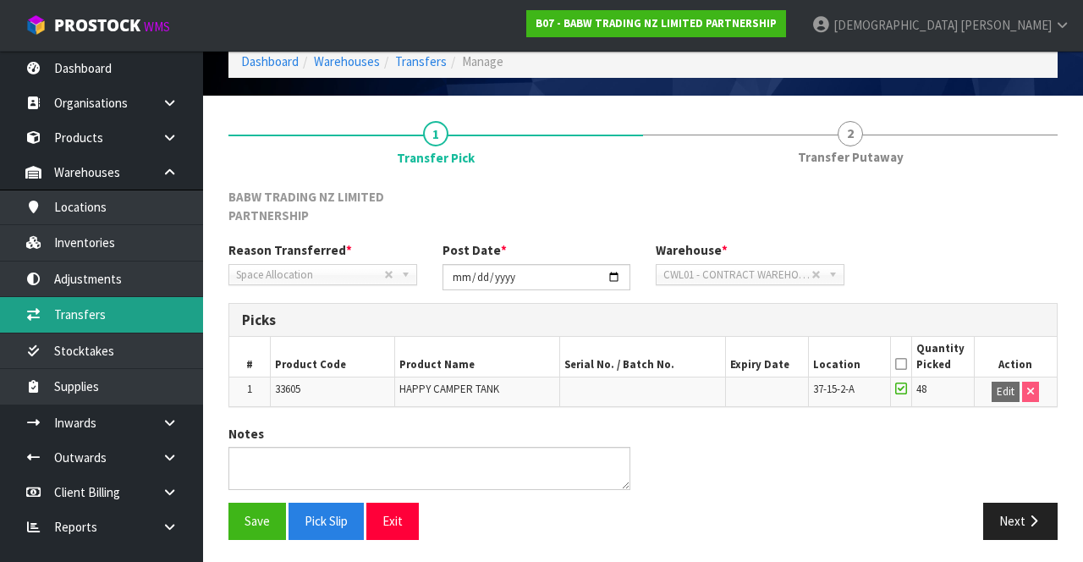
click at [113, 314] on link "Transfers" at bounding box center [101, 314] width 203 height 35
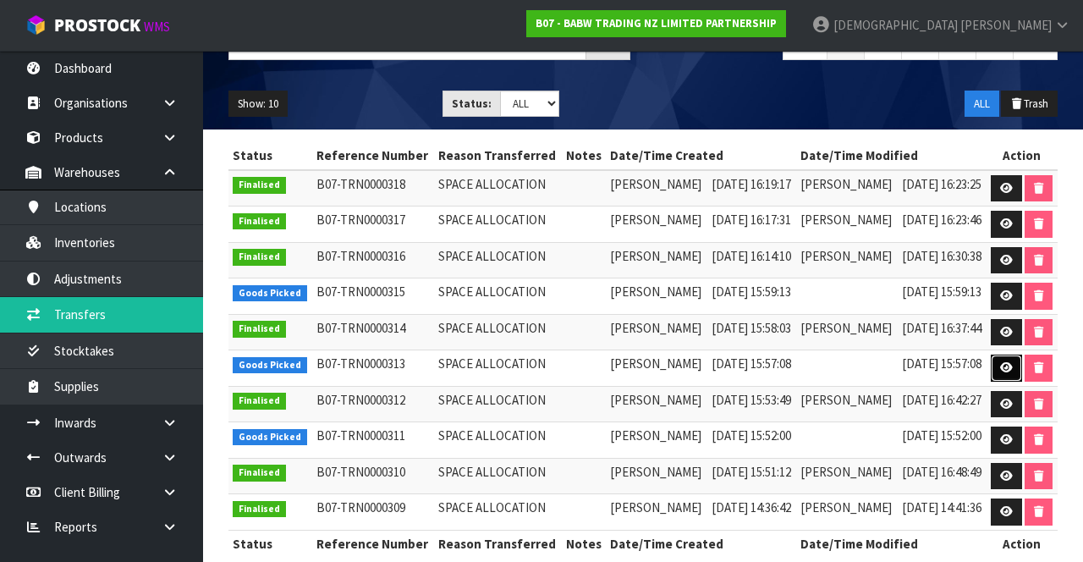
click at [676, 362] on icon at bounding box center [1006, 367] width 13 height 11
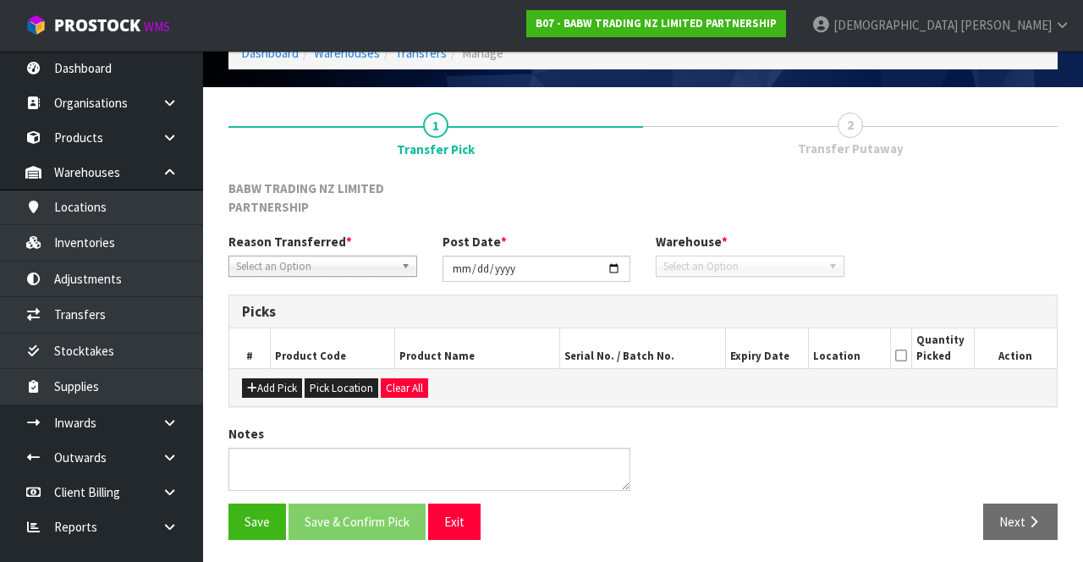
type input "[DATE]"
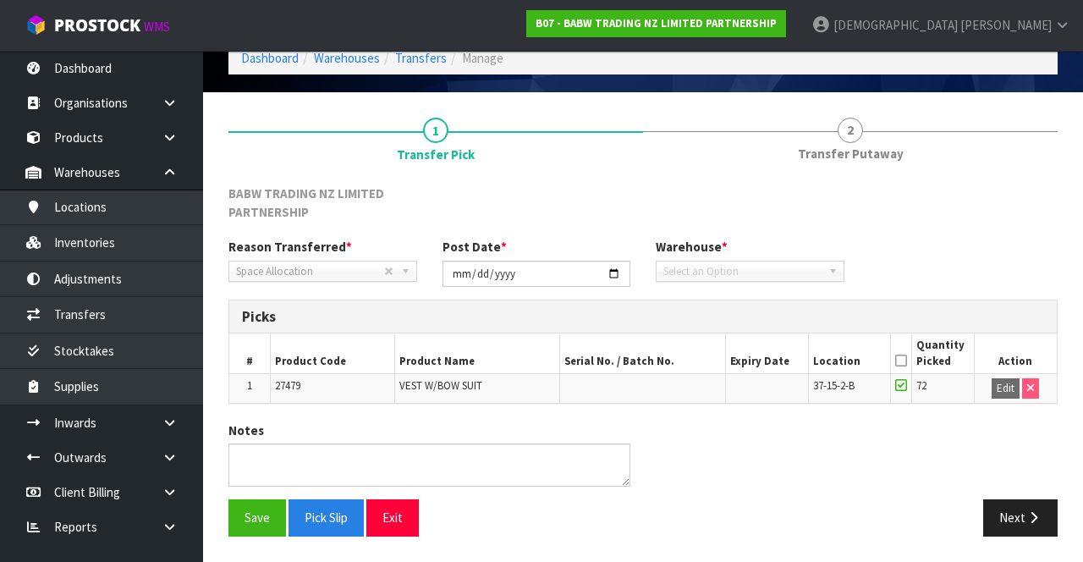
scroll to position [76, 0]
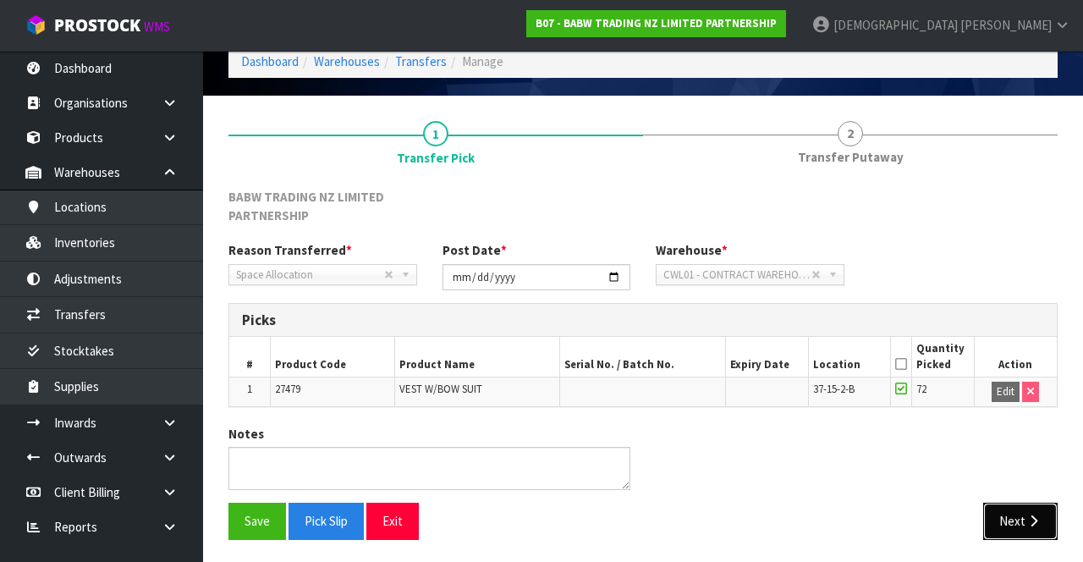
click at [676, 503] on button "Next" at bounding box center [1020, 521] width 74 height 36
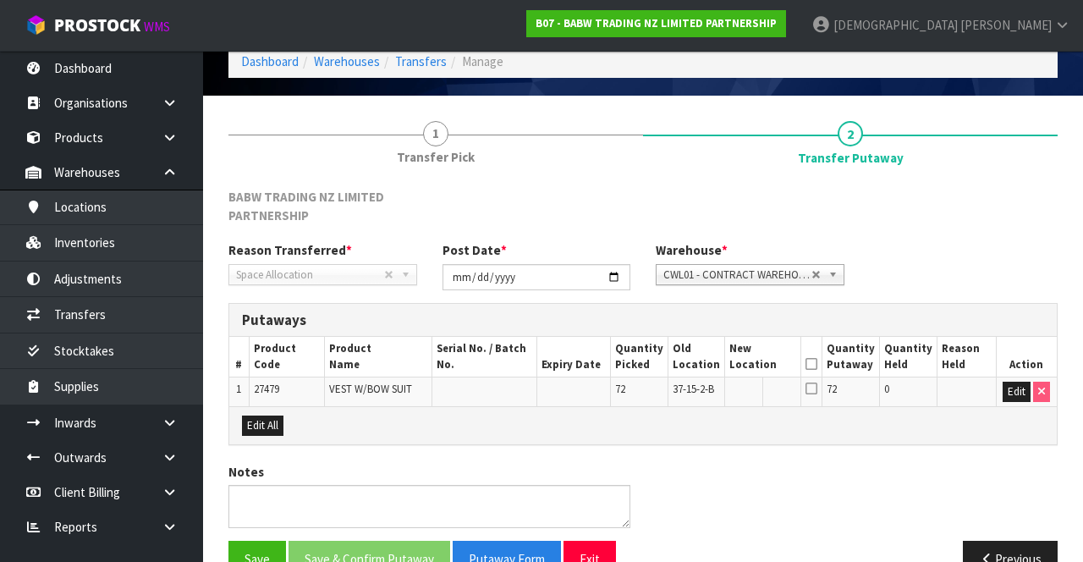
click at [676, 364] on icon at bounding box center [811, 364] width 12 height 1
click at [676, 389] on button "Edit" at bounding box center [1017, 392] width 28 height 20
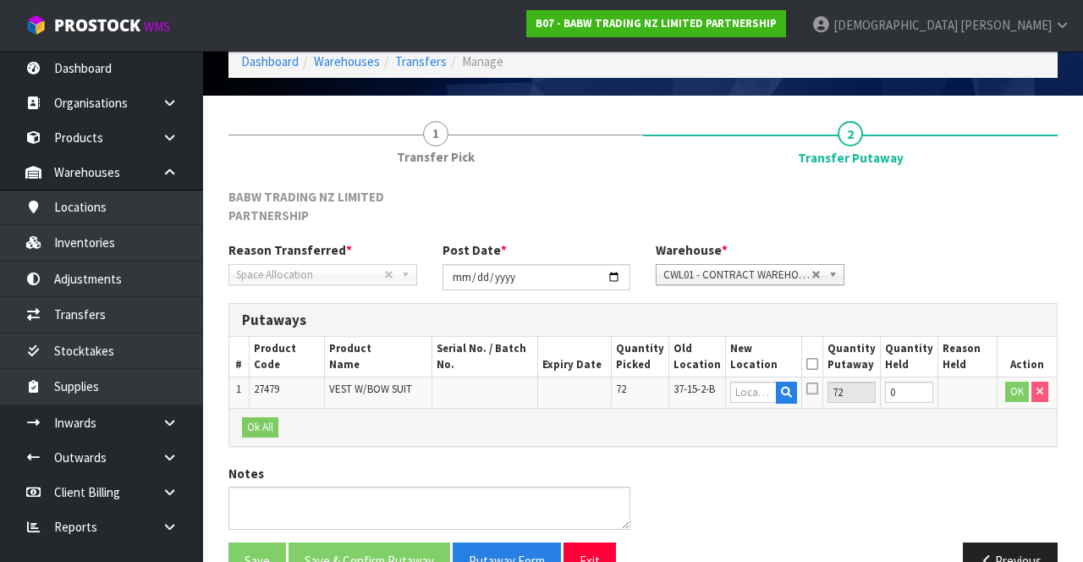
scroll to position [0, 0]
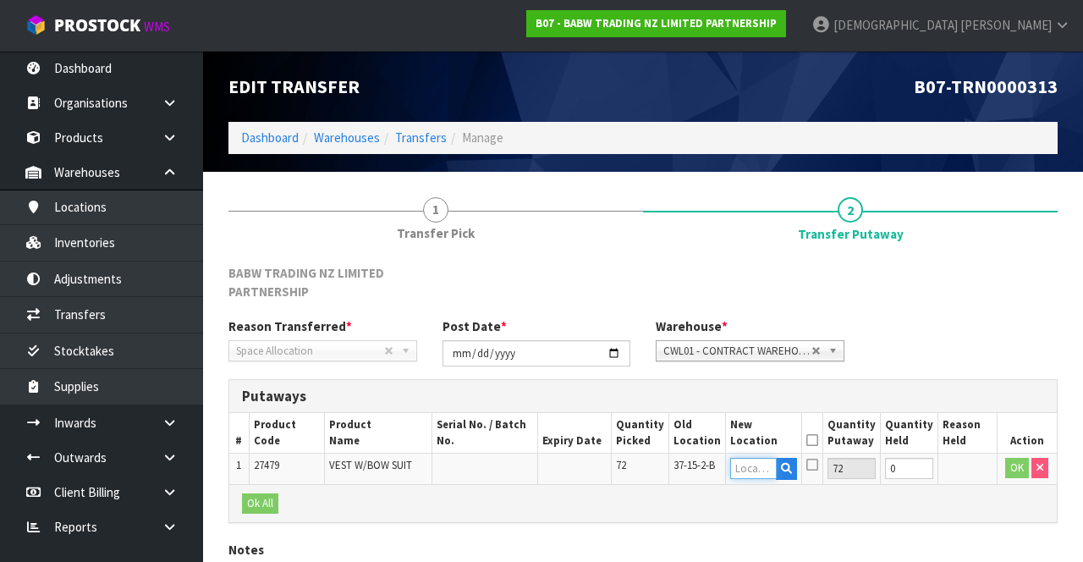
click at [676, 462] on input "text" at bounding box center [753, 468] width 47 height 21
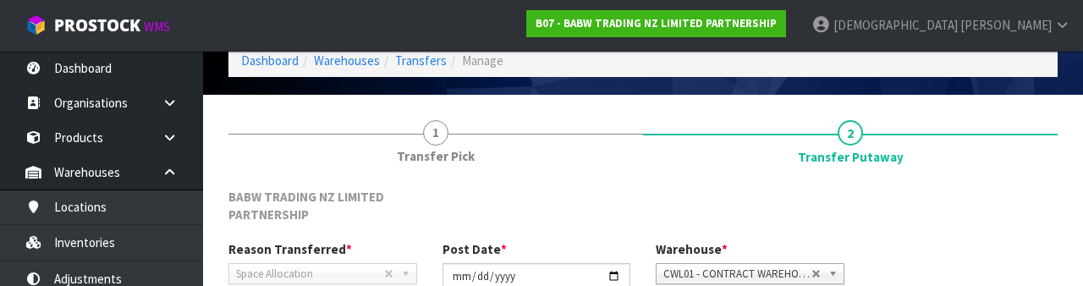
scroll to position [315, 0]
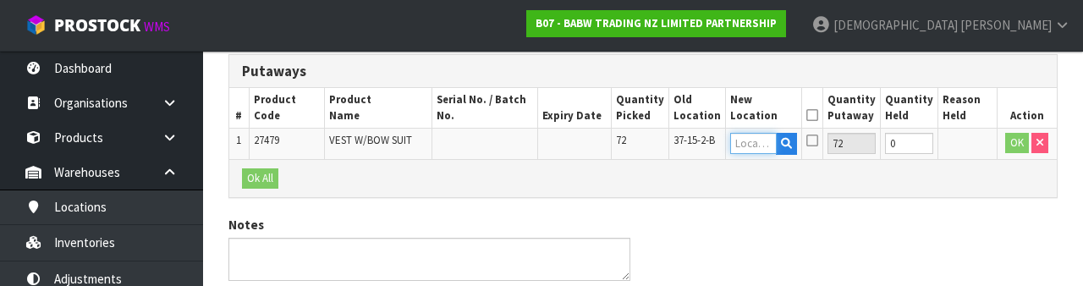
click at [676, 146] on input "text" at bounding box center [753, 143] width 47 height 21
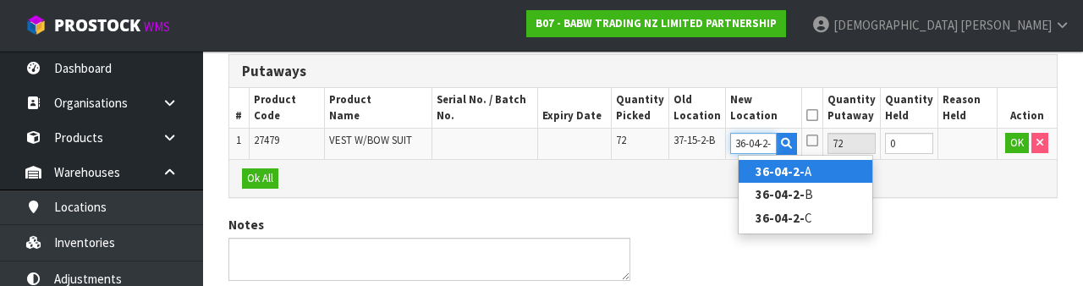
type input "36-04-2-A"
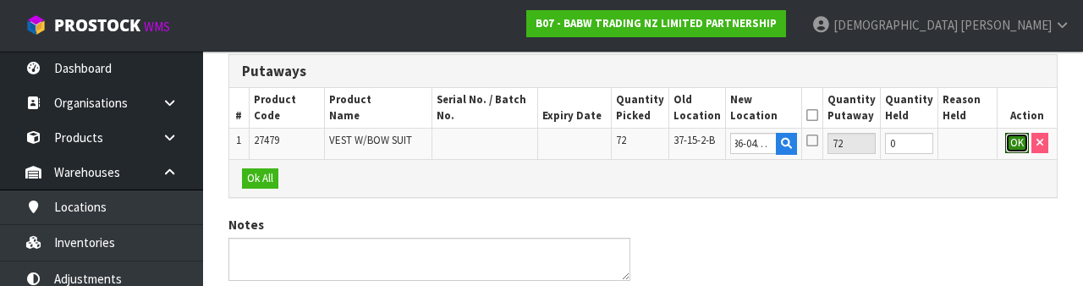
click at [676, 144] on button "OK" at bounding box center [1017, 143] width 24 height 20
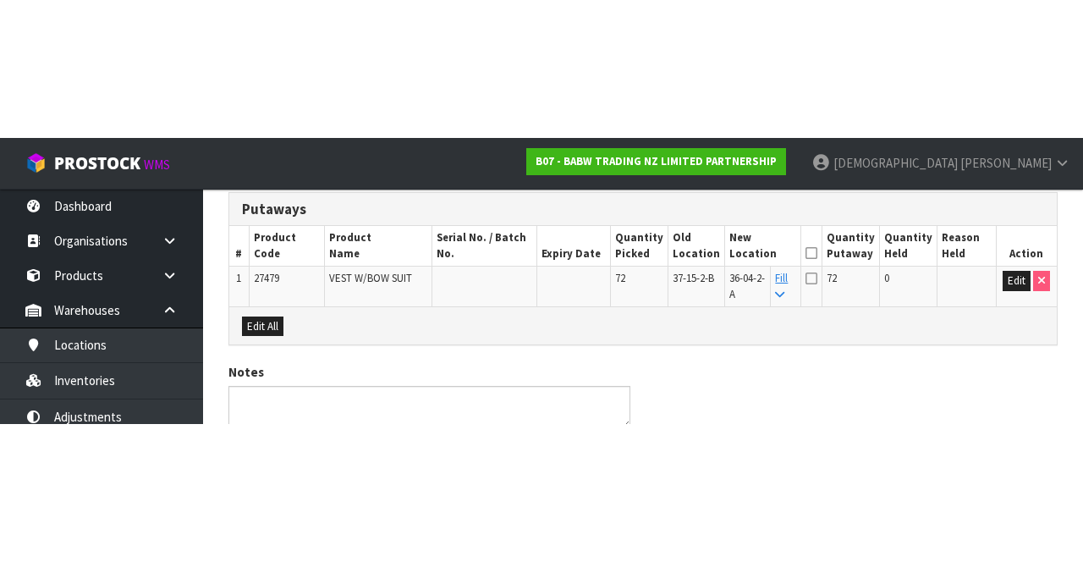
scroll to position [125, 0]
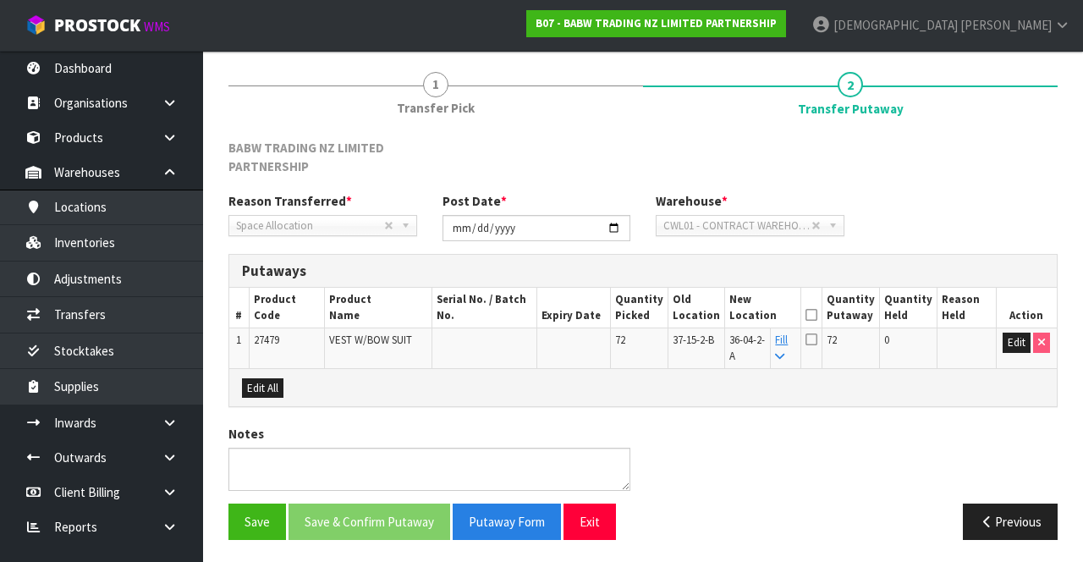
click at [676, 315] on icon at bounding box center [811, 315] width 12 height 1
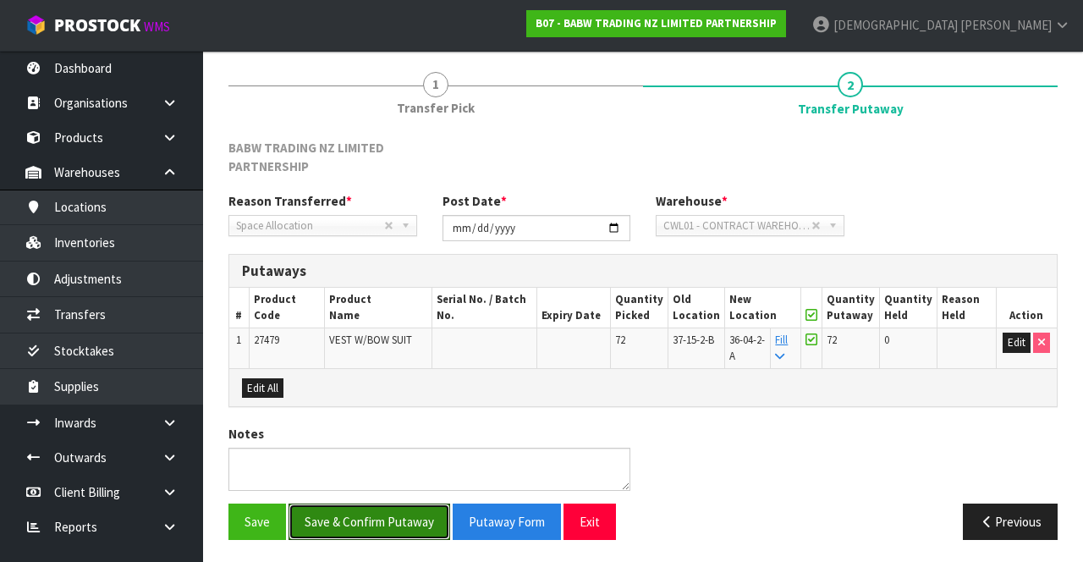
click at [377, 512] on button "Save & Confirm Putaway" at bounding box center [369, 521] width 162 height 36
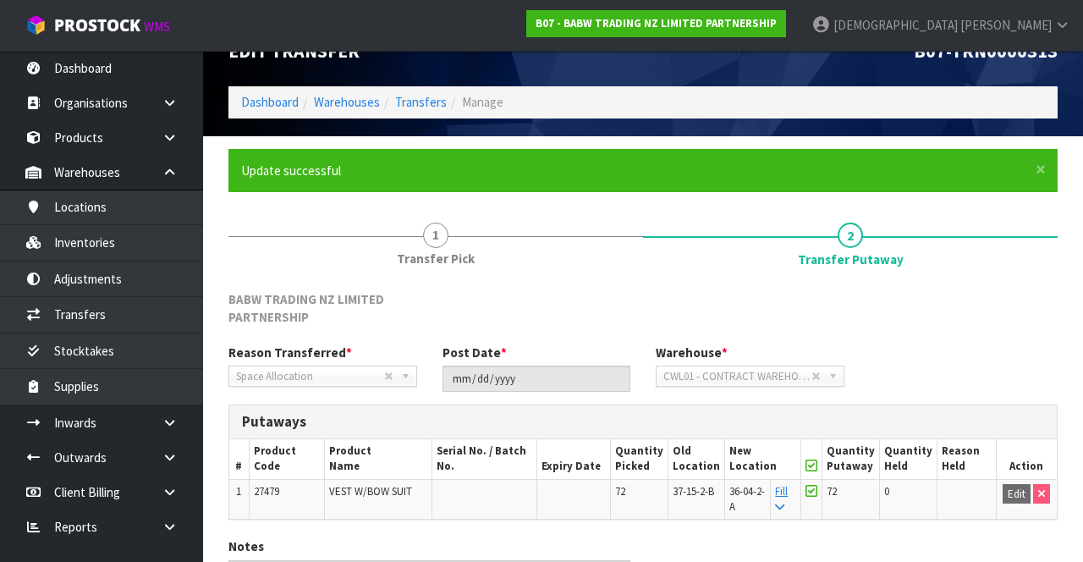
scroll to position [149, 0]
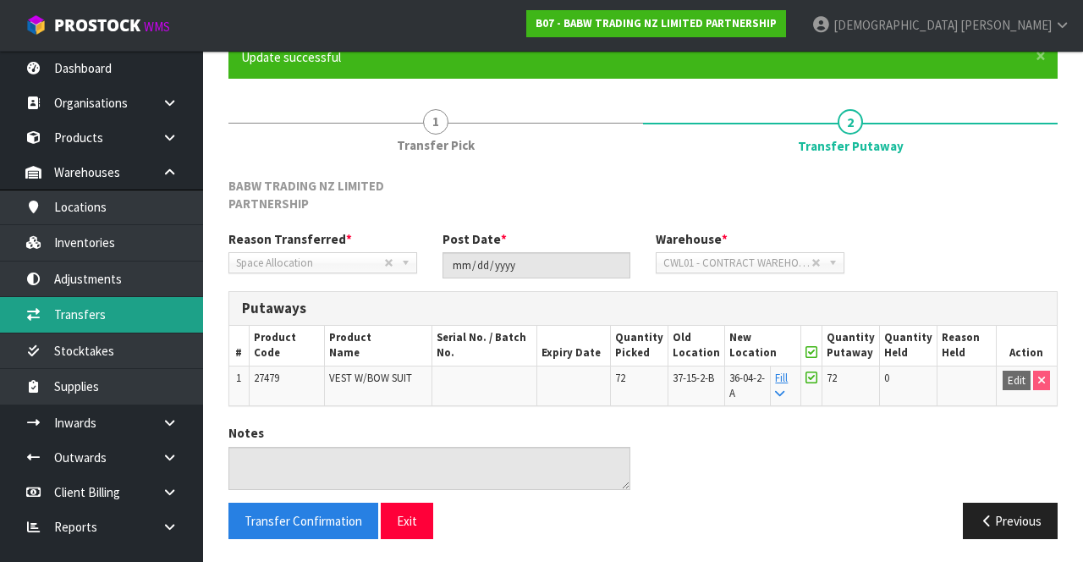
click at [110, 311] on link "Transfers" at bounding box center [101, 314] width 203 height 35
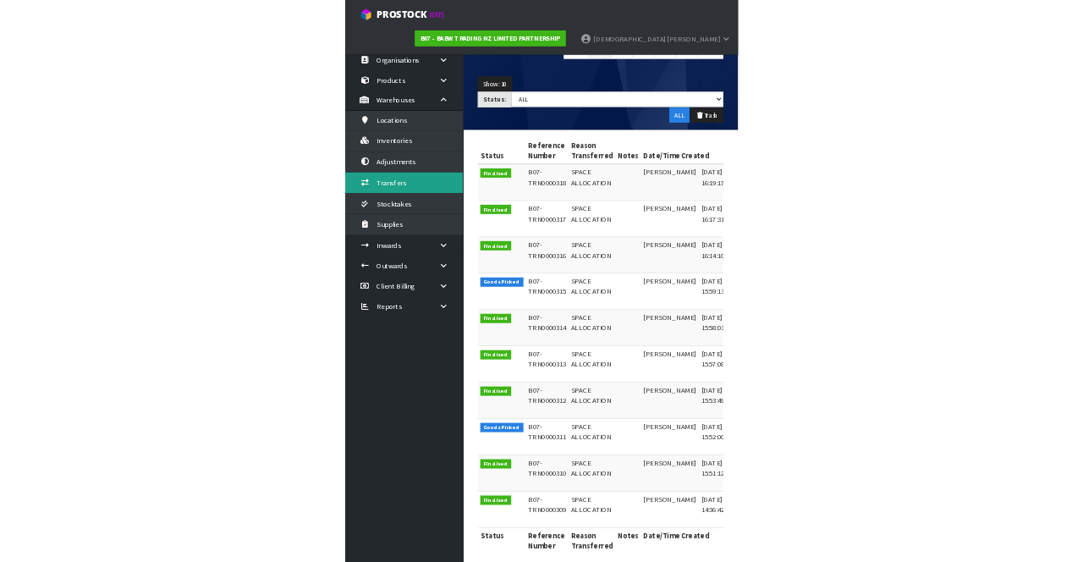
scroll to position [179, 0]
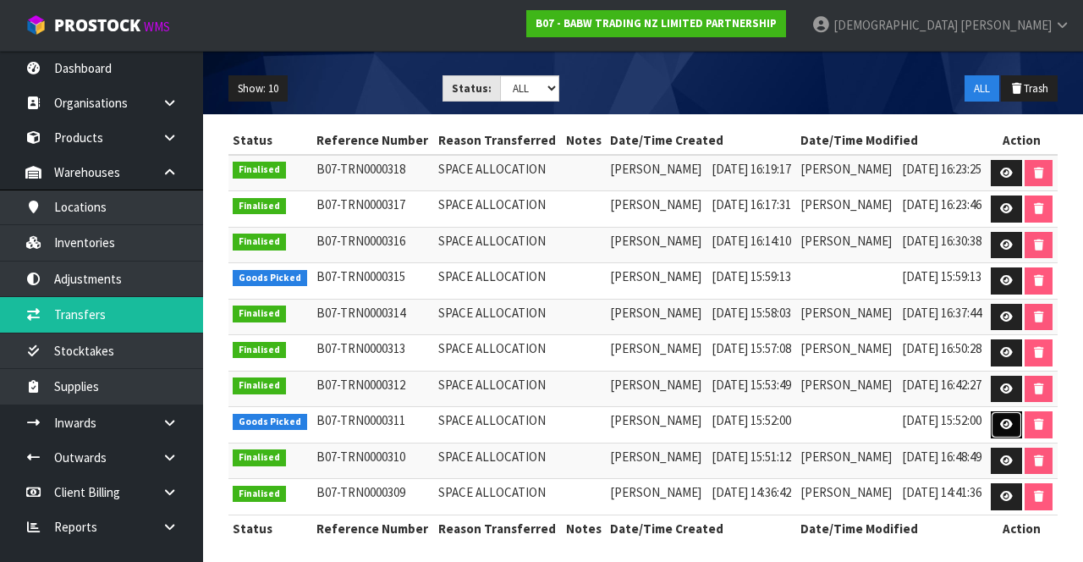
click at [676, 425] on link at bounding box center [1006, 424] width 31 height 27
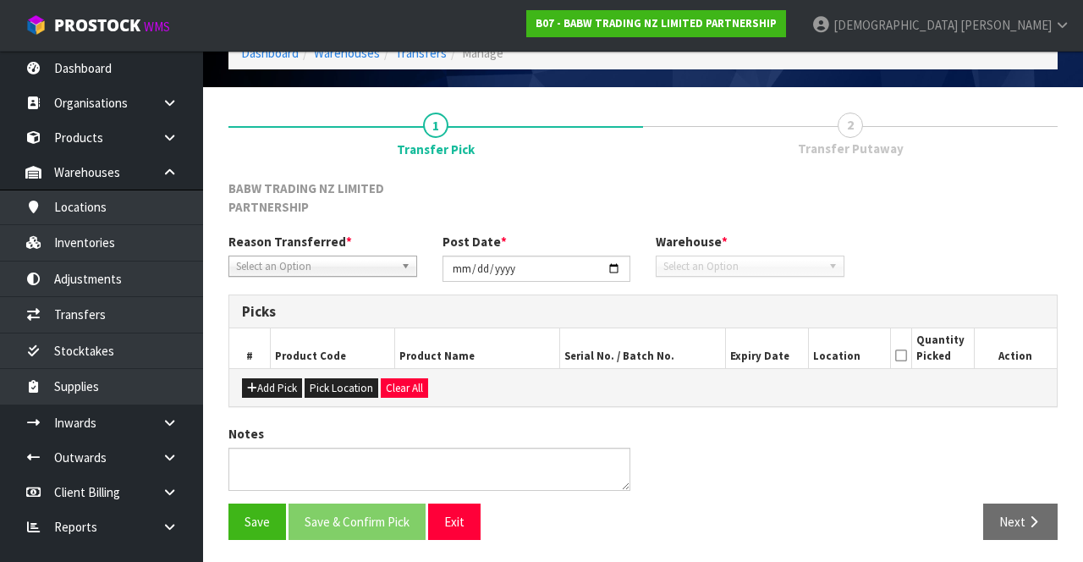
type input "[DATE]"
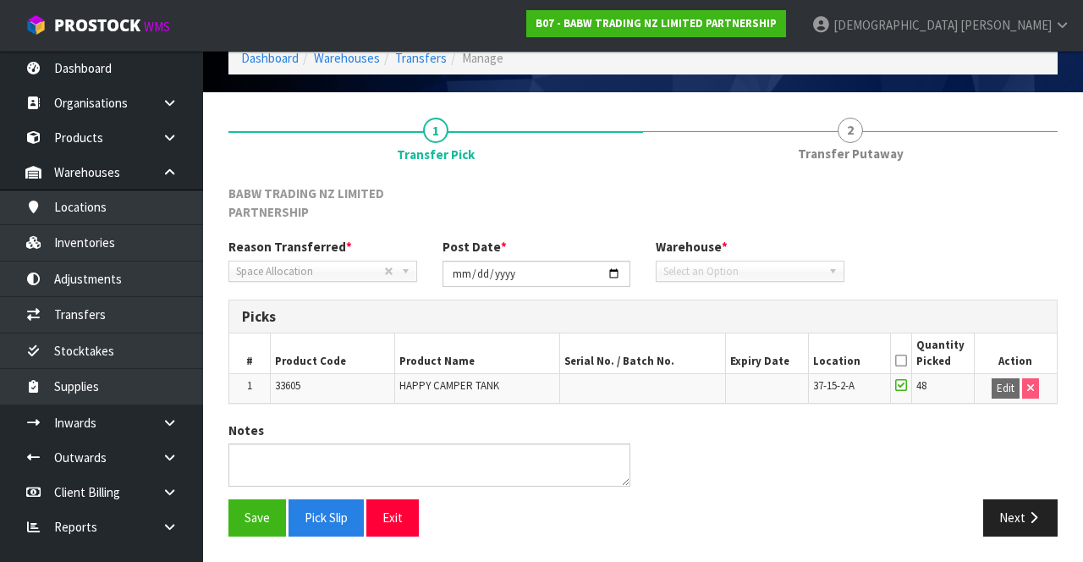
scroll to position [76, 0]
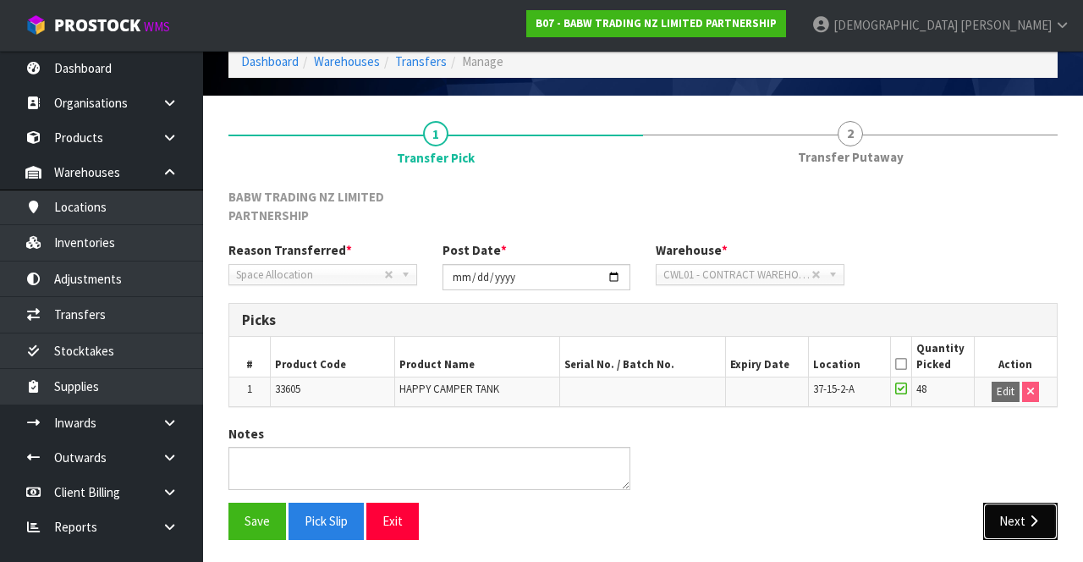
click at [676, 514] on button "Next" at bounding box center [1020, 521] width 74 height 36
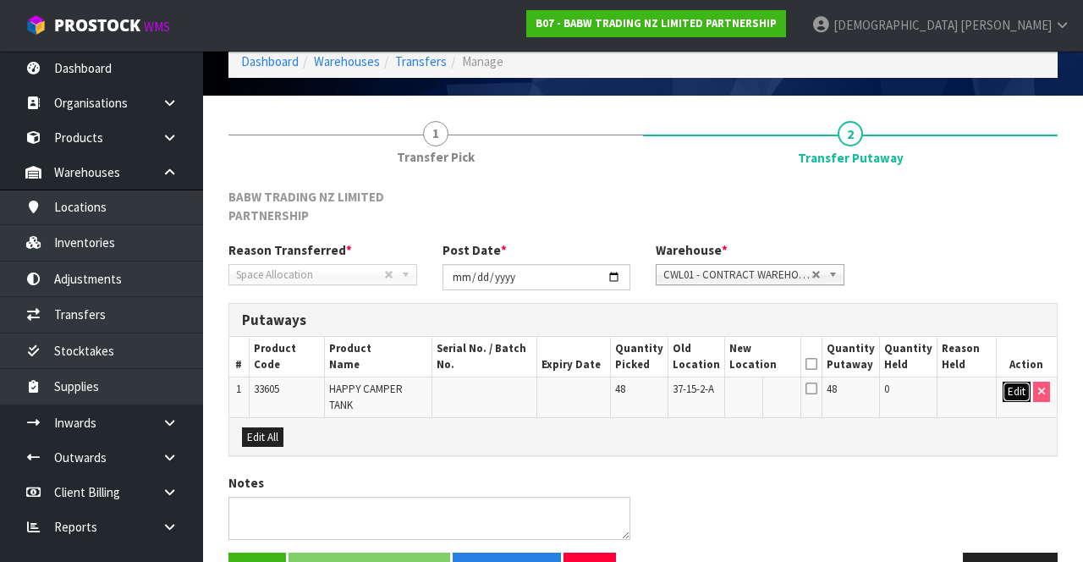
click at [676, 387] on button "Edit" at bounding box center [1017, 392] width 28 height 20
click at [676, 389] on input "text" at bounding box center [753, 392] width 47 height 21
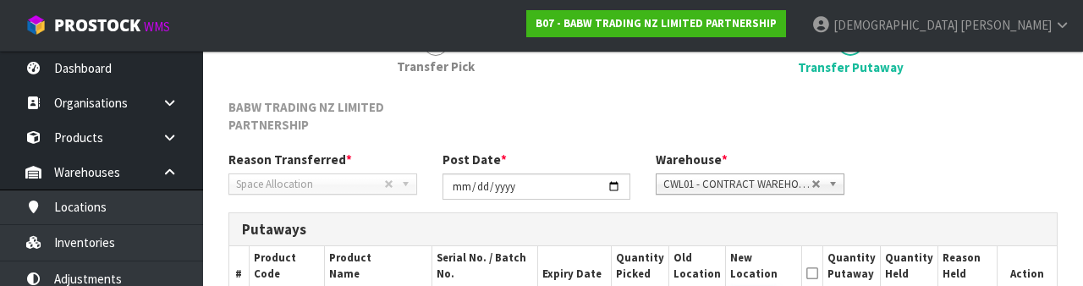
scroll to position [315, 0]
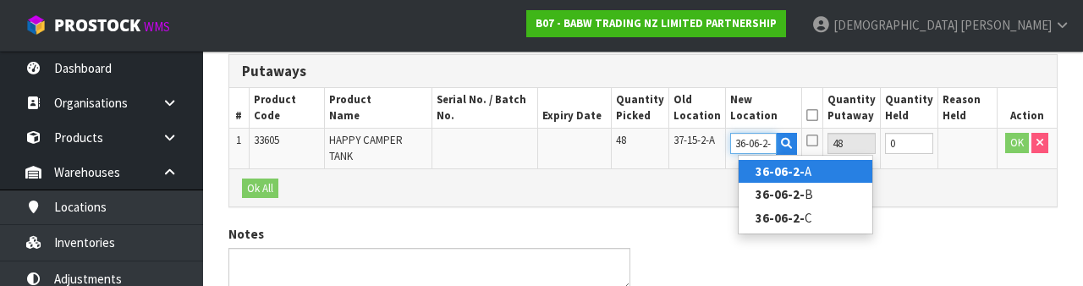
type input "36-06-2-A"
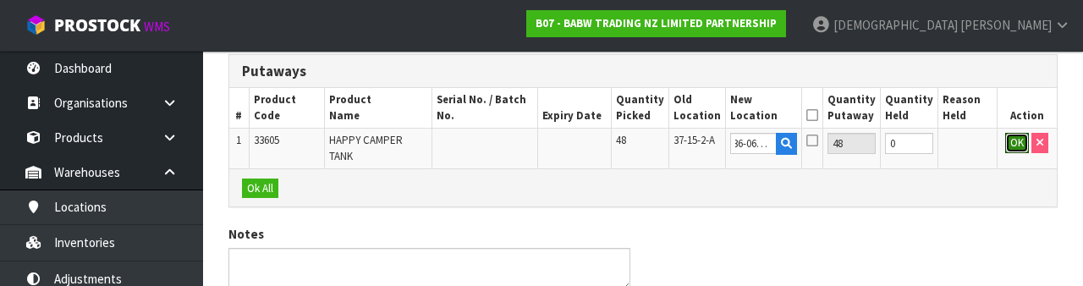
click at [676, 145] on button "OK" at bounding box center [1017, 143] width 24 height 20
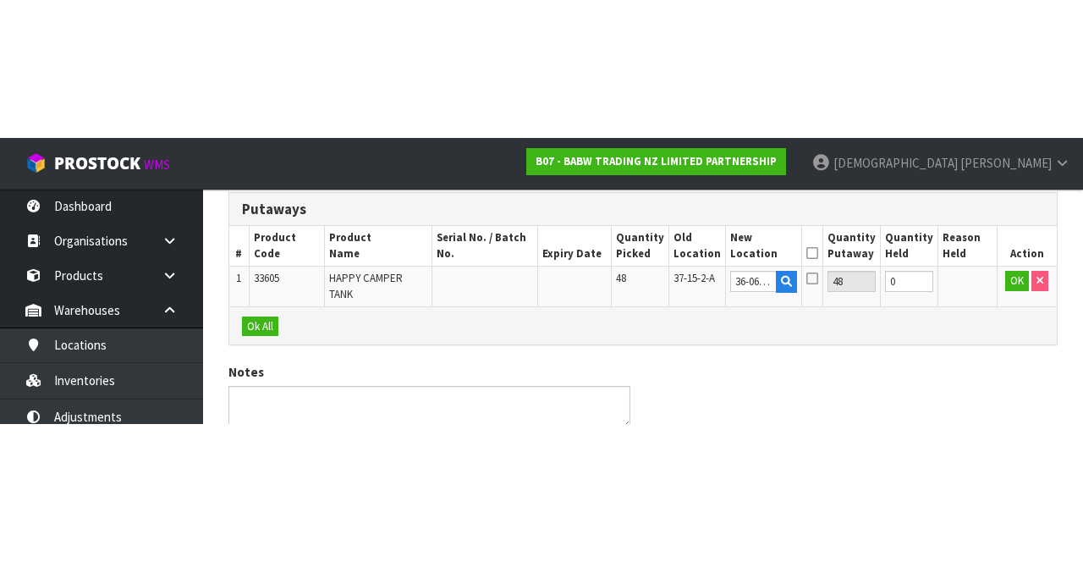
scroll to position [125, 0]
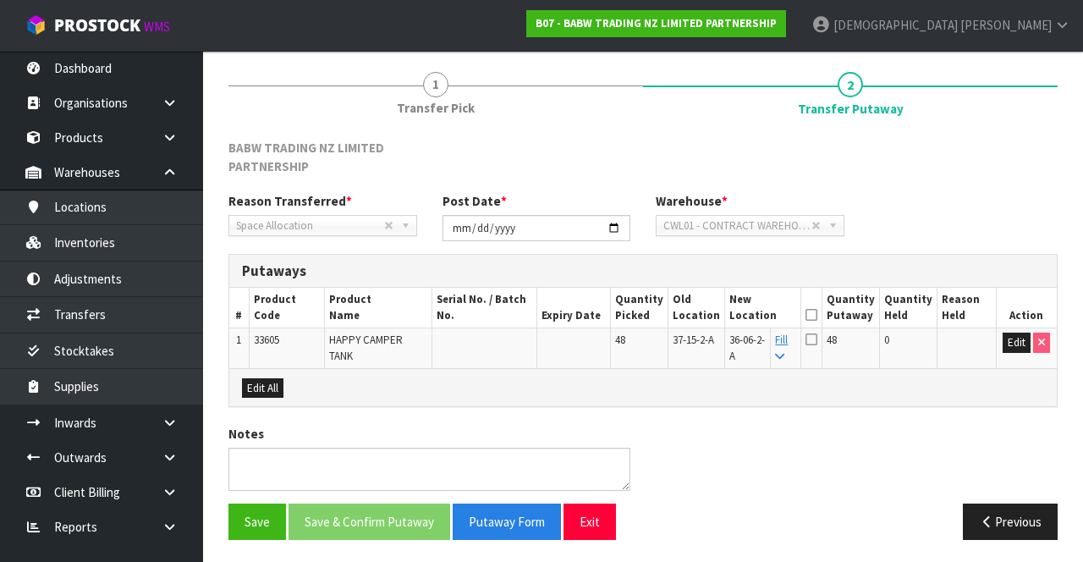
click at [676, 315] on icon at bounding box center [811, 315] width 12 height 1
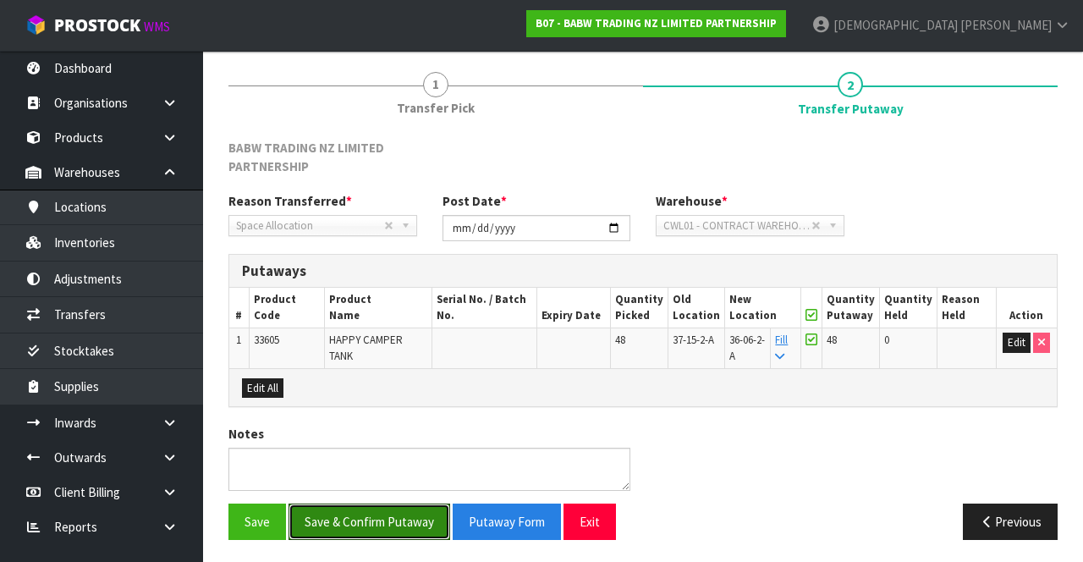
click at [381, 514] on button "Save & Confirm Putaway" at bounding box center [369, 521] width 162 height 36
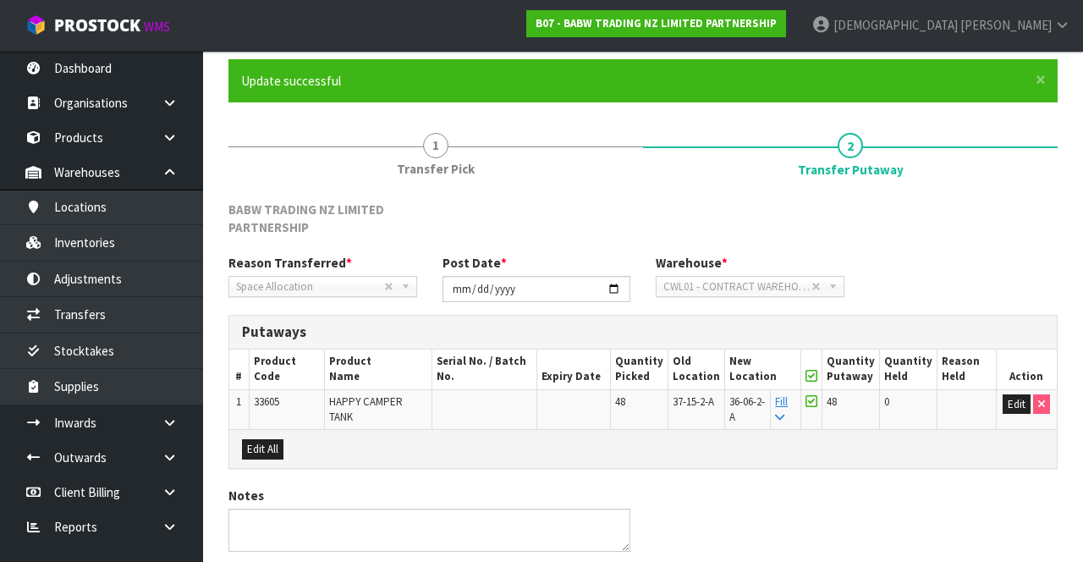
scroll to position [0, 0]
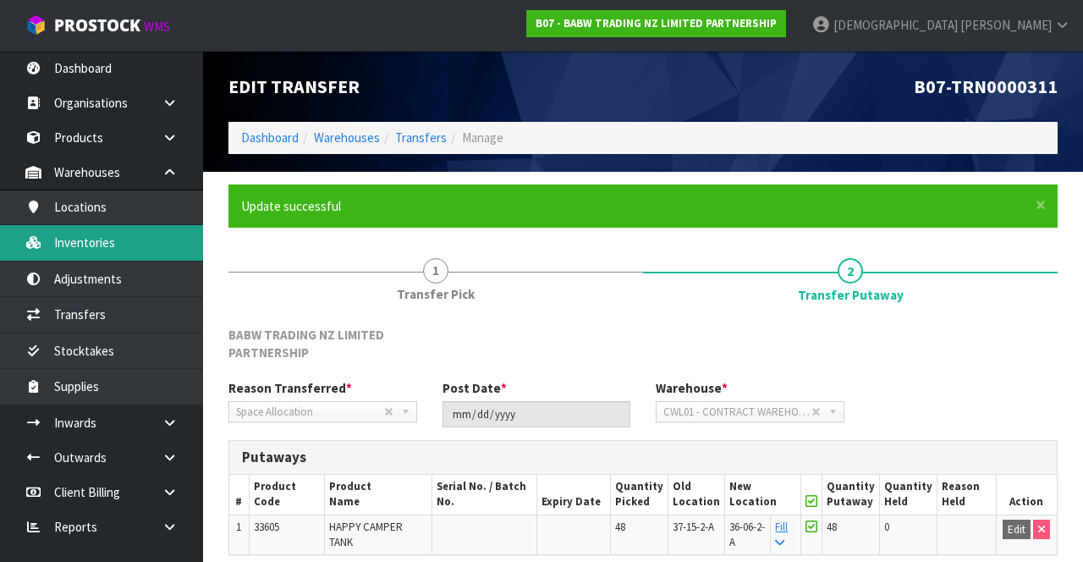
click at [111, 243] on link "Inventories" at bounding box center [101, 242] width 203 height 35
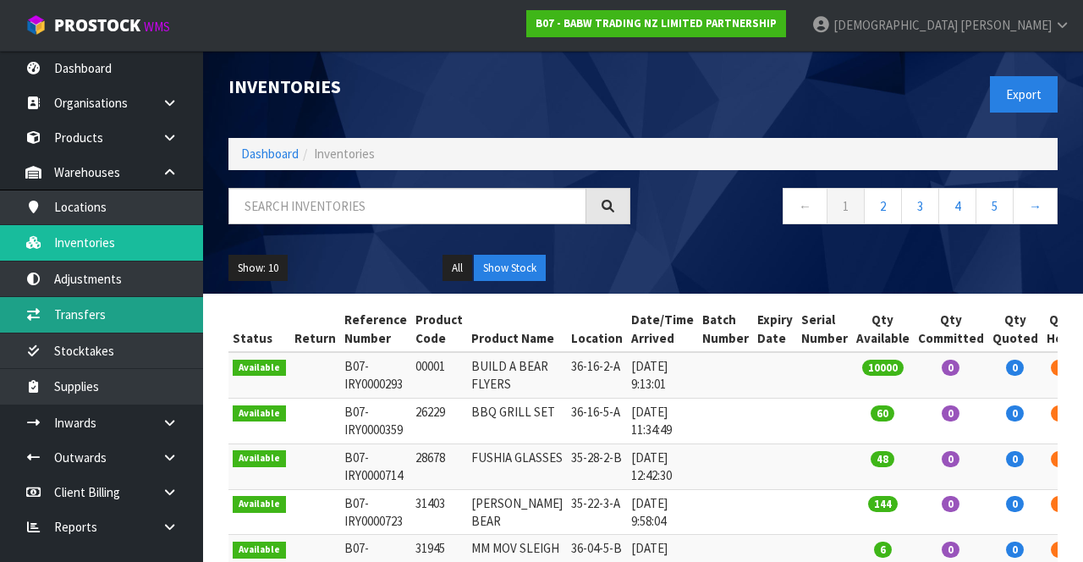
click at [124, 306] on link "Transfers" at bounding box center [101, 314] width 203 height 35
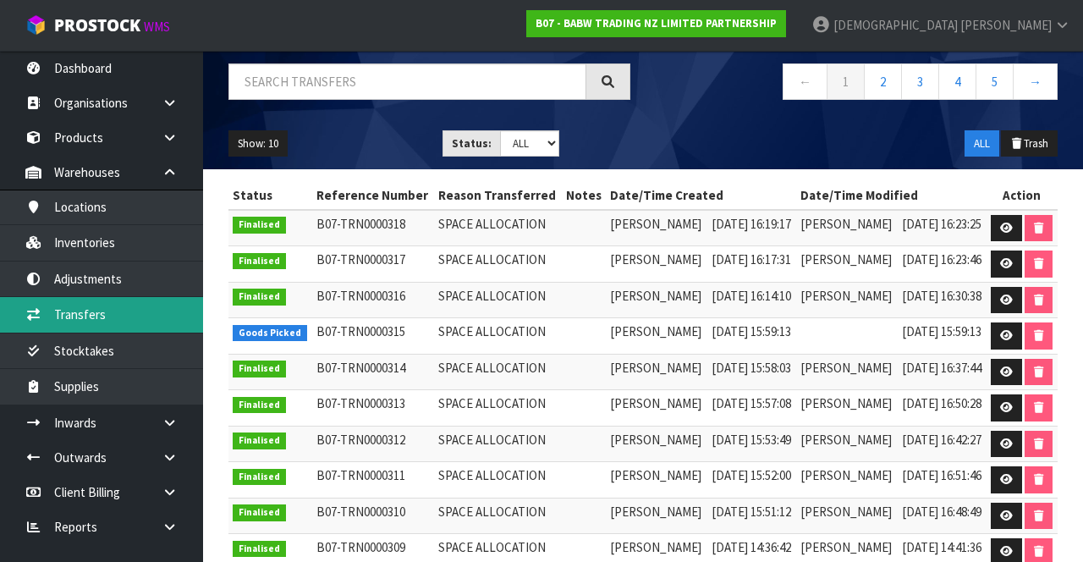
scroll to position [179, 0]
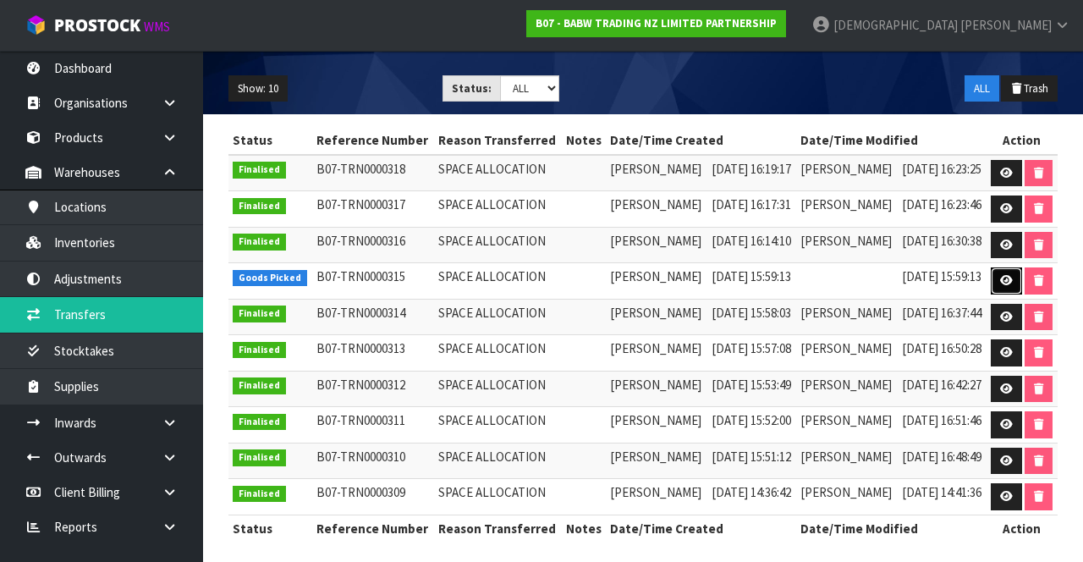
click at [676, 283] on link at bounding box center [1006, 280] width 31 height 27
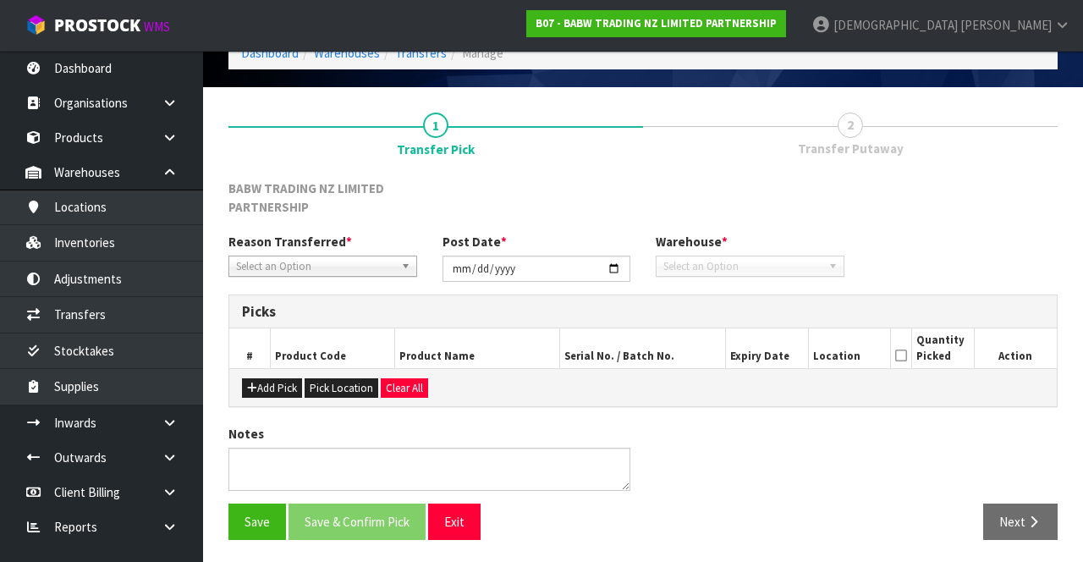
type input "[DATE]"
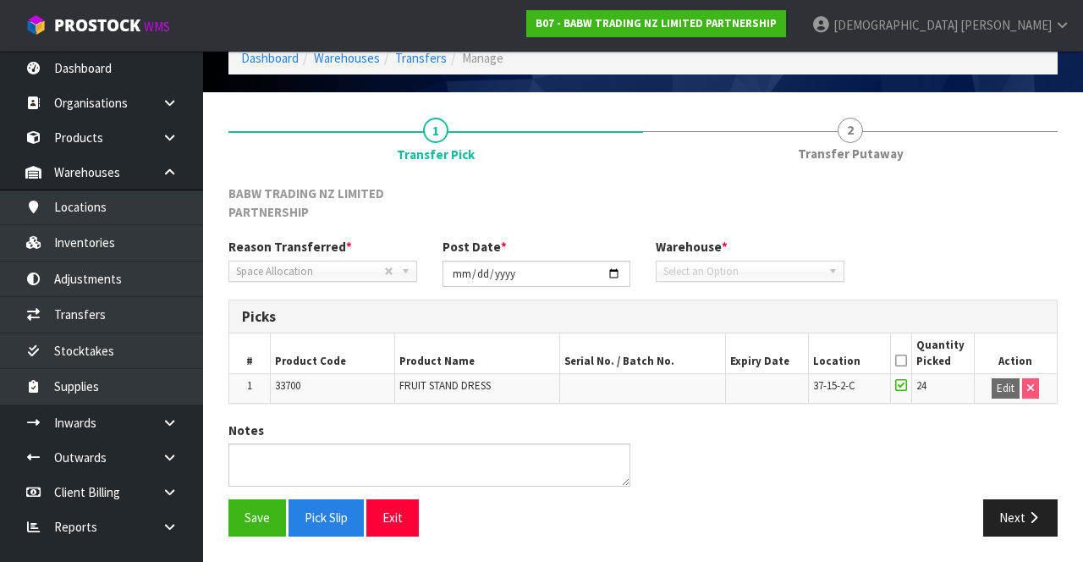
scroll to position [76, 0]
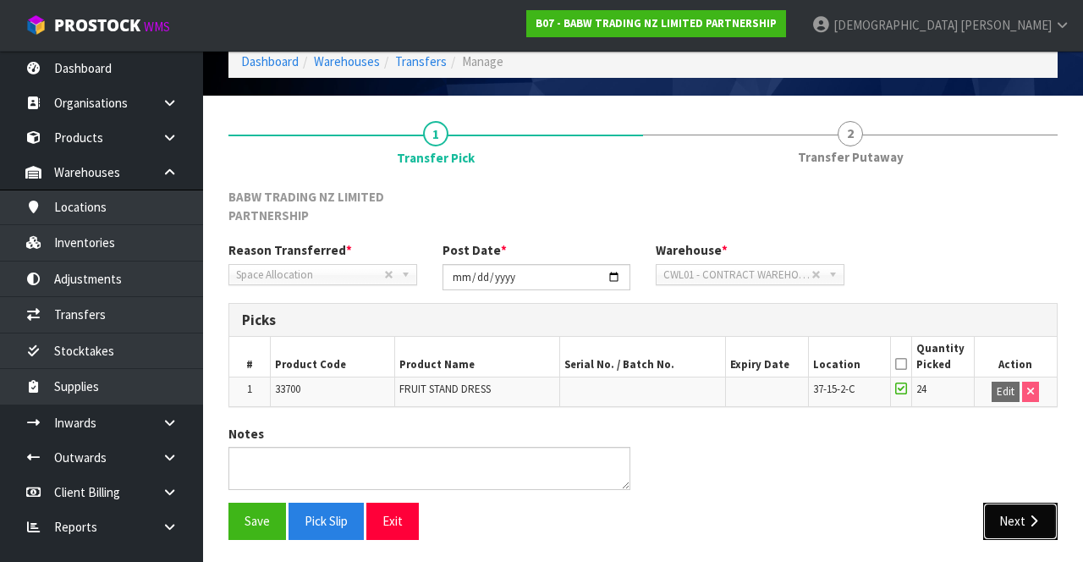
click at [676, 506] on button "Next" at bounding box center [1020, 521] width 74 height 36
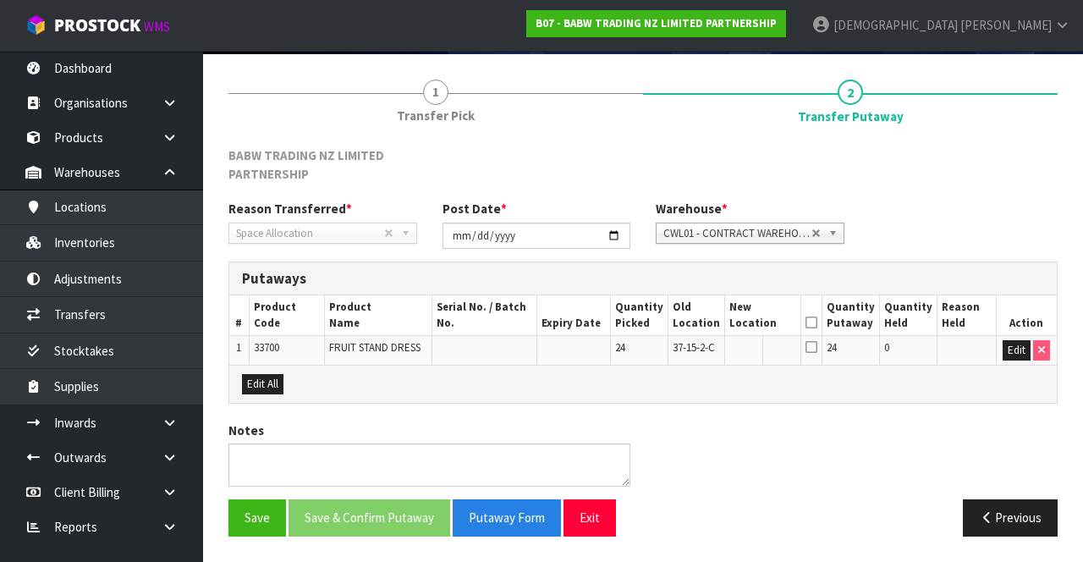
scroll to position [125, 0]
click at [676, 340] on button "Edit" at bounding box center [1017, 350] width 28 height 20
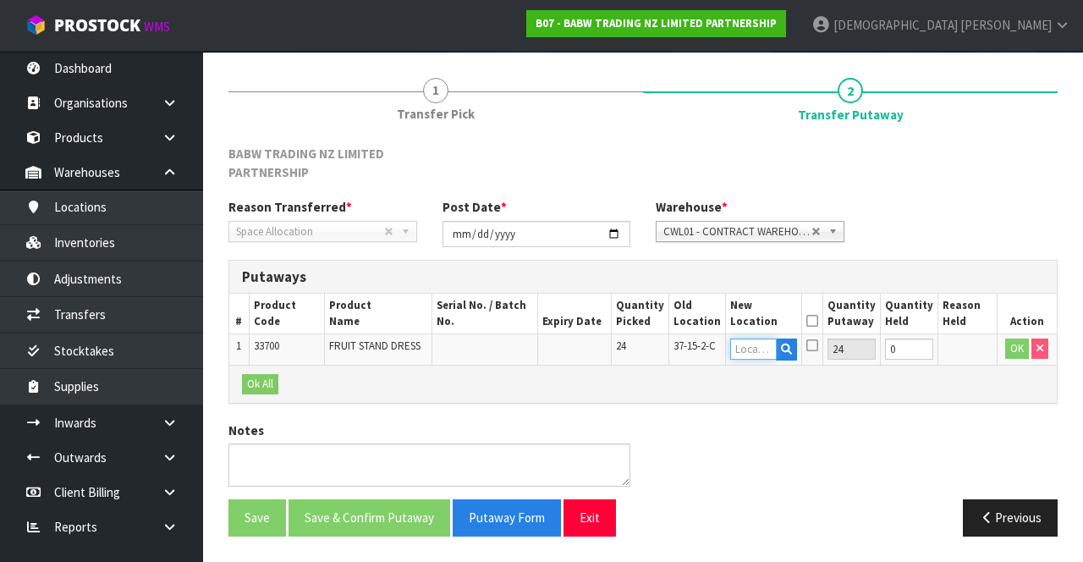
click at [676, 338] on input "text" at bounding box center [753, 348] width 47 height 21
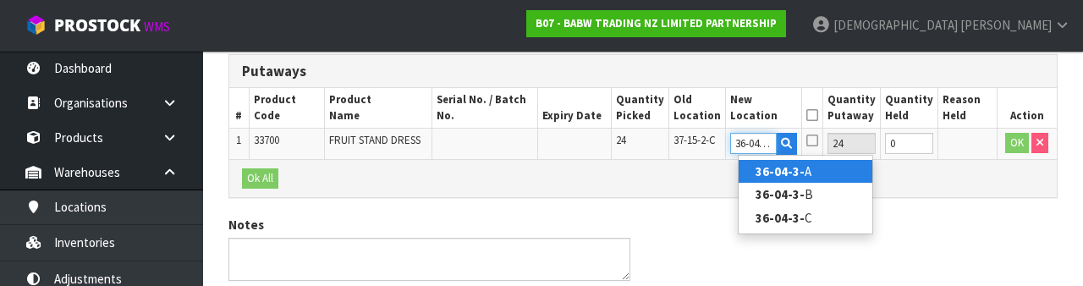
scroll to position [0, 3]
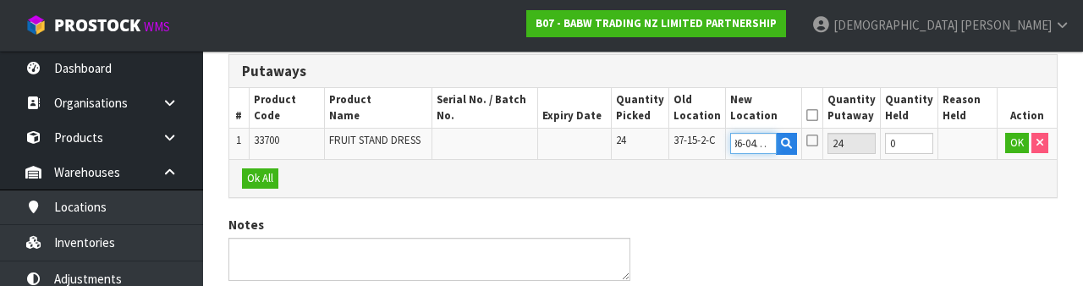
type input "36-04-3-C"
click at [676, 215] on div "BABW TRADING NZ LIMITED PARTNERSHIP Reason Transferred * Space Allocation Damag…" at bounding box center [642, 142] width 829 height 404
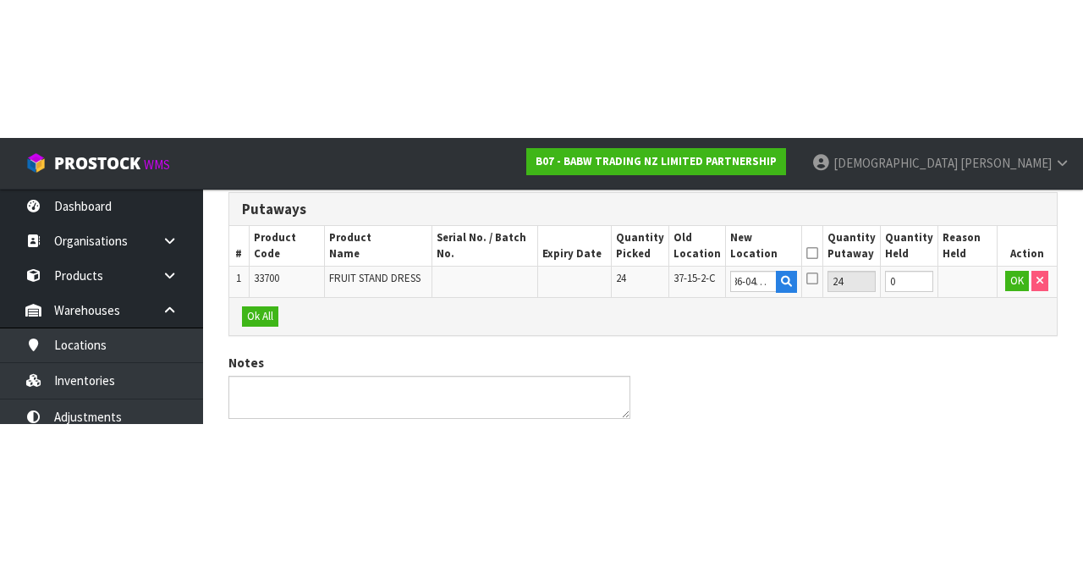
scroll to position [0, 0]
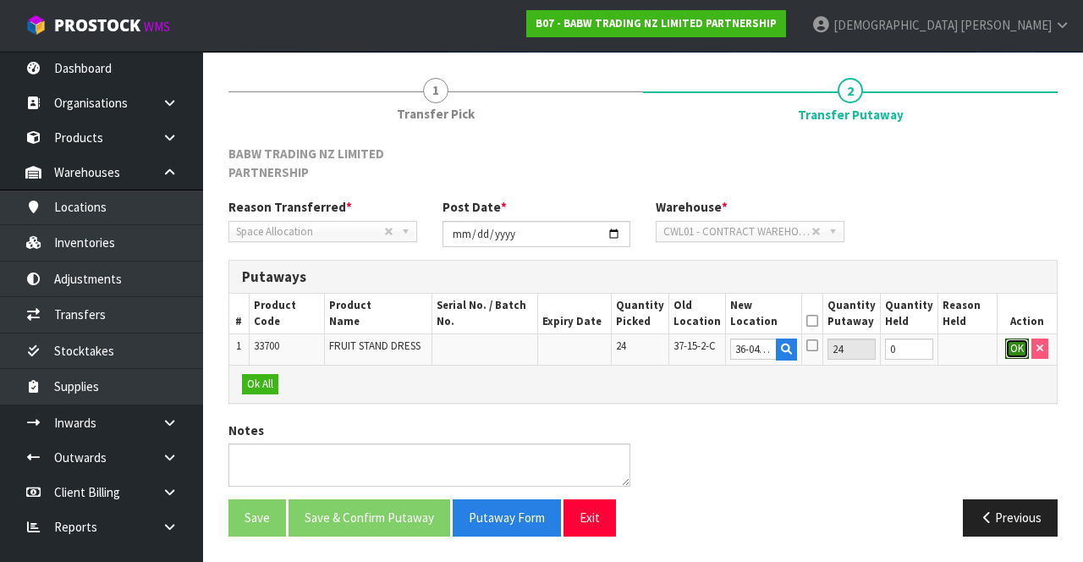
click at [676, 338] on button "OK" at bounding box center [1017, 348] width 24 height 20
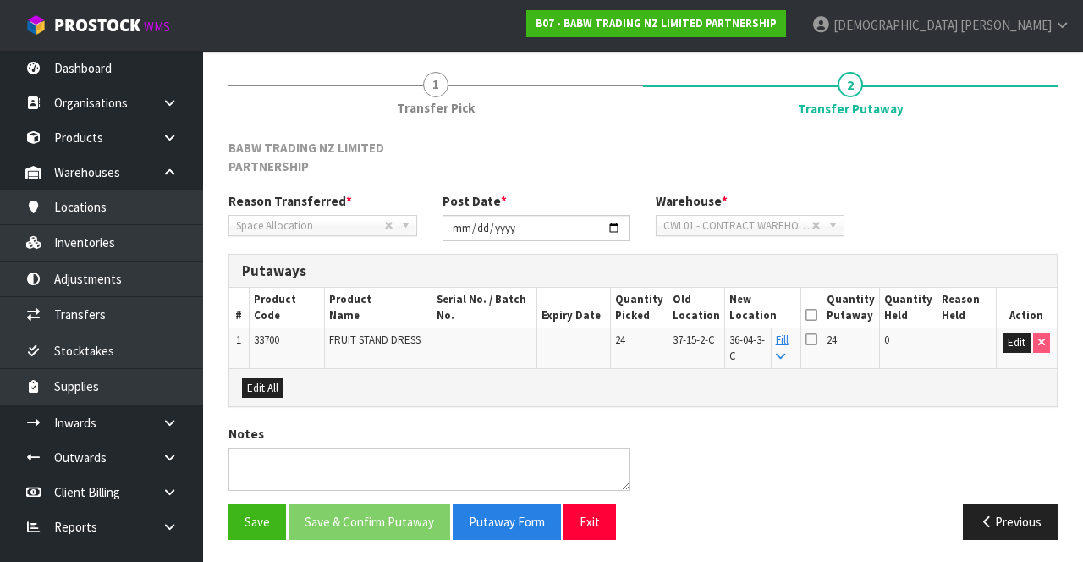
click at [676, 315] on icon at bounding box center [811, 315] width 12 height 1
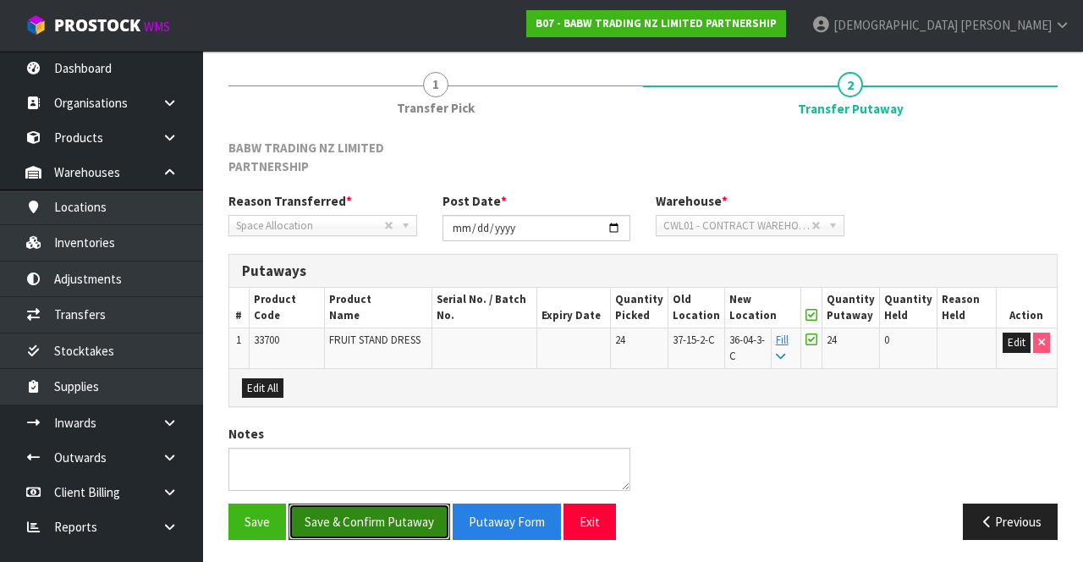
click at [380, 511] on button "Save & Confirm Putaway" at bounding box center [369, 521] width 162 height 36
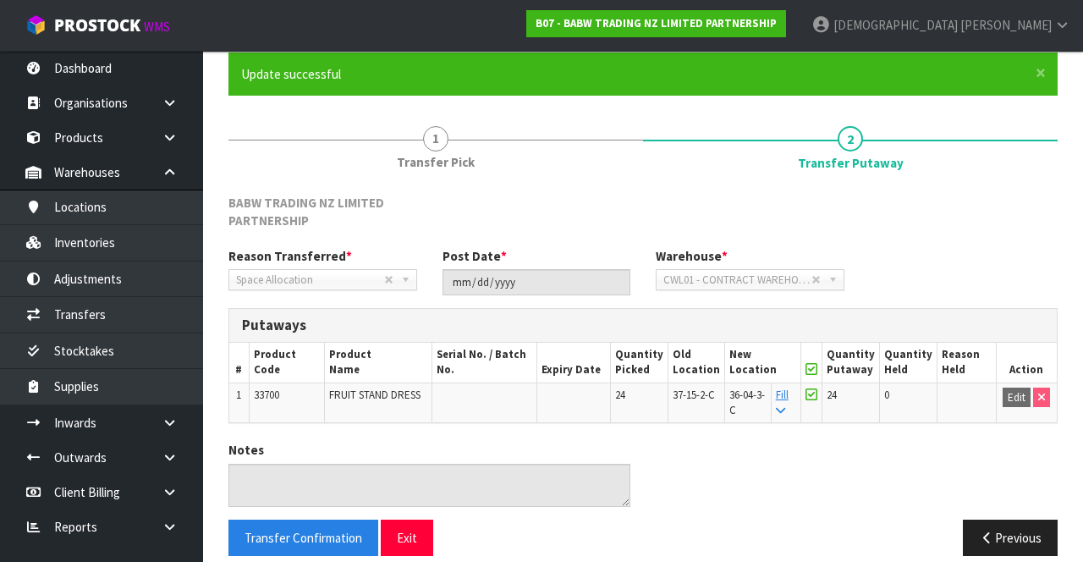
scroll to position [132, 0]
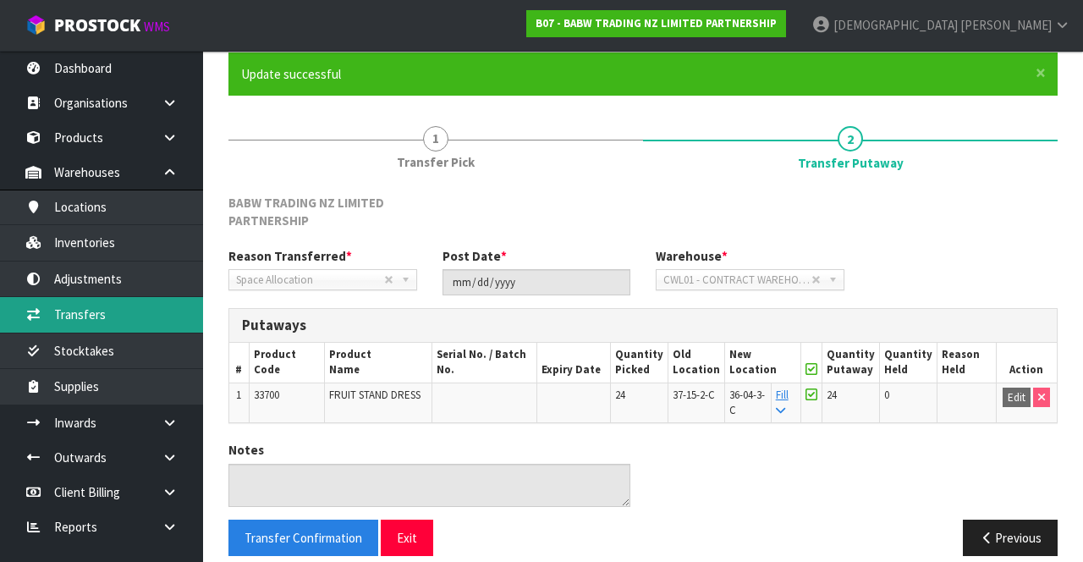
click at [101, 316] on link "Transfers" at bounding box center [101, 314] width 203 height 35
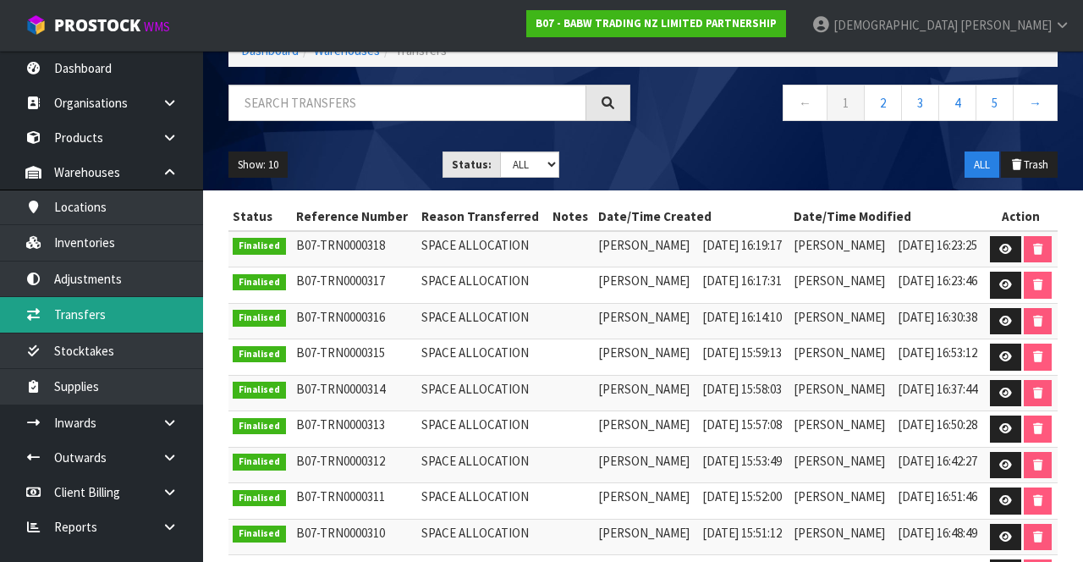
scroll to position [104, 0]
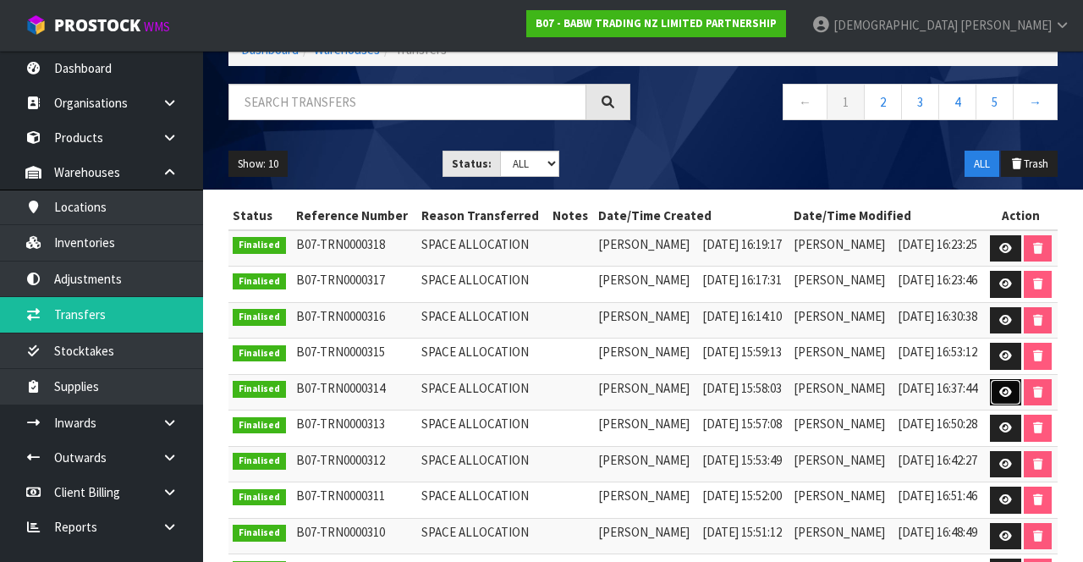
click at [676, 389] on icon at bounding box center [1005, 392] width 13 height 11
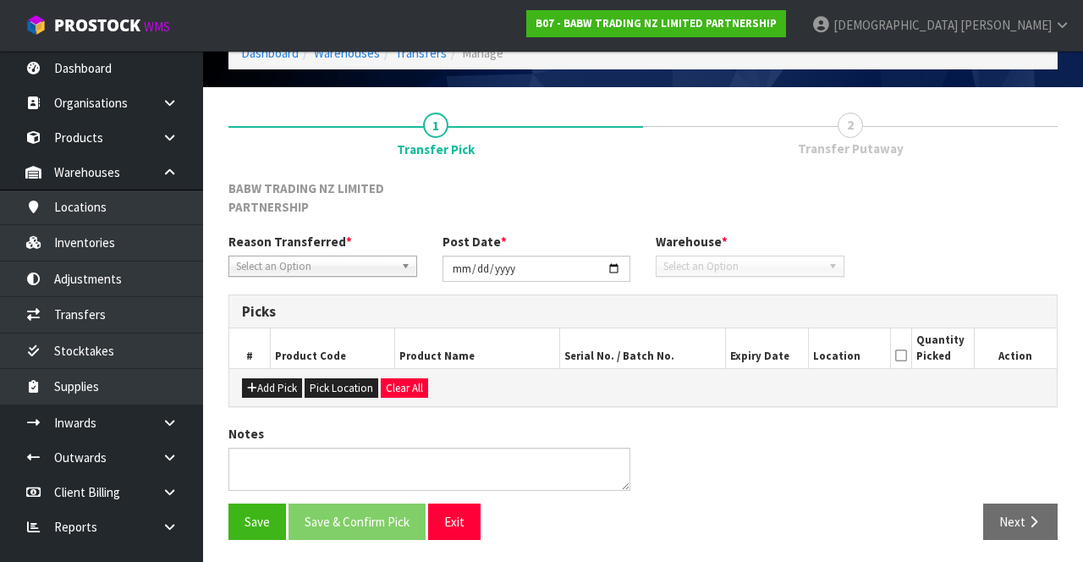
type input "[DATE]"
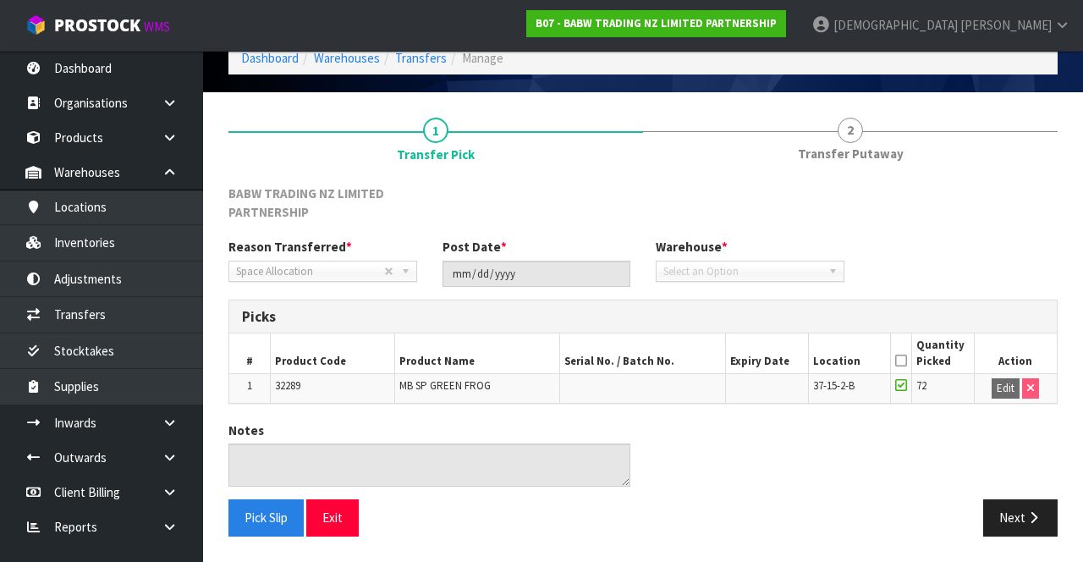
scroll to position [76, 0]
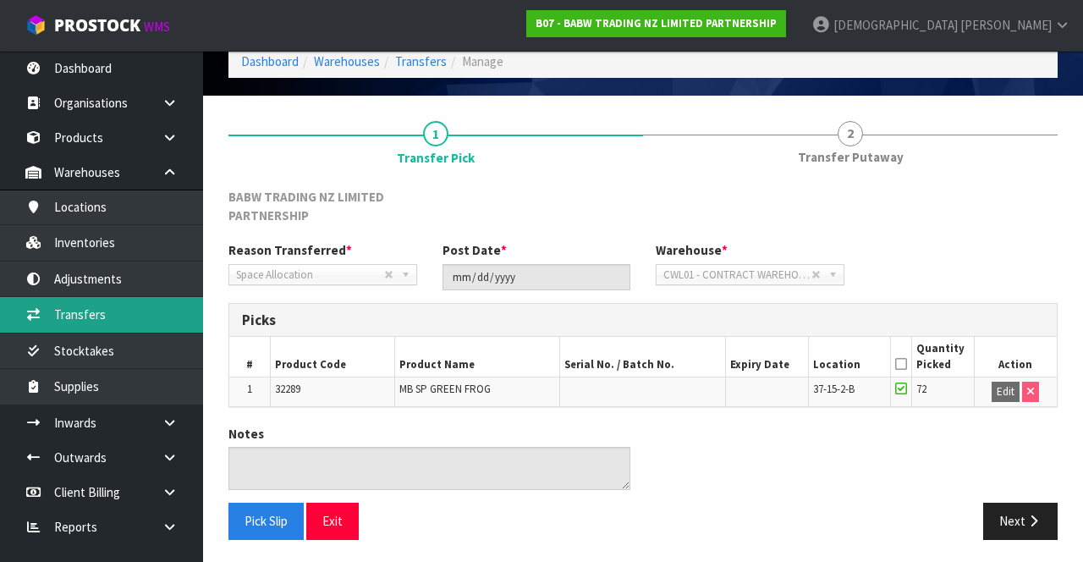
click at [81, 316] on link "Transfers" at bounding box center [101, 314] width 203 height 35
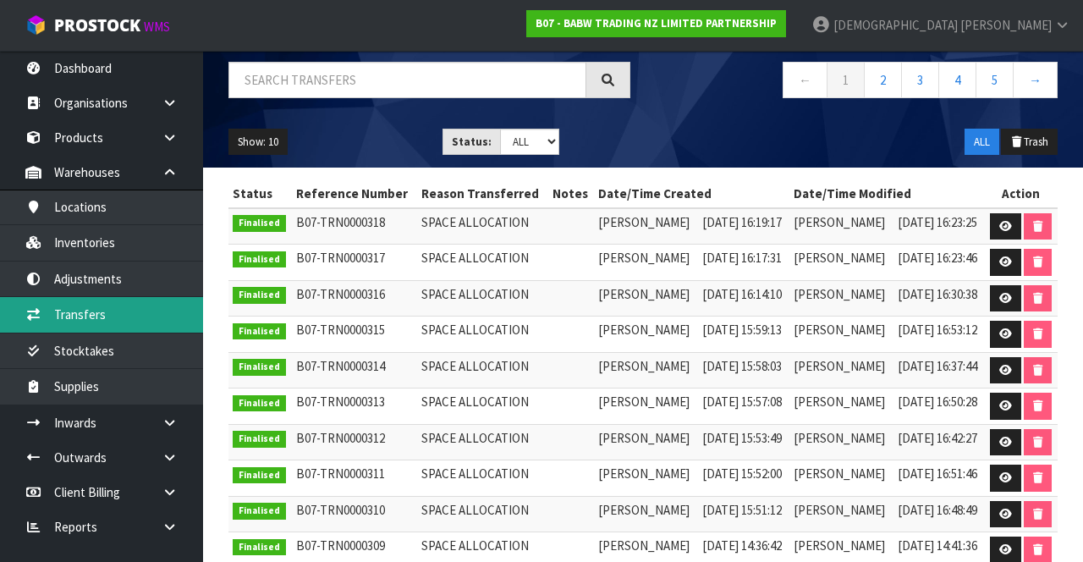
scroll to position [140, 0]
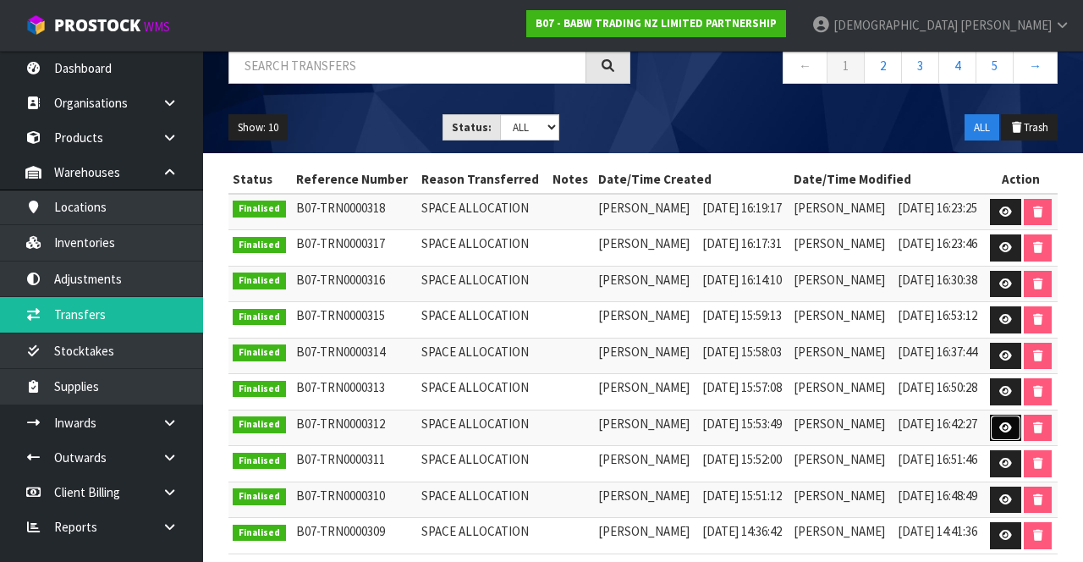
click at [676, 426] on icon at bounding box center [1005, 427] width 13 height 11
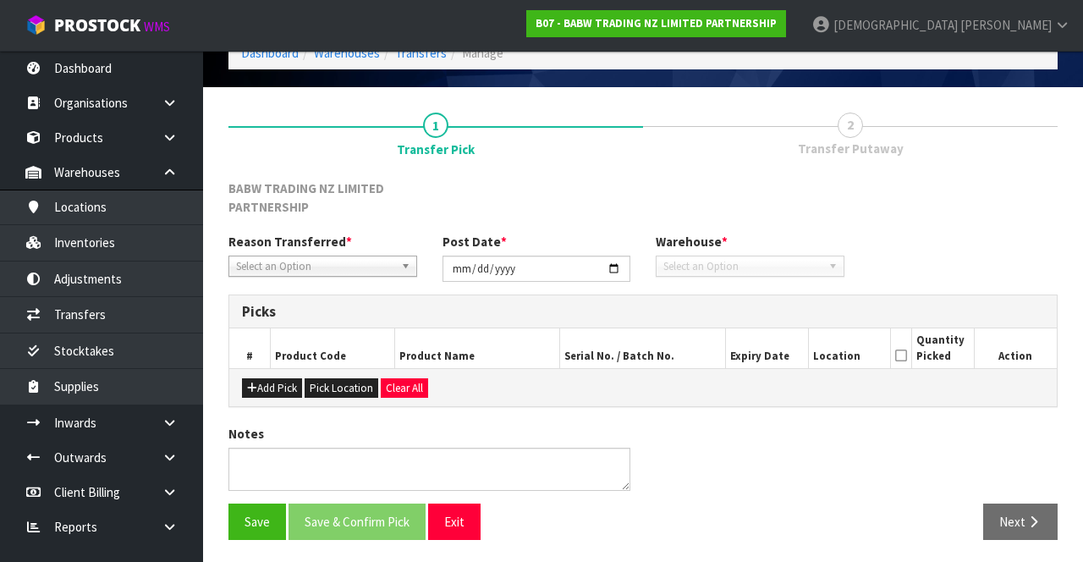
type input "[DATE]"
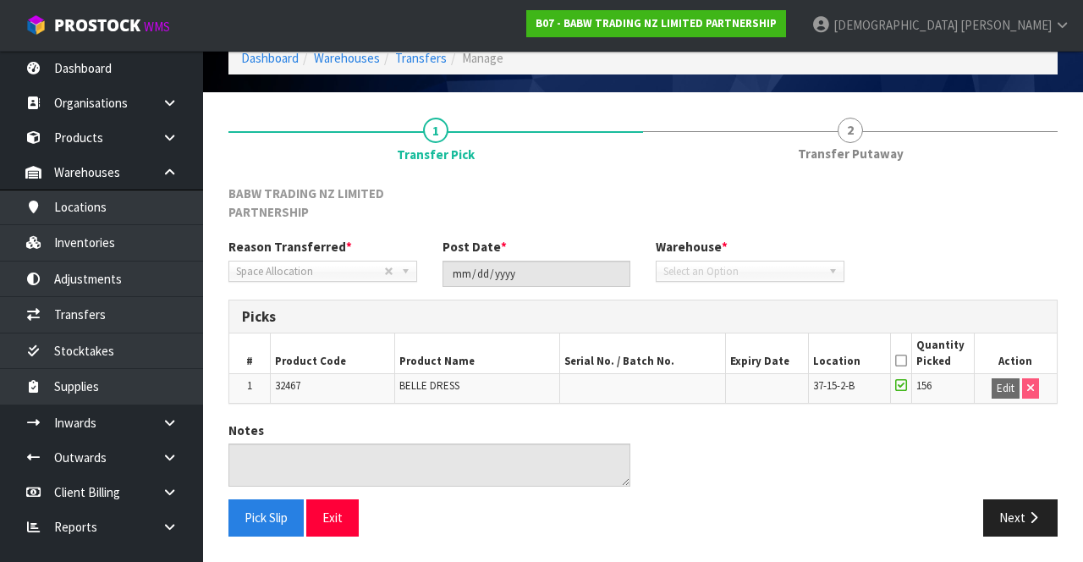
scroll to position [76, 0]
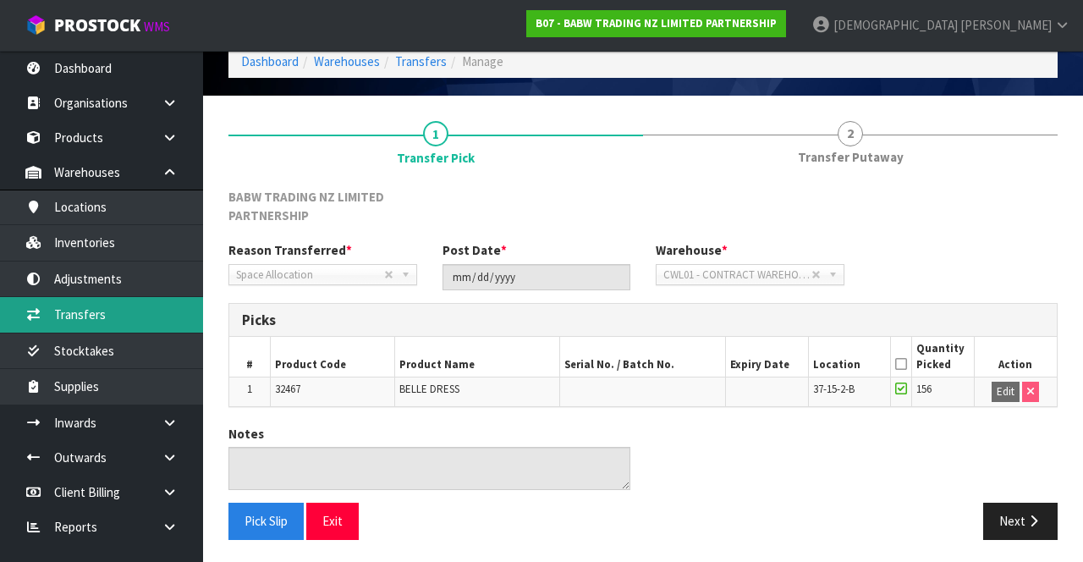
click at [69, 316] on link "Transfers" at bounding box center [101, 314] width 203 height 35
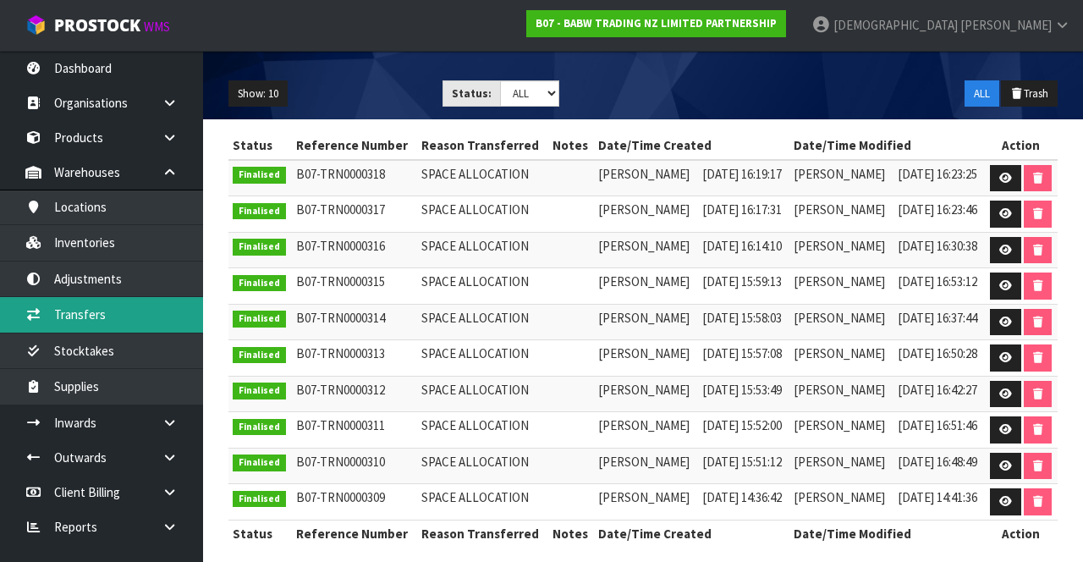
scroll to position [179, 0]
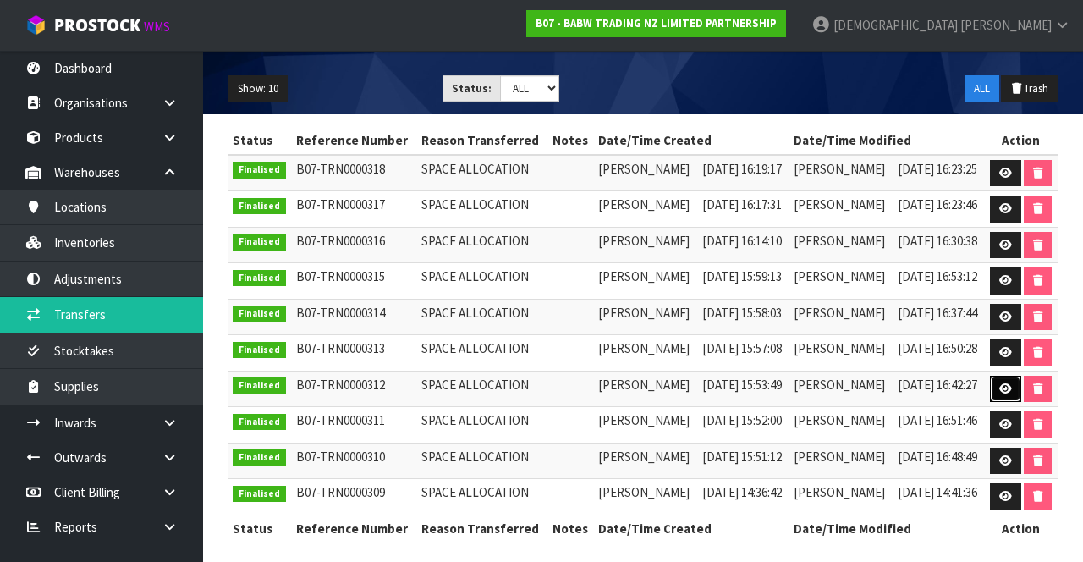
click at [676, 384] on icon at bounding box center [1005, 388] width 13 height 11
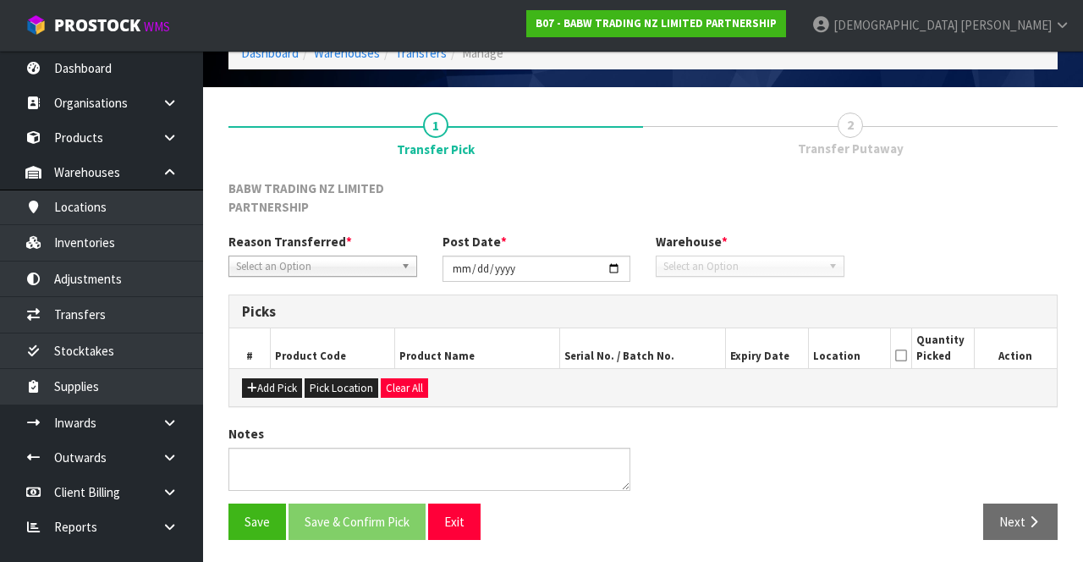
type input "[DATE]"
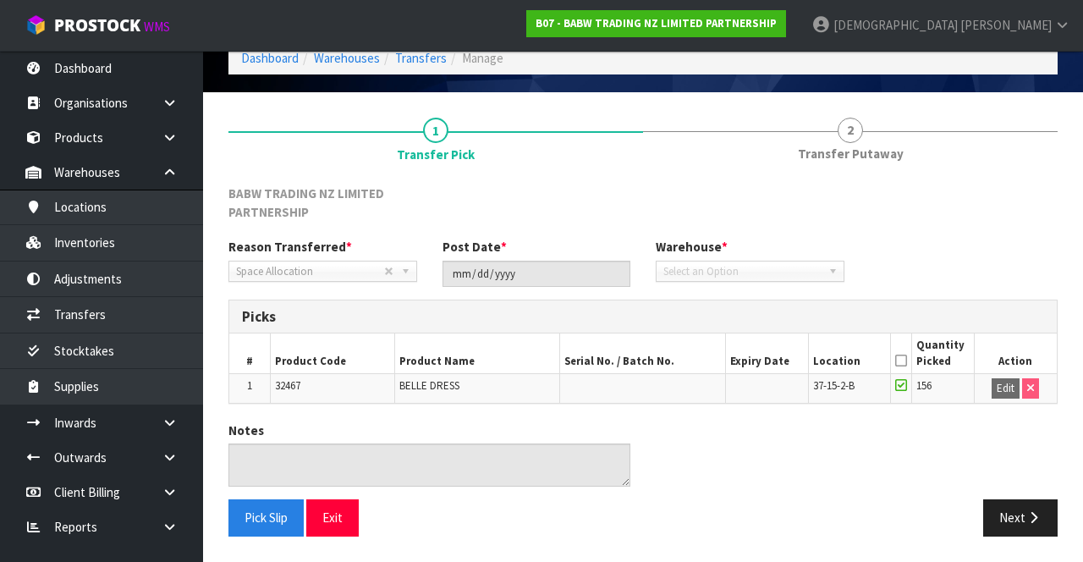
scroll to position [76, 0]
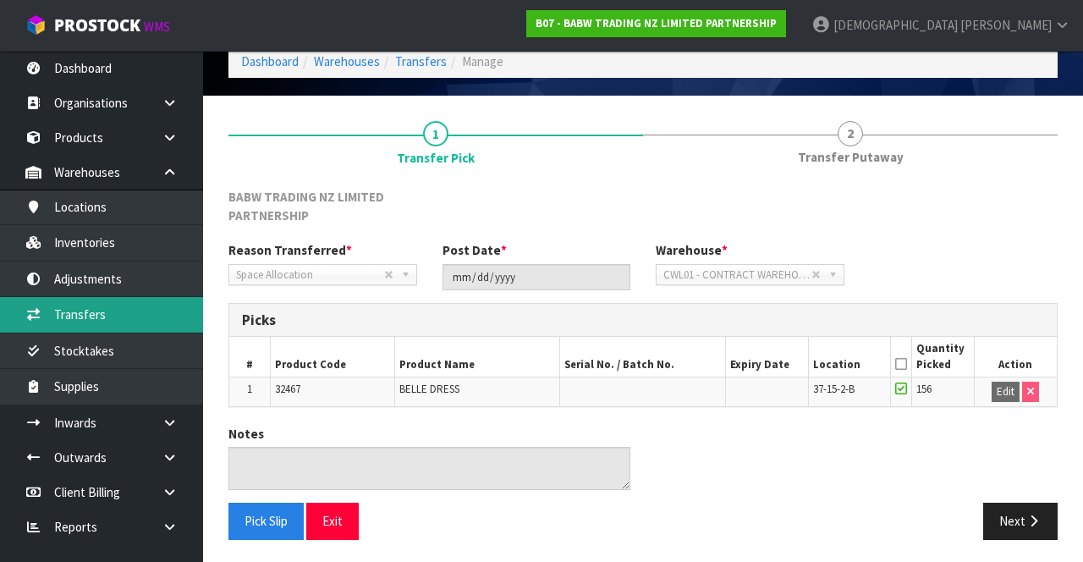
click at [106, 310] on link "Transfers" at bounding box center [101, 314] width 203 height 35
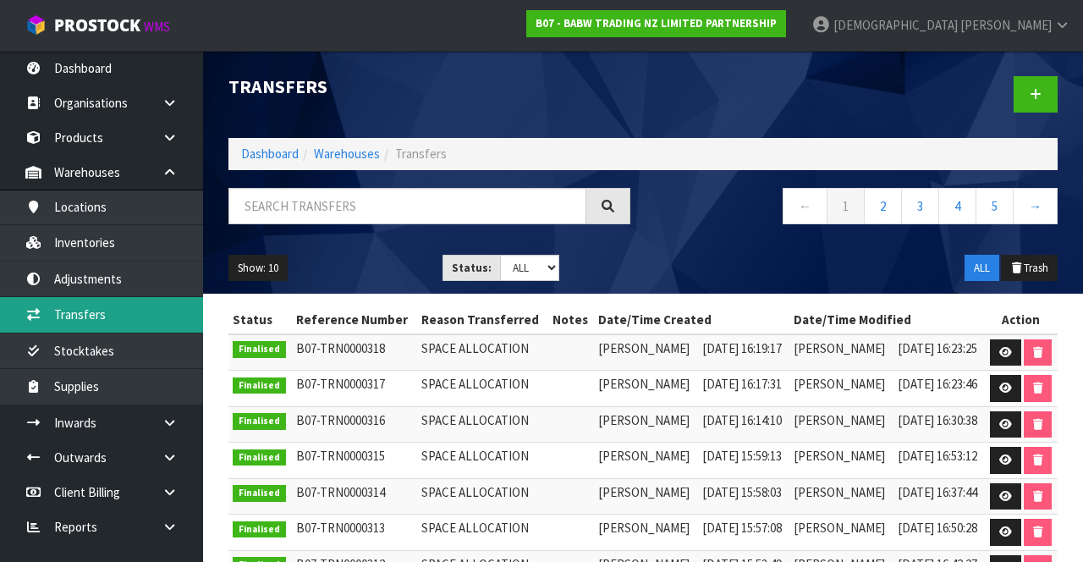
scroll to position [179, 0]
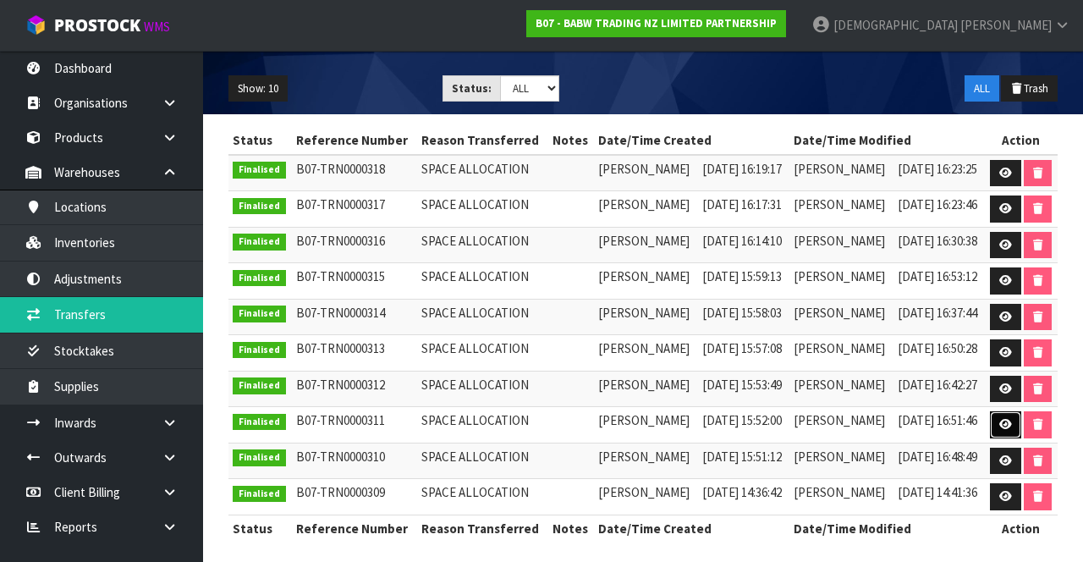
click at [676, 419] on icon at bounding box center [1005, 424] width 13 height 11
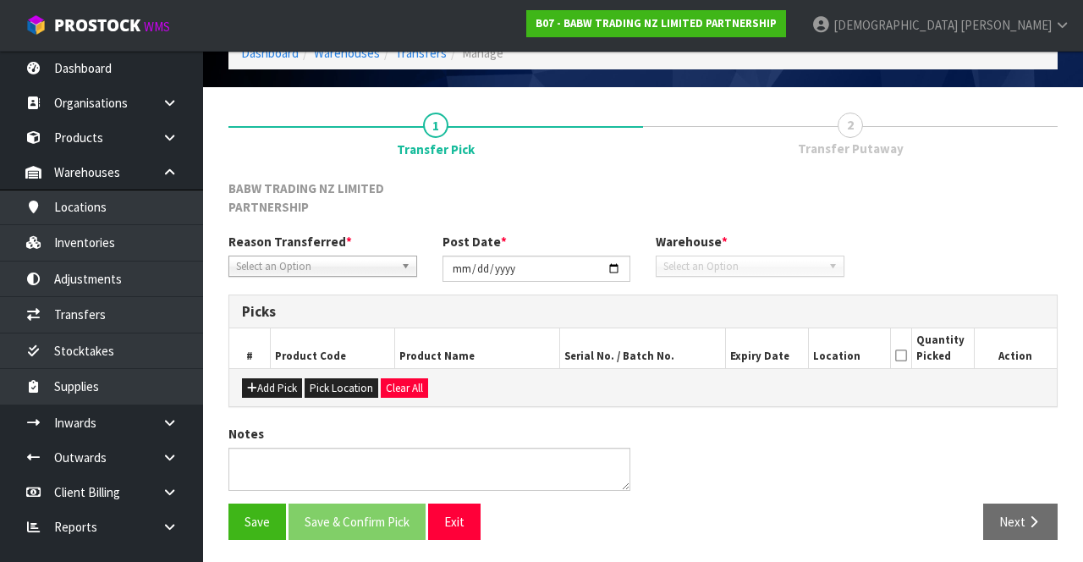
type input "[DATE]"
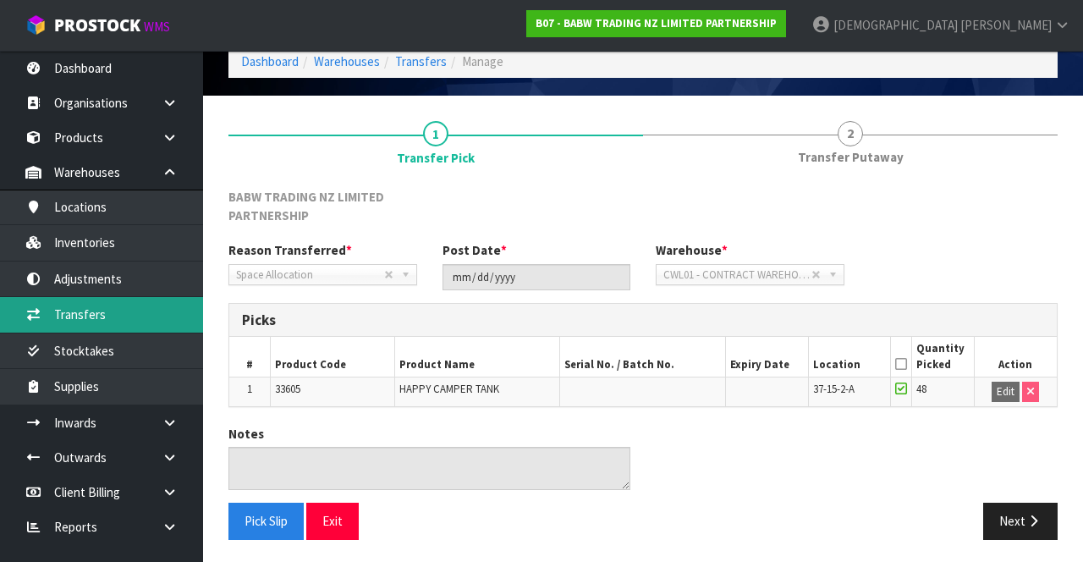
click at [103, 317] on link "Transfers" at bounding box center [101, 314] width 203 height 35
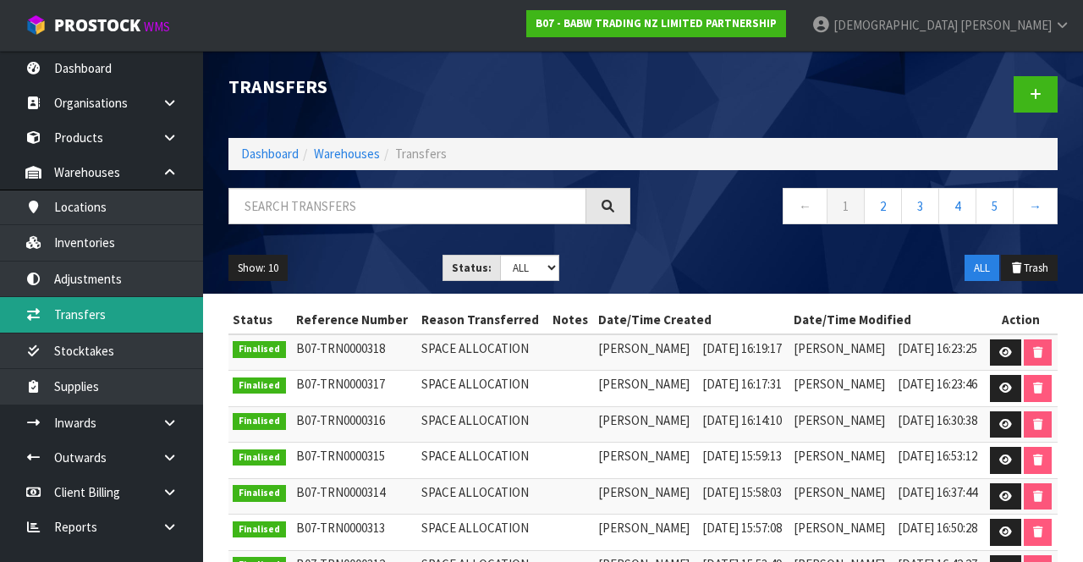
scroll to position [179, 0]
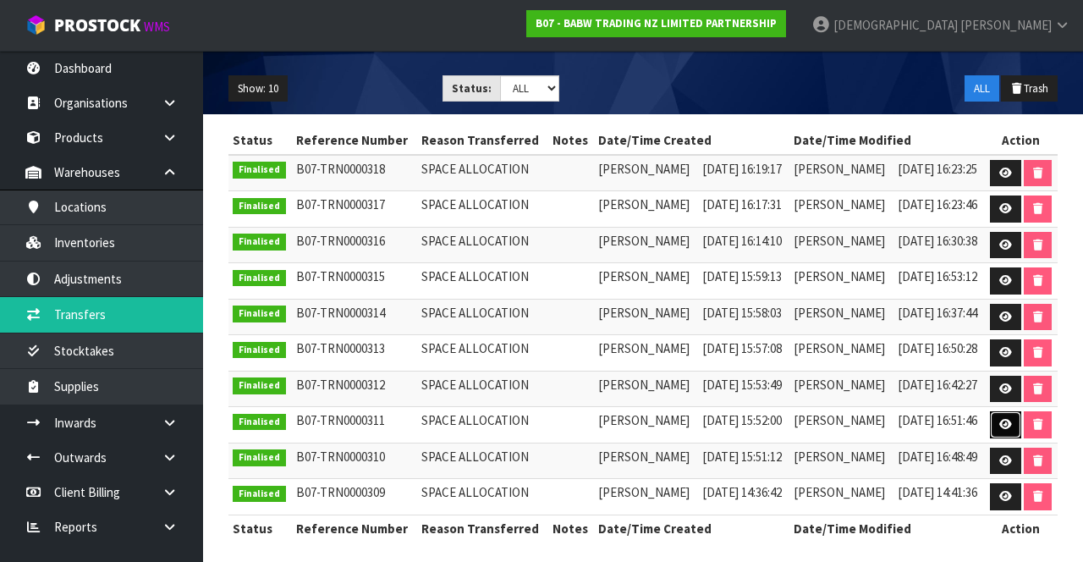
click at [676, 426] on link at bounding box center [1005, 424] width 31 height 27
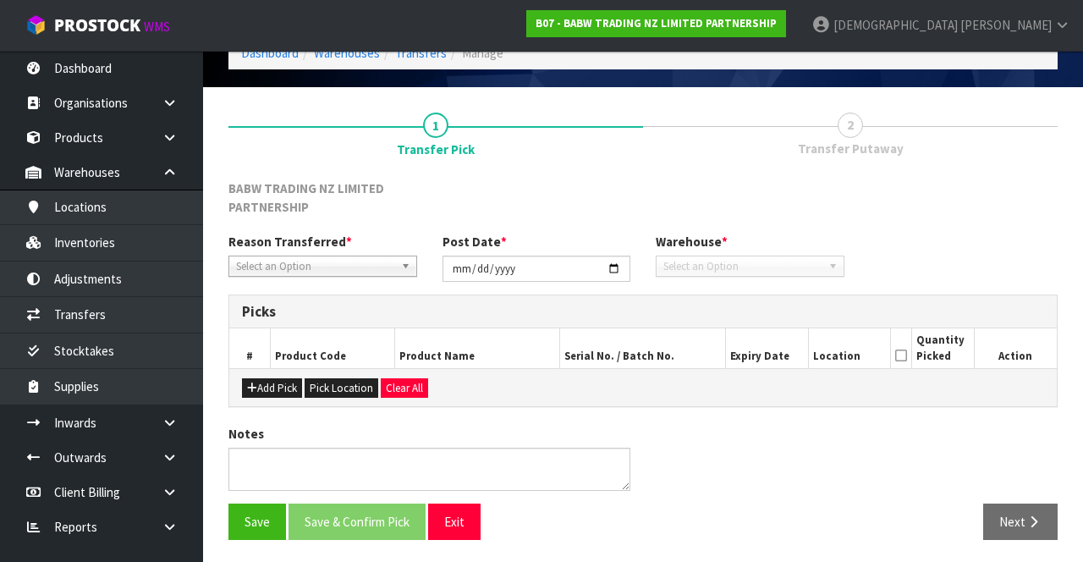
type input "[DATE]"
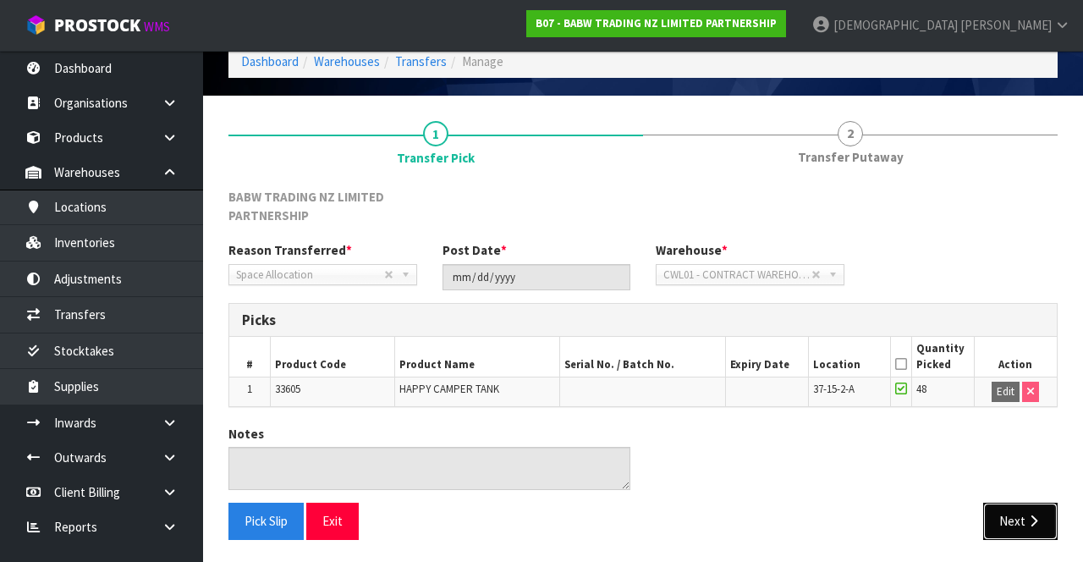
click at [676, 531] on button "Next" at bounding box center [1020, 521] width 74 height 36
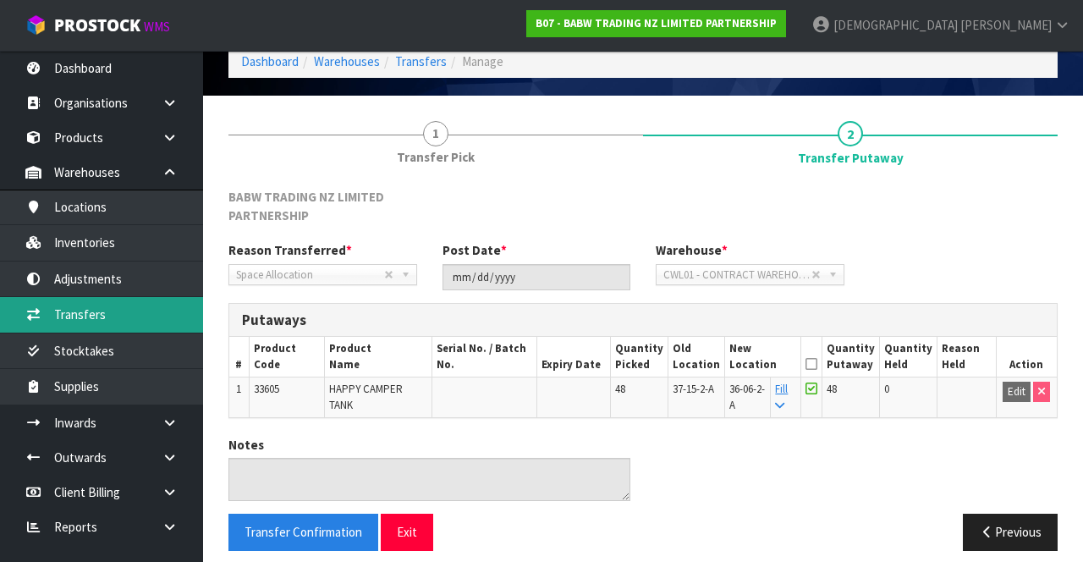
click at [96, 321] on link "Transfers" at bounding box center [101, 314] width 203 height 35
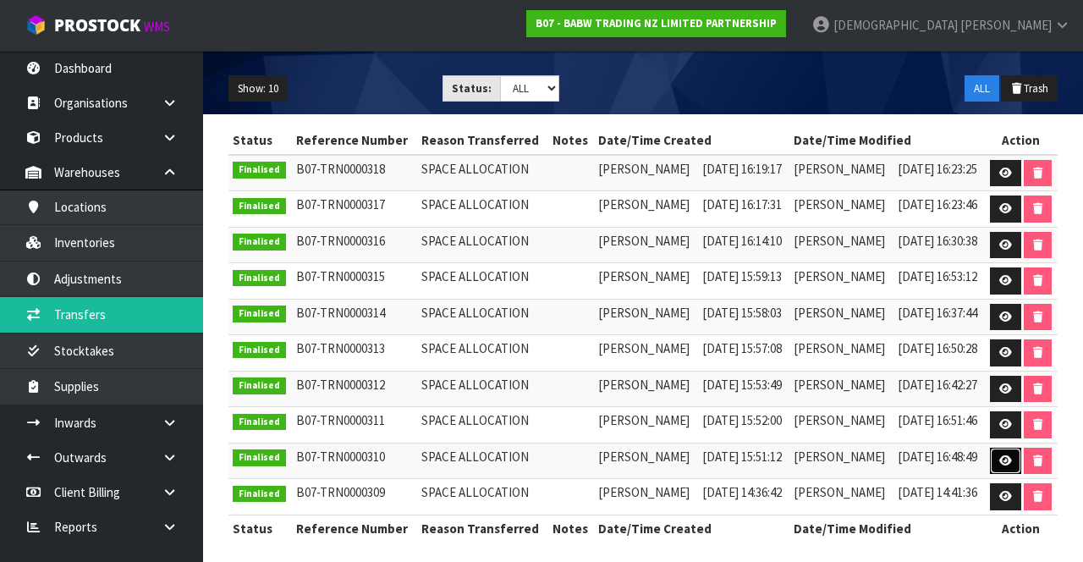
click at [676, 455] on icon at bounding box center [1005, 460] width 13 height 11
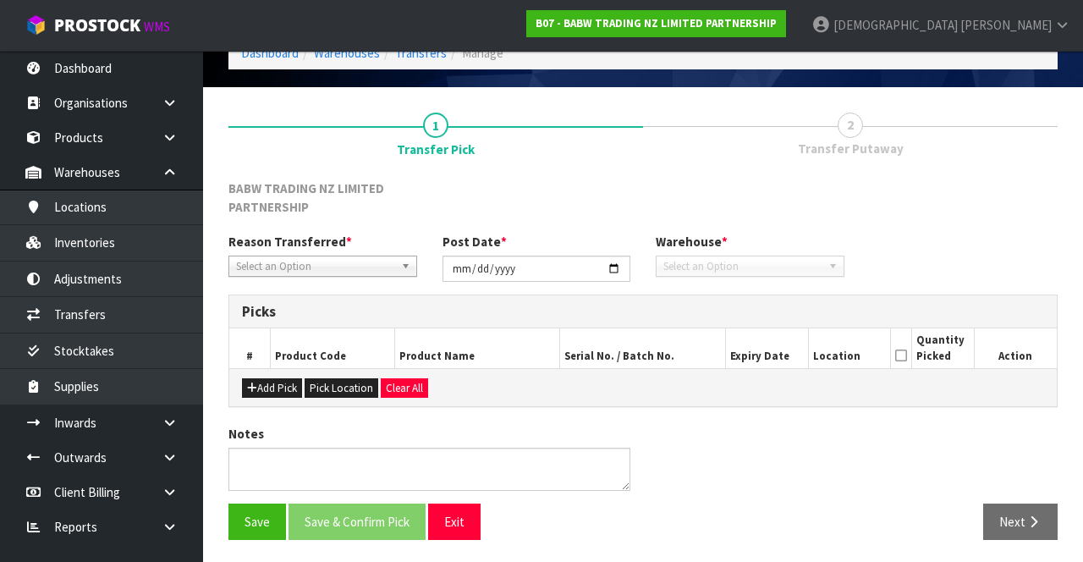
type input "[DATE]"
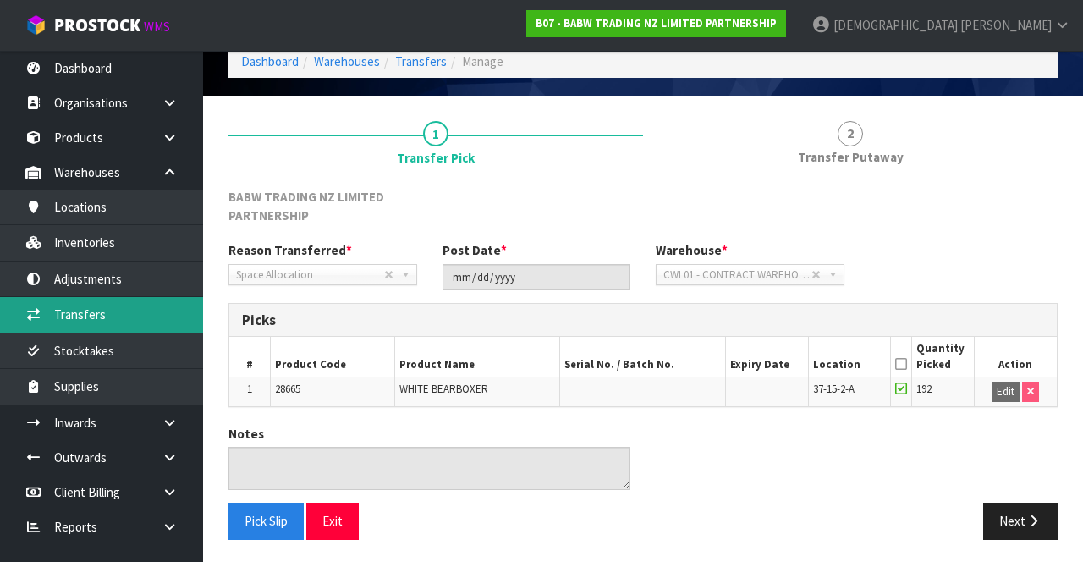
click at [113, 311] on link "Transfers" at bounding box center [101, 314] width 203 height 35
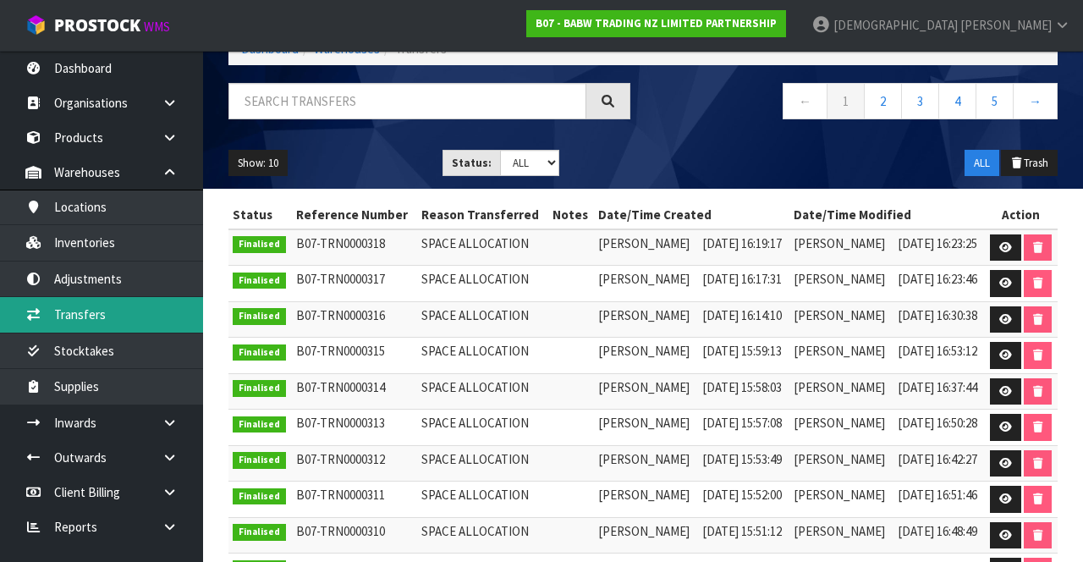
scroll to position [179, 0]
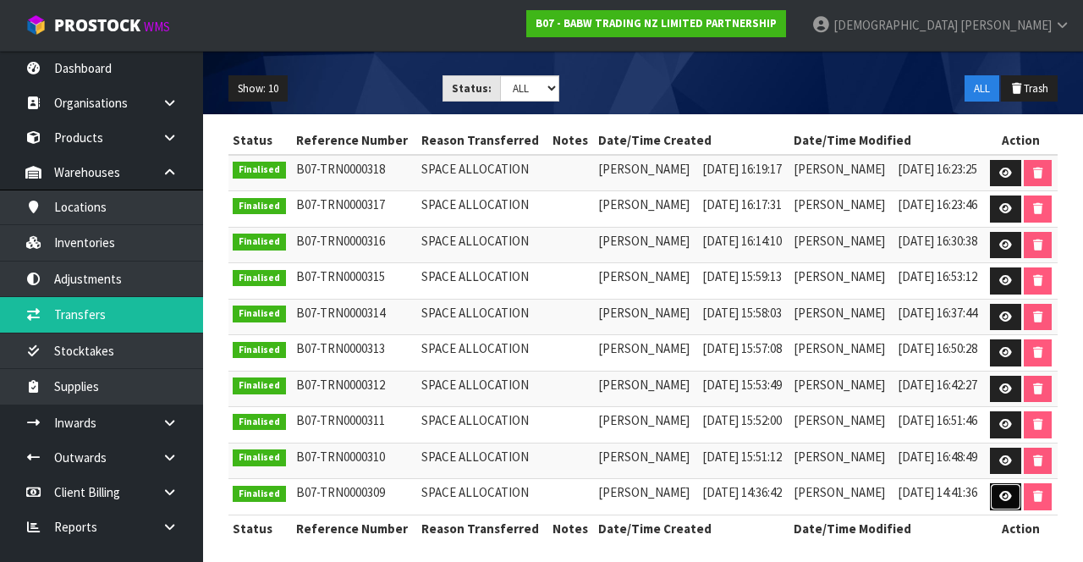
click at [676, 483] on link at bounding box center [1005, 496] width 31 height 27
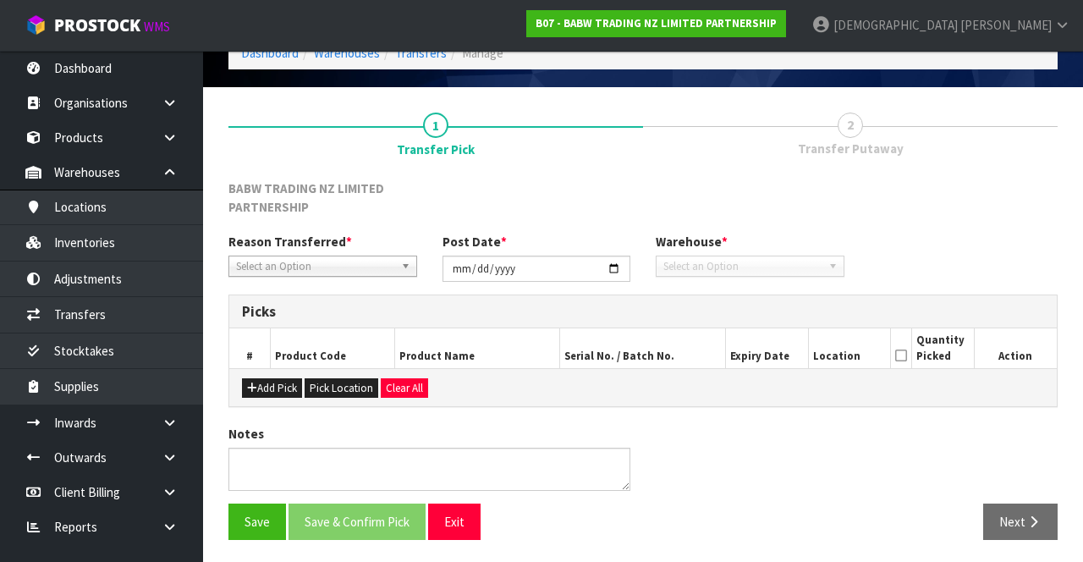
type input "[DATE]"
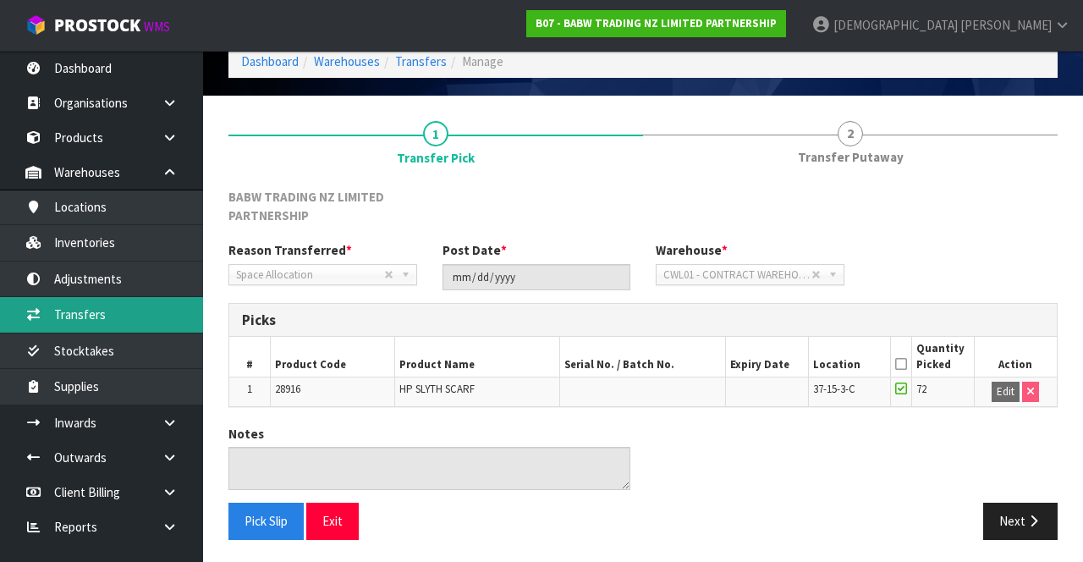
click at [110, 310] on link "Transfers" at bounding box center [101, 314] width 203 height 35
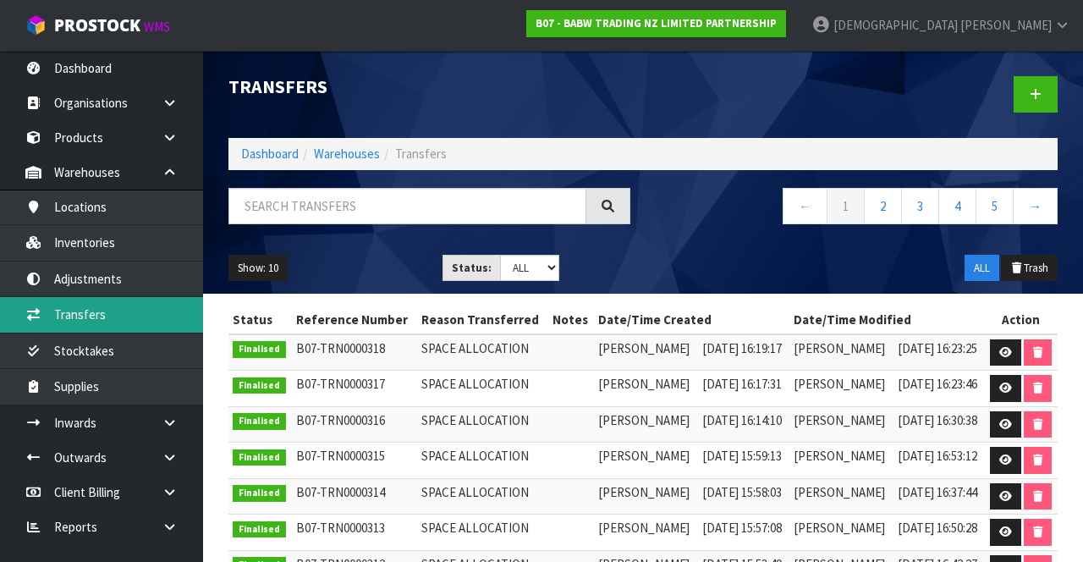
scroll to position [179, 0]
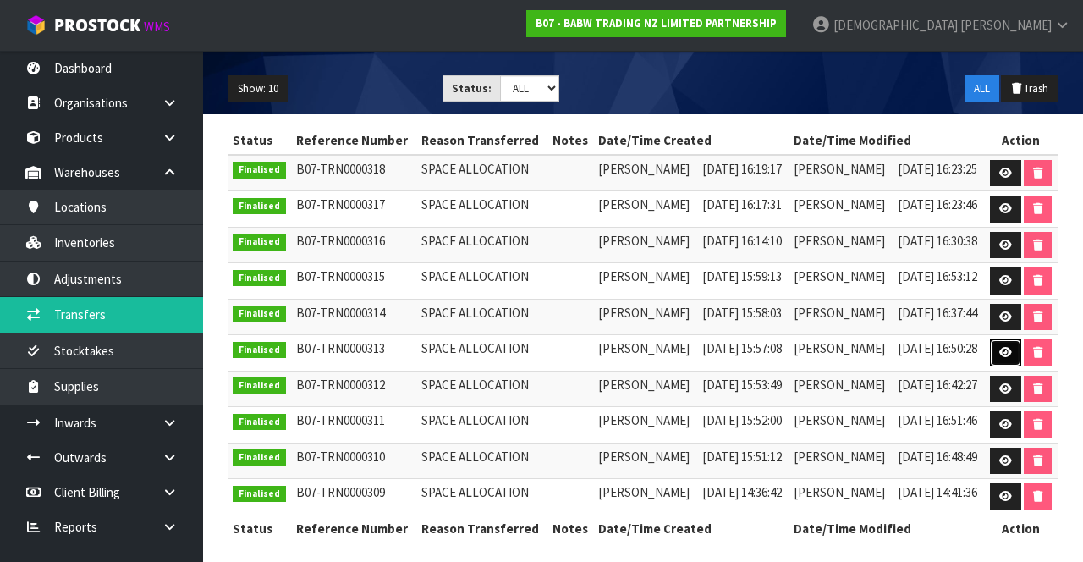
click at [676, 347] on icon at bounding box center [1005, 352] width 13 height 11
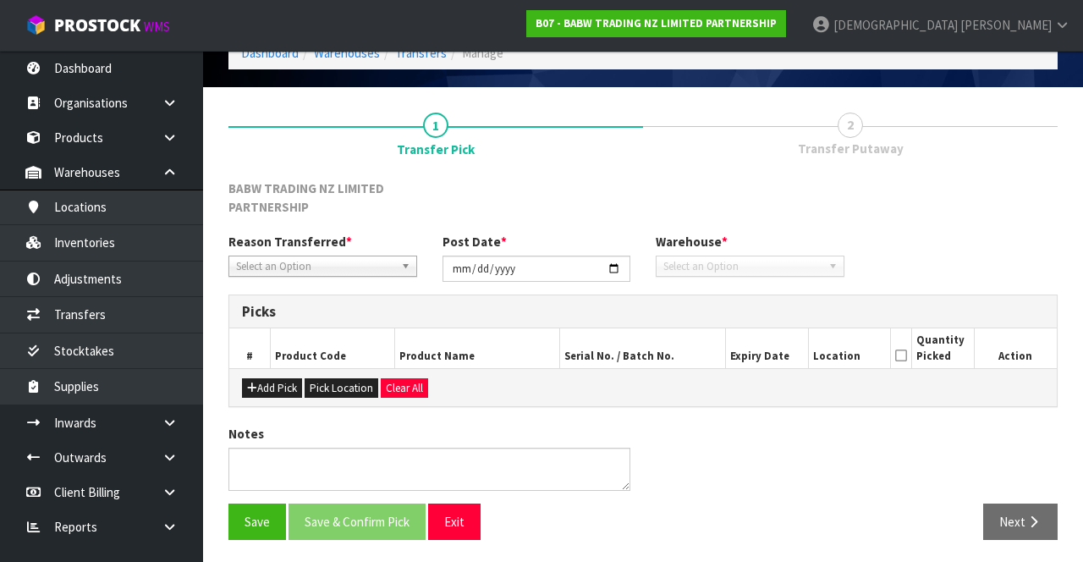
type input "[DATE]"
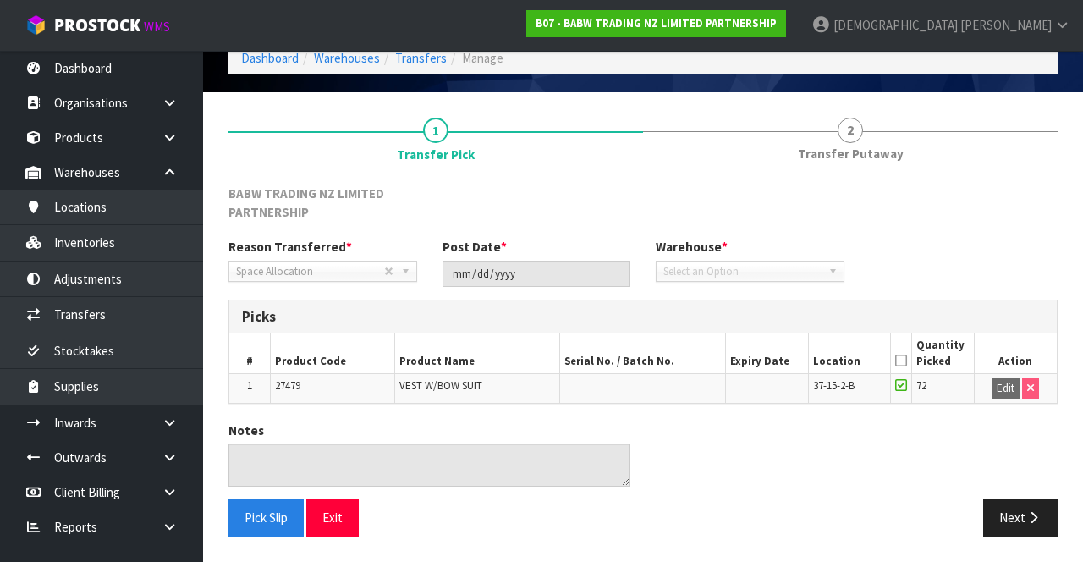
scroll to position [76, 0]
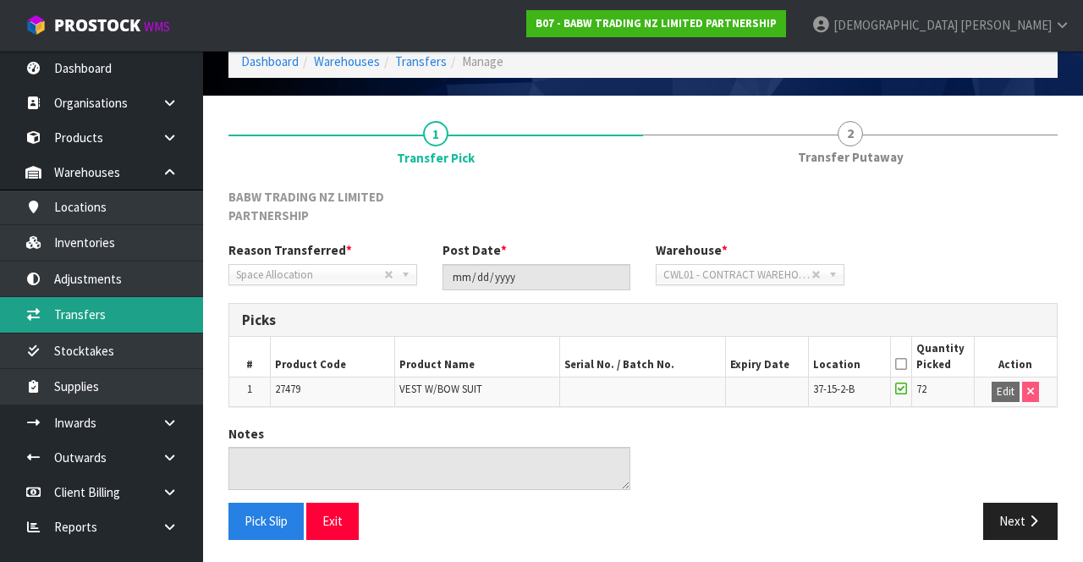
click at [110, 310] on link "Transfers" at bounding box center [101, 314] width 203 height 35
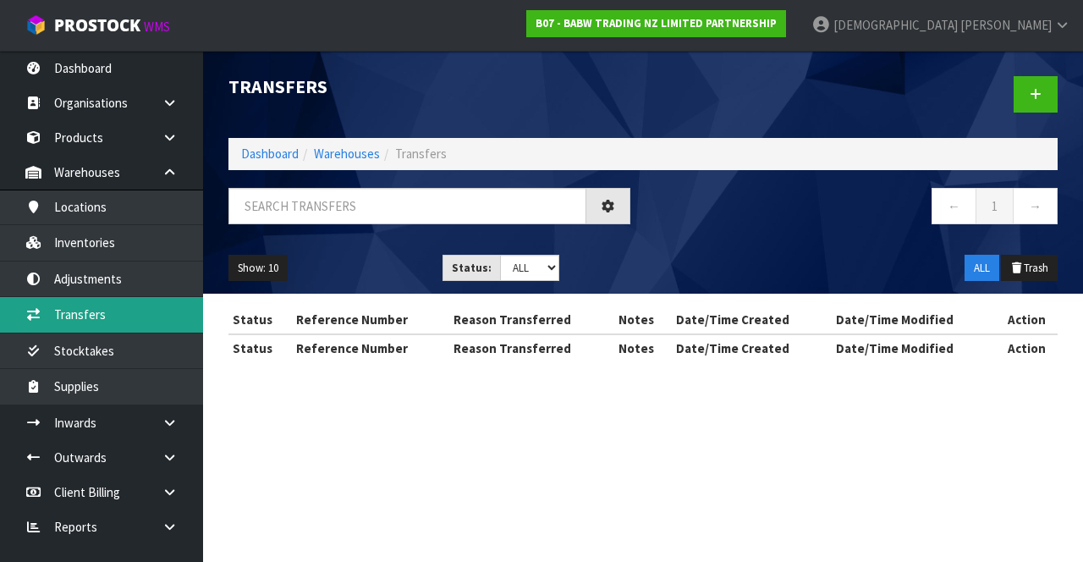
scroll to position [179, 0]
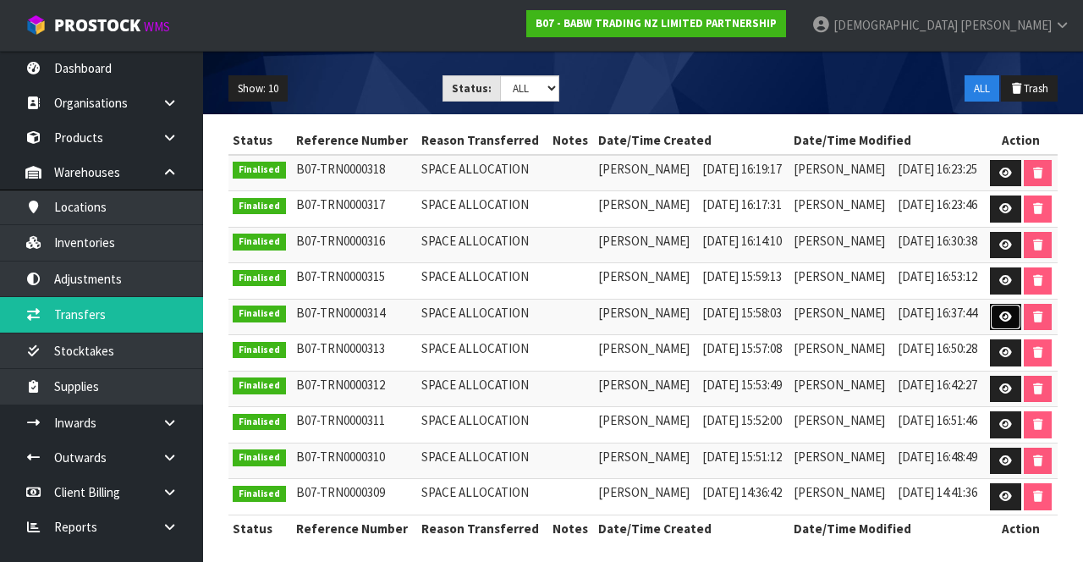
click at [676, 316] on link at bounding box center [1005, 317] width 31 height 27
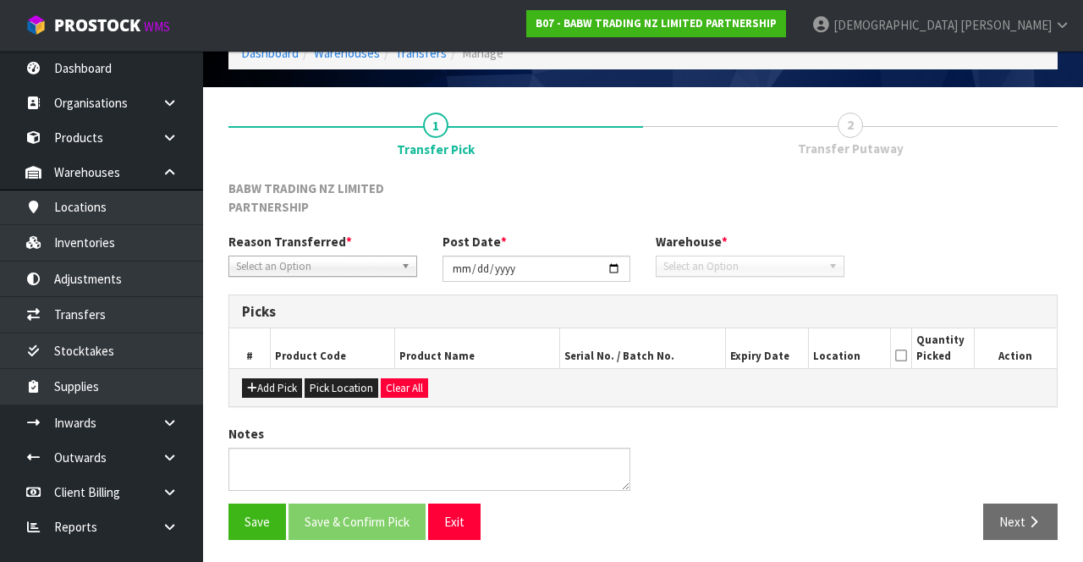
type input "[DATE]"
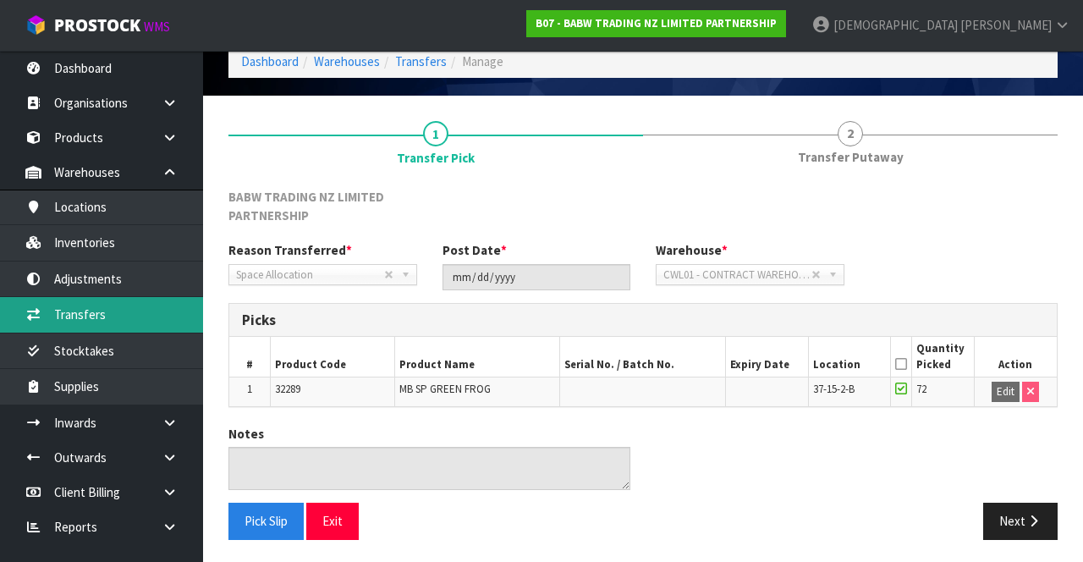
click at [108, 313] on link "Transfers" at bounding box center [101, 314] width 203 height 35
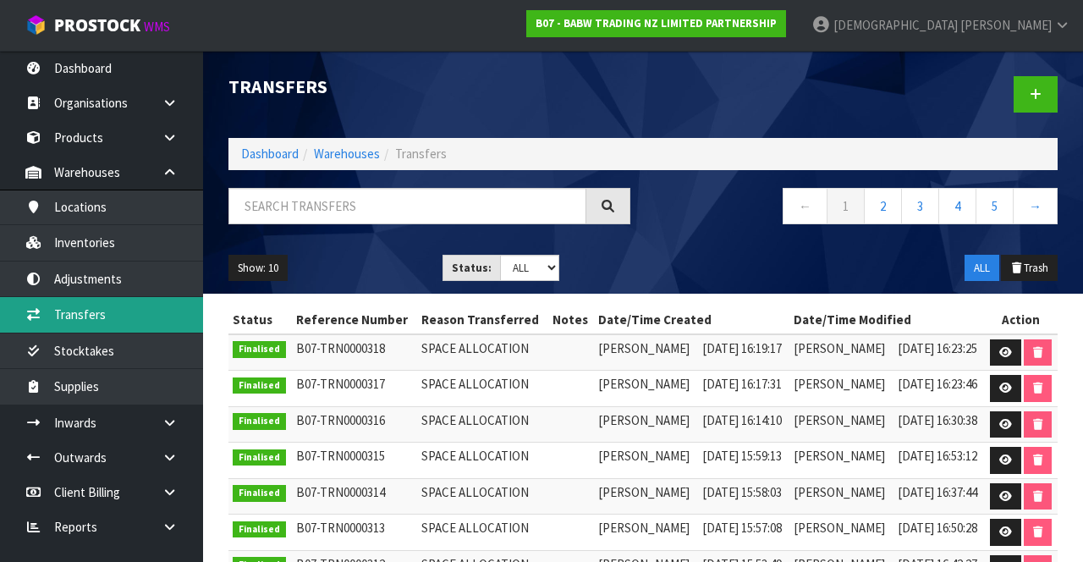
scroll to position [179, 0]
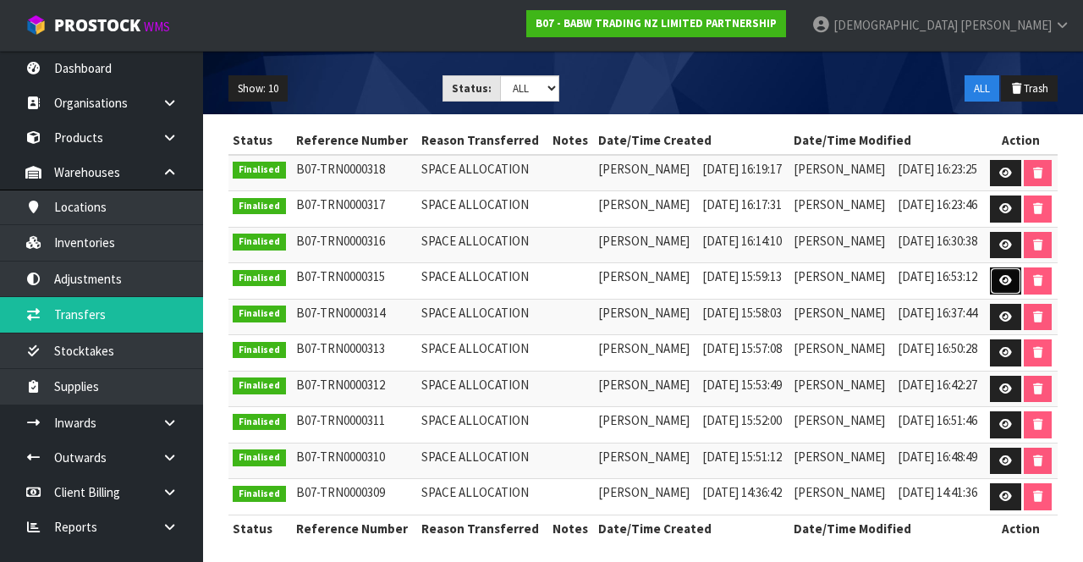
click at [676, 278] on icon at bounding box center [1005, 280] width 13 height 11
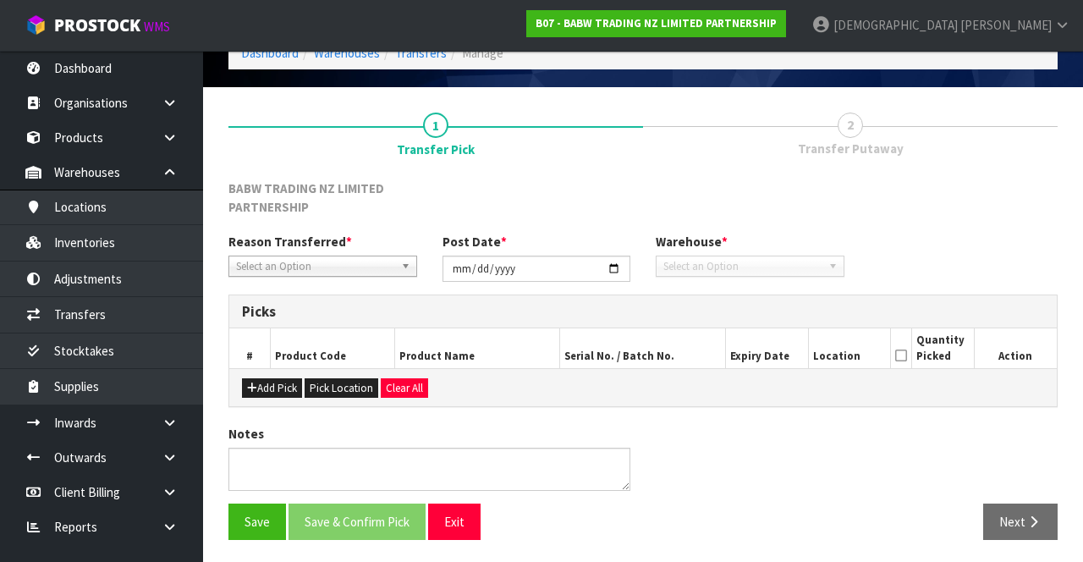
type input "[DATE]"
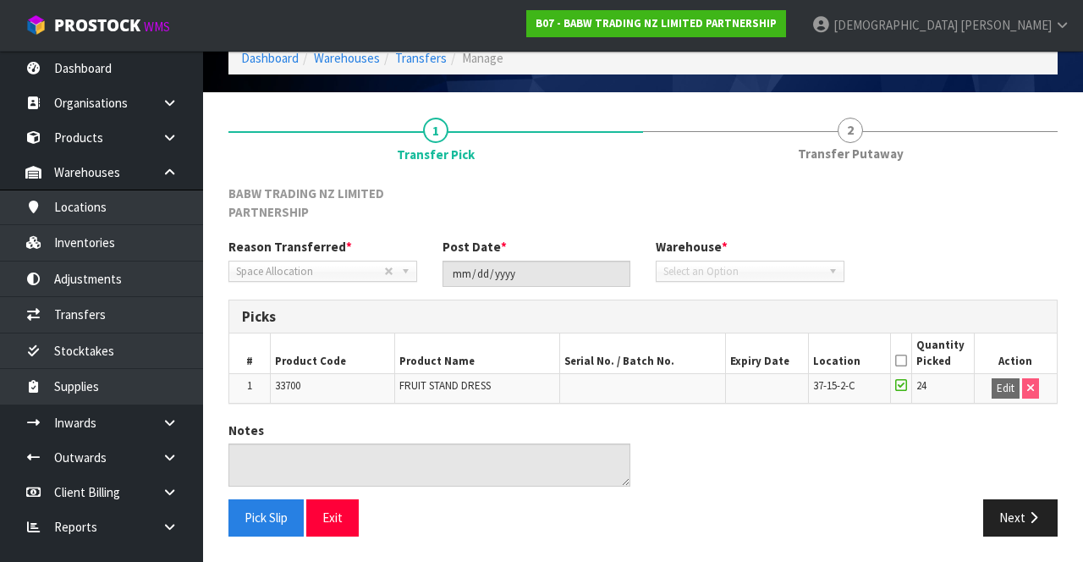
scroll to position [76, 0]
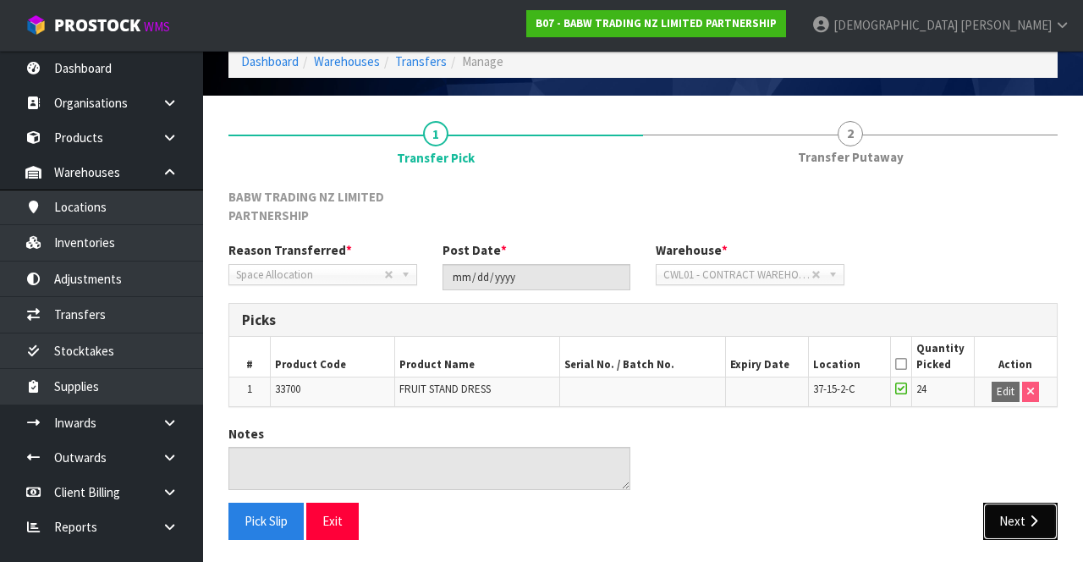
click at [676, 503] on button "Next" at bounding box center [1020, 521] width 74 height 36
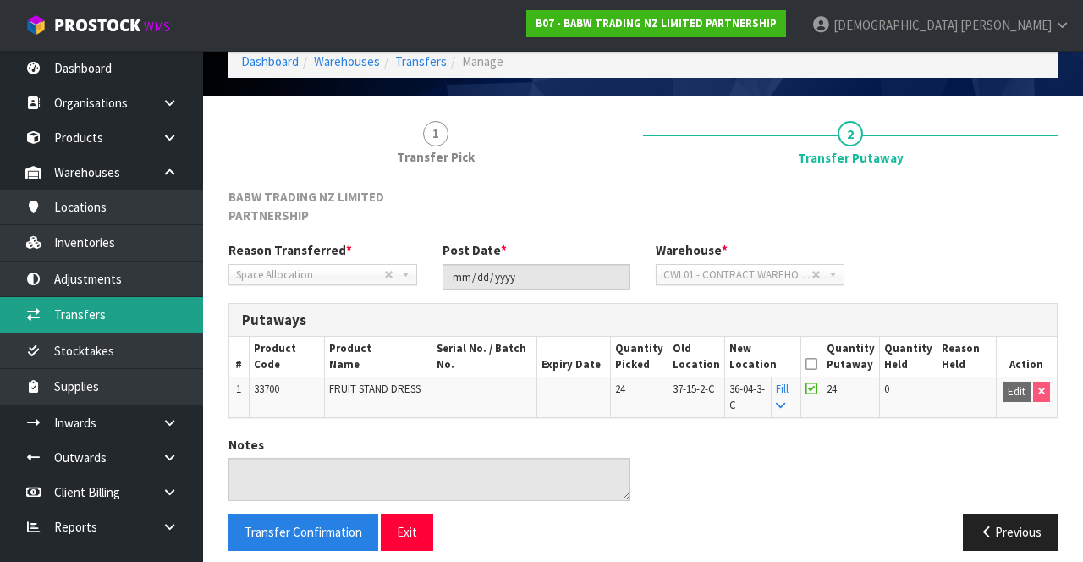
click at [102, 305] on link "Transfers" at bounding box center [101, 314] width 203 height 35
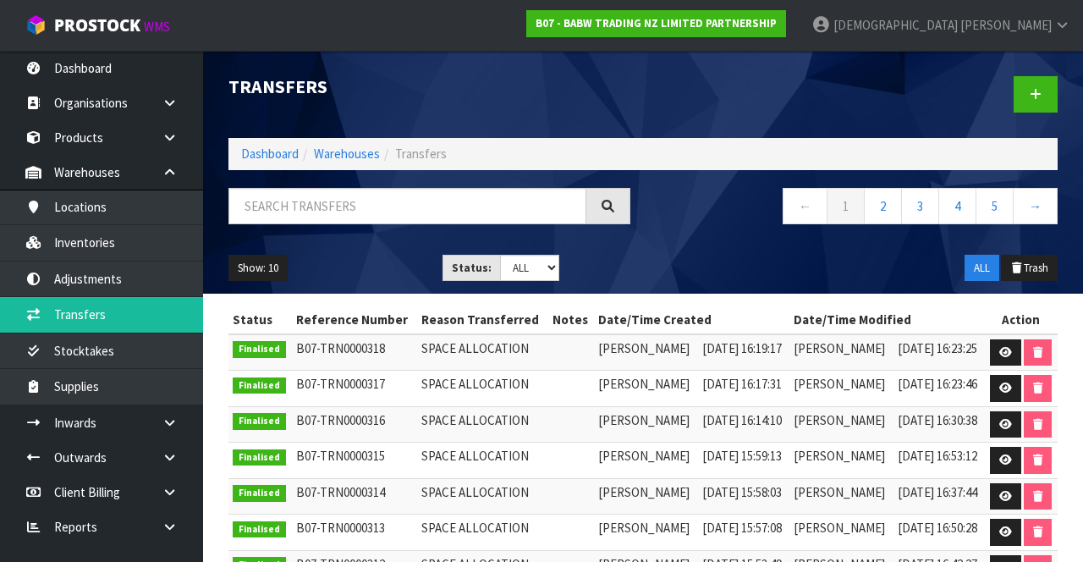
click at [676, 32] on span "[DEMOGRAPHIC_DATA]" at bounding box center [895, 25] width 124 height 16
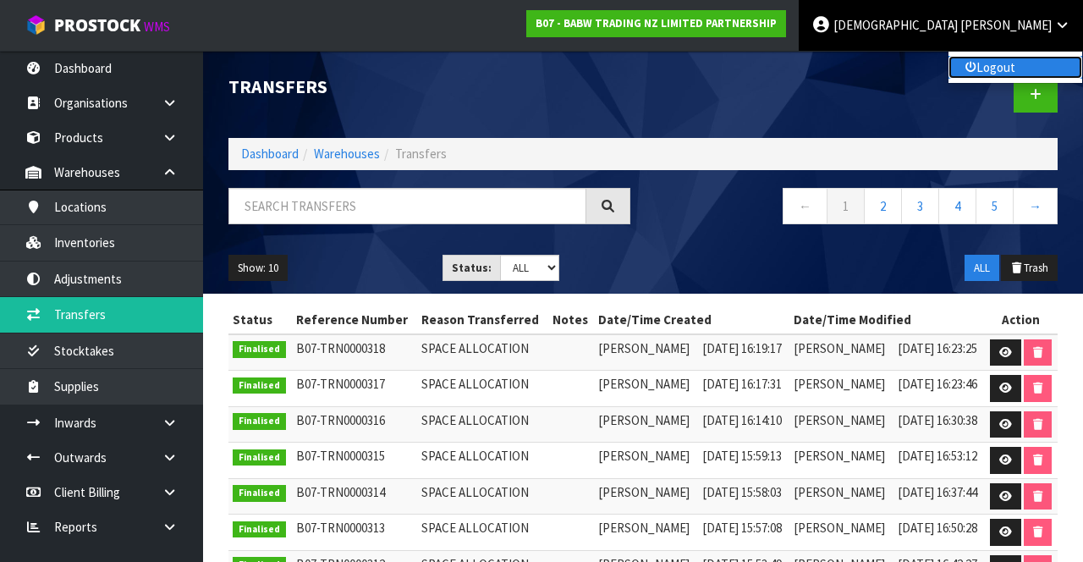
click at [676, 69] on link "Logout" at bounding box center [1015, 67] width 134 height 23
